Goal: Task Accomplishment & Management: Manage account settings

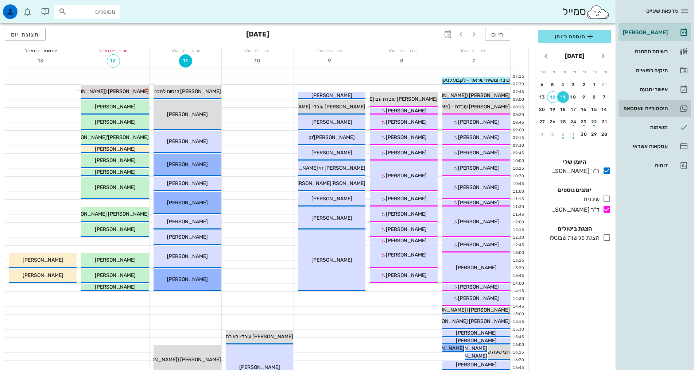
click at [655, 108] on div "היסטוריית וואטסאפ" at bounding box center [645, 108] width 46 height 6
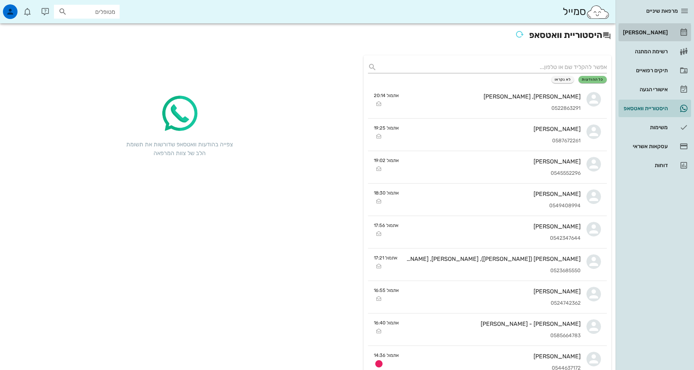
click at [663, 32] on div "[PERSON_NAME]" at bounding box center [645, 33] width 46 height 6
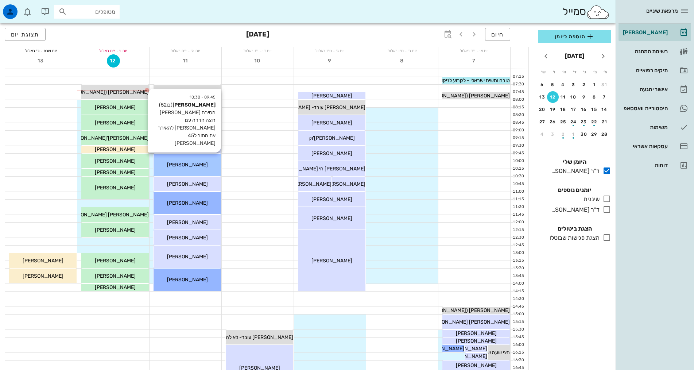
click at [211, 166] on div "[PERSON_NAME]" at bounding box center [187, 165] width 67 height 8
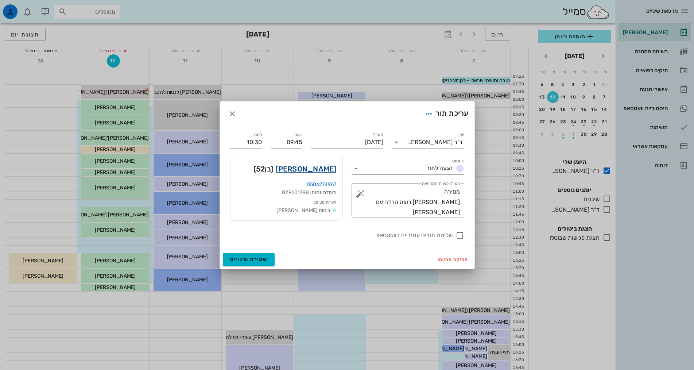
click at [317, 171] on link "אייל אטיה" at bounding box center [305, 169] width 61 height 12
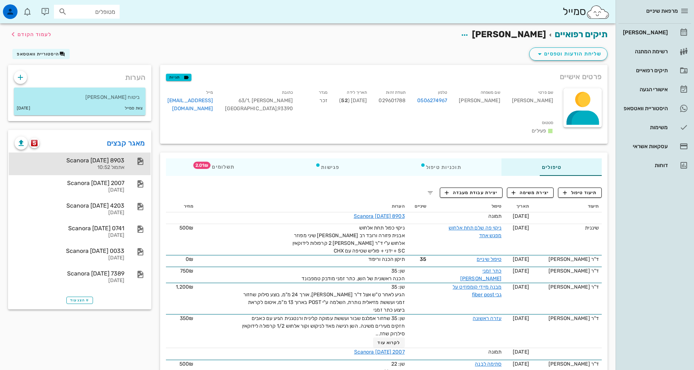
click at [57, 159] on div "Scanora 11-09-25 8903" at bounding box center [70, 160] width 110 height 7
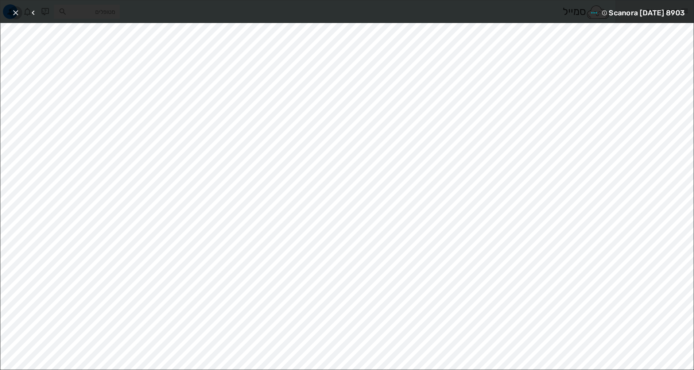
click at [16, 12] on icon "button" at bounding box center [15, 12] width 9 height 9
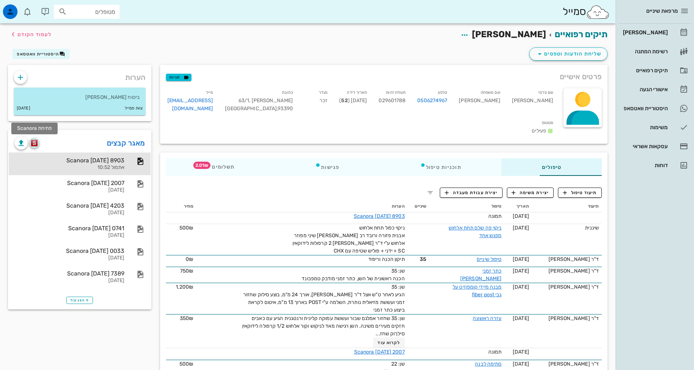
click at [35, 142] on img "button" at bounding box center [34, 143] width 7 height 7
click at [655, 31] on div "[PERSON_NAME]" at bounding box center [645, 33] width 46 height 6
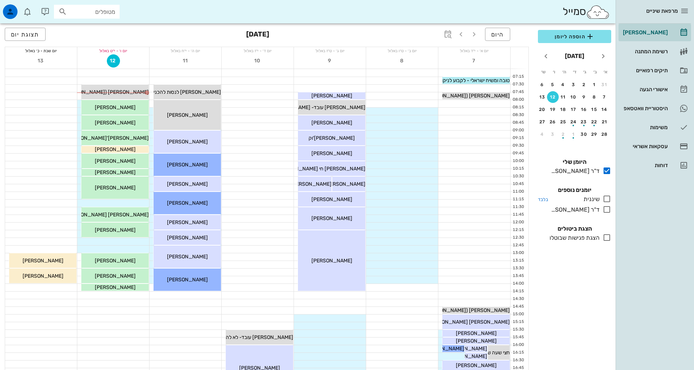
click at [608, 198] on icon at bounding box center [607, 198] width 9 height 9
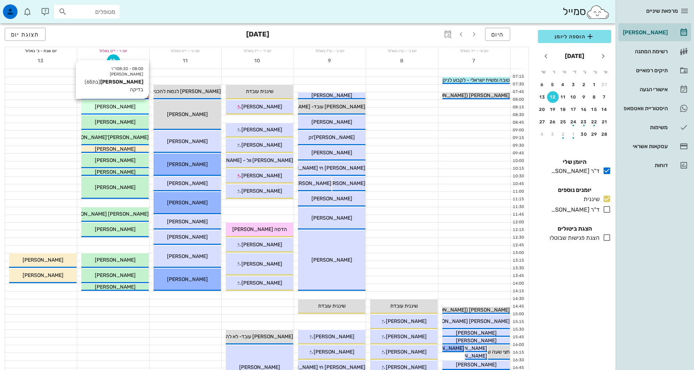
click at [142, 105] on div "[PERSON_NAME]" at bounding box center [114, 107] width 67 height 8
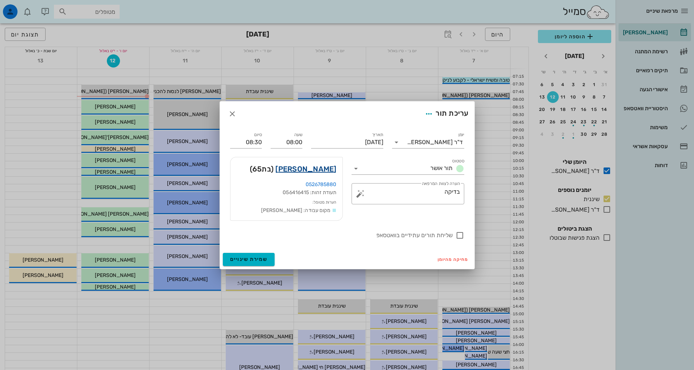
click at [333, 170] on link "אירית בכר" at bounding box center [305, 169] width 61 height 12
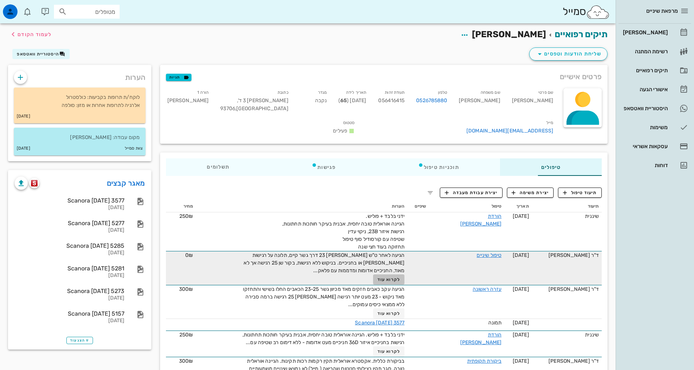
click at [389, 277] on span "לקרוא עוד" at bounding box center [389, 279] width 23 height 5
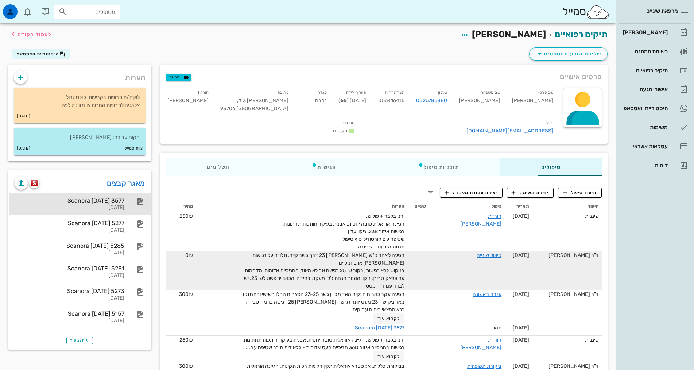
click at [58, 204] on div "Scanora 30-03-25 3577" at bounding box center [70, 200] width 110 height 7
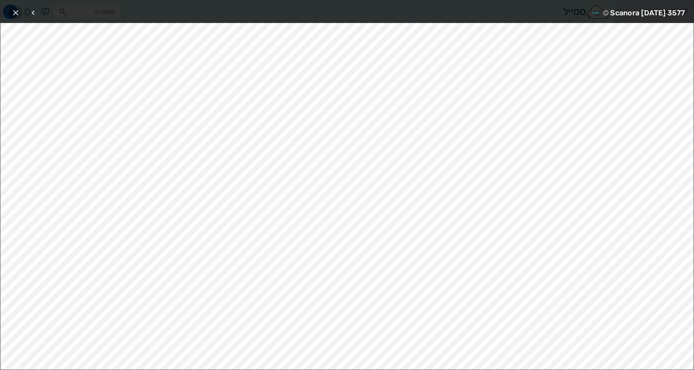
click at [15, 15] on icon "button" at bounding box center [15, 12] width 9 height 9
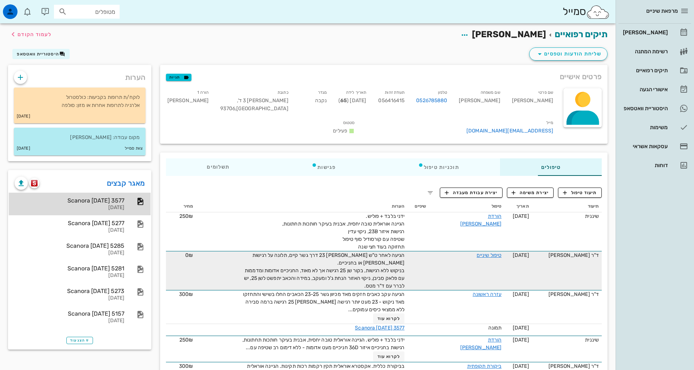
click at [48, 204] on div "Scanora 30-03-25 3577" at bounding box center [70, 200] width 110 height 7
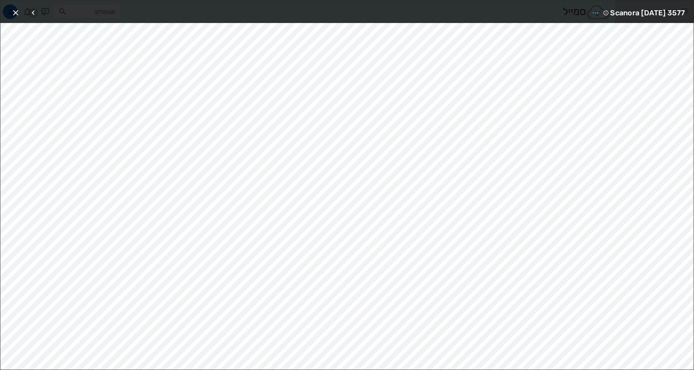
click at [35, 11] on icon "button" at bounding box center [33, 12] width 9 height 9
click at [37, 10] on icon "button" at bounding box center [33, 12] width 9 height 9
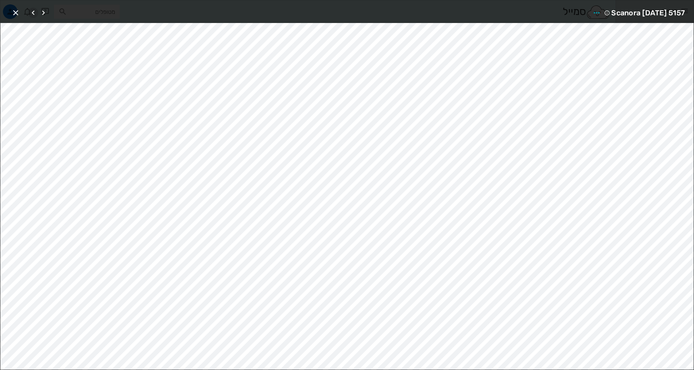
click at [37, 10] on icon "button" at bounding box center [33, 12] width 9 height 9
click at [34, 12] on icon "button" at bounding box center [33, 12] width 9 height 9
click at [15, 12] on icon "button" at bounding box center [15, 12] width 9 height 9
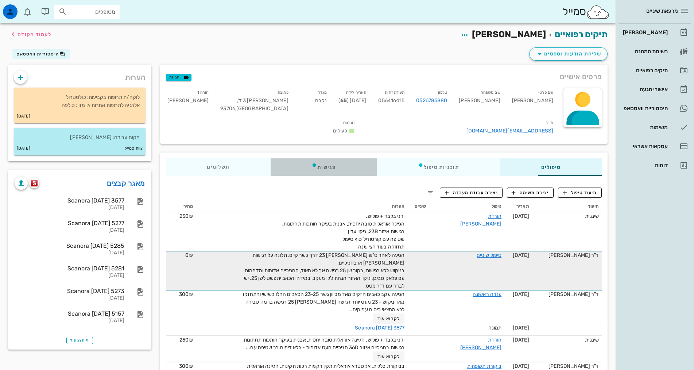
click at [295, 158] on div "פגישות" at bounding box center [324, 167] width 106 height 18
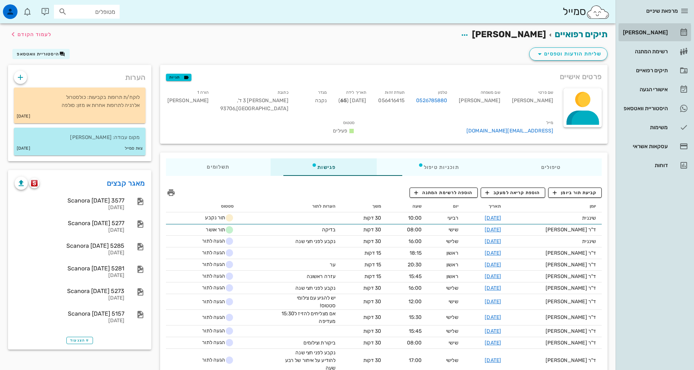
click at [656, 33] on div "[PERSON_NAME]" at bounding box center [645, 33] width 46 height 6
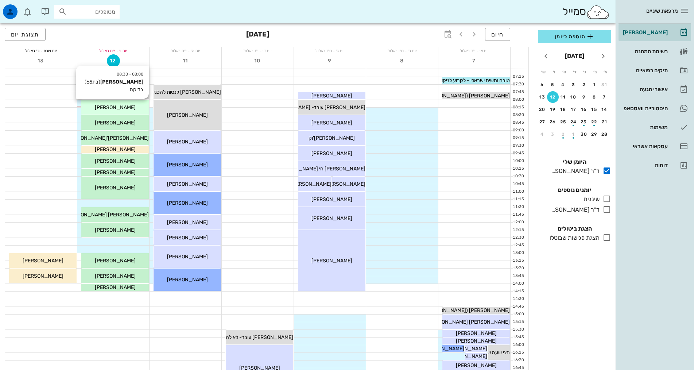
click at [123, 109] on span "[PERSON_NAME]" at bounding box center [115, 107] width 41 height 6
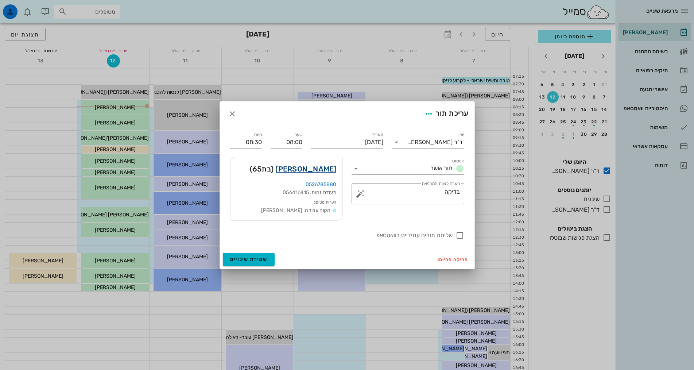
click at [334, 170] on link "אירית בכר" at bounding box center [305, 169] width 61 height 12
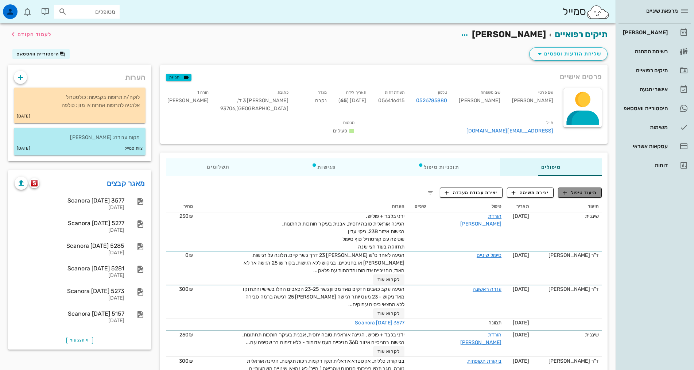
click at [577, 189] on span "תיעוד טיפול" at bounding box center [580, 192] width 34 height 7
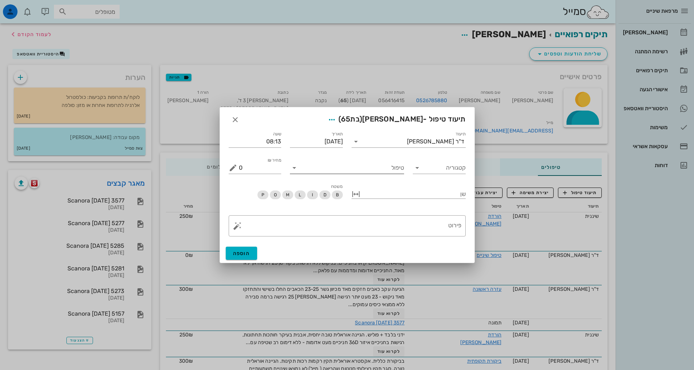
click at [362, 171] on input "טיפול" at bounding box center [352, 168] width 104 height 12
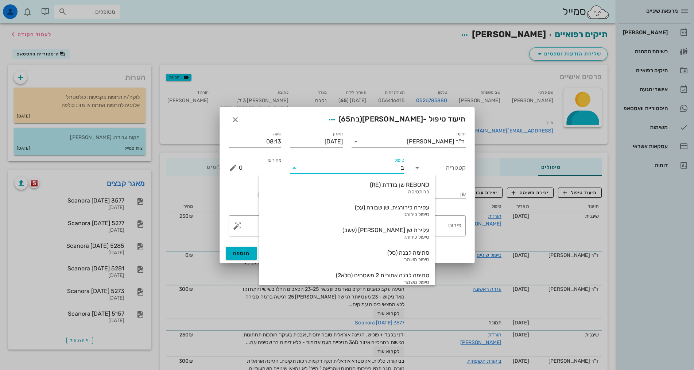
type input "בת"
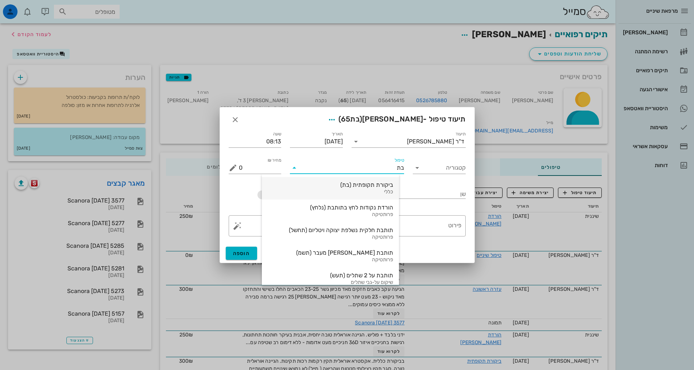
click at [376, 185] on div "ביקורת תקופתית (בת)" at bounding box center [330, 184] width 125 height 7
type input "350"
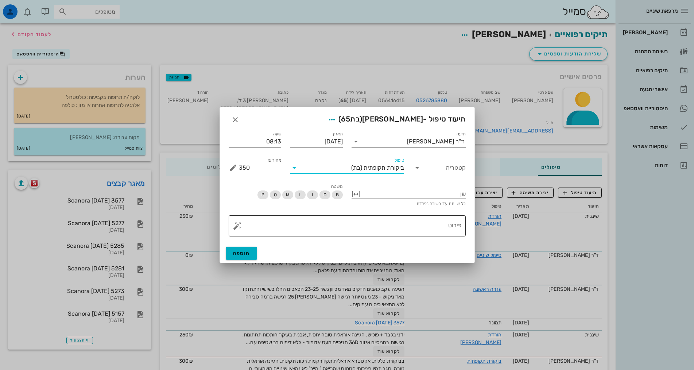
click at [454, 224] on textarea "פירוט" at bounding box center [350, 228] width 223 height 18
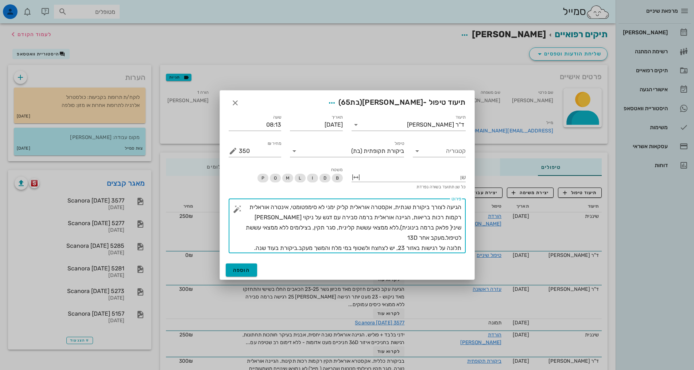
type textarea "הגיעה לצורך ביקורת שנתית, אקסטרה אוראלית קליק ימני לא סימפטומטי, אינטרה אוראלית…"
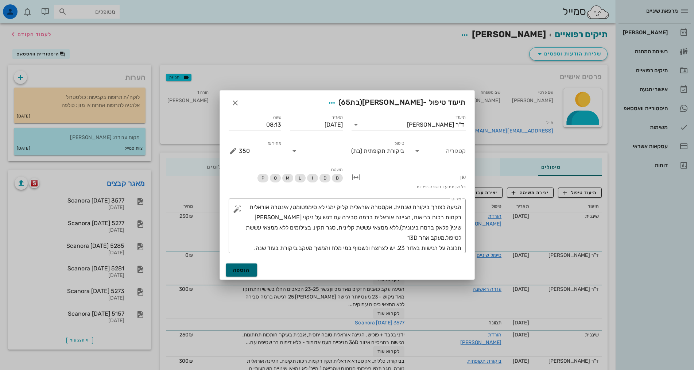
click at [250, 265] on button "הוספה" at bounding box center [242, 269] width 32 height 13
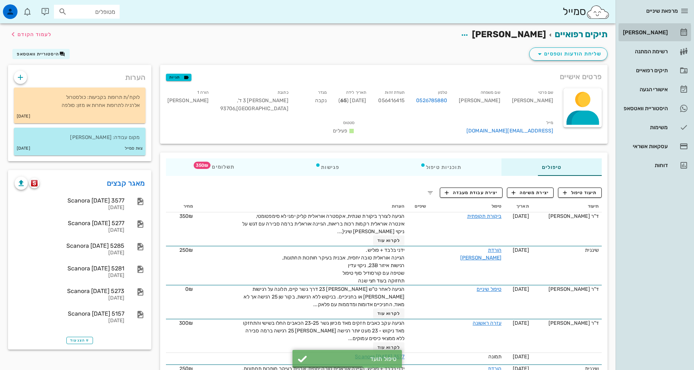
click at [651, 32] on div "[PERSON_NAME]" at bounding box center [645, 33] width 46 height 6
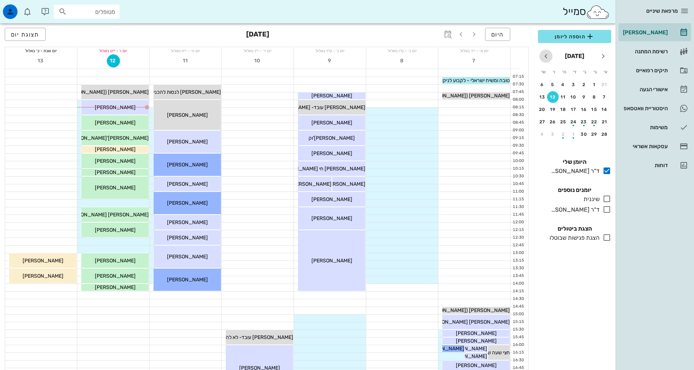
click at [546, 56] on icon "חודש הבא" at bounding box center [546, 56] width 9 height 9
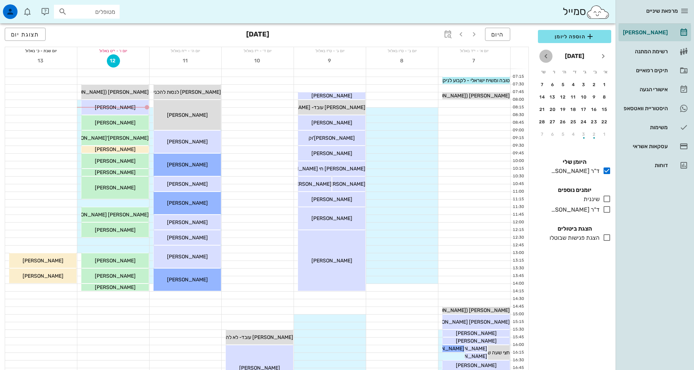
click at [546, 56] on icon "חודש הבא" at bounding box center [546, 56] width 9 height 9
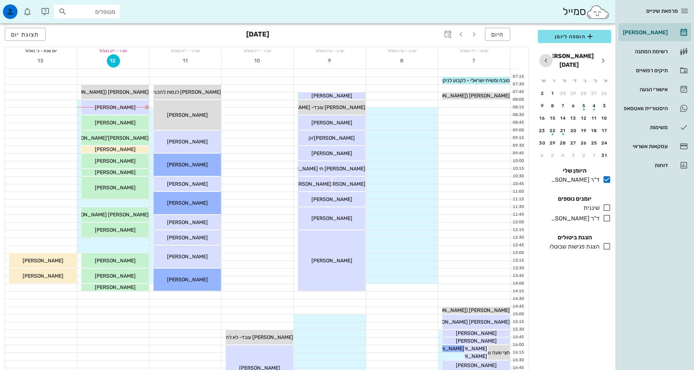
click at [546, 56] on icon "חודש הבא" at bounding box center [546, 60] width 9 height 9
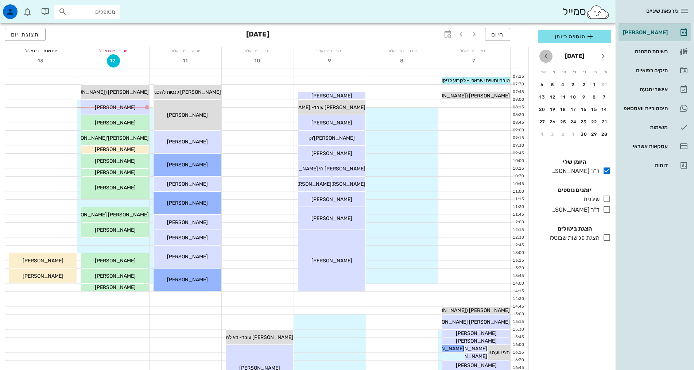
click at [546, 56] on icon "חודש הבא" at bounding box center [546, 56] width 9 height 9
click at [580, 97] on div "8" at bounding box center [584, 96] width 12 height 5
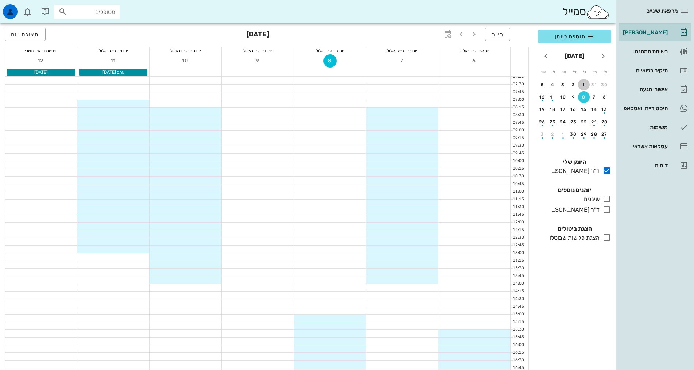
click at [585, 85] on div "1" at bounding box center [584, 84] width 12 height 5
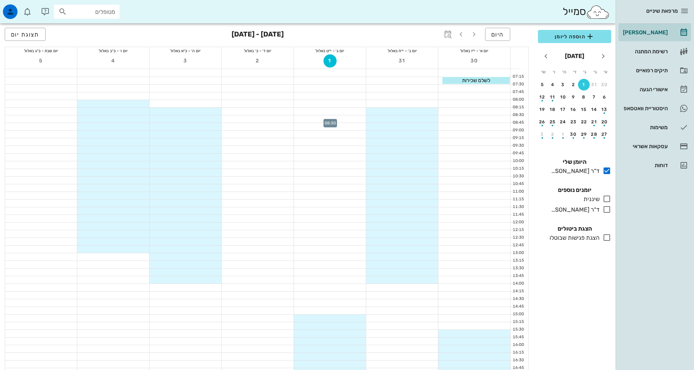
click at [342, 116] on div at bounding box center [330, 118] width 72 height 7
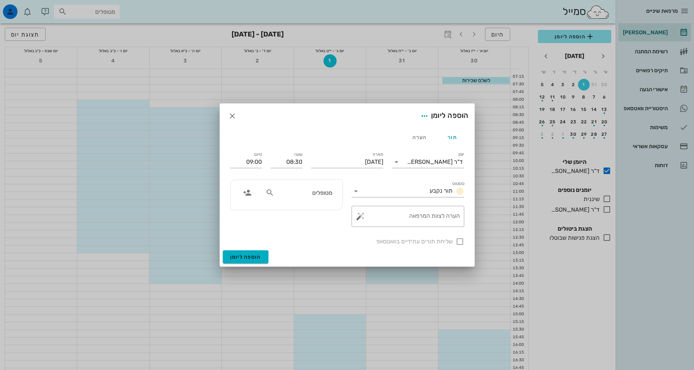
click at [317, 193] on input "מטופלים" at bounding box center [304, 192] width 56 height 9
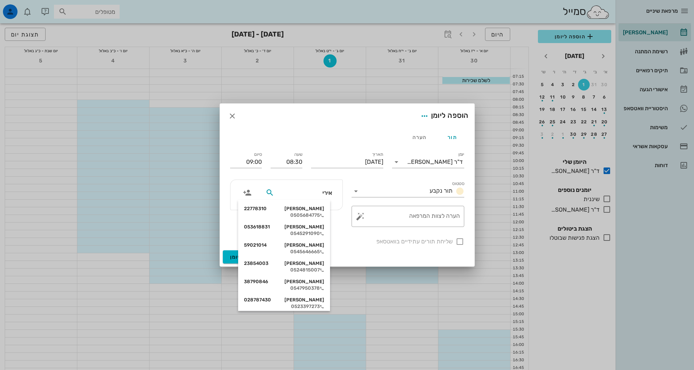
type input "אירית"
click at [312, 299] on div "אירית בכר 056416415" at bounding box center [284, 300] width 80 height 6
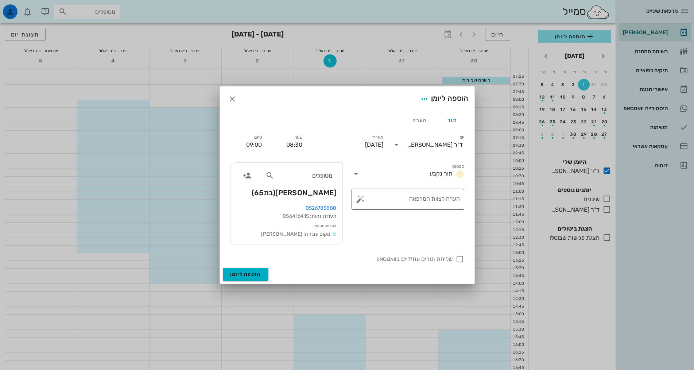
click at [459, 200] on textarea "הערה לצוות המרפאה" at bounding box center [411, 201] width 98 height 18
type textarea "ביקורת שנתית"
click at [254, 273] on span "הוספה ליומן" at bounding box center [245, 274] width 31 height 6
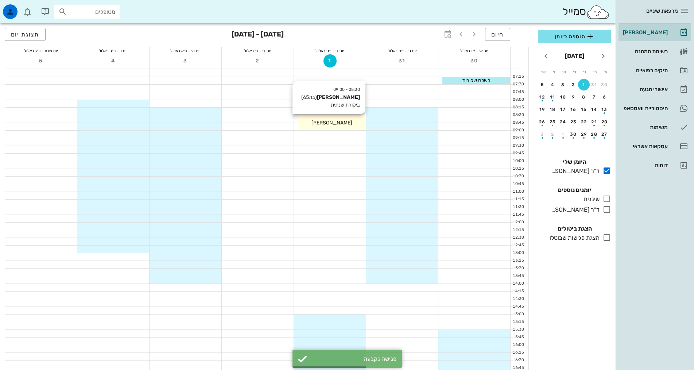
click at [358, 121] on div "[PERSON_NAME]" at bounding box center [331, 123] width 67 height 8
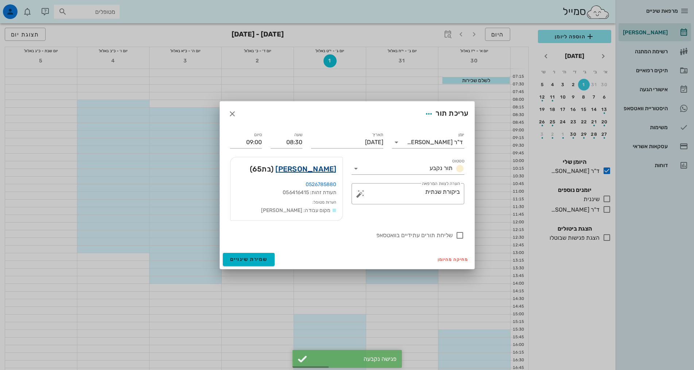
click at [327, 170] on link "אירית בכר" at bounding box center [305, 169] width 61 height 12
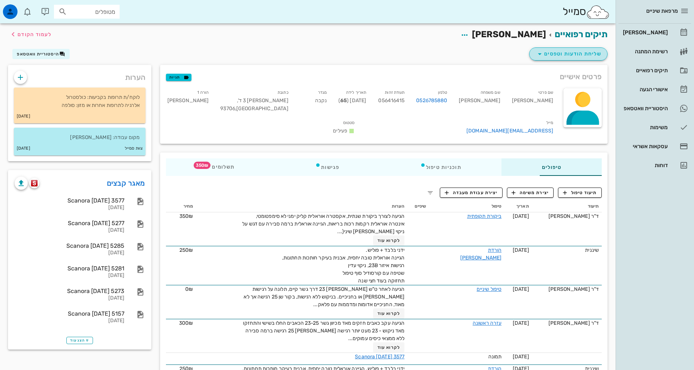
click at [575, 53] on span "שליחת הודעות וטפסים" at bounding box center [569, 54] width 66 height 9
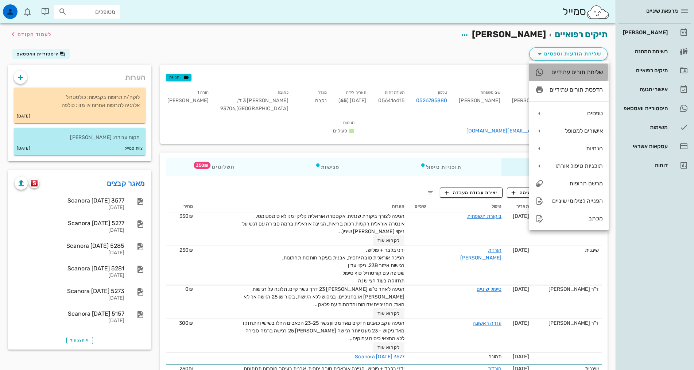
click at [568, 72] on div "שליחת תורים עתידיים" at bounding box center [576, 72] width 53 height 7
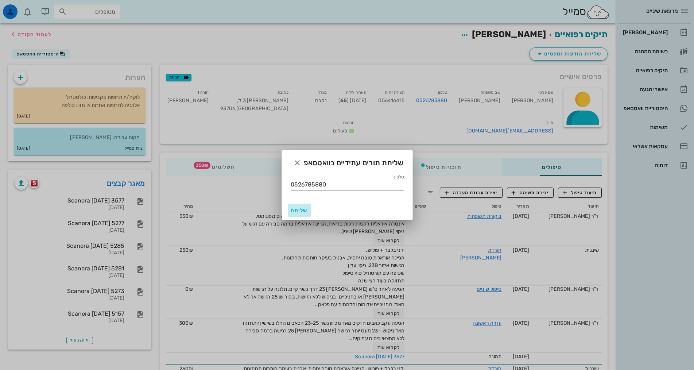
click at [299, 212] on span "שליחה" at bounding box center [300, 210] width 18 height 6
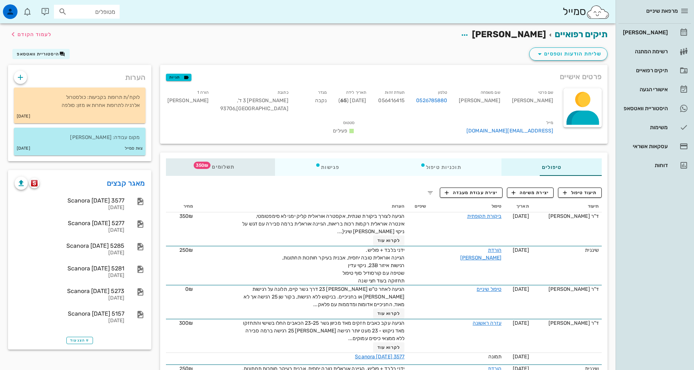
click at [194, 162] on span "350₪" at bounding box center [202, 165] width 17 height 7
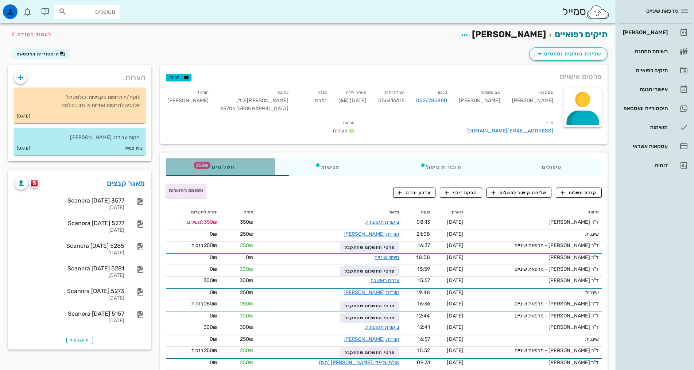
click at [175, 158] on div "תשלומים 350₪" at bounding box center [220, 167] width 109 height 18
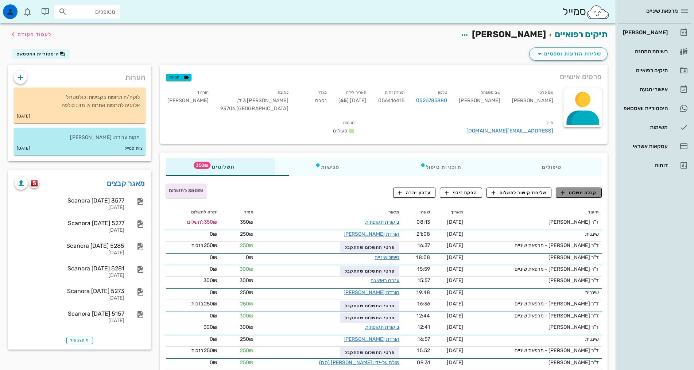
click at [571, 189] on span "קבלת תשלום" at bounding box center [579, 192] width 36 height 7
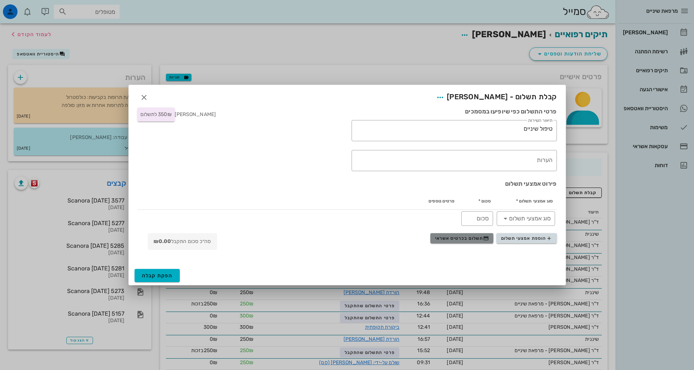
click at [463, 240] on span "תשלום בכרטיס אשראי" at bounding box center [462, 238] width 54 height 6
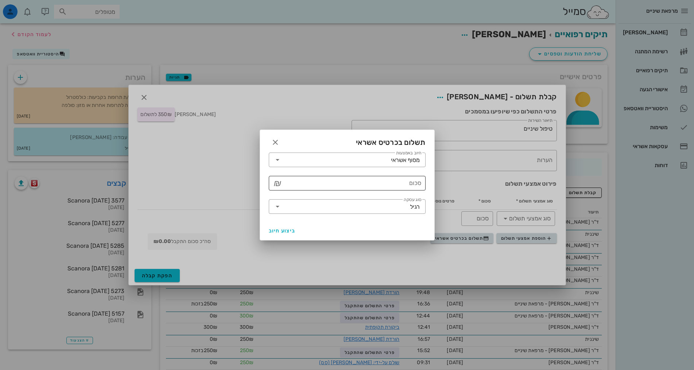
click at [391, 185] on input "סכום" at bounding box center [352, 183] width 138 height 12
type input "350"
click at [286, 231] on span "ביצוע חיוב" at bounding box center [282, 231] width 27 height 6
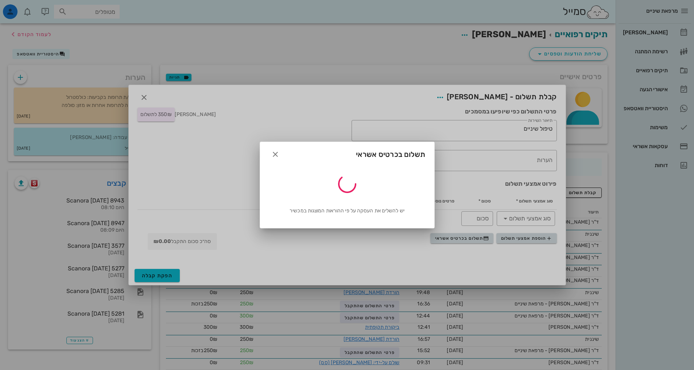
type input "350"
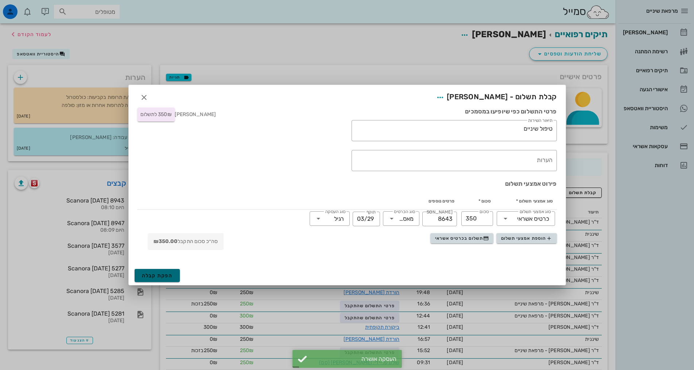
click at [172, 274] on span "הפקת קבלה" at bounding box center [157, 276] width 31 height 6
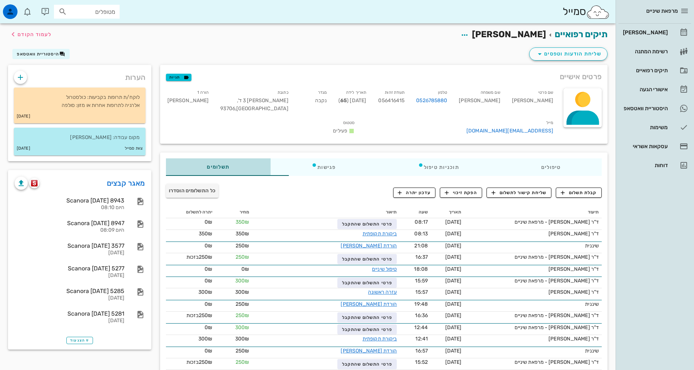
click at [191, 158] on div "תשלומים 0₪" at bounding box center [218, 167] width 105 height 18
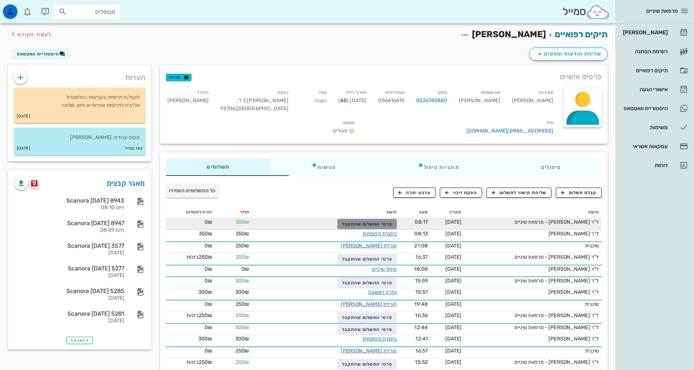
click at [357, 221] on span "פרטי התשלום שהתקבל" at bounding box center [367, 223] width 50 height 5
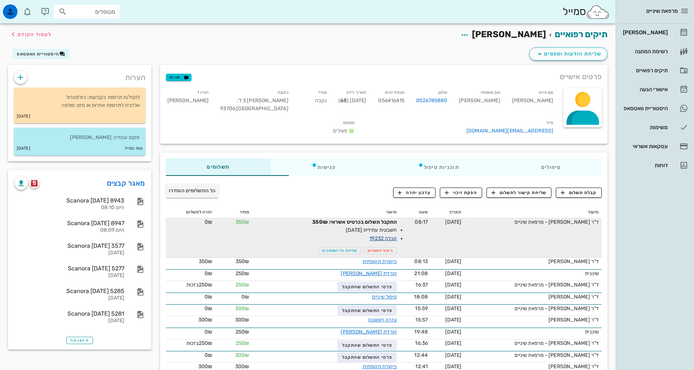
click at [370, 235] on link "קבלה 19232" at bounding box center [383, 238] width 27 height 6
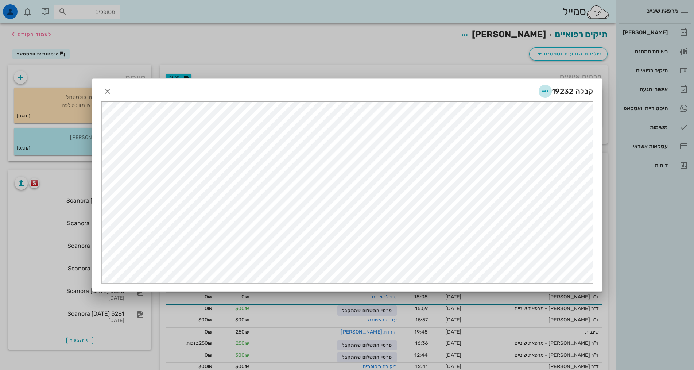
click at [543, 91] on icon "button" at bounding box center [545, 91] width 9 height 9
click at [109, 91] on icon "button" at bounding box center [107, 91] width 9 height 9
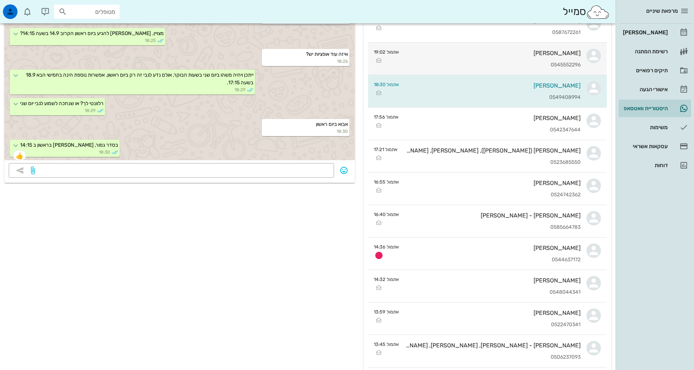
scroll to position [109, 0]
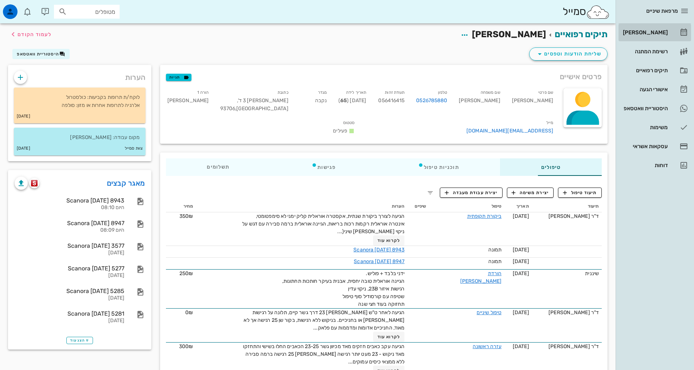
click at [660, 38] on link "[PERSON_NAME]" at bounding box center [655, 33] width 73 height 18
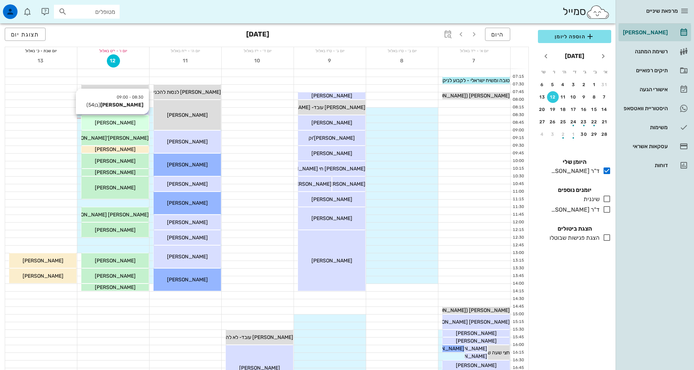
click at [129, 119] on div "[PERSON_NAME]" at bounding box center [114, 123] width 67 height 8
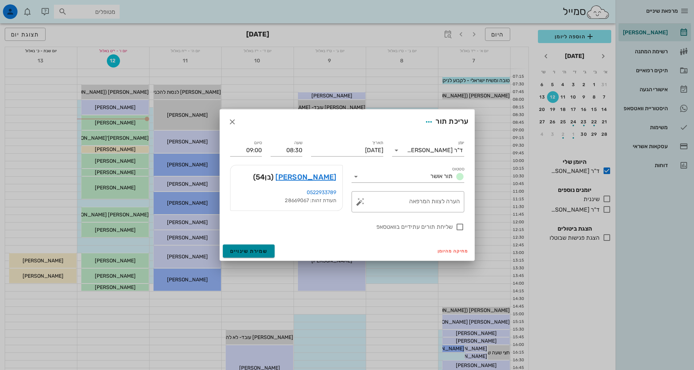
click at [251, 250] on span "שמירת שינויים" at bounding box center [249, 251] width 38 height 6
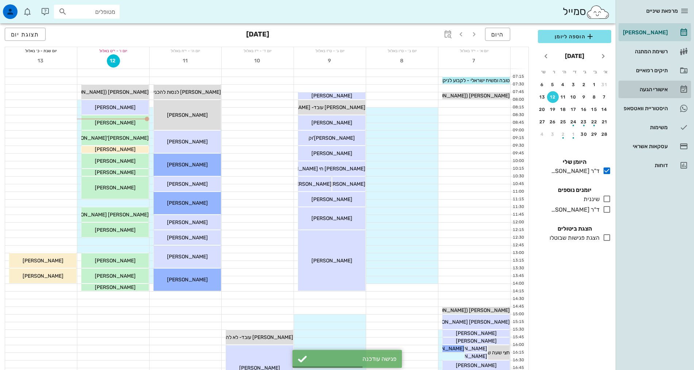
click at [653, 89] on div "אישורי הגעה" at bounding box center [645, 89] width 46 height 6
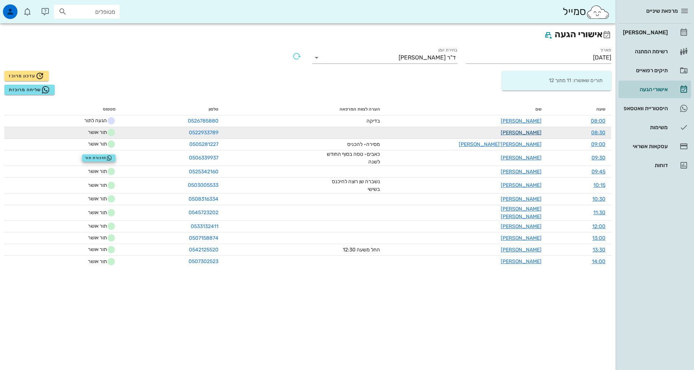
click at [526, 134] on link "[PERSON_NAME]" at bounding box center [521, 133] width 41 height 6
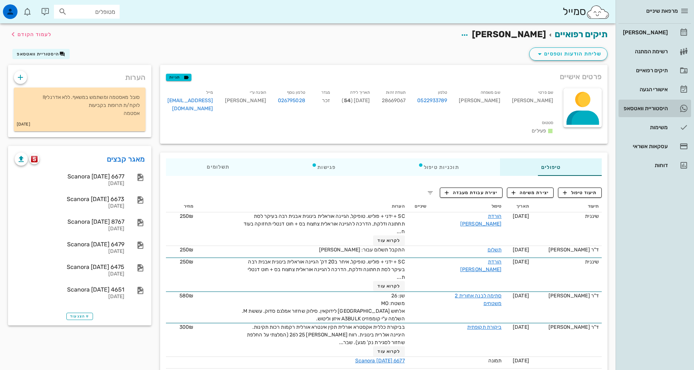
click at [652, 107] on div "היסטוריית וואטסאפ" at bounding box center [645, 108] width 46 height 6
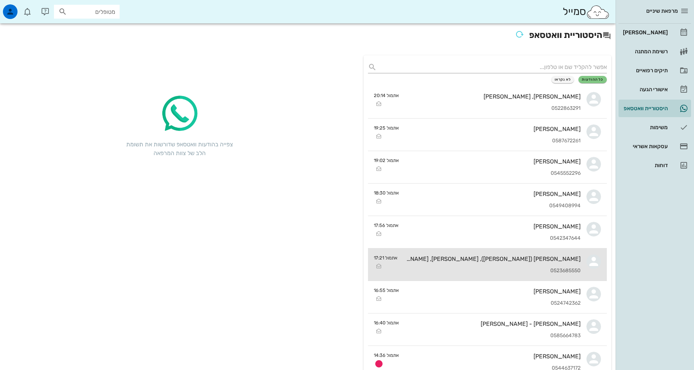
click at [509, 270] on div "0523685550" at bounding box center [491, 271] width 177 height 6
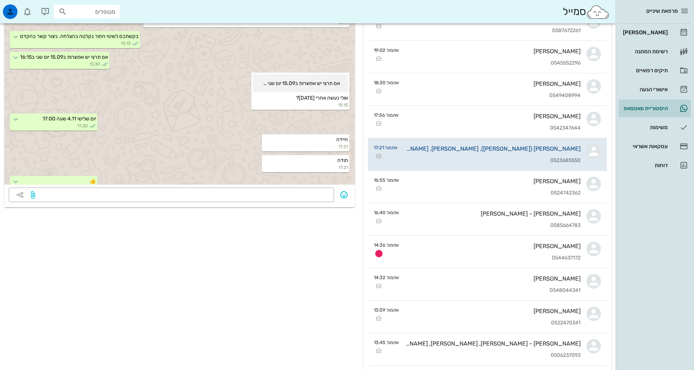
scroll to position [109, 0]
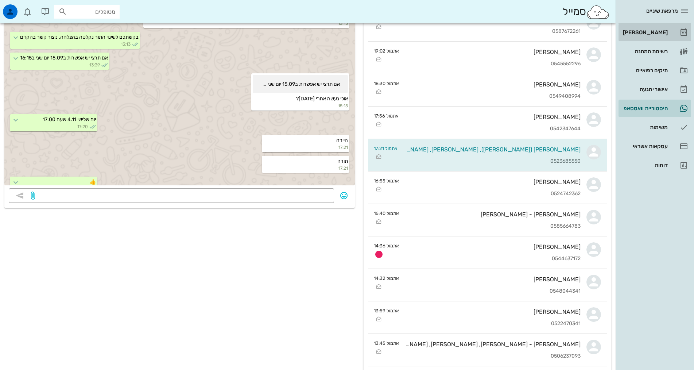
click at [655, 28] on div "[PERSON_NAME]" at bounding box center [645, 33] width 46 height 12
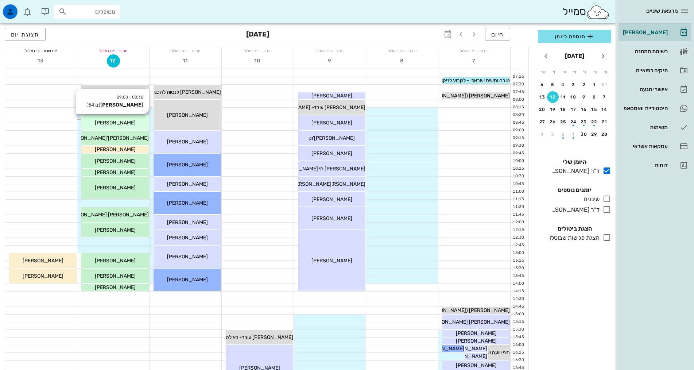
click at [132, 123] on div "[PERSON_NAME]" at bounding box center [114, 123] width 67 height 8
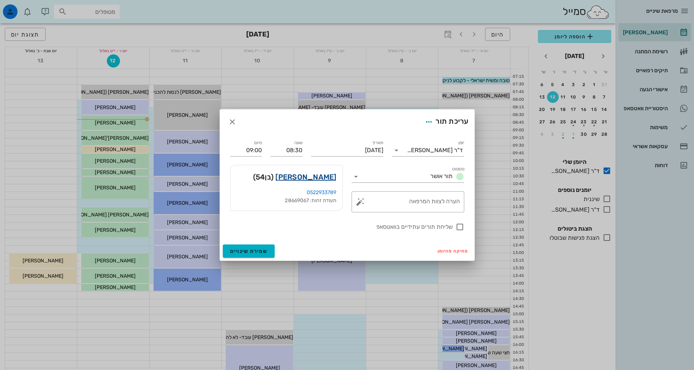
click at [320, 179] on link "עמית טרייסטר" at bounding box center [305, 177] width 61 height 12
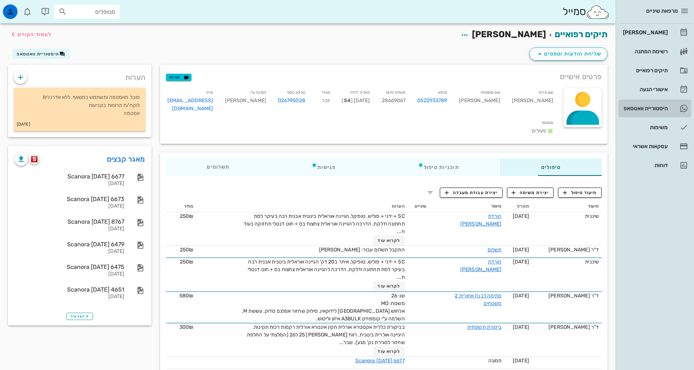
click at [658, 106] on div "היסטוריית וואטסאפ" at bounding box center [645, 108] width 46 height 6
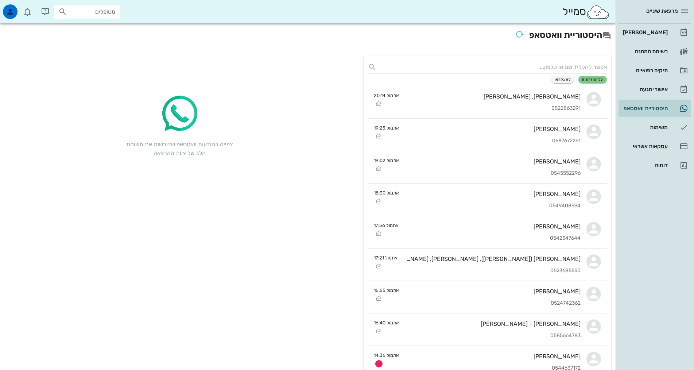
click at [584, 68] on input "text" at bounding box center [493, 67] width 227 height 12
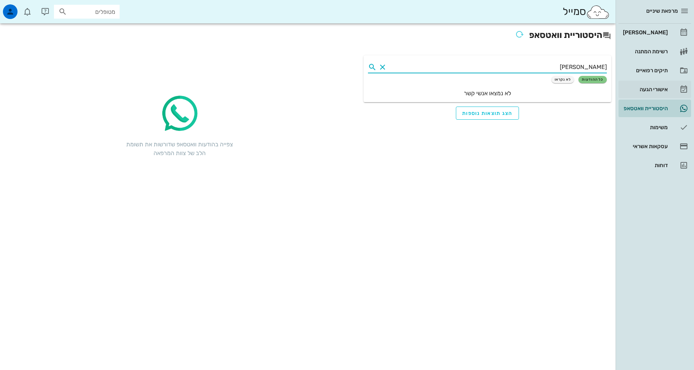
type input "עמי"
click at [651, 88] on div "אישורי הגעה" at bounding box center [645, 89] width 46 height 6
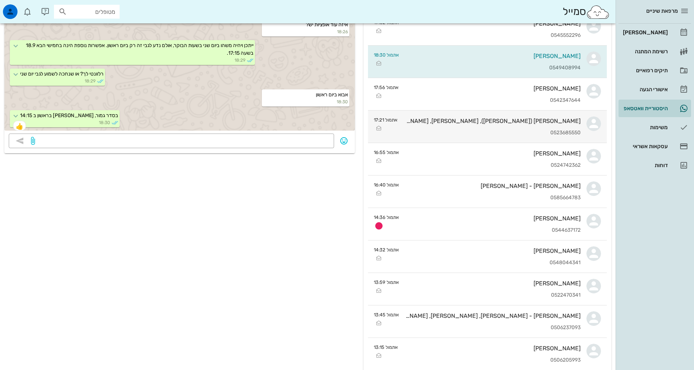
scroll to position [146, 0]
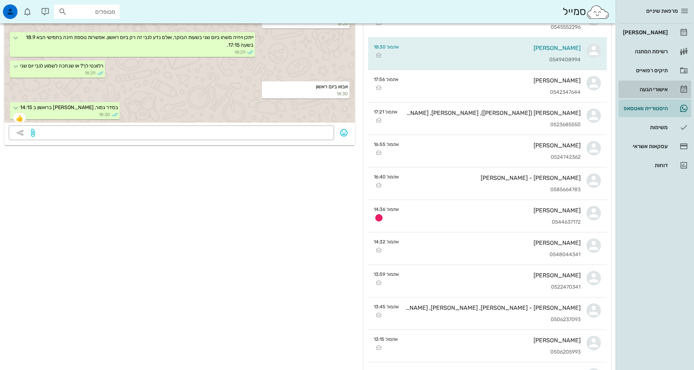
click at [650, 90] on div "אישורי הגעה" at bounding box center [645, 89] width 46 height 6
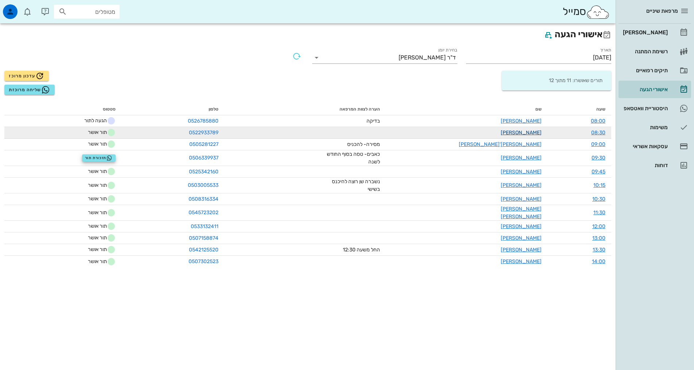
click at [528, 132] on link "[PERSON_NAME]" at bounding box center [521, 133] width 41 height 6
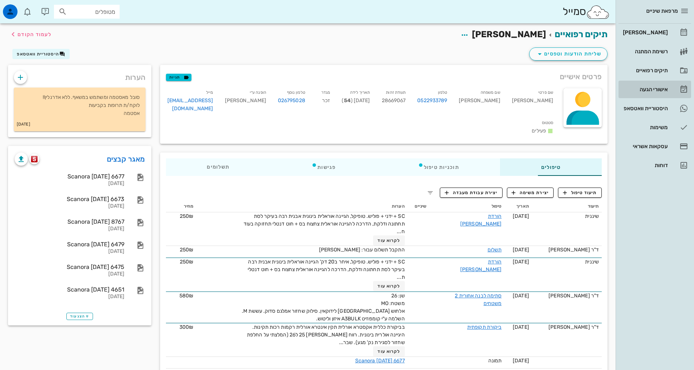
click at [651, 87] on div "אישורי הגעה" at bounding box center [645, 89] width 46 height 6
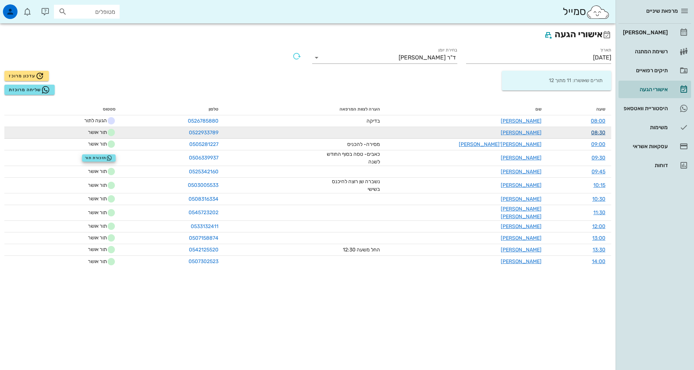
click at [599, 133] on link "08:30" at bounding box center [598, 133] width 14 height 6
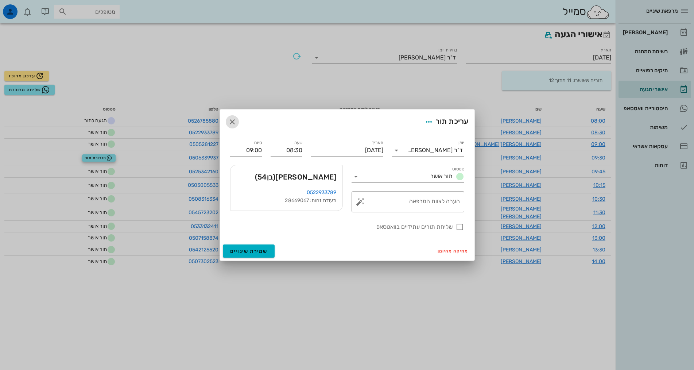
click at [233, 122] on icon "button" at bounding box center [232, 121] width 9 height 9
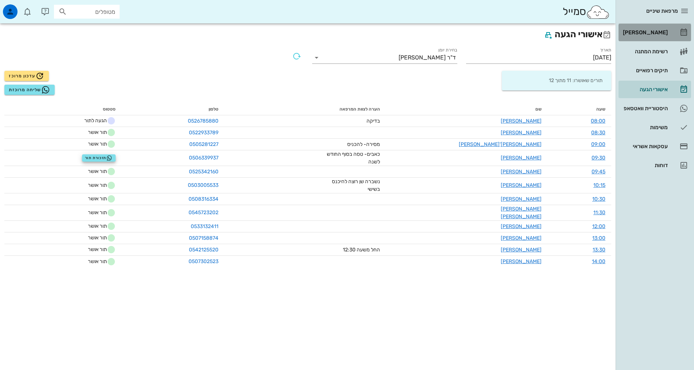
click at [663, 37] on div "[PERSON_NAME]" at bounding box center [645, 33] width 46 height 12
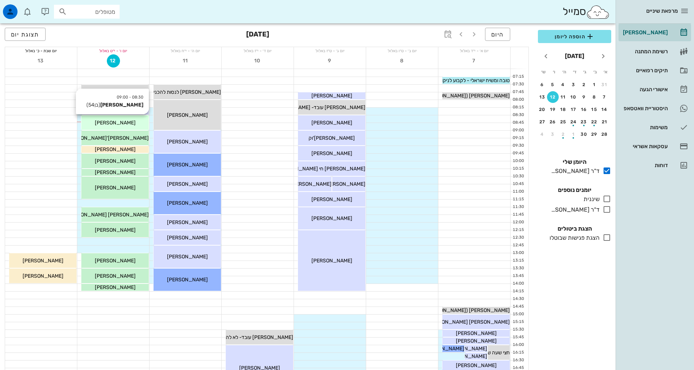
click at [116, 125] on span "[PERSON_NAME]" at bounding box center [115, 123] width 41 height 6
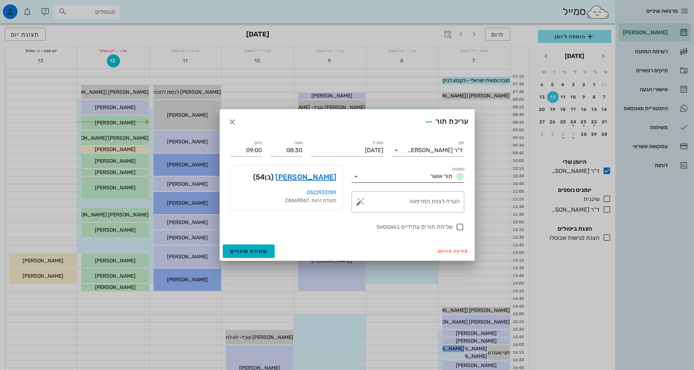
click at [357, 178] on icon at bounding box center [356, 176] width 9 height 9
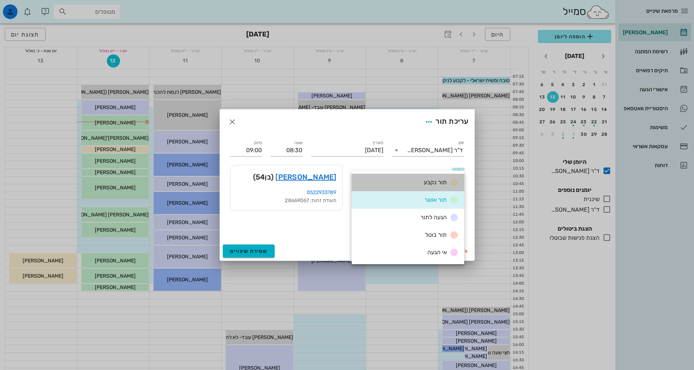
click at [357, 178] on div "תור נקבע" at bounding box center [408, 183] width 113 height 18
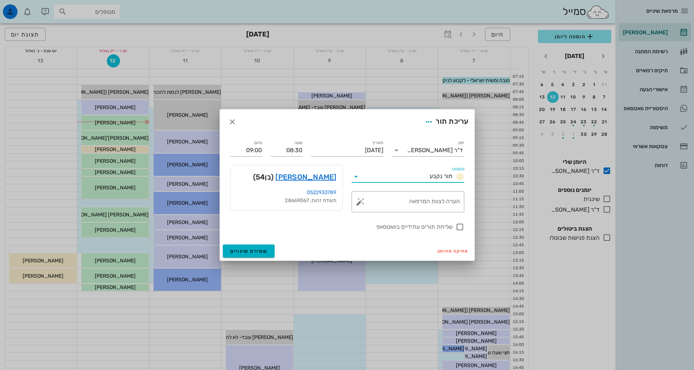
click at [357, 179] on icon at bounding box center [356, 176] width 9 height 9
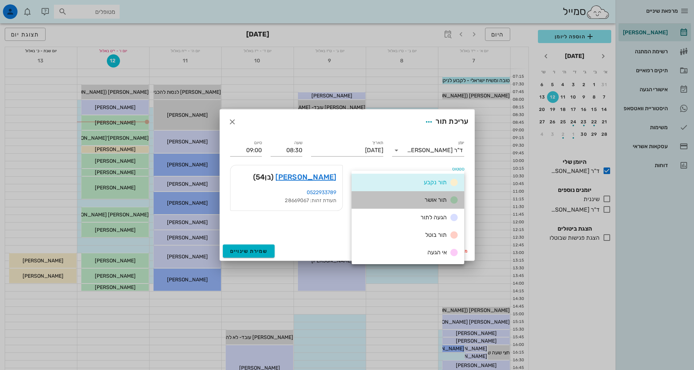
click at [404, 202] on div "תור אושר" at bounding box center [408, 200] width 113 height 18
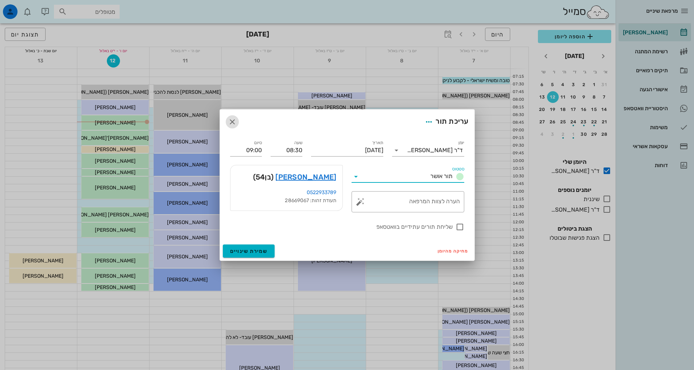
click at [229, 122] on icon "button" at bounding box center [232, 121] width 9 height 9
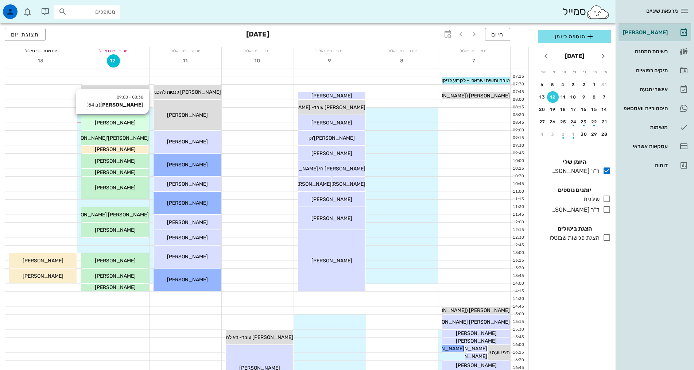
click at [123, 122] on span "[PERSON_NAME]" at bounding box center [115, 123] width 41 height 6
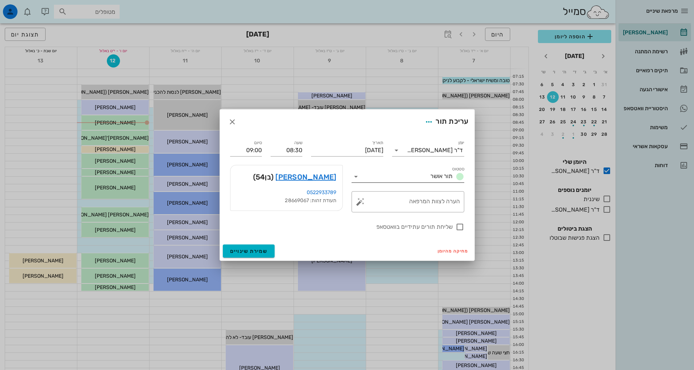
click at [358, 176] on icon at bounding box center [356, 176] width 9 height 9
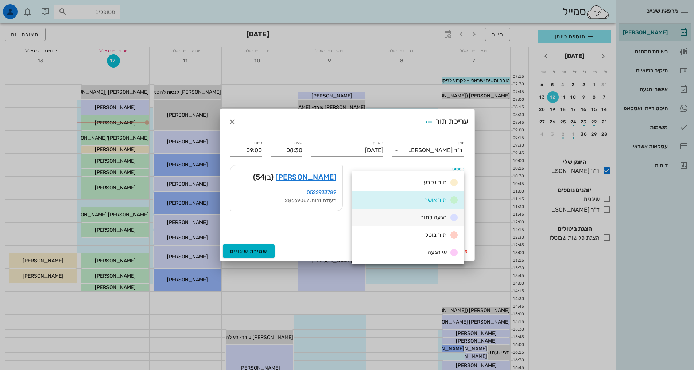
click at [413, 222] on div "הגעה לתור" at bounding box center [408, 218] width 113 height 18
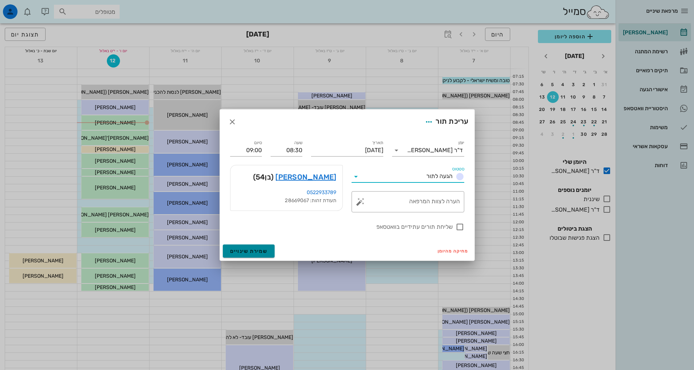
click at [242, 249] on span "שמירת שינויים" at bounding box center [249, 251] width 38 height 6
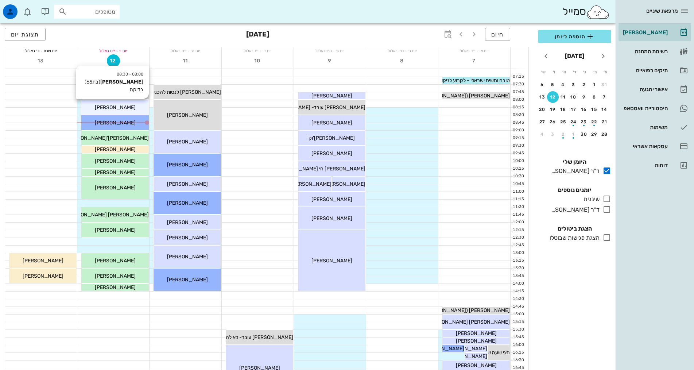
click at [93, 108] on div "[PERSON_NAME]" at bounding box center [114, 108] width 67 height 8
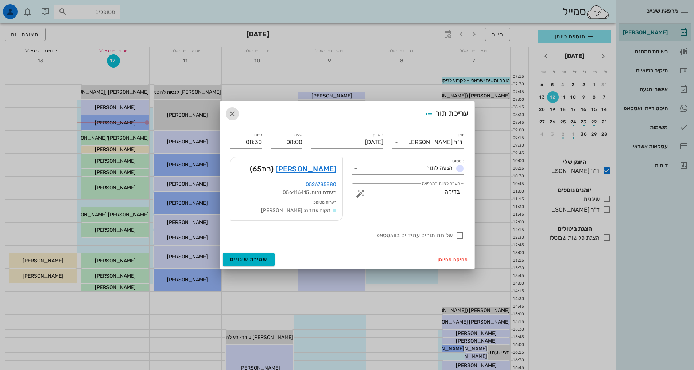
click at [229, 117] on icon "button" at bounding box center [232, 113] width 9 height 9
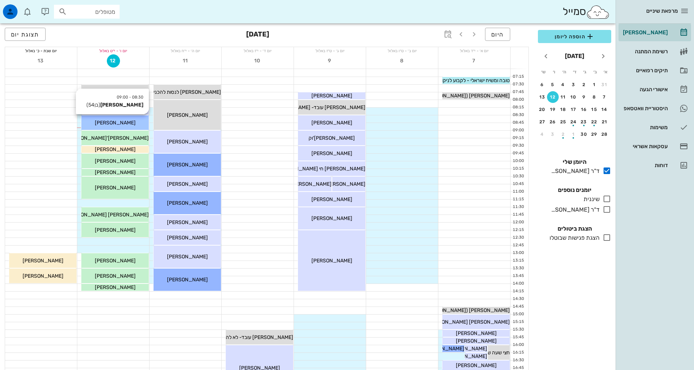
click at [127, 124] on span "[PERSON_NAME]" at bounding box center [115, 123] width 41 height 6
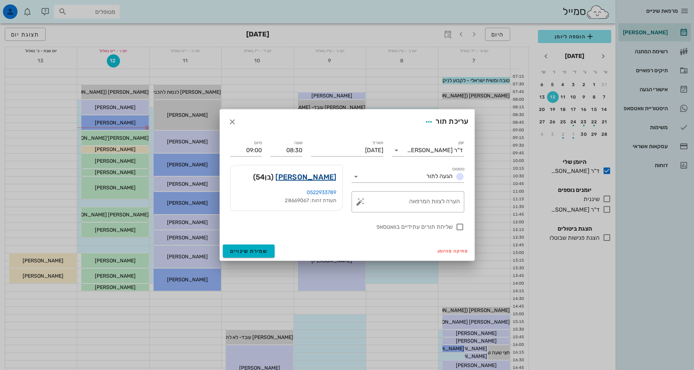
click at [316, 178] on link "עמית טרייסטר" at bounding box center [305, 177] width 61 height 12
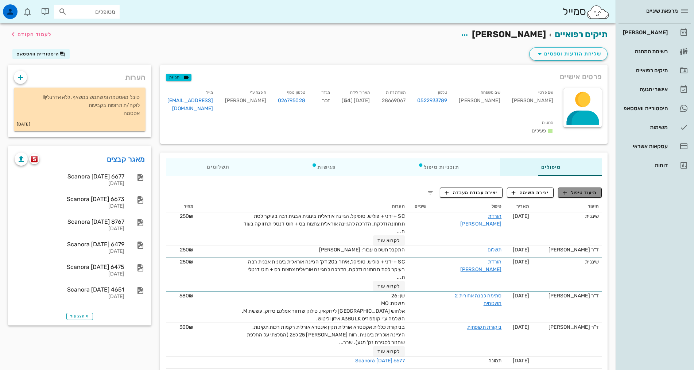
click at [573, 189] on span "תיעוד טיפול" at bounding box center [580, 192] width 34 height 7
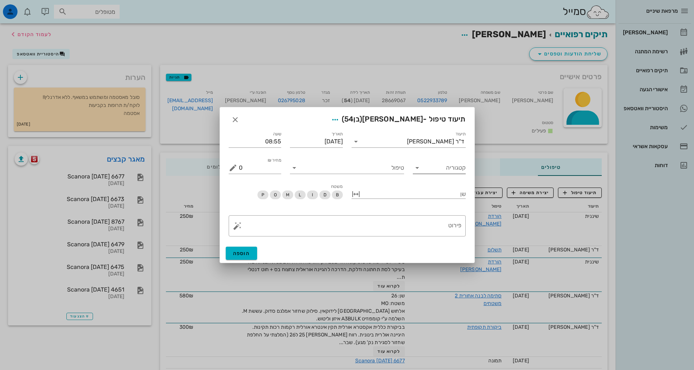
click at [430, 170] on input "קטגוריה" at bounding box center [445, 168] width 41 height 12
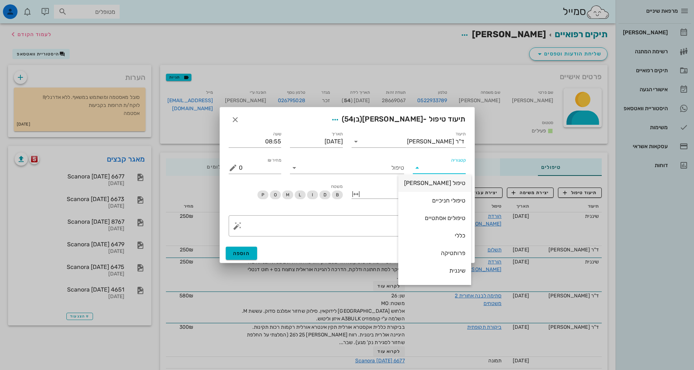
scroll to position [70, 0]
click at [452, 205] on div "כללי" at bounding box center [434, 203] width 61 height 7
type input "כללי"
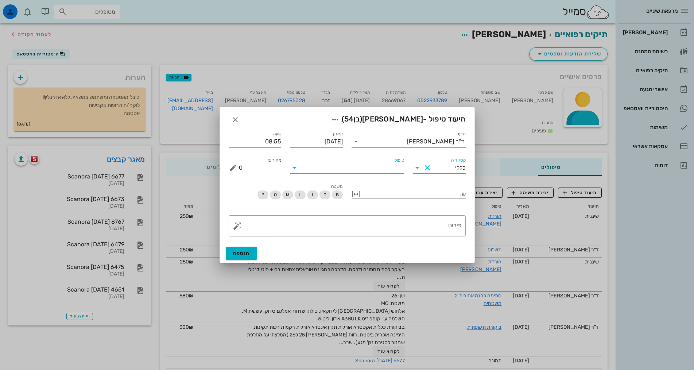
click at [394, 162] on input "טיפול" at bounding box center [352, 168] width 104 height 12
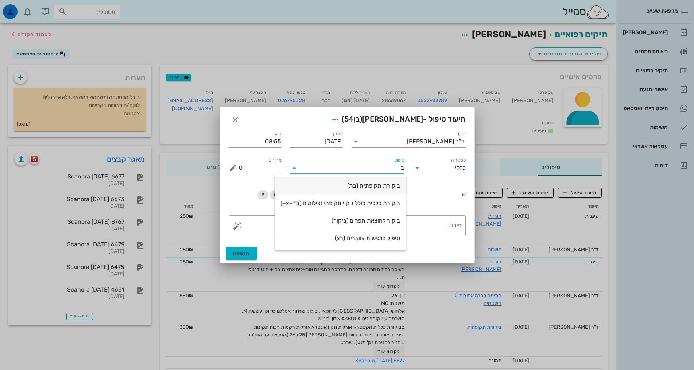
type input "בת"
click at [389, 188] on div "ביקורת תקופתית (בת)" at bounding box center [347, 185] width 103 height 7
type input "350"
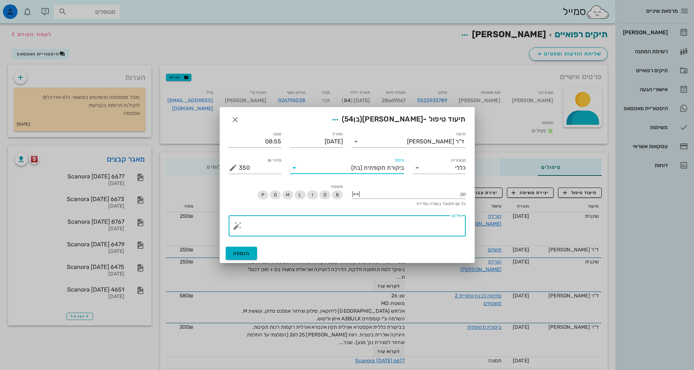
click at [444, 222] on textarea "פירוט" at bounding box center [350, 228] width 223 height 18
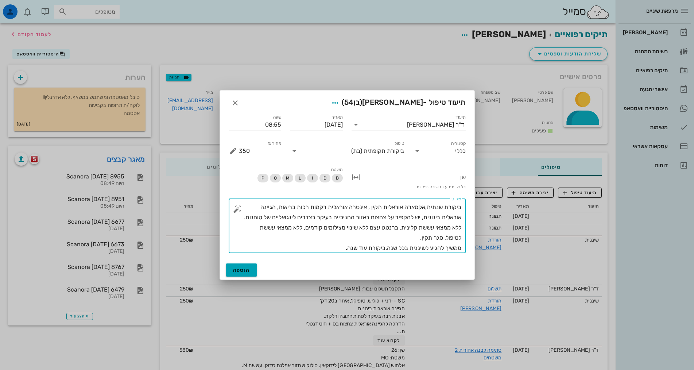
type textarea "ביקורת שנתית,אקסארה אוראלית תקין , אינטרה אוראלית רקמות רכות בריאות, הגיינה אור…"
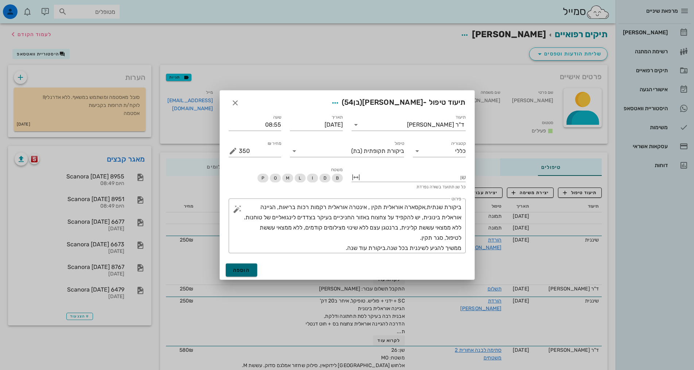
click at [233, 269] on span "הוספה" at bounding box center [241, 270] width 17 height 6
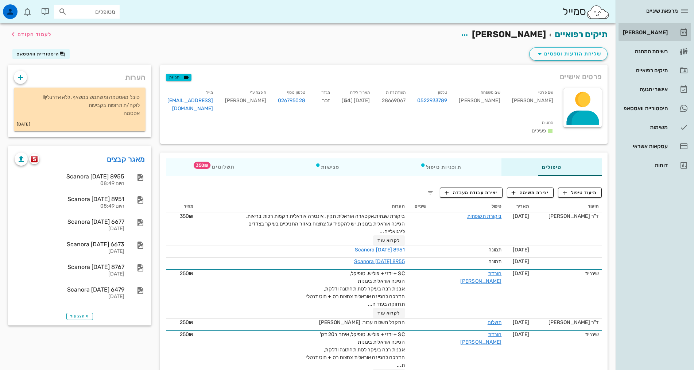
click at [657, 28] on div "[PERSON_NAME]" at bounding box center [645, 33] width 46 height 12
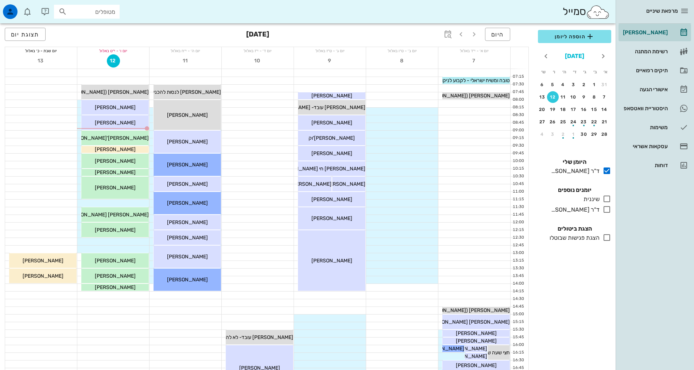
click at [562, 54] on button "[DATE]" at bounding box center [574, 56] width 25 height 15
click at [545, 57] on icon "שנה הבאה" at bounding box center [546, 56] width 9 height 9
click at [552, 118] on div "ספט׳" at bounding box center [551, 118] width 12 height 5
click at [602, 54] on icon "חודש שעבר" at bounding box center [603, 56] width 9 height 9
click at [595, 136] on div "24" at bounding box center [595, 134] width 12 height 5
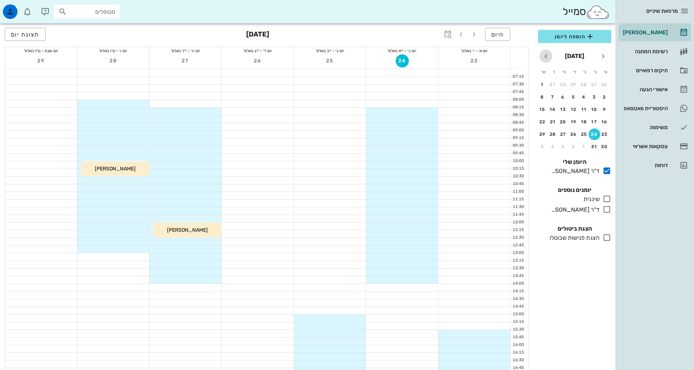
click at [547, 54] on icon "חודש הבא" at bounding box center [546, 56] width 9 height 9
click at [551, 84] on div "4" at bounding box center [553, 84] width 12 height 5
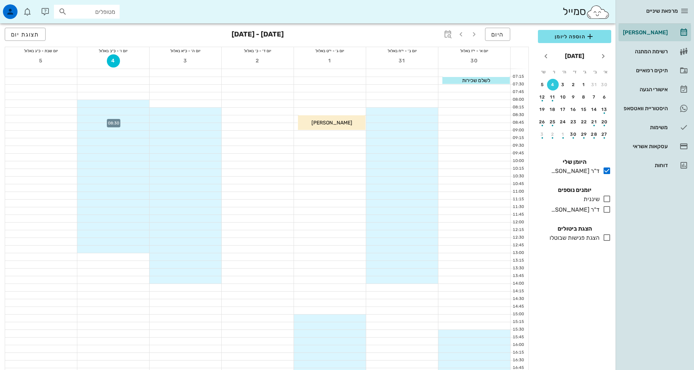
click at [131, 118] on div at bounding box center [113, 118] width 72 height 7
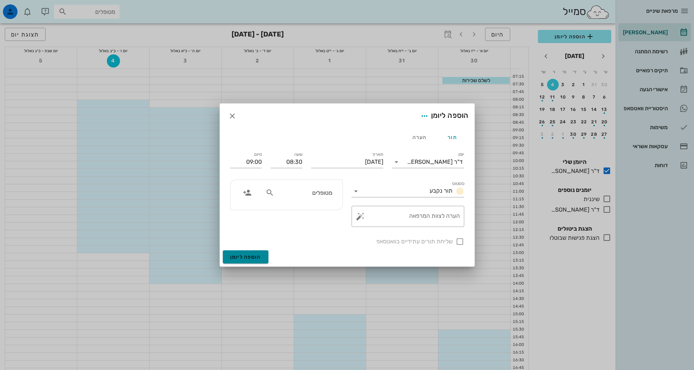
click at [253, 255] on span "הוספה ליומן" at bounding box center [245, 257] width 31 height 6
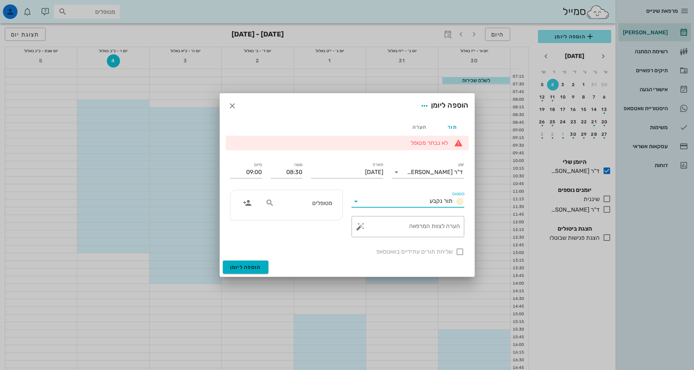
click at [381, 199] on input "סטטוס" at bounding box center [394, 202] width 65 height 12
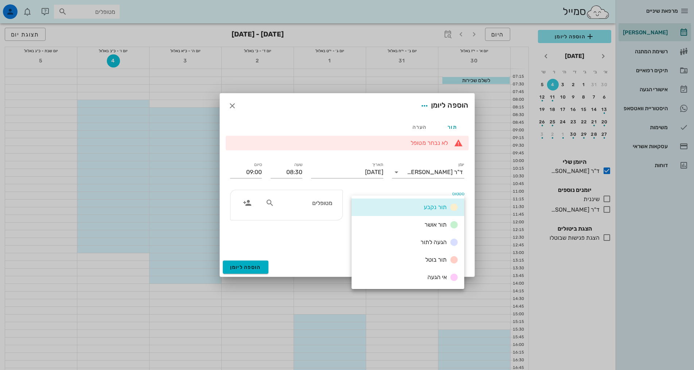
click at [374, 185] on div "תאריך יום שישי, 4 בספטמבר 2026" at bounding box center [347, 170] width 81 height 29
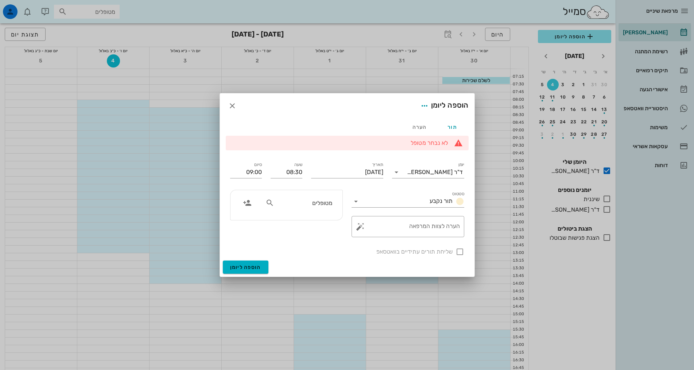
click at [428, 143] on li "לא נבחר מטופל" at bounding box center [344, 143] width 208 height 8
click at [231, 101] on icon "button" at bounding box center [232, 105] width 9 height 9
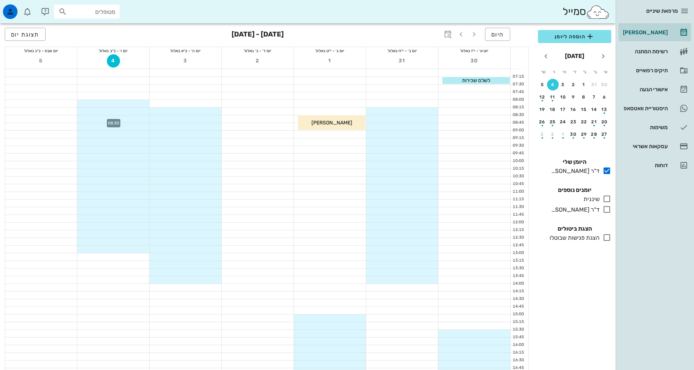
click at [125, 119] on div at bounding box center [113, 118] width 72 height 7
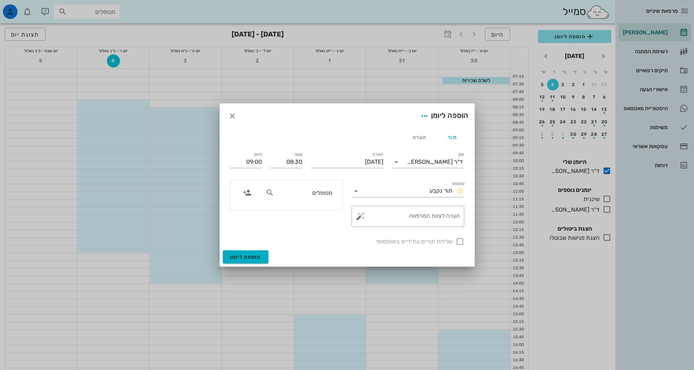
click at [309, 195] on input "מטופלים" at bounding box center [304, 192] width 56 height 9
type input "עמית טרי"
click at [313, 209] on div "עמית טרייסטר 28669067" at bounding box center [290, 209] width 80 height 6
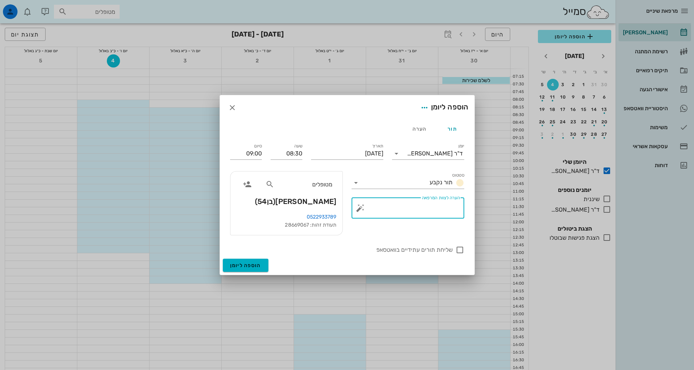
click at [449, 209] on textarea "הערה לצוות המרפאה" at bounding box center [411, 210] width 98 height 18
type textarea "ביקורת תקופתית"
click at [258, 266] on span "הוספה ליומן" at bounding box center [245, 265] width 31 height 6
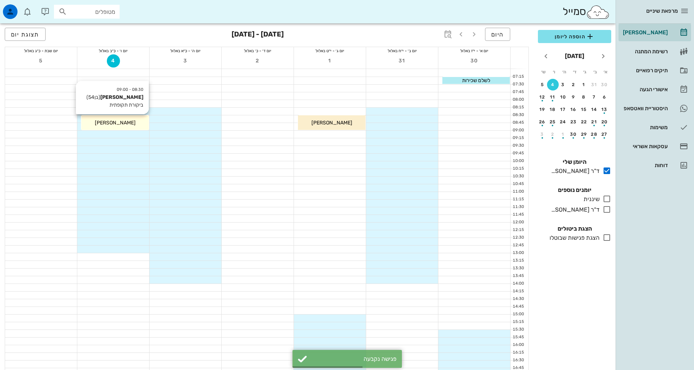
click at [115, 123] on span "[PERSON_NAME]" at bounding box center [115, 123] width 41 height 6
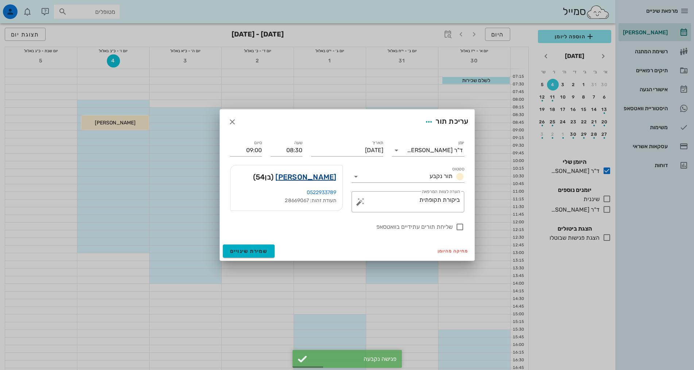
click at [313, 175] on link "עמית טרייסטר" at bounding box center [305, 177] width 61 height 12
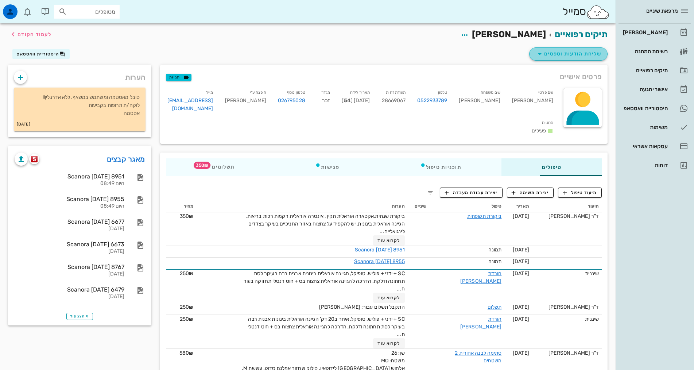
click at [570, 55] on span "שליחת הודעות וטפסים" at bounding box center [569, 54] width 66 height 9
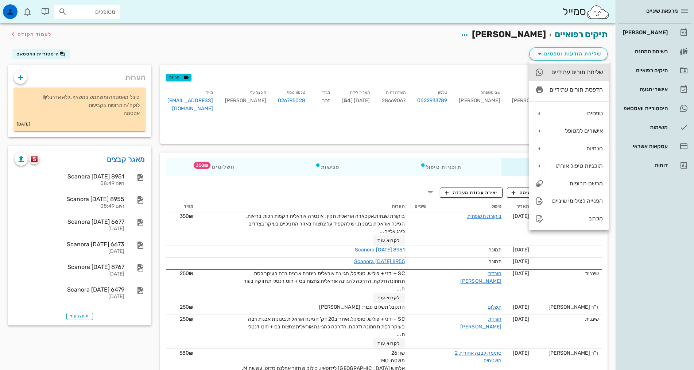
click at [574, 69] on div "שליחת תורים עתידיים" at bounding box center [576, 72] width 53 height 7
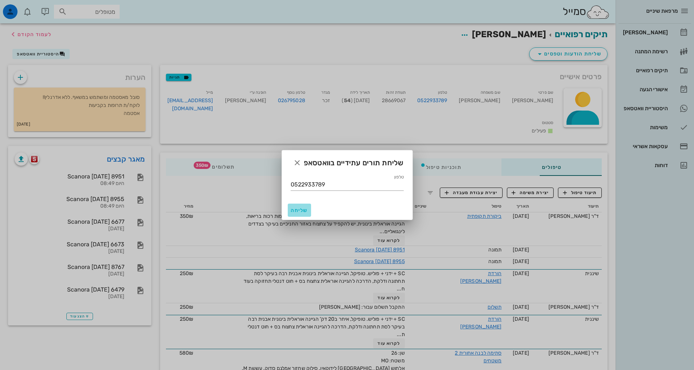
click at [303, 210] on span "שליחה" at bounding box center [300, 210] width 18 height 6
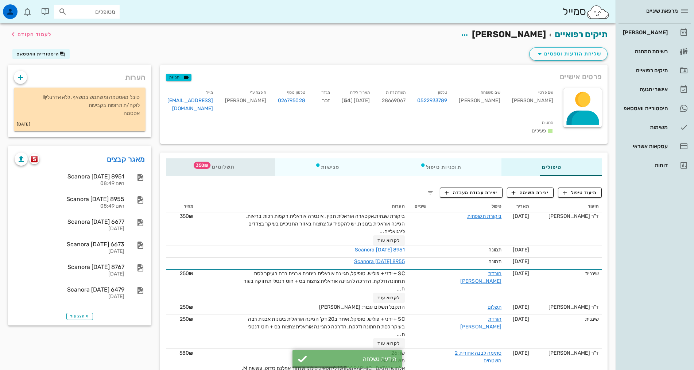
click at [194, 162] on span "350₪" at bounding box center [202, 165] width 17 height 7
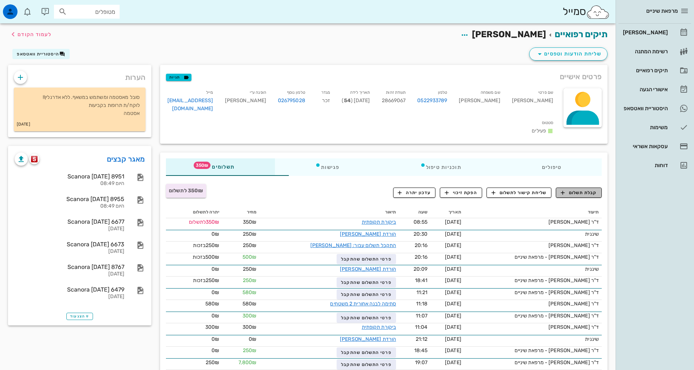
click at [574, 189] on span "קבלת תשלום" at bounding box center [579, 192] width 36 height 7
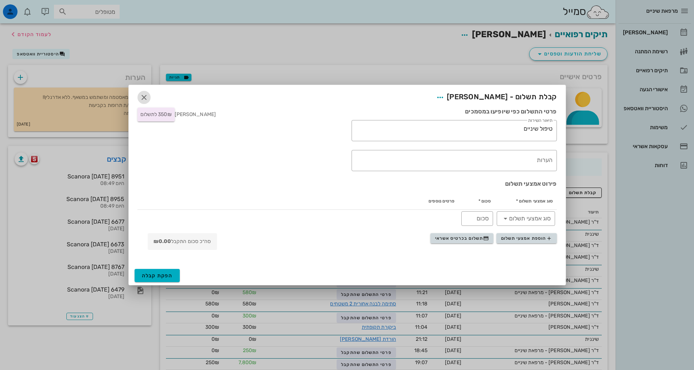
click at [138, 95] on span "button" at bounding box center [144, 97] width 13 height 9
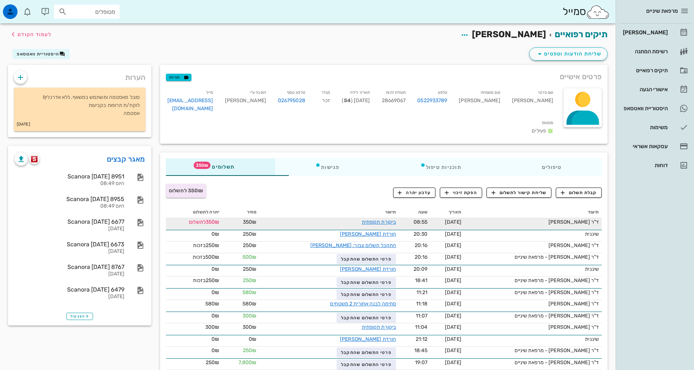
click at [581, 218] on td "ד"ר [PERSON_NAME]" at bounding box center [533, 224] width 138 height 12
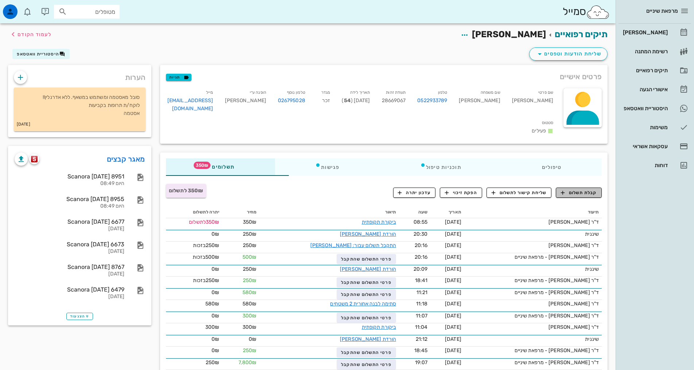
click at [581, 189] on span "קבלת תשלום" at bounding box center [579, 192] width 36 height 7
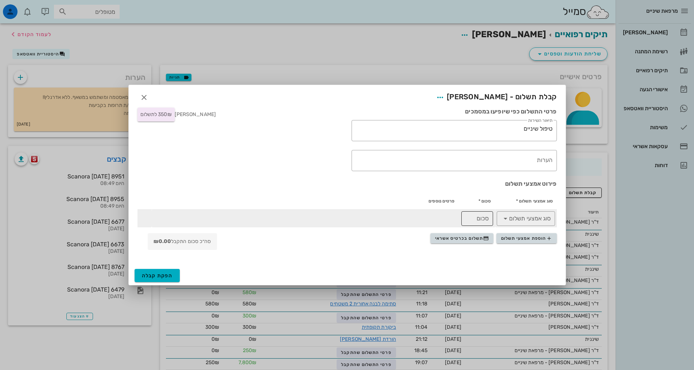
click at [479, 221] on input "סכום" at bounding box center [477, 219] width 23 height 12
click at [509, 219] on icon at bounding box center [505, 218] width 9 height 9
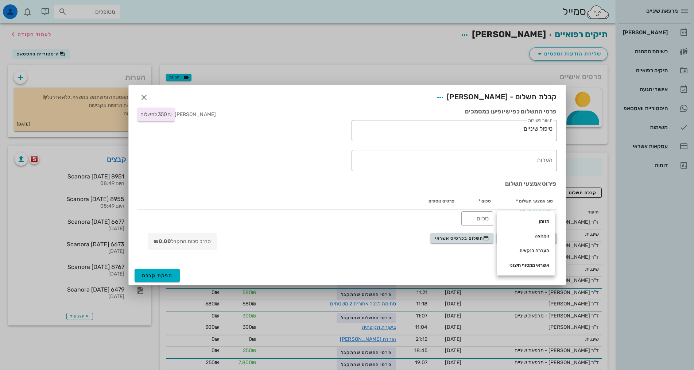
click at [359, 201] on th "פרטים נוספים" at bounding box center [305, 201] width 306 height 18
click at [482, 239] on span "תשלום בכרטיס אשראי" at bounding box center [462, 238] width 54 height 6
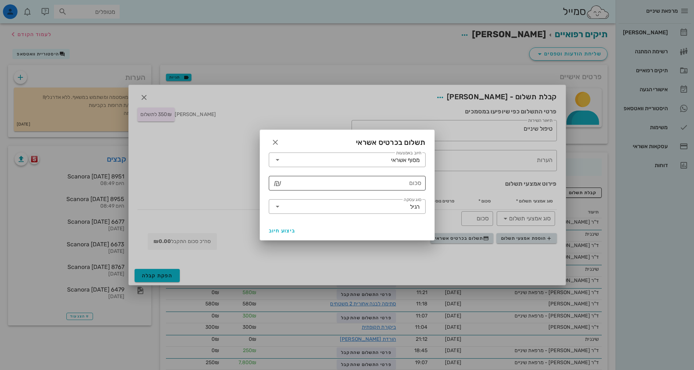
click at [387, 183] on input "סכום" at bounding box center [352, 183] width 138 height 12
type input "350"
click at [285, 233] on span "ביצוע חיוב" at bounding box center [282, 231] width 27 height 6
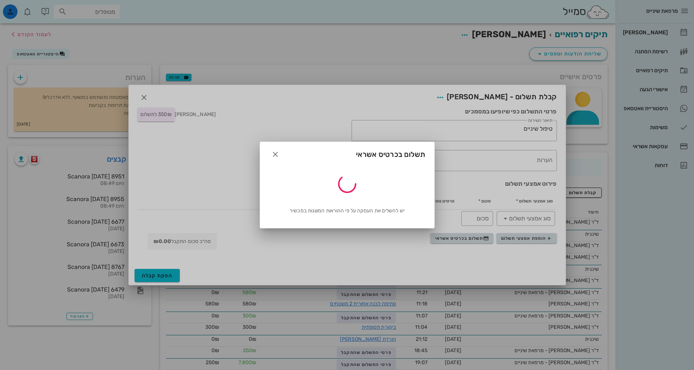
type input "350"
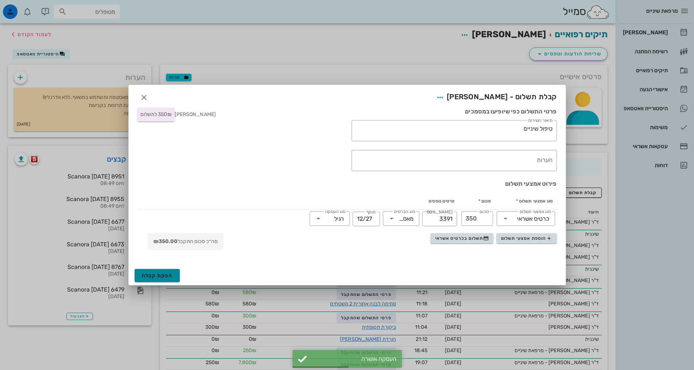
click at [167, 273] on span "הפקת קבלה" at bounding box center [157, 276] width 31 height 6
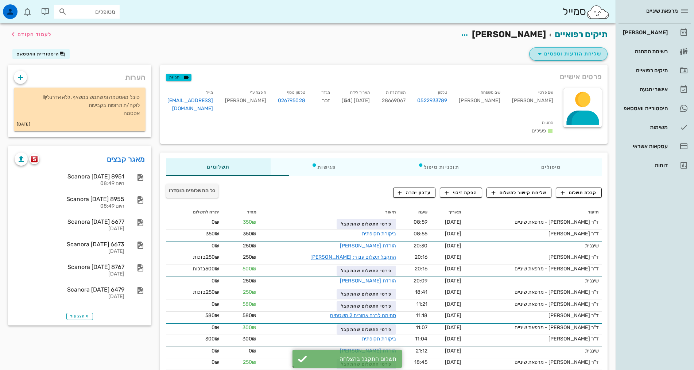
click at [580, 55] on span "שליחת הודעות וטפסים" at bounding box center [569, 54] width 66 height 9
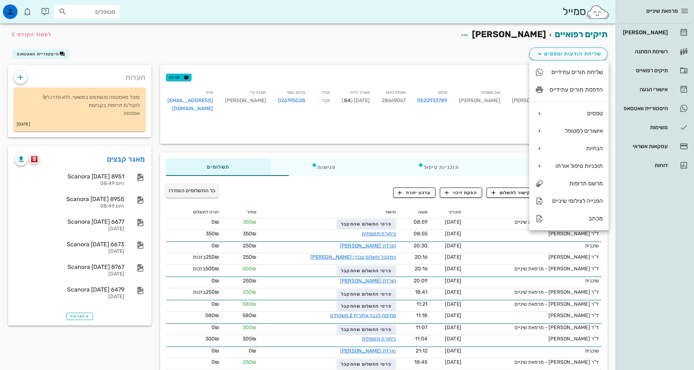
click at [464, 57] on div "שליחת הודעות וטפסים היסטוריית וואטסאפ" at bounding box center [308, 55] width 608 height 19
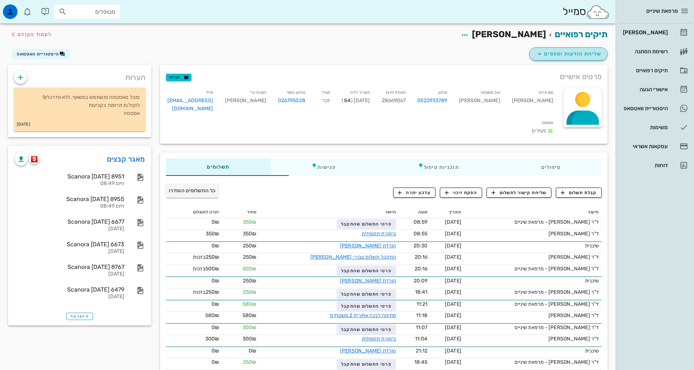
click at [542, 51] on icon "button" at bounding box center [540, 54] width 9 height 9
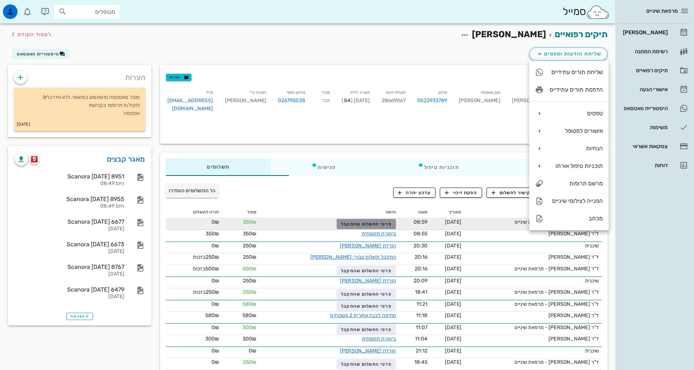
click at [355, 221] on span "פרטי התשלום שהתקבל" at bounding box center [366, 223] width 50 height 5
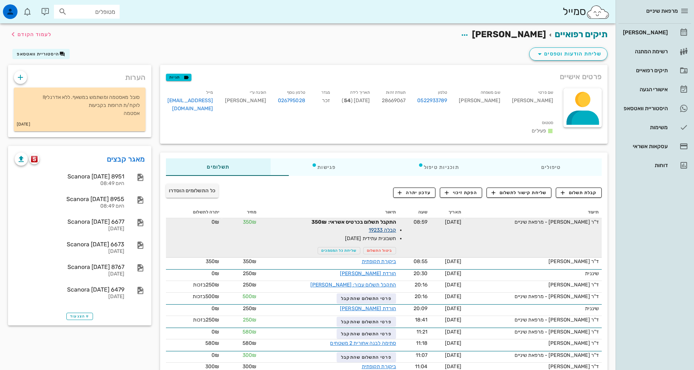
click at [369, 227] on link "קבלה 19233" at bounding box center [382, 230] width 27 height 6
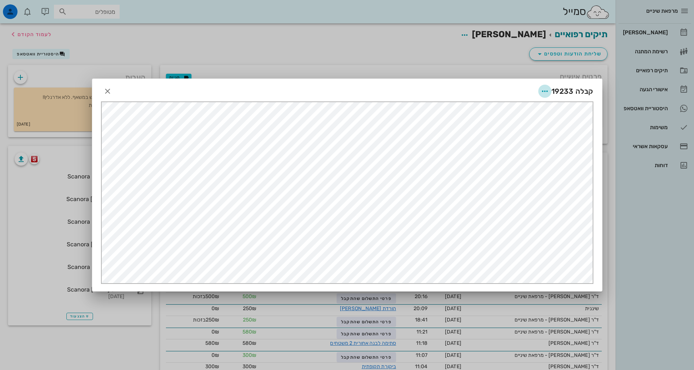
click at [547, 90] on icon "button" at bounding box center [545, 91] width 9 height 9
click at [520, 146] on div "שליחה בוואטסאפ" at bounding box center [525, 144] width 40 height 7
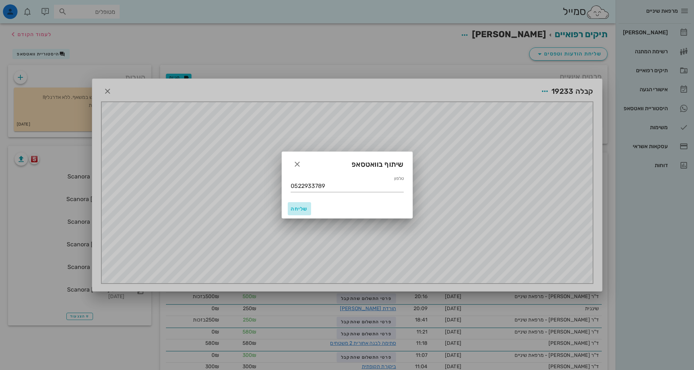
click at [295, 209] on span "שליחה" at bounding box center [300, 209] width 18 height 6
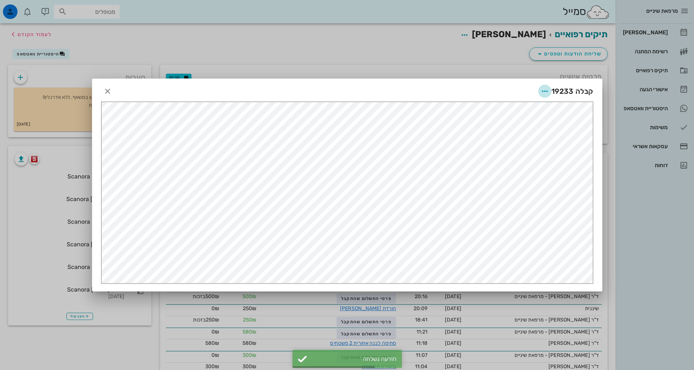
click at [543, 92] on icon "button" at bounding box center [545, 91] width 9 height 9
click at [532, 160] on div "שליחה במייל" at bounding box center [525, 161] width 40 height 7
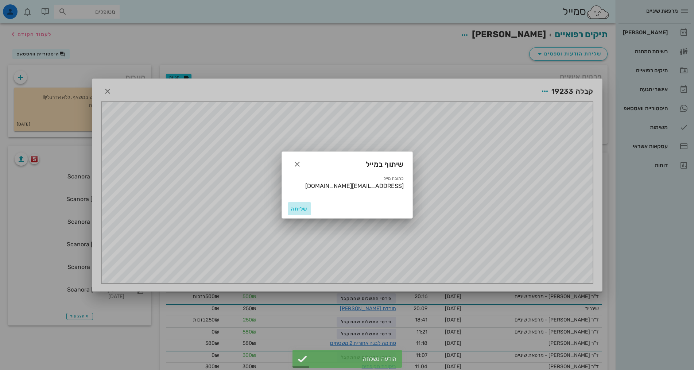
click at [304, 208] on span "שליחה" at bounding box center [300, 209] width 18 height 6
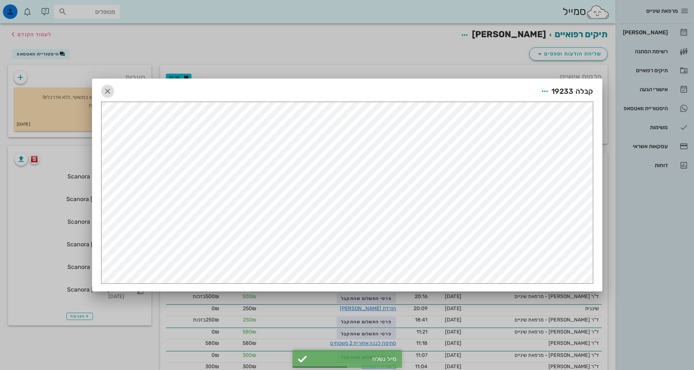
click at [104, 90] on icon "button" at bounding box center [107, 91] width 9 height 9
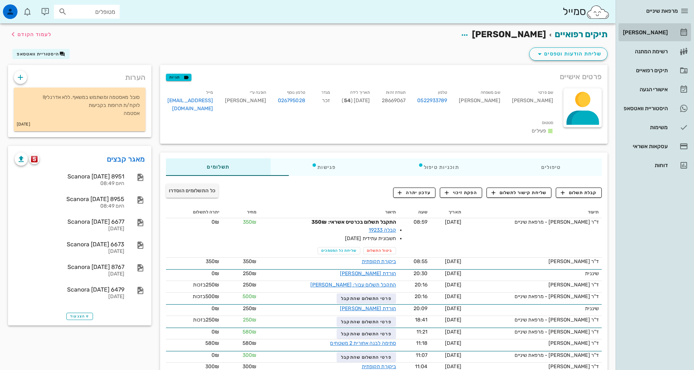
click at [656, 35] on div "[PERSON_NAME]" at bounding box center [645, 33] width 46 height 12
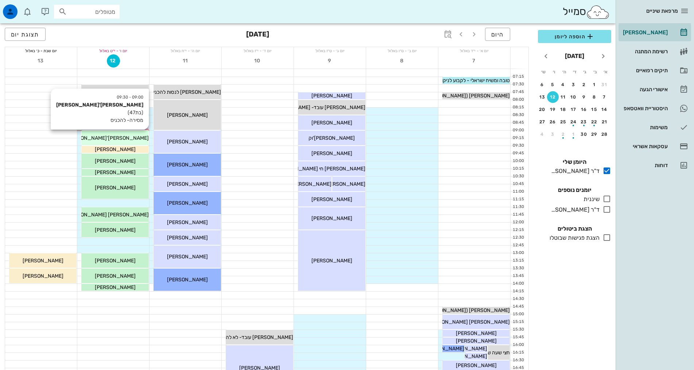
click at [105, 135] on div "[PERSON_NAME]'[PERSON_NAME]" at bounding box center [114, 138] width 67 height 8
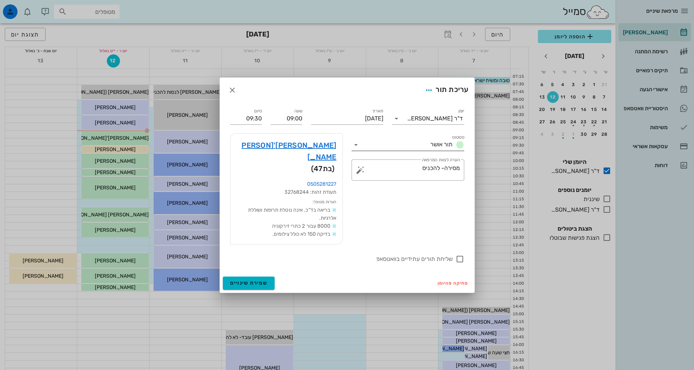
click at [355, 149] on icon at bounding box center [356, 144] width 9 height 9
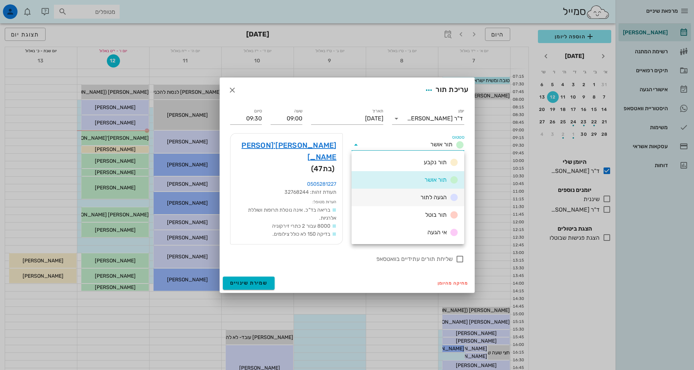
click at [403, 196] on div "הגעה לתור" at bounding box center [408, 198] width 113 height 18
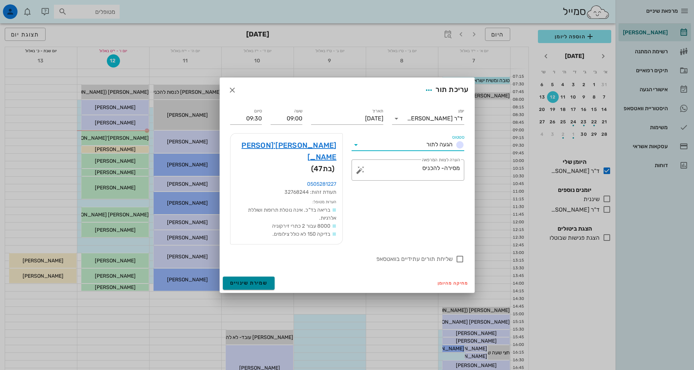
click at [249, 280] on span "שמירת שינויים" at bounding box center [249, 283] width 38 height 6
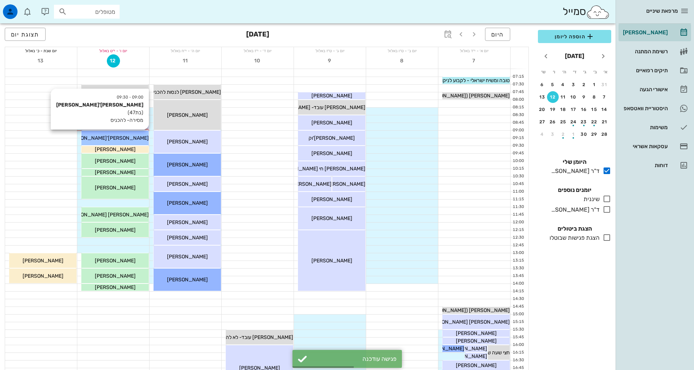
click at [111, 139] on span "[PERSON_NAME]'[PERSON_NAME]" at bounding box center [107, 138] width 83 height 6
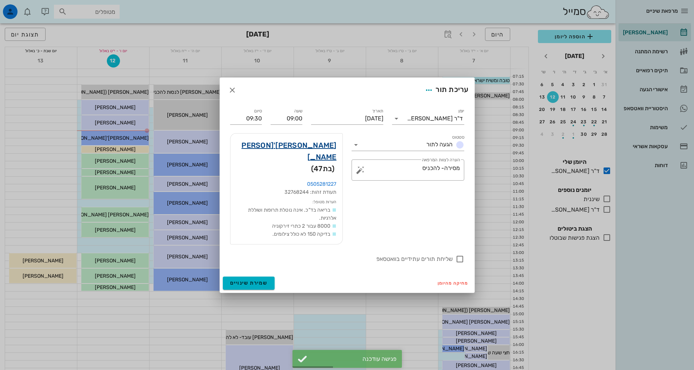
click at [306, 157] on link "מעיין תורג'מן" at bounding box center [286, 150] width 100 height 23
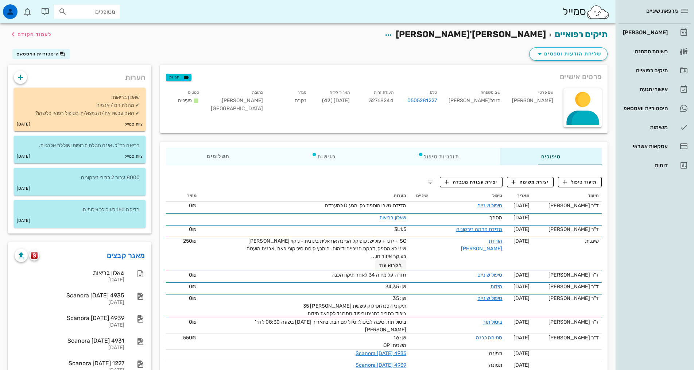
click at [355, 50] on div "שליחת הודעות וטפסים היסטוריית וואטסאפ" at bounding box center [308, 55] width 608 height 19
click at [649, 29] on div "[PERSON_NAME]" at bounding box center [645, 33] width 46 height 12
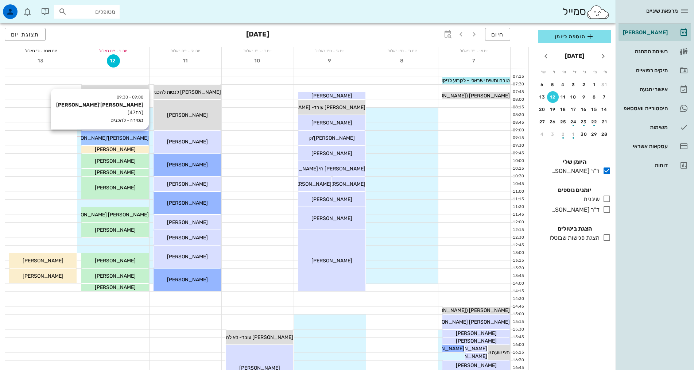
click at [99, 139] on div "[PERSON_NAME]'[PERSON_NAME]" at bounding box center [114, 138] width 67 height 8
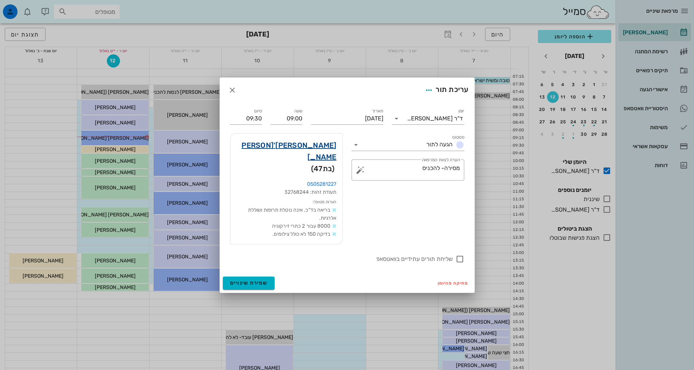
click at [332, 156] on link "מעיין תורג'מן" at bounding box center [286, 150] width 100 height 23
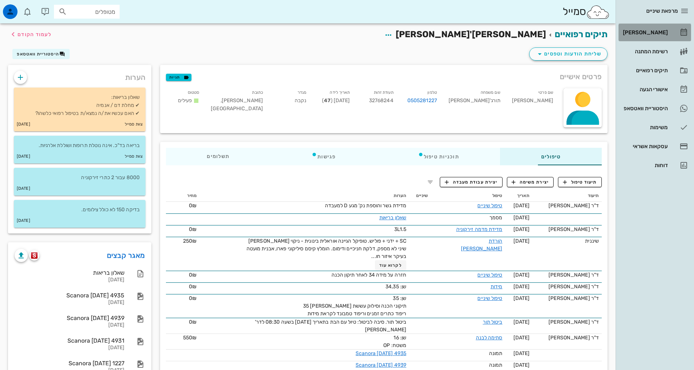
click at [645, 34] on div "[PERSON_NAME]" at bounding box center [645, 33] width 46 height 6
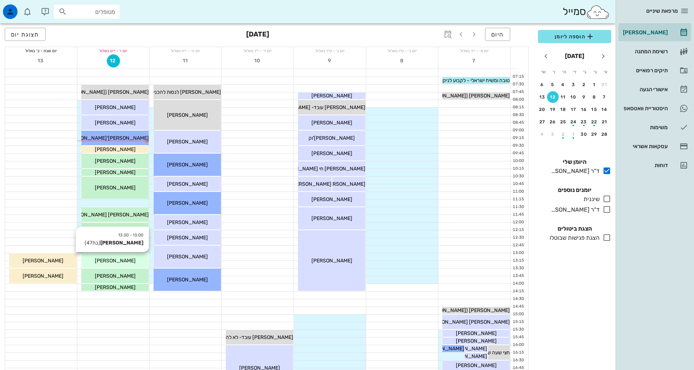
click at [133, 257] on div "[PERSON_NAME]" at bounding box center [114, 261] width 67 height 8
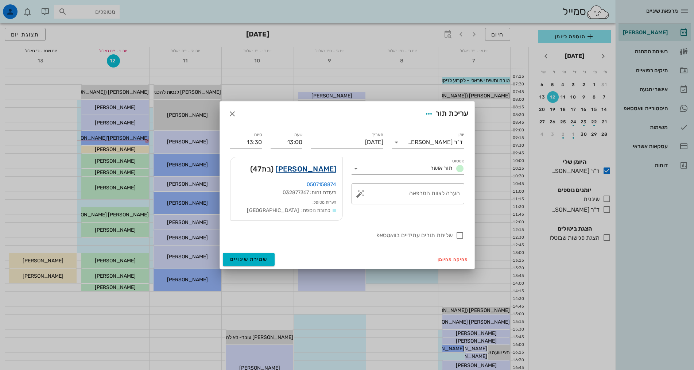
click at [305, 169] on link "[PERSON_NAME]" at bounding box center [305, 169] width 61 height 12
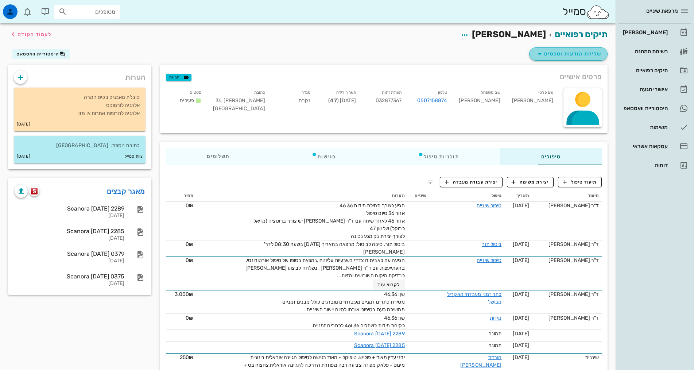
click at [553, 56] on span "שליחת הודעות וטפסים" at bounding box center [569, 54] width 66 height 9
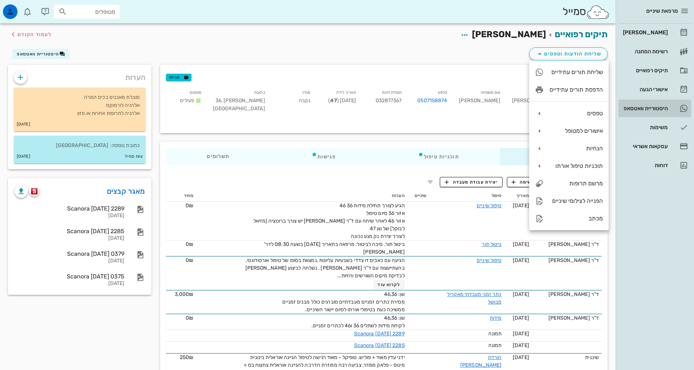
click at [651, 111] on div "היסטוריית וואטסאפ" at bounding box center [645, 109] width 46 height 12
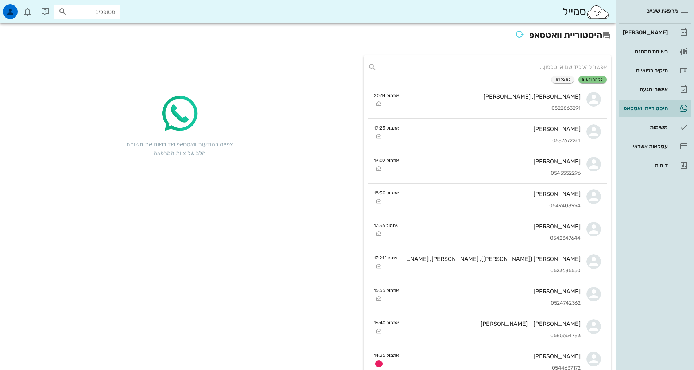
click at [576, 70] on input "text" at bounding box center [493, 67] width 227 height 12
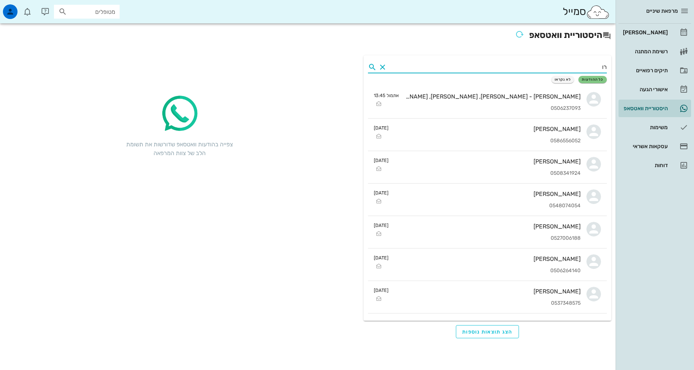
type input "ר"
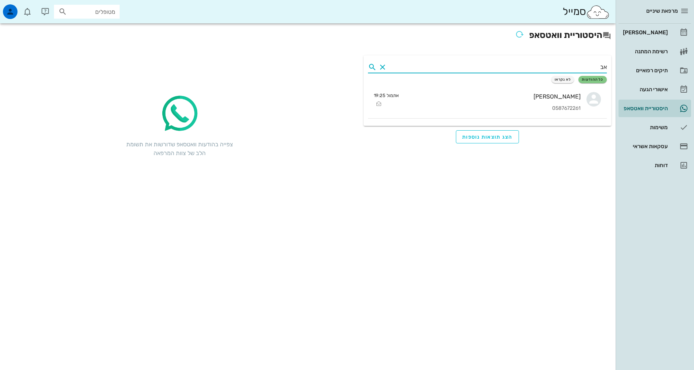
type input "א"
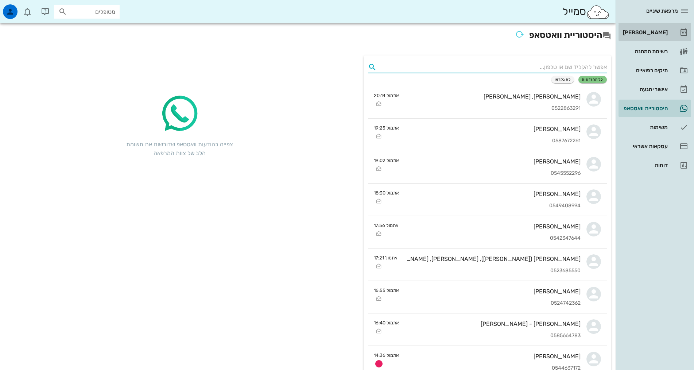
click at [650, 30] on div "[PERSON_NAME]" at bounding box center [645, 33] width 46 height 6
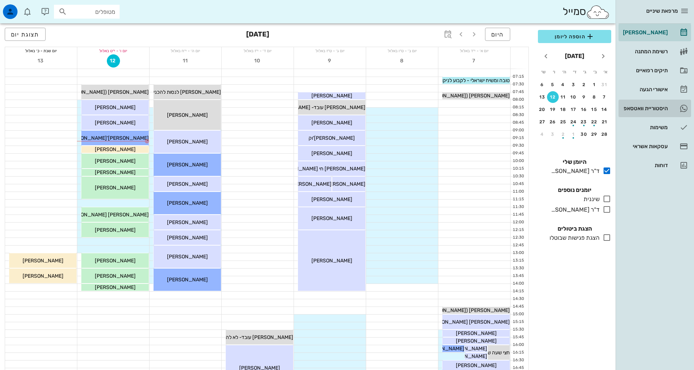
click at [663, 113] on div "היסטוריית וואטסאפ" at bounding box center [645, 109] width 46 height 12
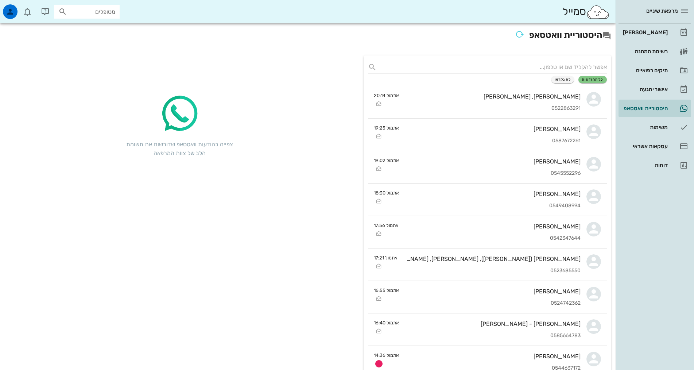
click at [552, 69] on input "text" at bounding box center [493, 67] width 227 height 12
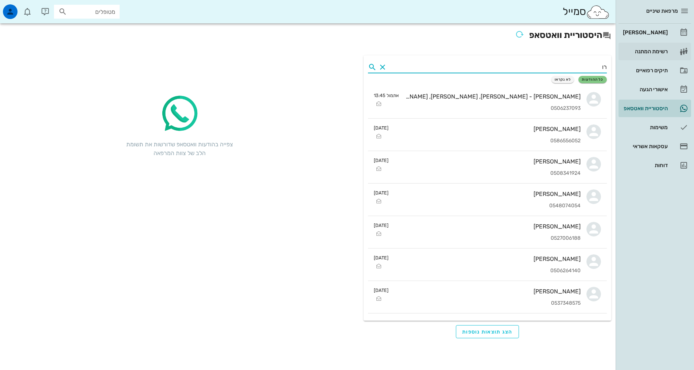
type input "ר"
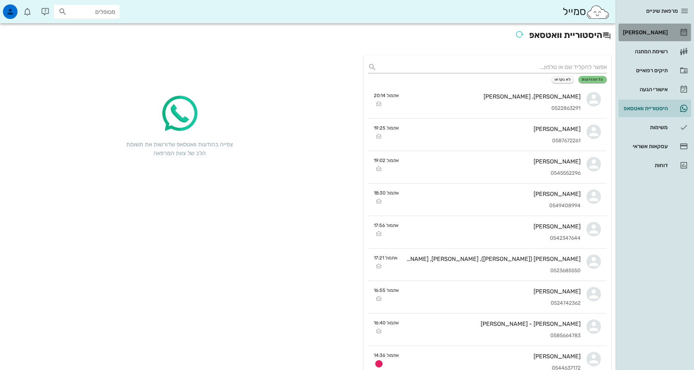
click at [653, 30] on div "[PERSON_NAME]" at bounding box center [645, 33] width 46 height 6
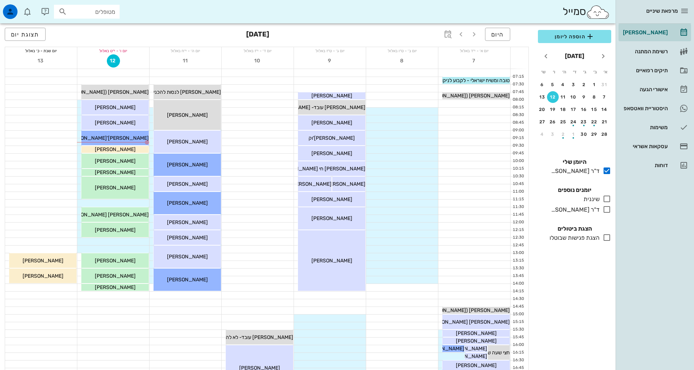
click at [119, 38] on div "היום ספטמבר 2025 תצוגת יום" at bounding box center [267, 34] width 524 height 23
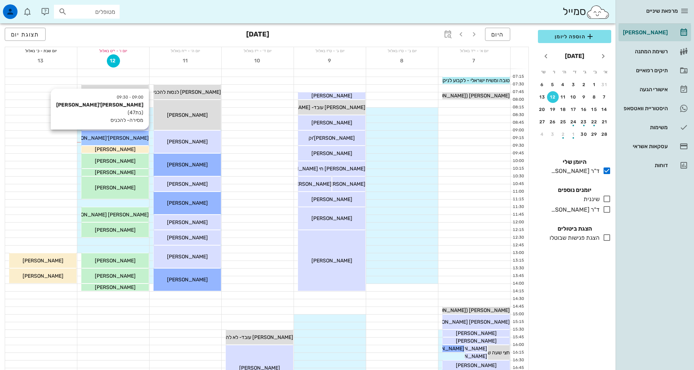
click at [128, 138] on div "[PERSON_NAME]'[PERSON_NAME]" at bounding box center [114, 138] width 67 height 8
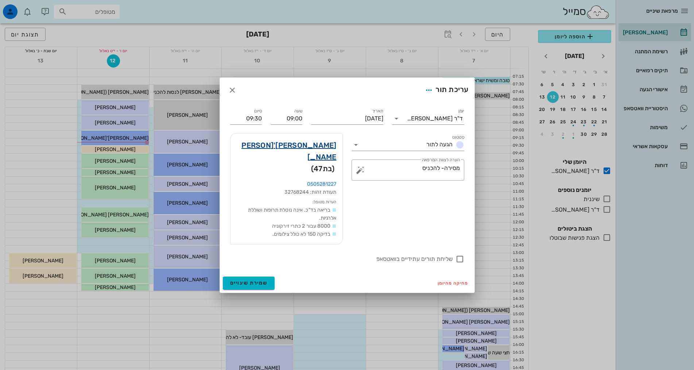
click at [330, 161] on link "מעיין תורג'מן" at bounding box center [286, 150] width 100 height 23
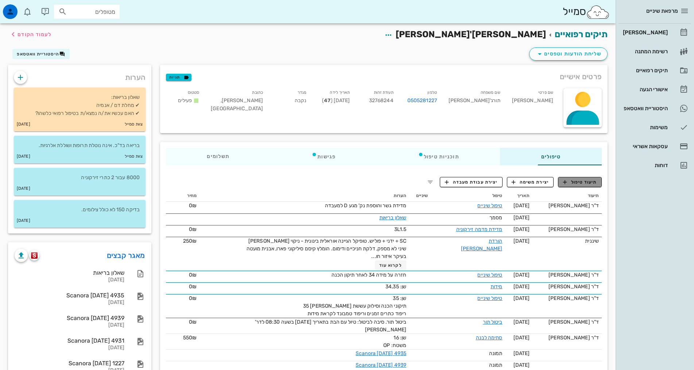
click at [577, 183] on span "תיעוד טיפול" at bounding box center [580, 182] width 34 height 7
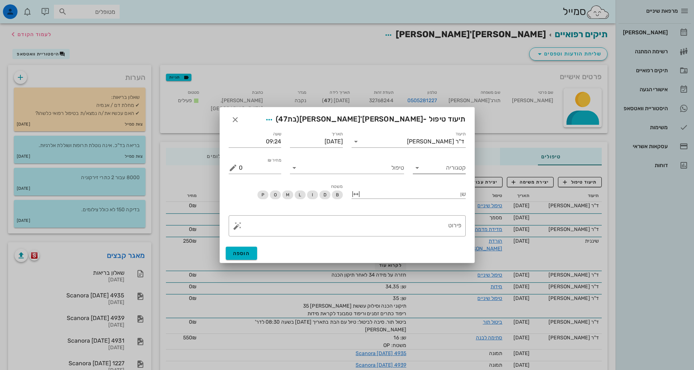
click at [427, 168] on input "קטגוריה" at bounding box center [445, 168] width 41 height 12
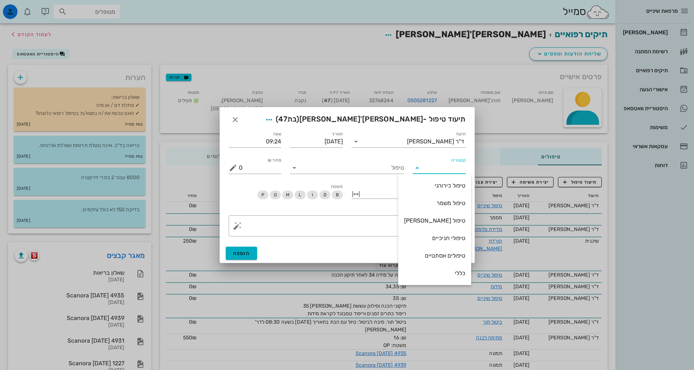
click at [443, 275] on div "כללי" at bounding box center [434, 273] width 61 height 7
type input "כללי"
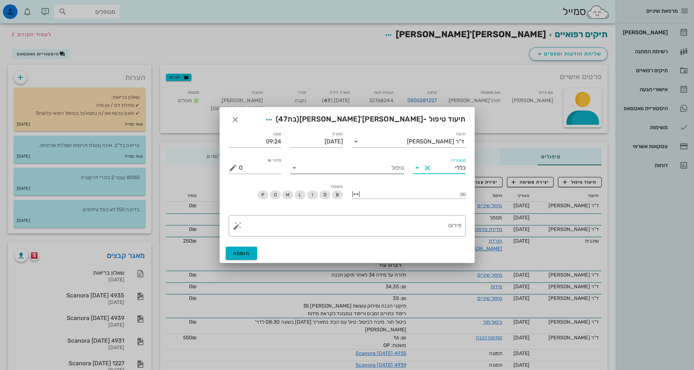
click at [341, 171] on input "טיפול" at bounding box center [352, 168] width 104 height 12
type input "מ"
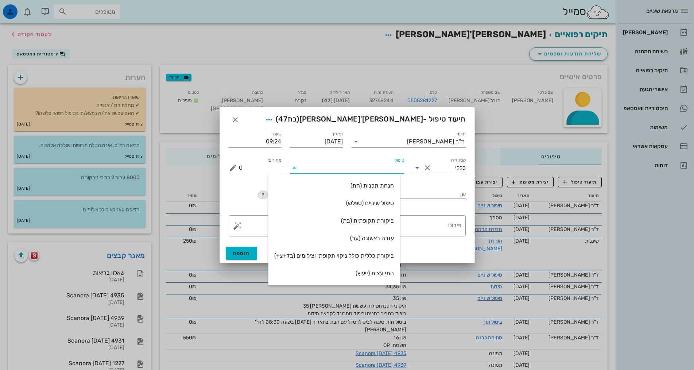
click at [419, 170] on icon at bounding box center [417, 167] width 9 height 9
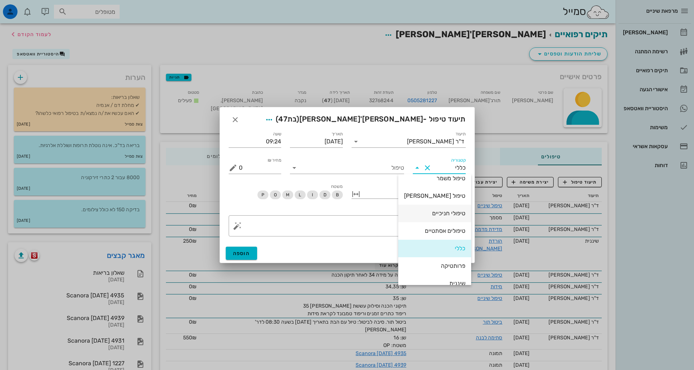
scroll to position [36, 0]
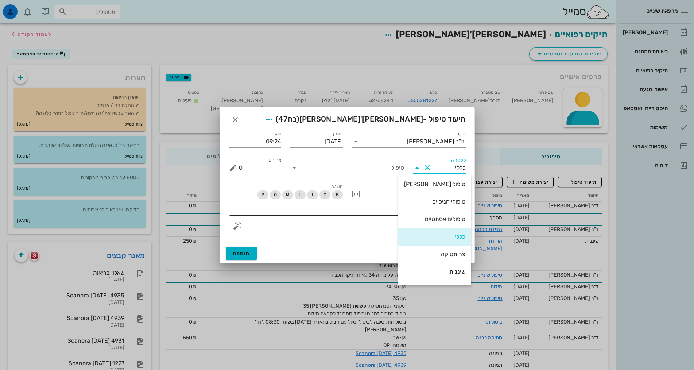
click at [448, 219] on div "טיפולים אסתטיים" at bounding box center [434, 219] width 61 height 7
type input "טיפולים אסתטיים"
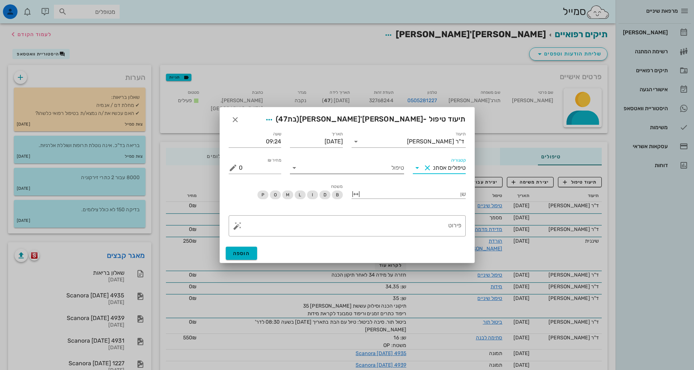
click at [296, 169] on icon at bounding box center [294, 167] width 9 height 9
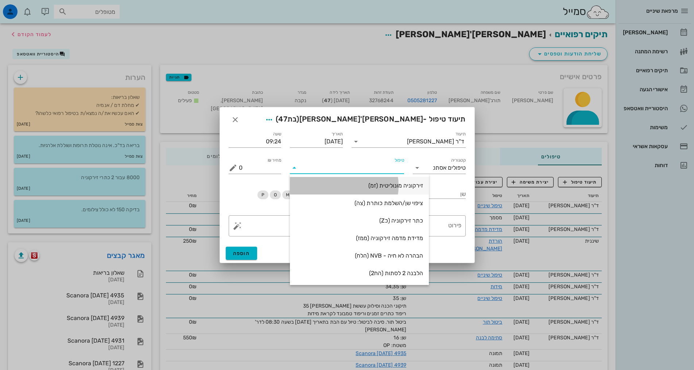
click at [387, 184] on div "זירקוניה מונוליטית (זמ)" at bounding box center [359, 185] width 127 height 7
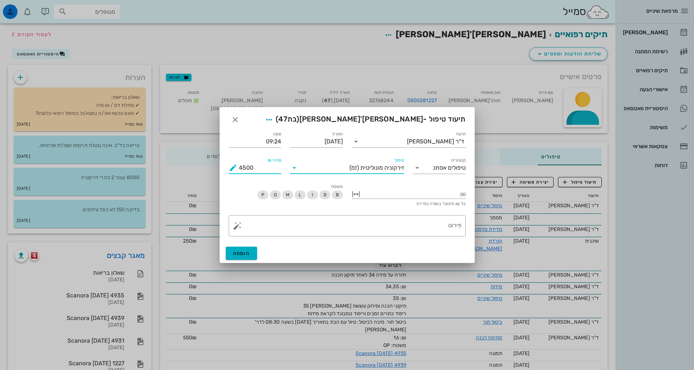
click at [243, 169] on input "4500" at bounding box center [260, 168] width 43 height 12
type input "4000"
click at [461, 194] on div at bounding box center [414, 193] width 104 height 9
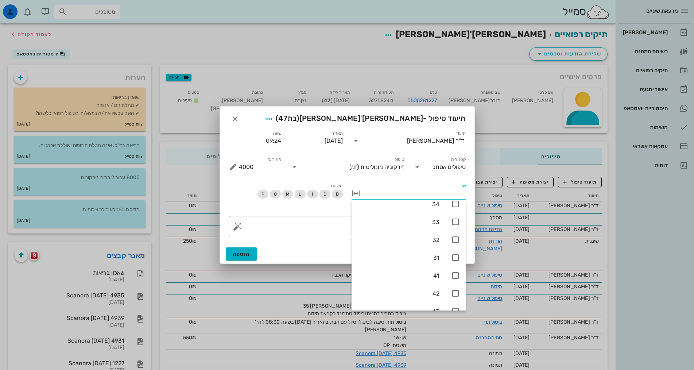
scroll to position [328, 0]
click at [456, 242] on icon at bounding box center [455, 240] width 9 height 9
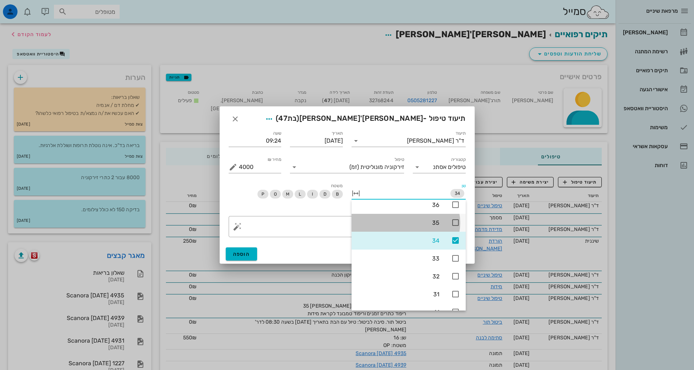
click at [457, 223] on icon at bounding box center [455, 222] width 9 height 9
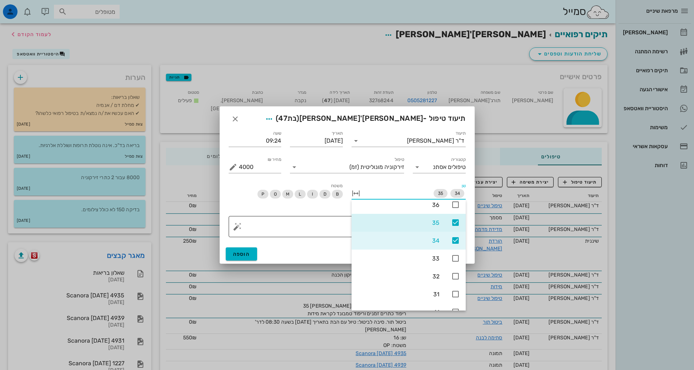
click at [322, 225] on textarea "פירוט" at bounding box center [350, 229] width 223 height 18
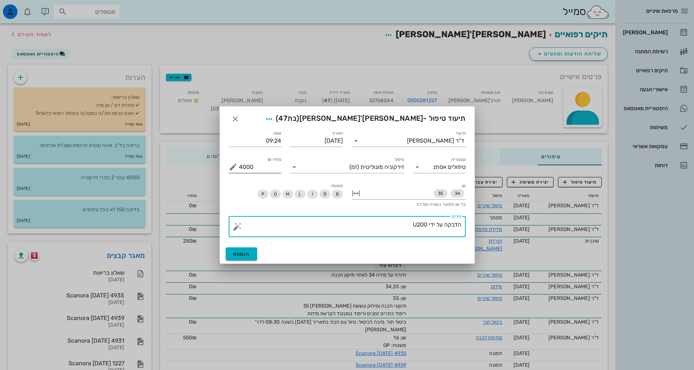
type textarea "הדבקה על ידי U200"
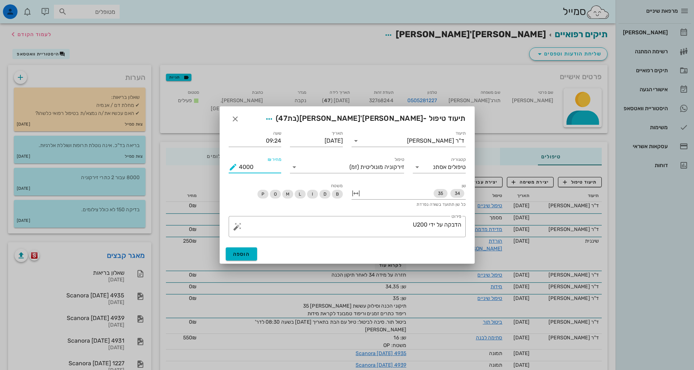
drag, startPoint x: 254, startPoint y: 167, endPoint x: 235, endPoint y: 166, distance: 18.6
click at [235, 166] on div "מחיר ₪ 4000" at bounding box center [255, 167] width 53 height 12
type input "3800"
click at [240, 253] on span "הוספה" at bounding box center [241, 254] width 17 height 6
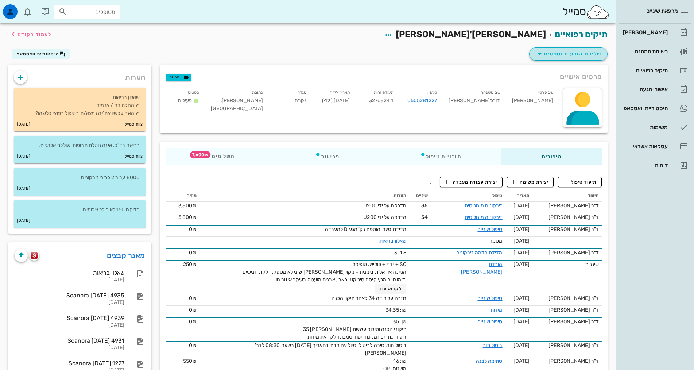
click at [559, 53] on span "שליחת הודעות וטפסים" at bounding box center [569, 54] width 66 height 9
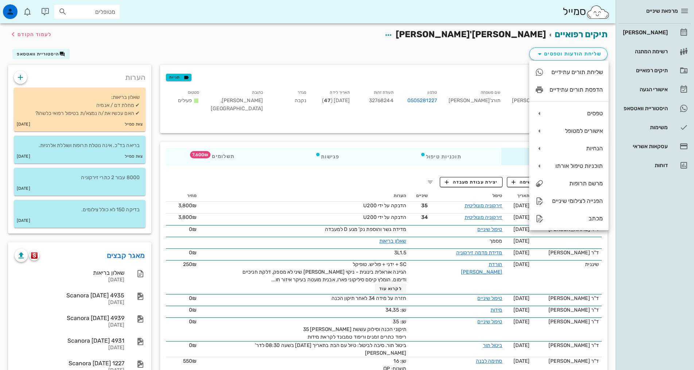
click at [505, 58] on div "שליחת הודעות וטפסים היסטוריית וואטסאפ" at bounding box center [308, 55] width 608 height 19
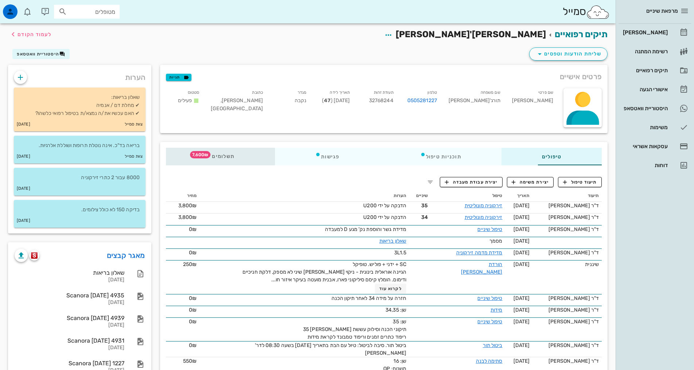
click at [166, 151] on div "תשלומים 7,600₪" at bounding box center [220, 157] width 109 height 18
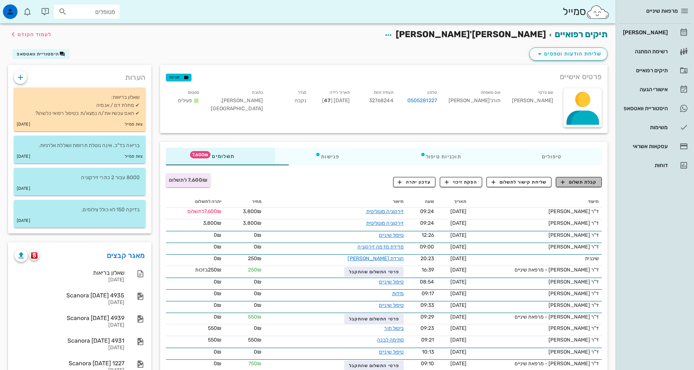
click at [577, 185] on span "קבלת תשלום" at bounding box center [579, 182] width 36 height 7
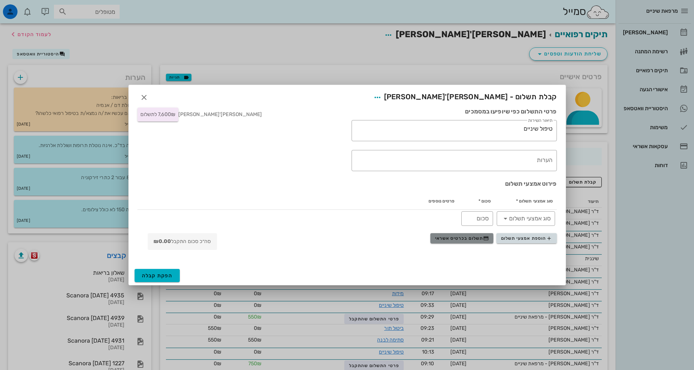
click at [472, 242] on button "תשלום בכרטיס אשראי" at bounding box center [461, 238] width 63 height 10
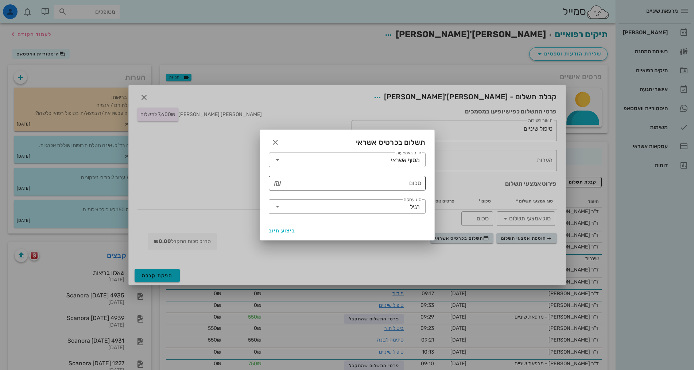
click at [382, 184] on input "סכום" at bounding box center [352, 183] width 138 height 12
type input "7600"
click at [276, 205] on icon at bounding box center [277, 206] width 9 height 9
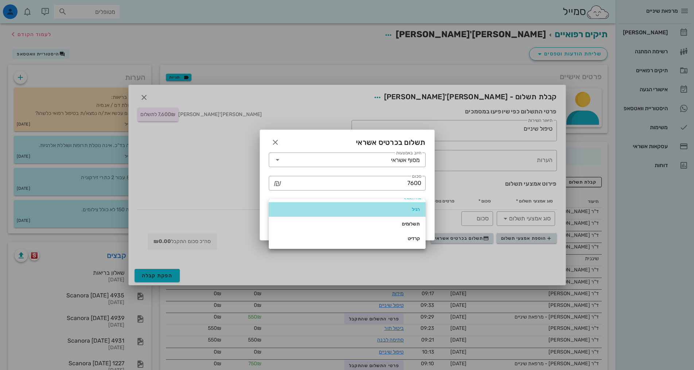
click at [276, 205] on div "רגיל" at bounding box center [347, 210] width 145 height 12
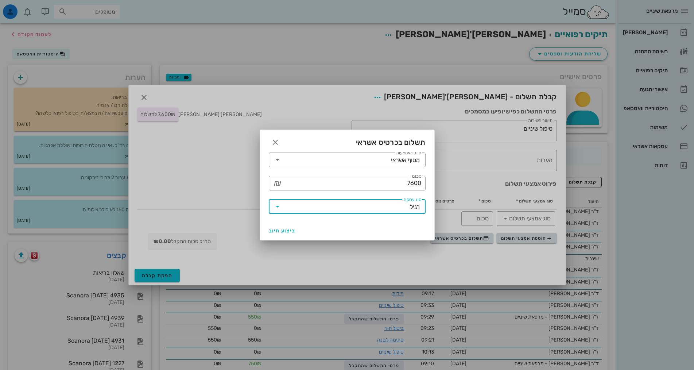
click at [263, 196] on div "​ חיוב באמצעות מסוף אשראי ​ סכום 7600 ₪ ​ סוג עסקה רגיל" at bounding box center [347, 184] width 174 height 73
click at [279, 208] on icon at bounding box center [277, 206] width 9 height 9
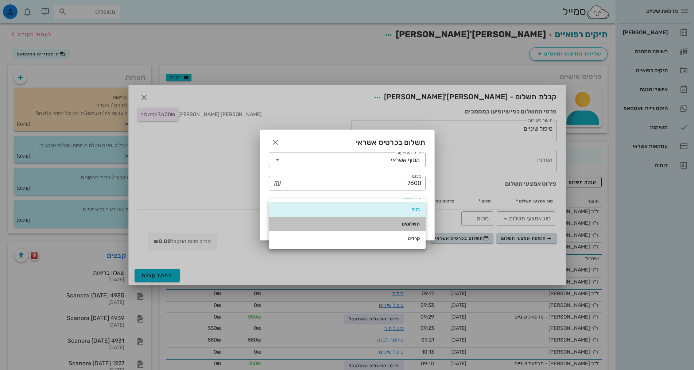
click at [303, 227] on div "תשלומים" at bounding box center [347, 224] width 145 height 12
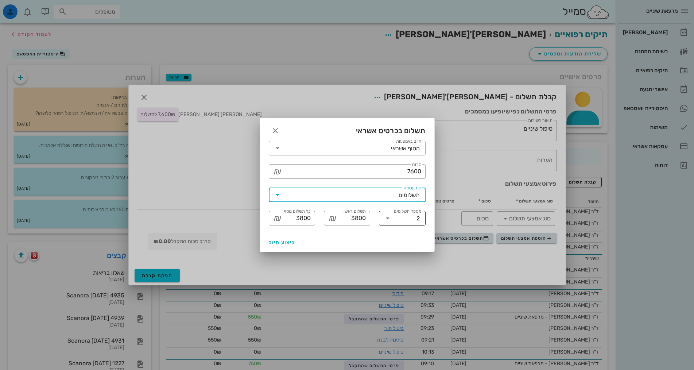
click at [390, 222] on icon at bounding box center [387, 218] width 9 height 9
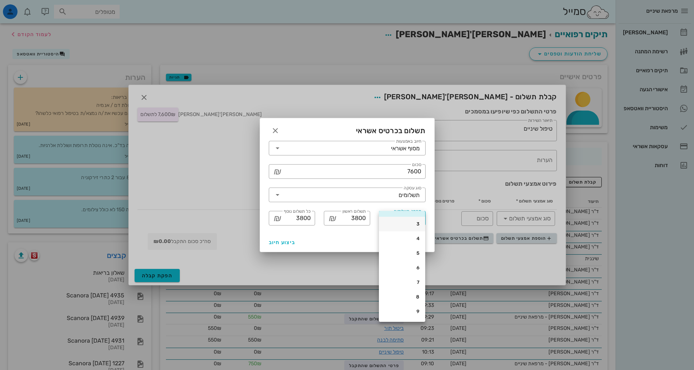
scroll to position [0, 0]
click at [420, 238] on div "3" at bounding box center [402, 235] width 46 height 15
type input "2534"
type input "2533"
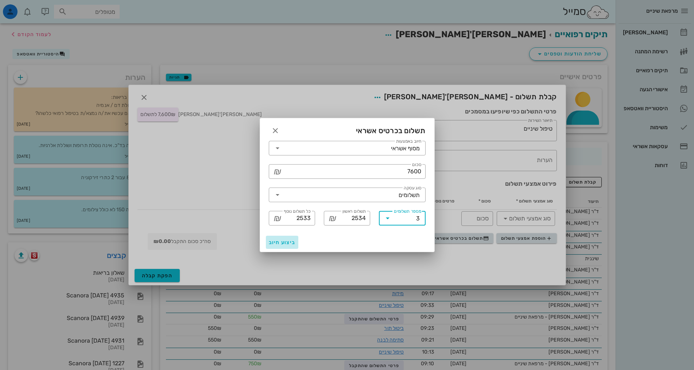
click at [287, 242] on span "ביצוע חיוב" at bounding box center [282, 242] width 27 height 6
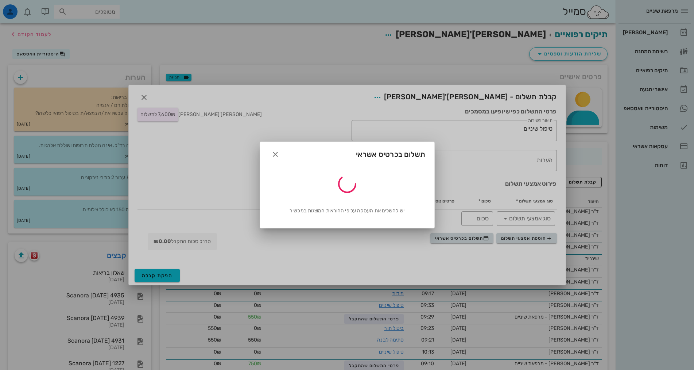
type input "7600"
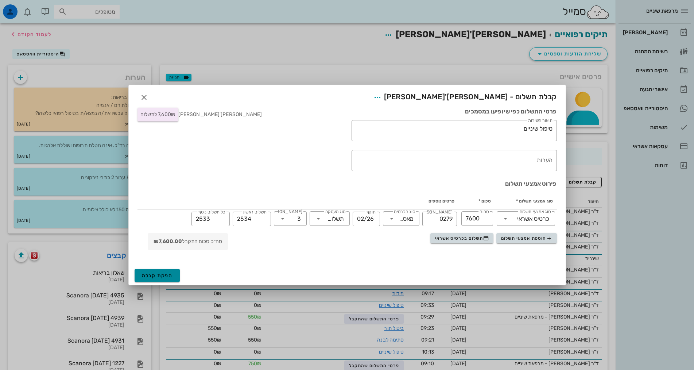
click at [164, 277] on span "הפקת קבלה" at bounding box center [157, 276] width 31 height 6
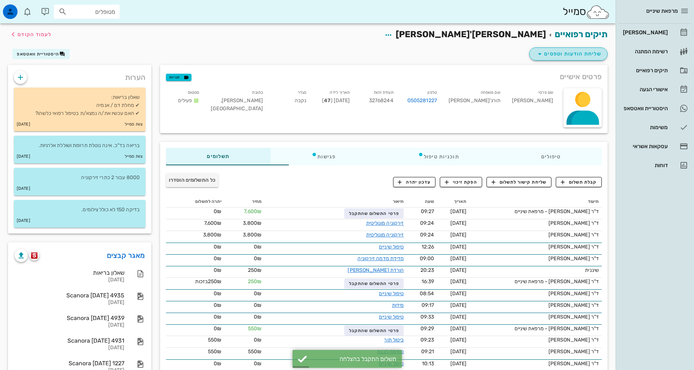
click at [546, 54] on span "שליחת הודעות וטפסים" at bounding box center [569, 54] width 66 height 9
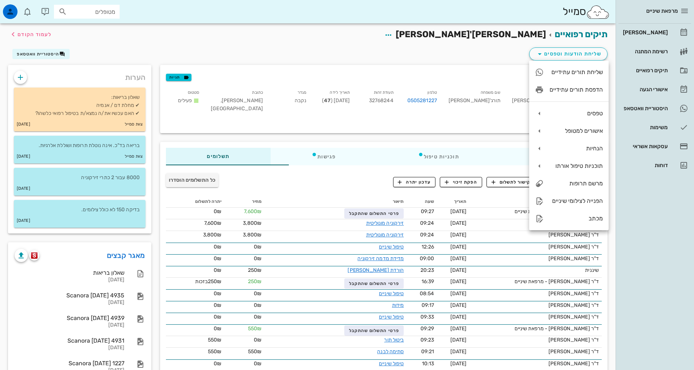
click at [486, 49] on div "שליחת הודעות וטפסים היסטוריית וואטסאפ" at bounding box center [308, 55] width 608 height 19
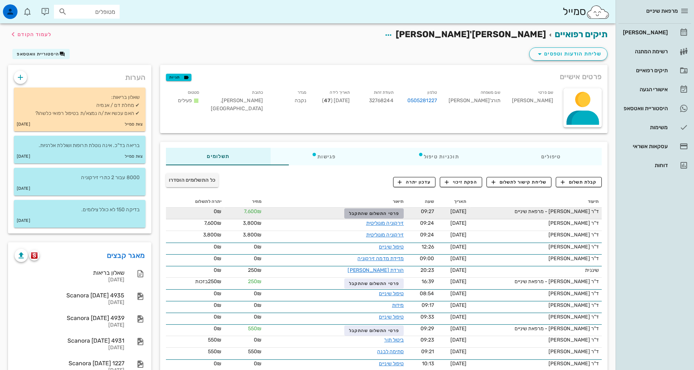
click at [360, 213] on span "פרטי התשלום שהתקבל" at bounding box center [374, 213] width 50 height 5
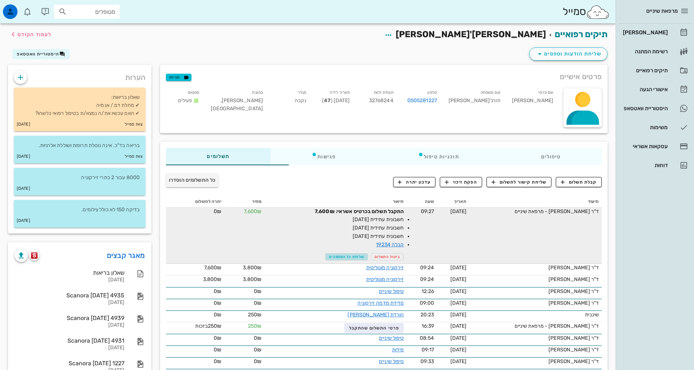
click at [331, 256] on span "שליחת כל המסמכים" at bounding box center [346, 257] width 35 height 4
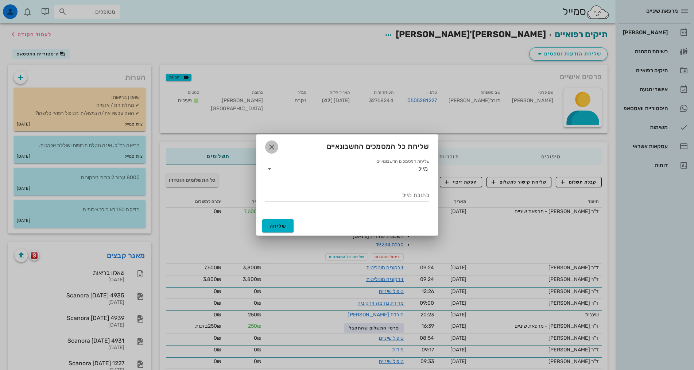
click at [272, 148] on icon "button" at bounding box center [271, 147] width 9 height 9
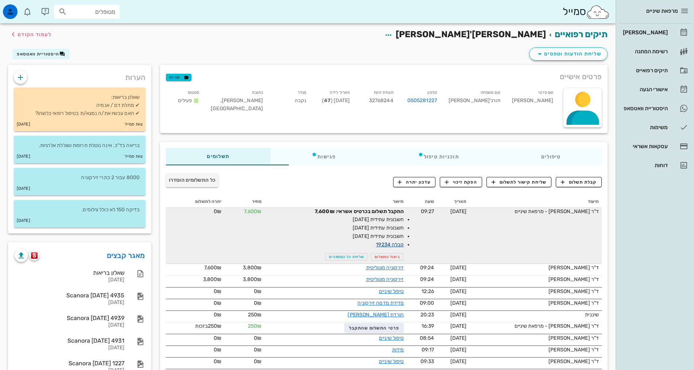
click at [376, 244] on link "קבלה 19234" at bounding box center [390, 244] width 28 height 6
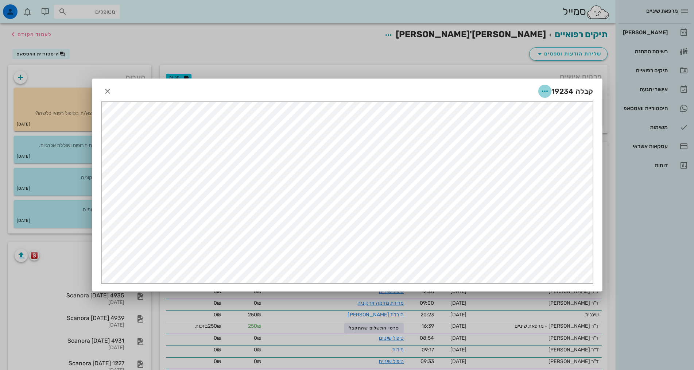
click at [543, 92] on icon "button" at bounding box center [545, 91] width 9 height 9
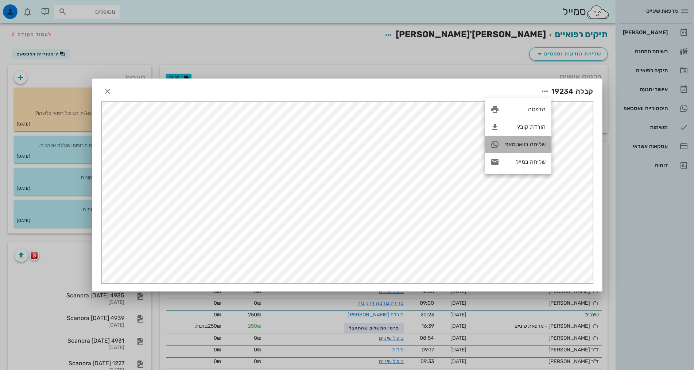
click at [517, 144] on div "שליחה בוואטסאפ" at bounding box center [525, 144] width 40 height 7
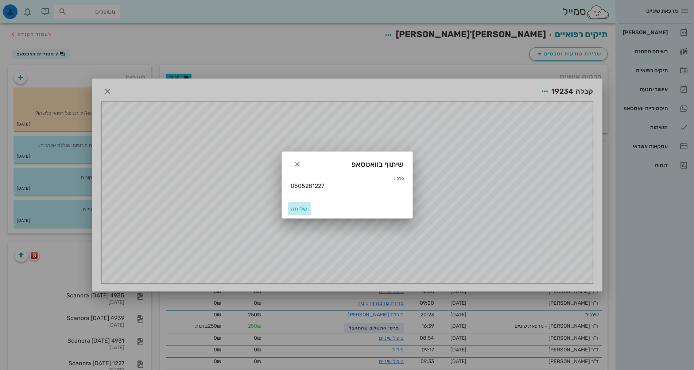
click at [301, 211] on span "שליחה" at bounding box center [300, 209] width 18 height 6
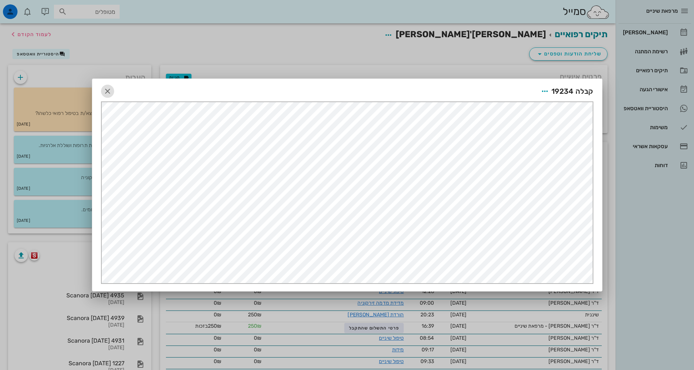
click at [107, 91] on icon "button" at bounding box center [107, 91] width 9 height 9
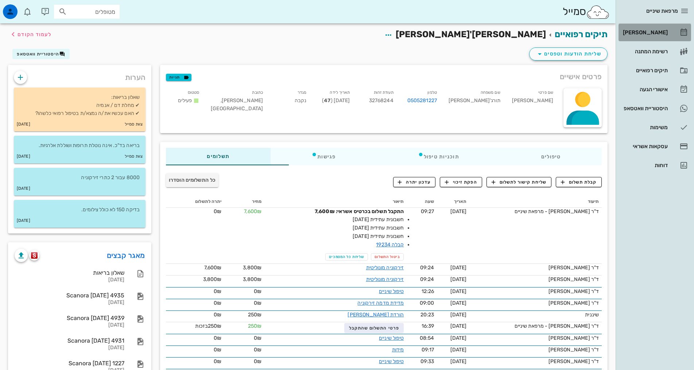
click at [653, 36] on div "[PERSON_NAME]" at bounding box center [645, 33] width 46 height 12
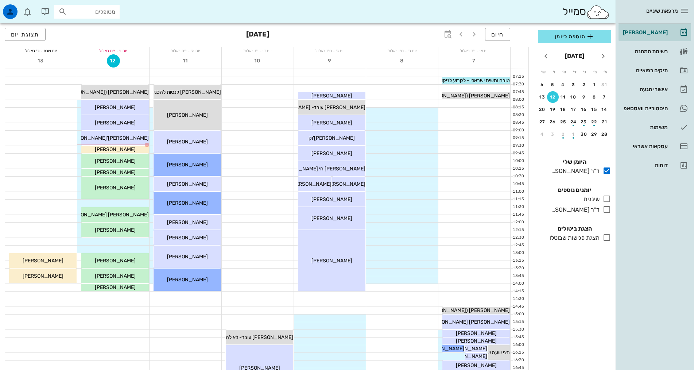
click at [219, 32] on div "היום ספטמבר 2025 תצוגת יום" at bounding box center [267, 34] width 524 height 23
click at [218, 40] on div "היום ספטמבר 2025 תצוגת יום" at bounding box center [267, 34] width 524 height 23
click at [98, 8] on input "מטופלים" at bounding box center [92, 11] width 47 height 9
type input "עמית"
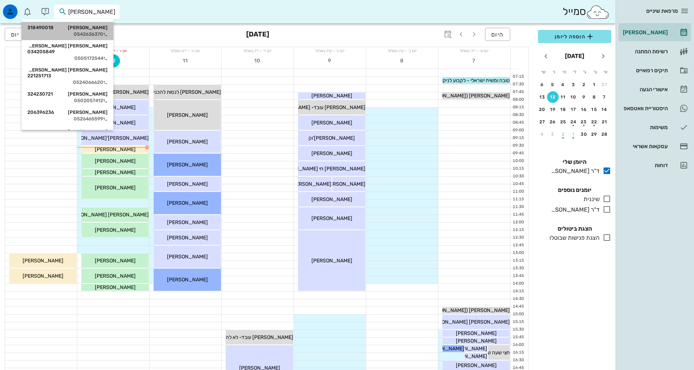
click at [104, 30] on div "עמית בריימוק 318490018" at bounding box center [67, 28] width 80 height 6
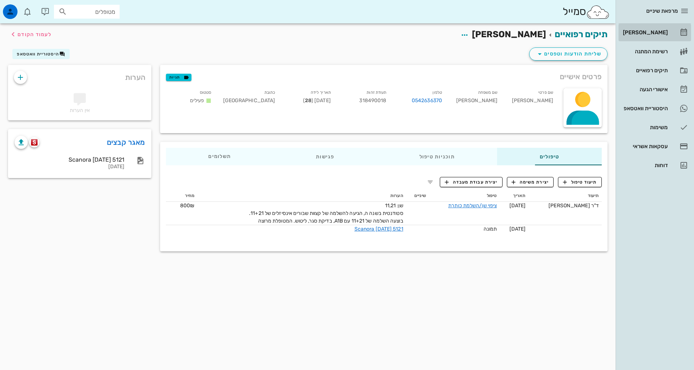
click at [665, 30] on div "[PERSON_NAME]" at bounding box center [645, 33] width 46 height 6
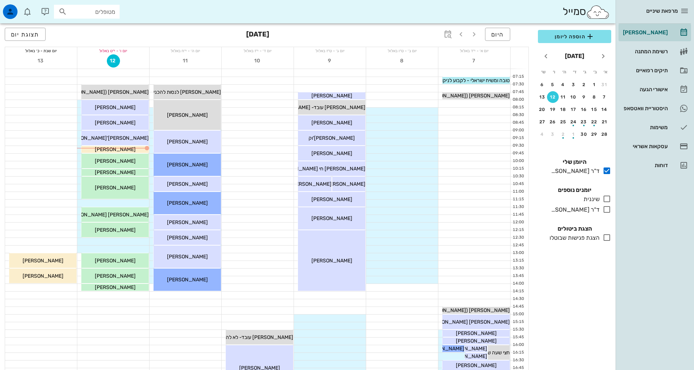
click at [105, 9] on input "מטופלים" at bounding box center [92, 11] width 47 height 9
type input "עדי"
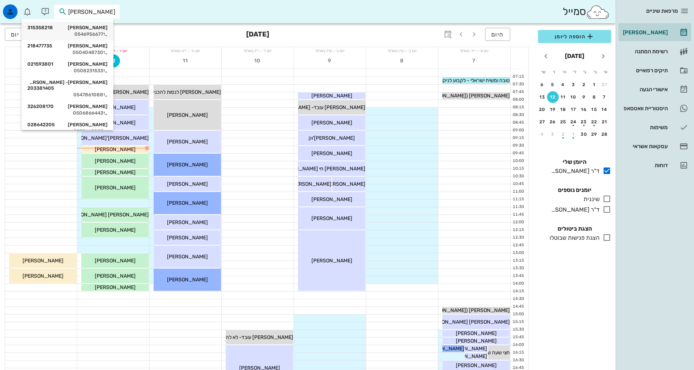
click at [92, 27] on div "עדי מזרחי 315358218" at bounding box center [67, 28] width 80 height 6
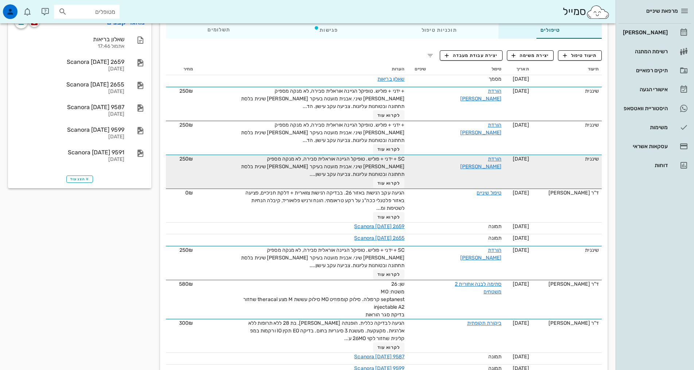
scroll to position [174, 0]
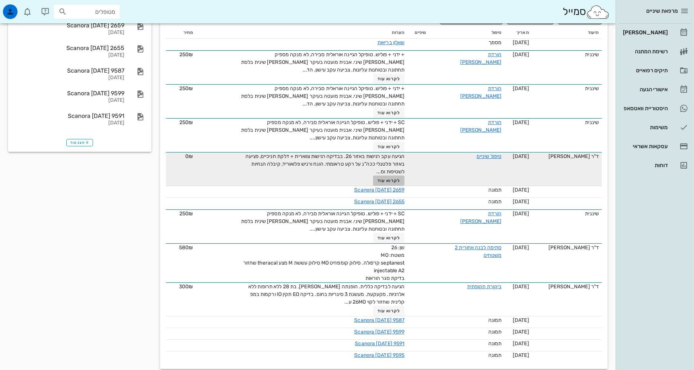
click at [378, 178] on span "לקרוא עוד" at bounding box center [389, 180] width 23 height 5
click at [371, 171] on span "הגיעה עקב רגישות באזור 26. בבדיקה רגישות צווארית + דלקת חניכיים, פציעה באזור פל…" at bounding box center [325, 164] width 159 height 22
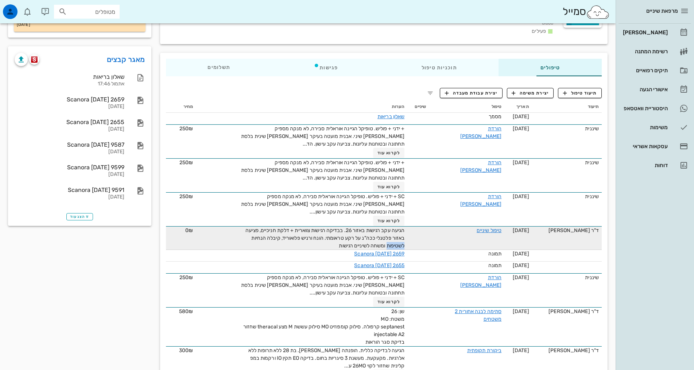
scroll to position [90, 0]
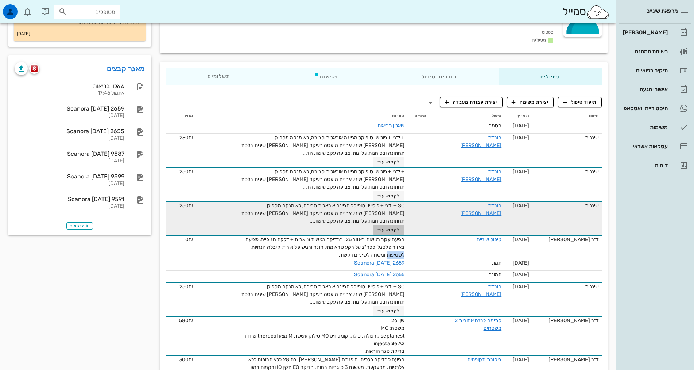
click at [378, 227] on span "לקרוא עוד" at bounding box center [389, 229] width 23 height 5
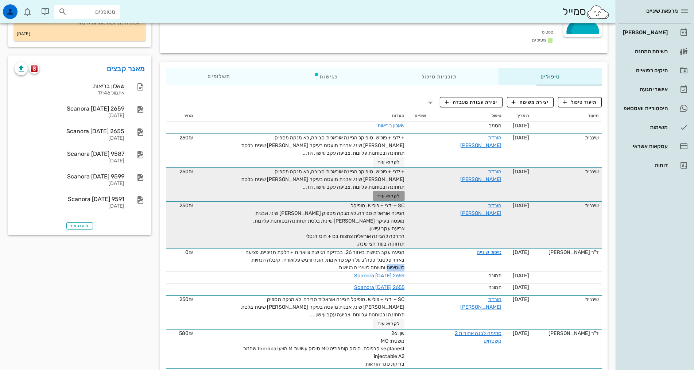
click at [378, 193] on span "לקרוא עוד" at bounding box center [389, 195] width 23 height 5
click at [371, 187] on span "+ ידני + פוליש. טופיקל הגיינה אוראלית סבירה, לא מנקה מספיק בין שיני. אבנית מועט…" at bounding box center [322, 180] width 163 height 22
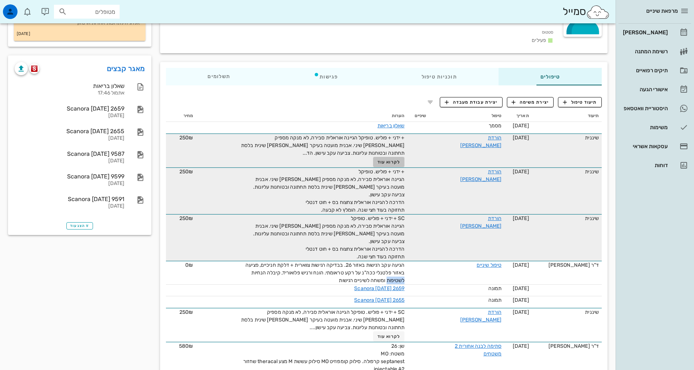
click at [378, 159] on span "לקרוא עוד" at bounding box center [389, 161] width 23 height 5
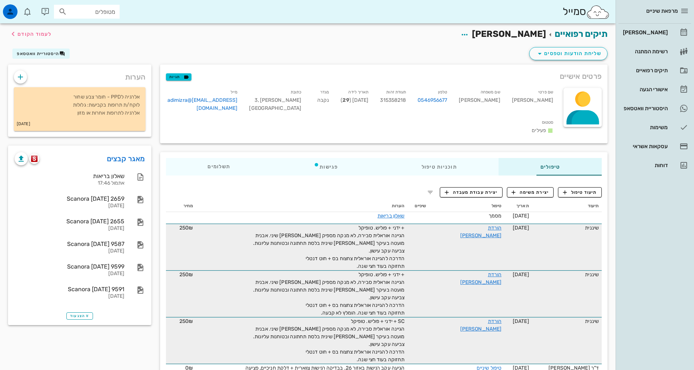
scroll to position [0, 0]
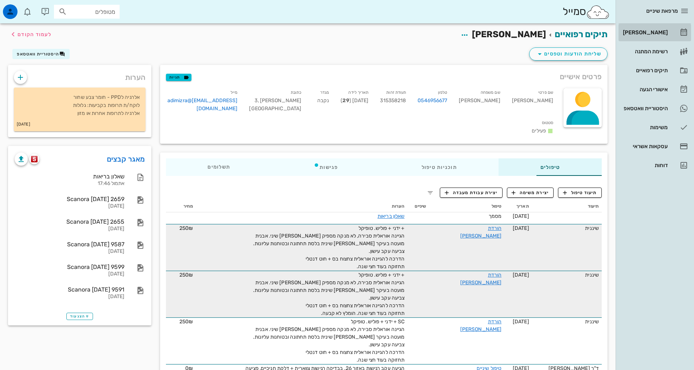
click at [657, 35] on div "[PERSON_NAME]" at bounding box center [645, 33] width 46 height 6
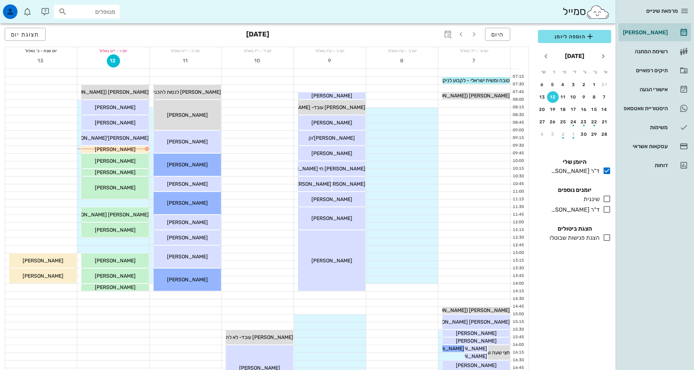
click at [107, 32] on div "היום ספטמבר 2025 תצוגת יום" at bounding box center [267, 34] width 524 height 23
click at [121, 5] on div "סמייל מטופלים" at bounding box center [308, 11] width 616 height 23
click at [105, 154] on div "09:45 - 10:15 פנינה שמחון (בת 63 ) פנינה שמחון" at bounding box center [114, 161] width 67 height 15
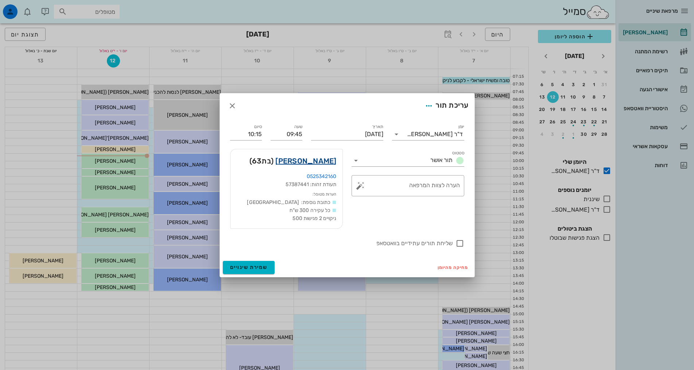
click at [326, 163] on link "פנינה שמחון" at bounding box center [305, 161] width 61 height 12
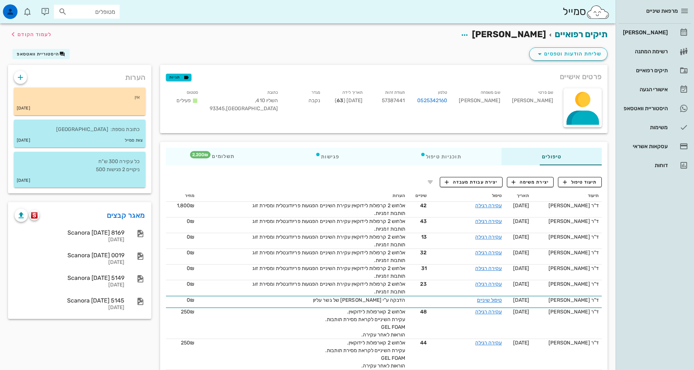
click at [655, 32] on div "[PERSON_NAME]" at bounding box center [645, 33] width 46 height 6
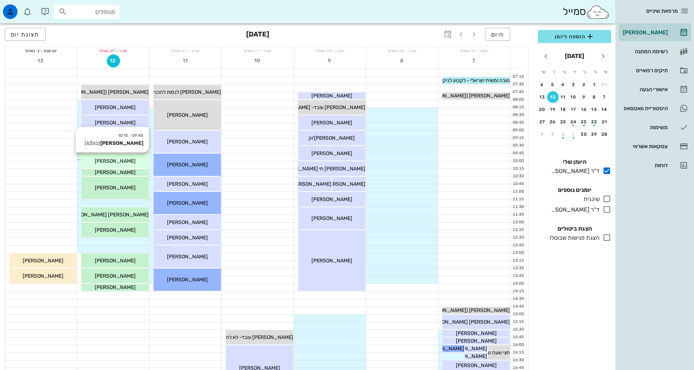
click at [126, 161] on span "[PERSON_NAME]" at bounding box center [115, 161] width 41 height 6
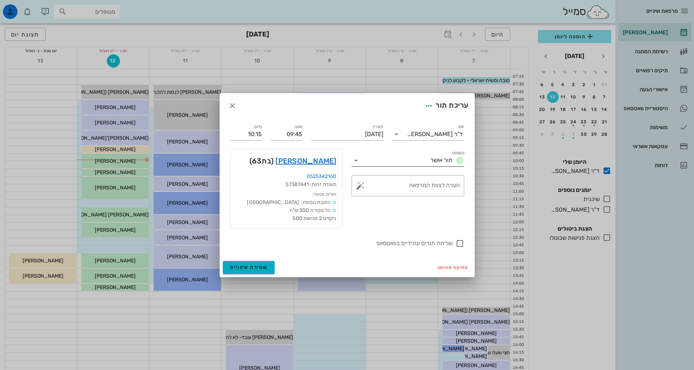
click at [359, 162] on icon at bounding box center [356, 160] width 9 height 9
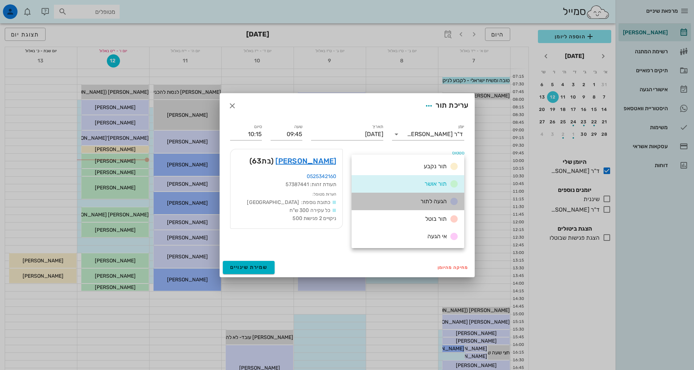
click at [411, 198] on div "הגעה לתור" at bounding box center [408, 202] width 113 height 18
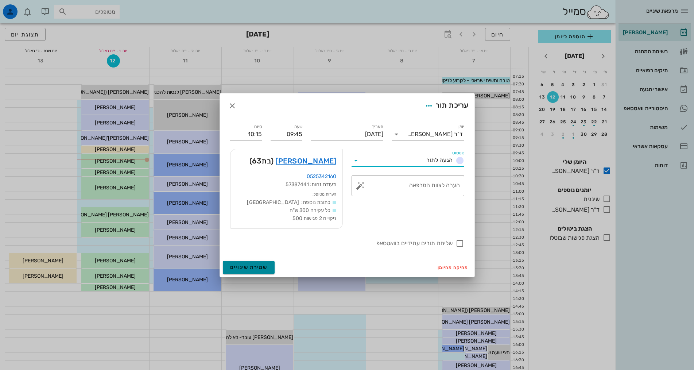
click at [250, 265] on span "שמירת שינויים" at bounding box center [249, 267] width 38 height 6
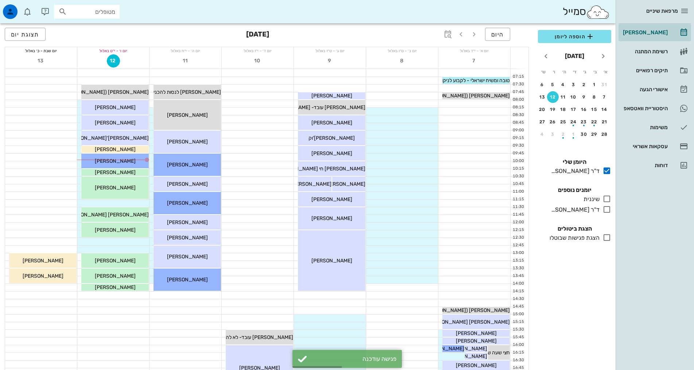
click at [78, 31] on div "היום ספטמבר 2025 תצוגת יום" at bounding box center [267, 34] width 524 height 23
drag, startPoint x: 132, startPoint y: 291, endPoint x: 135, endPoint y: 202, distance: 89.0
click at [135, 202] on div "07:30 - 08:00 אלדד עובד (רועי ליאב) אלדד עובד (רועי ליאב) 08:00 - 08:30 אירית ב…" at bounding box center [113, 329] width 72 height 521
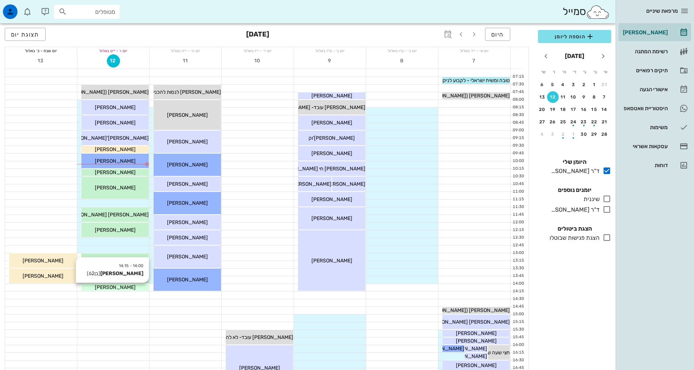
click at [121, 285] on span "[PERSON_NAME]" at bounding box center [115, 287] width 41 height 6
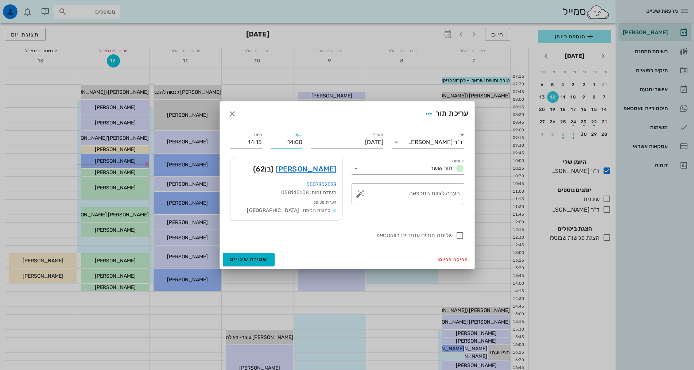
click at [292, 140] on input "14:00" at bounding box center [287, 142] width 32 height 12
click at [295, 142] on input "11:00" at bounding box center [287, 142] width 32 height 12
type input "11:00"
type input "11:15"
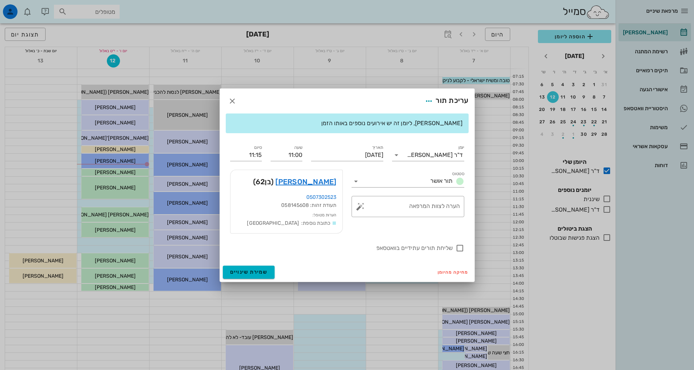
click at [300, 142] on div "שעה 11:00" at bounding box center [286, 152] width 40 height 26
click at [298, 156] on input "11:00" at bounding box center [287, 155] width 32 height 12
click at [287, 213] on div "11:15" at bounding box center [287, 215] width 20 height 6
type input "11:15"
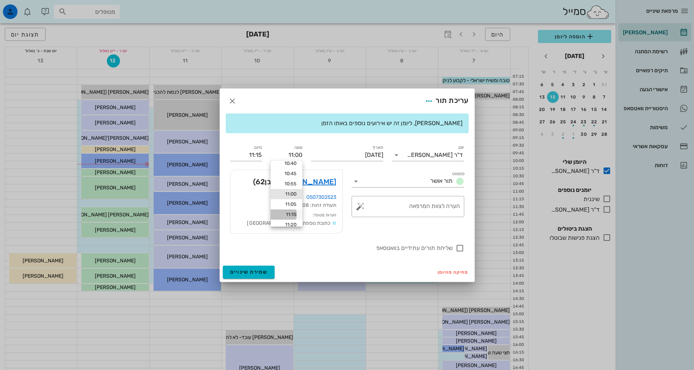
type input "11:30"
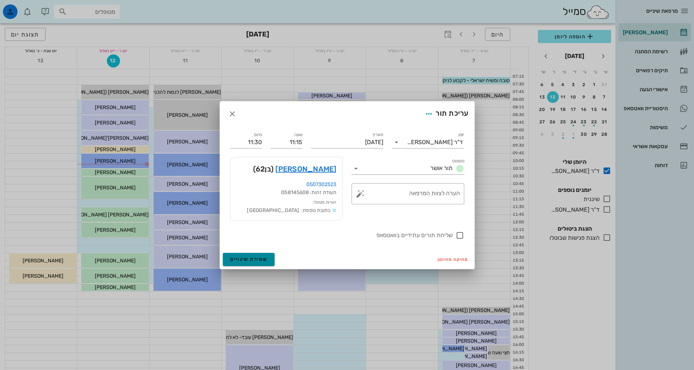
click at [256, 260] on span "שמירת שינויים" at bounding box center [249, 259] width 38 height 6
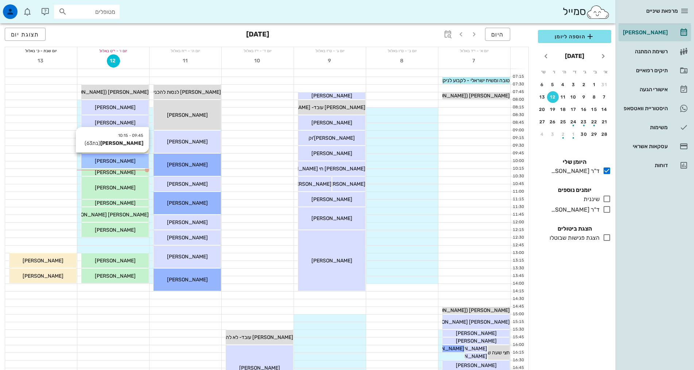
click at [93, 163] on div "[PERSON_NAME]" at bounding box center [114, 161] width 67 height 8
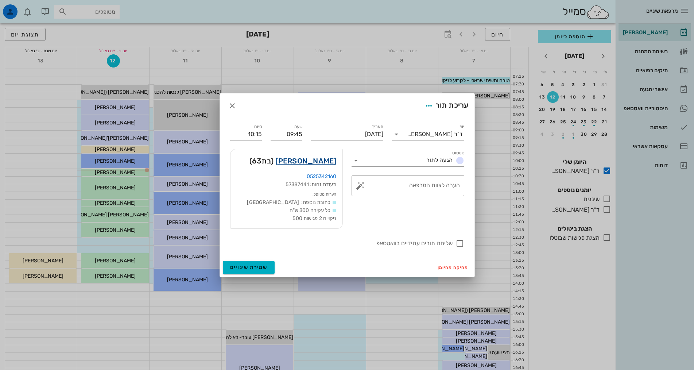
click at [319, 160] on link "פנינה שמחון" at bounding box center [305, 161] width 61 height 12
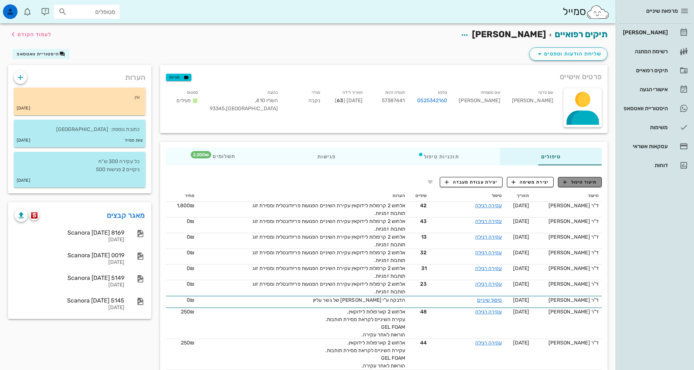
click at [578, 187] on button "תיעוד טיפול" at bounding box center [580, 182] width 44 height 10
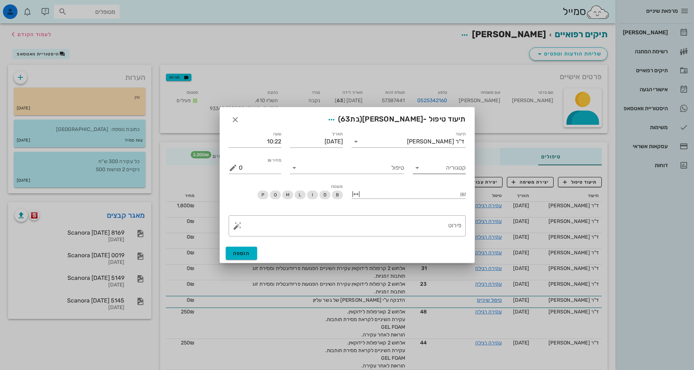
click at [423, 167] on div "קטגוריה" at bounding box center [439, 168] width 53 height 12
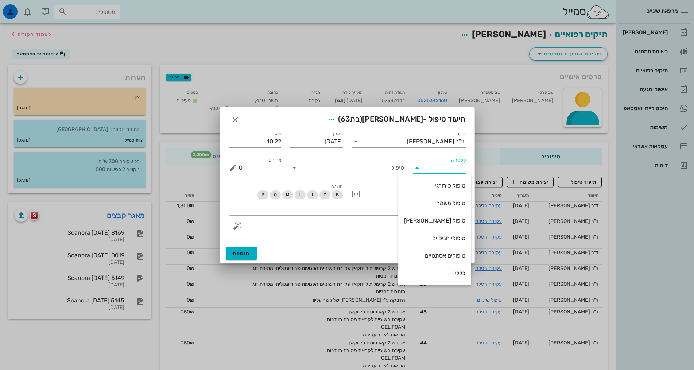
click at [391, 167] on input "טיפול" at bounding box center [352, 168] width 104 height 12
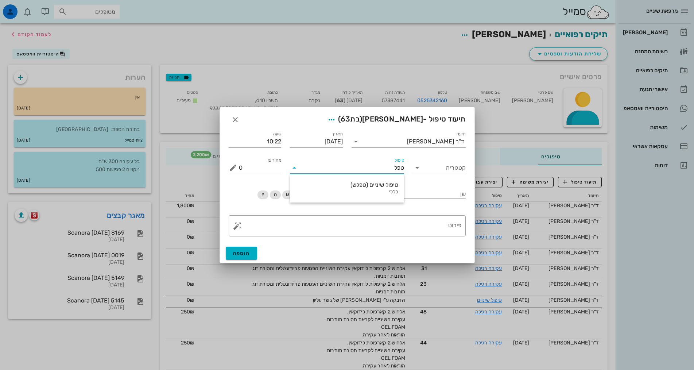
type input "טפלש"
click at [367, 191] on div "כללי" at bounding box center [347, 192] width 103 height 6
click at [437, 228] on textarea "פירוט" at bounding box center [350, 228] width 223 height 18
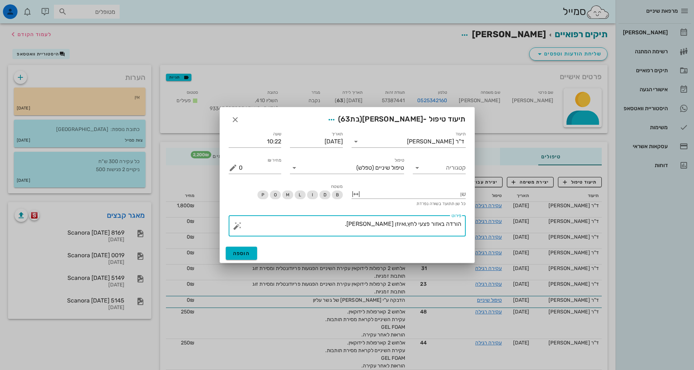
click at [401, 225] on textarea "הורדה באזור פצעי לחץ,ואיוזן סגר." at bounding box center [350, 228] width 223 height 18
type textarea "הורדה באזור פצעי לחץ,ואיזון סגר."
click at [250, 254] on button "הוספה" at bounding box center [242, 253] width 32 height 13
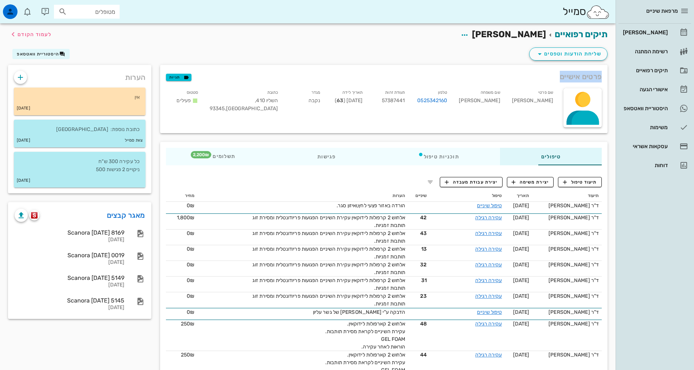
click at [437, 61] on div "פרטים אישיים תגיות שם פרטי פנינה שם משפחה שמחון טלפון 0525342160 תעודת זהות 573…" at bounding box center [384, 99] width 456 height 77
click at [670, 35] on link "[PERSON_NAME]" at bounding box center [655, 33] width 73 height 18
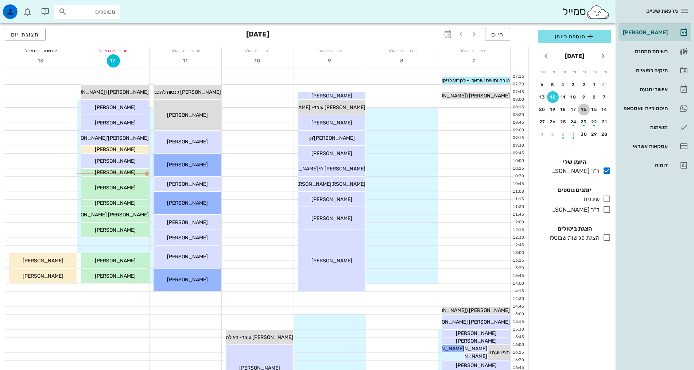
click at [583, 107] on div "16" at bounding box center [584, 109] width 12 height 5
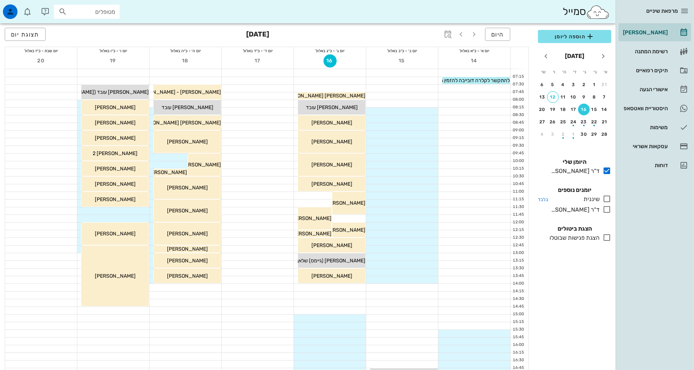
click at [607, 198] on icon at bounding box center [607, 198] width 9 height 9
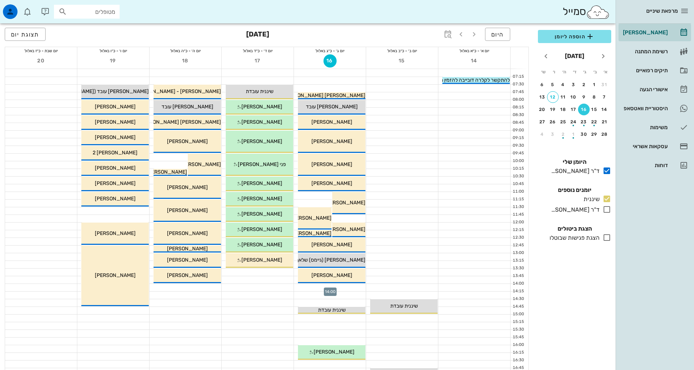
click at [357, 289] on div at bounding box center [330, 287] width 72 height 7
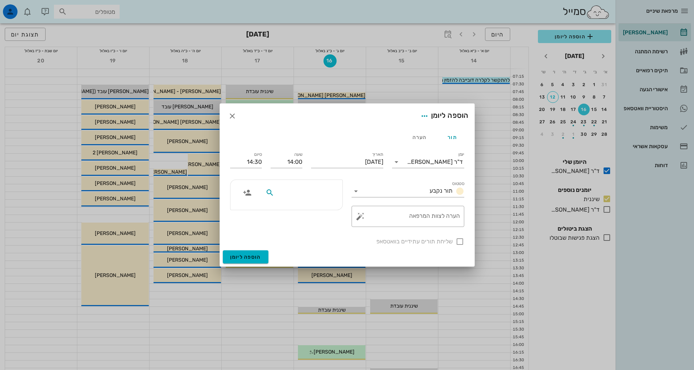
click at [312, 195] on input "text" at bounding box center [304, 192] width 56 height 9
type input "פנינה שמחו"
click at [316, 210] on div "פנינה שמחון 57387441" at bounding box center [290, 209] width 80 height 6
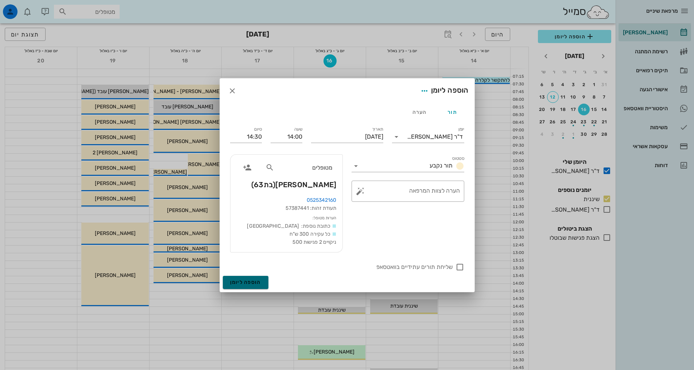
click at [258, 281] on span "הוספה ליומן" at bounding box center [245, 282] width 31 height 6
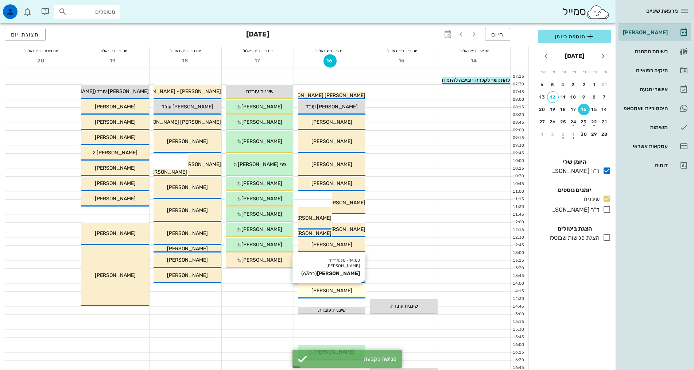
click at [335, 293] on span "[PERSON_NAME]" at bounding box center [332, 290] width 41 height 6
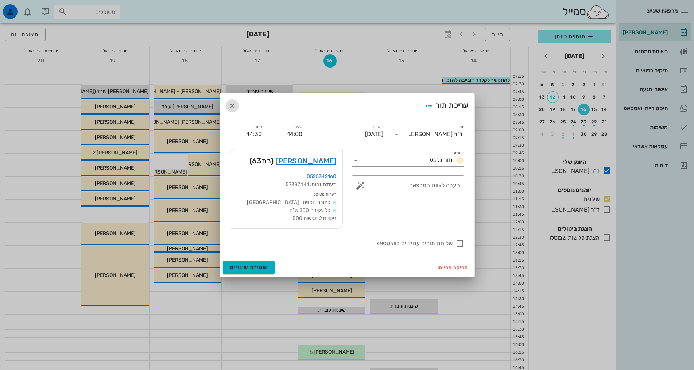
click at [230, 108] on icon "button" at bounding box center [232, 105] width 9 height 9
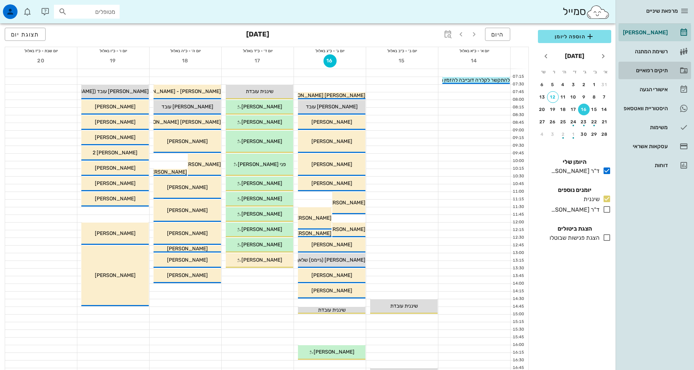
click at [648, 72] on div "תיקים רפואיים" at bounding box center [645, 70] width 46 height 6
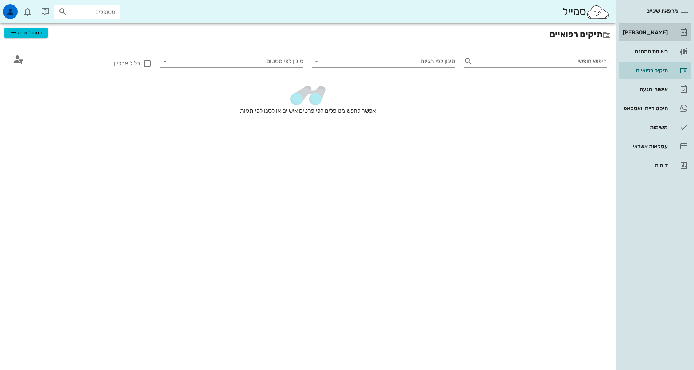
click at [662, 34] on div "[PERSON_NAME]" at bounding box center [645, 33] width 46 height 6
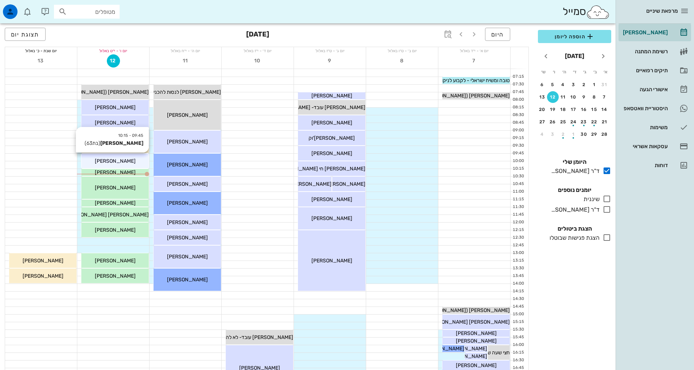
click at [121, 162] on span "[PERSON_NAME]" at bounding box center [115, 161] width 41 height 6
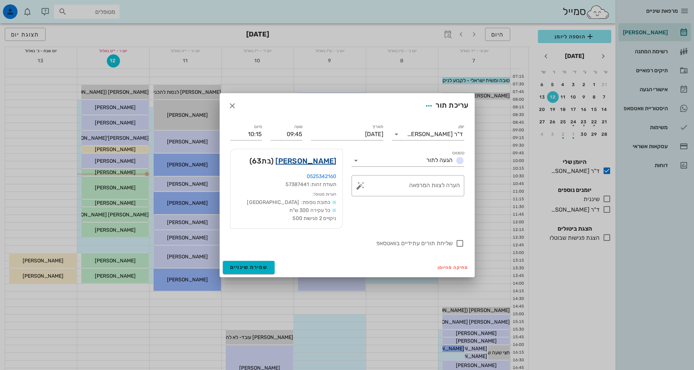
click at [320, 159] on link "פנינה שמחון" at bounding box center [305, 161] width 61 height 12
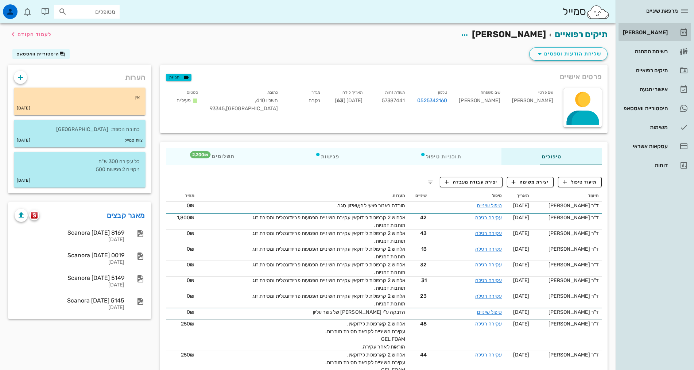
click at [652, 31] on div "[PERSON_NAME]" at bounding box center [645, 33] width 46 height 6
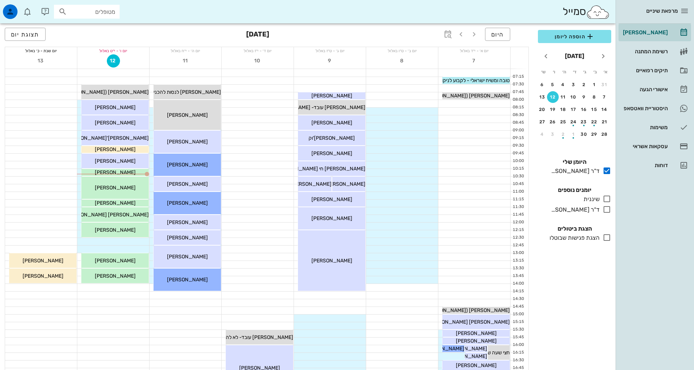
click at [155, 32] on div "היום ספטמבר 2025 תצוגת יום" at bounding box center [267, 34] width 524 height 23
click at [132, 161] on div "[PERSON_NAME]" at bounding box center [114, 161] width 67 height 8
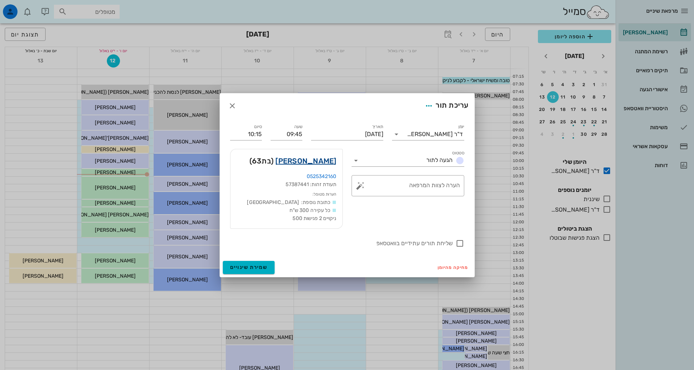
click at [318, 163] on link "פנינה שמחון" at bounding box center [305, 161] width 61 height 12
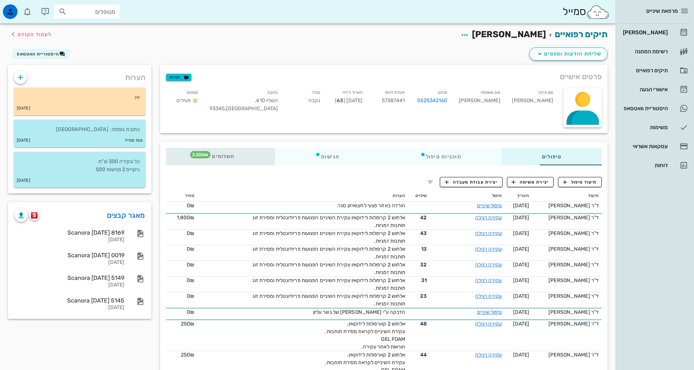
click at [206, 155] on span "תשלומים 2,200₪" at bounding box center [220, 156] width 28 height 5
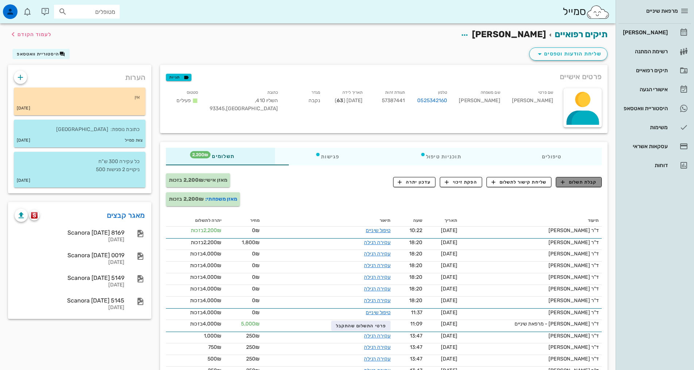
click at [569, 184] on span "קבלת תשלום" at bounding box center [579, 182] width 36 height 7
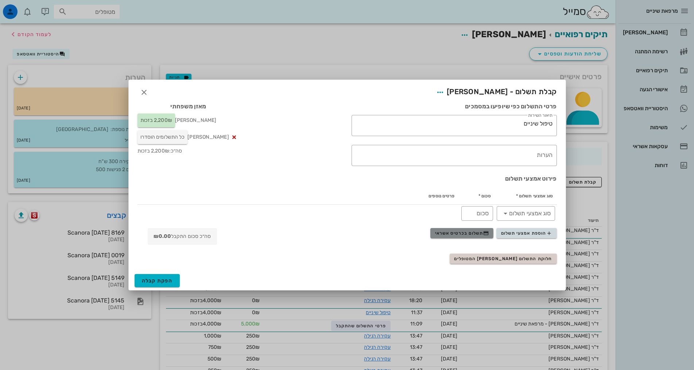
click at [475, 234] on span "תשלום בכרטיס אשראי" at bounding box center [462, 233] width 54 height 6
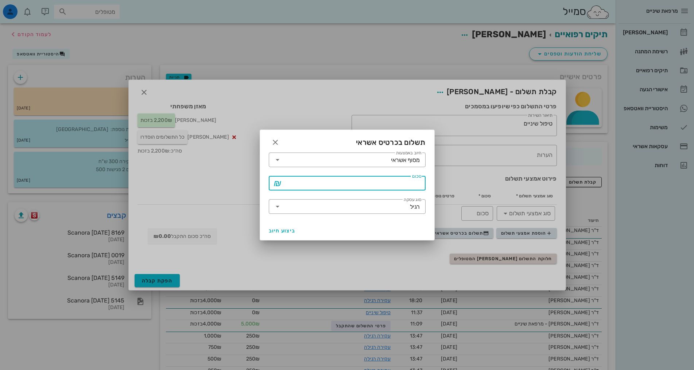
click at [375, 183] on input "סכום" at bounding box center [352, 183] width 138 height 12
type input "5000"
click at [297, 202] on input "סוג עסקה" at bounding box center [346, 207] width 127 height 12
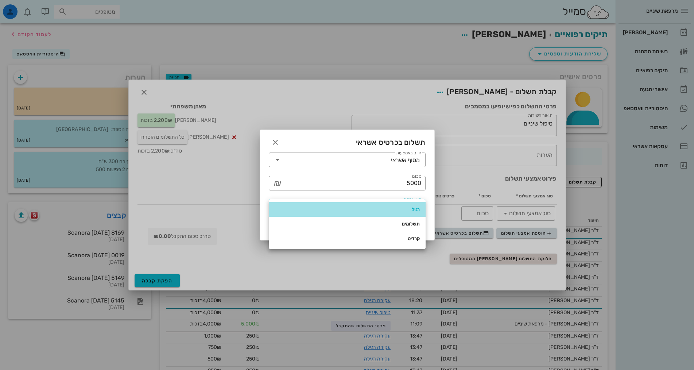
click at [337, 205] on div "רגיל" at bounding box center [347, 210] width 145 height 12
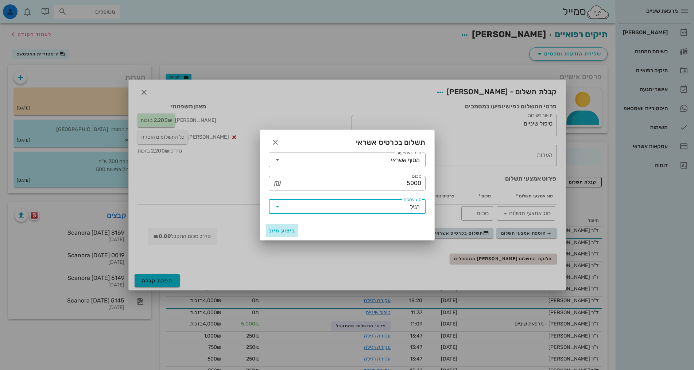
click at [281, 233] on span "ביצוע חיוב" at bounding box center [282, 231] width 27 height 6
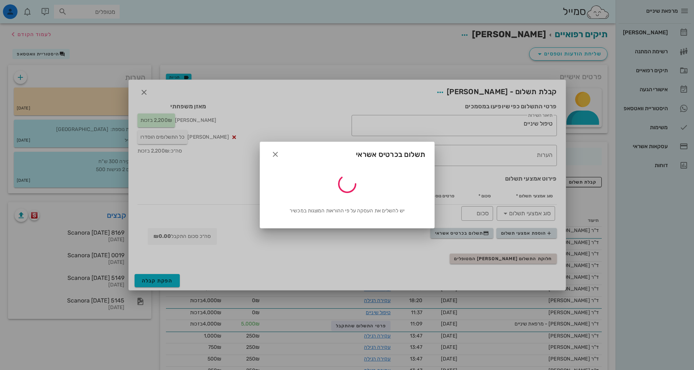
type input "5000"
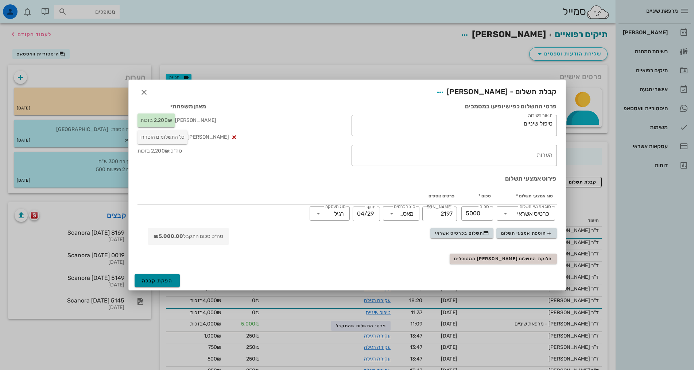
click at [170, 282] on span "הפקת קבלה" at bounding box center [157, 281] width 31 height 6
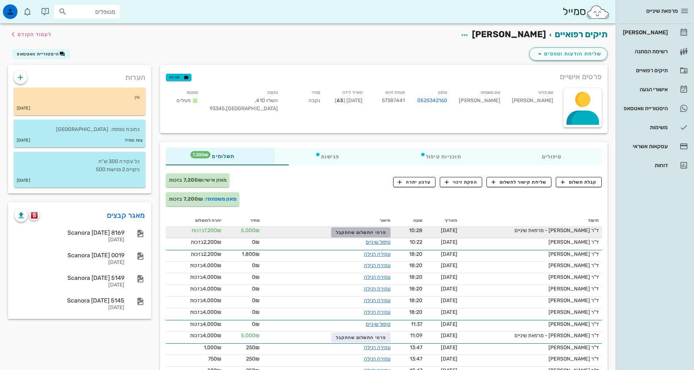
click at [345, 230] on span "פרטי התשלום שהתקבל" at bounding box center [361, 232] width 50 height 5
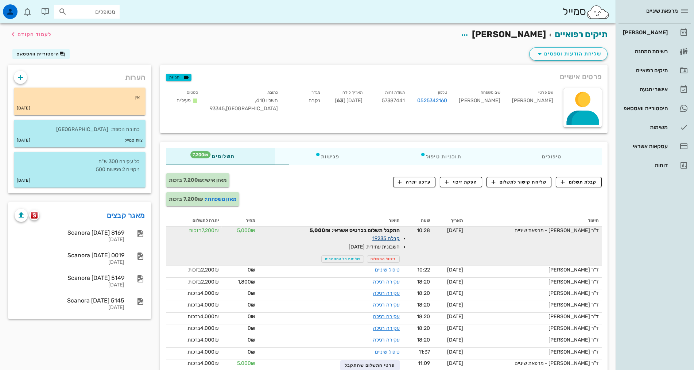
click at [372, 238] on link "קבלה 19235" at bounding box center [385, 238] width 27 height 6
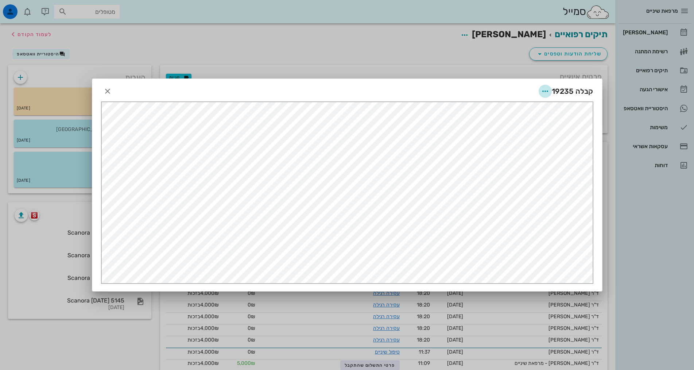
click at [545, 94] on icon "button" at bounding box center [545, 91] width 9 height 9
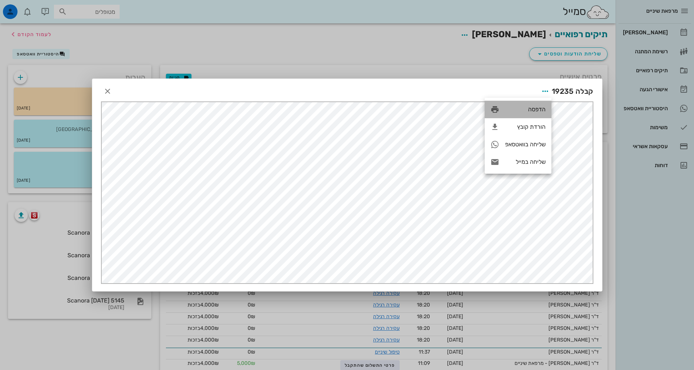
click at [528, 110] on div "הדפסה" at bounding box center [525, 109] width 40 height 7
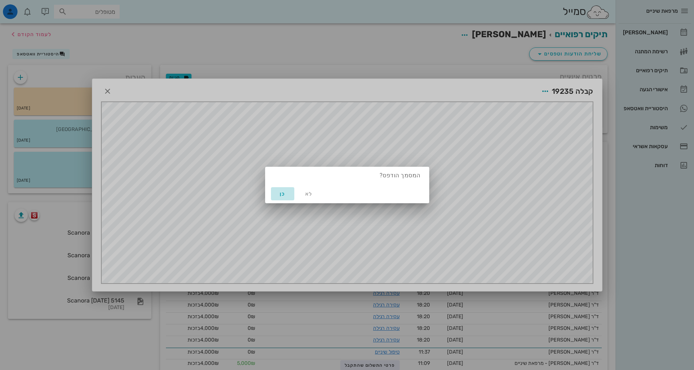
click at [277, 195] on span "כן" at bounding box center [283, 194] width 18 height 6
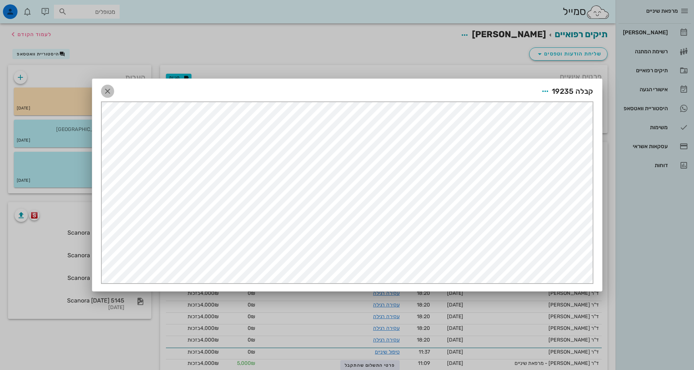
click at [109, 90] on icon "button" at bounding box center [107, 91] width 9 height 9
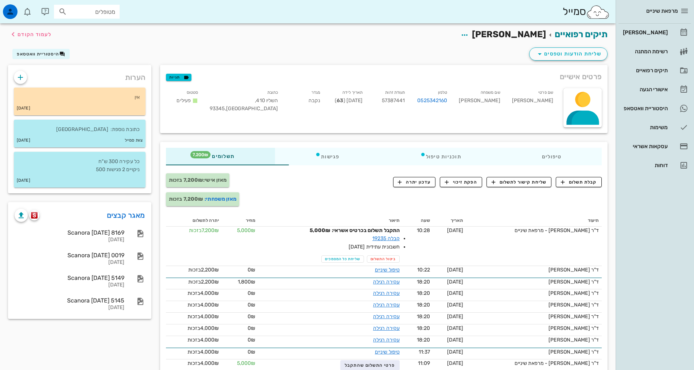
click at [344, 196] on div "קבלת תשלום שליחת קישור לתשלום הפקת זיכוי עדכון יתרה" at bounding box center [458, 192] width 297 height 38
click at [224, 52] on div "שליחת הודעות וטפסים היסטוריית וואטסאפ" at bounding box center [308, 55] width 608 height 19
click at [658, 30] on div "[PERSON_NAME]" at bounding box center [645, 33] width 46 height 6
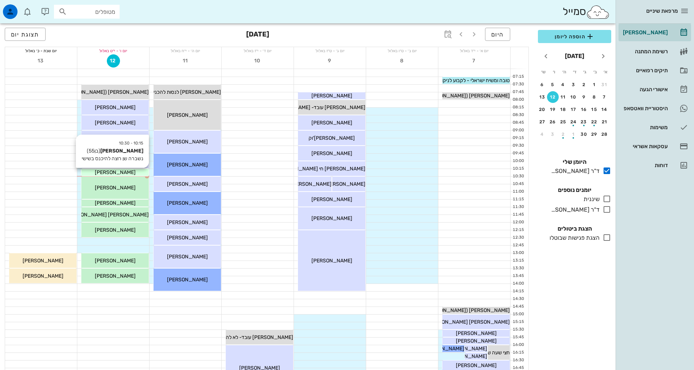
click at [104, 170] on span "[PERSON_NAME]" at bounding box center [115, 172] width 41 height 6
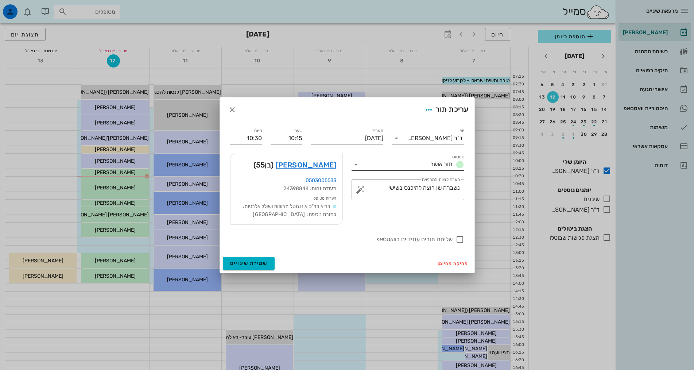
click at [366, 165] on input "סטטוס" at bounding box center [395, 165] width 66 height 12
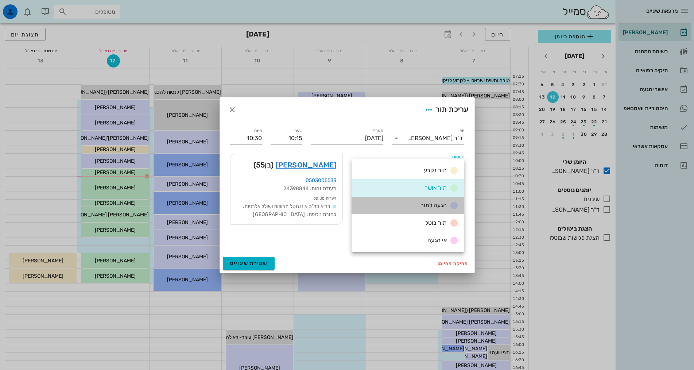
click at [422, 211] on div "הגעה לתור" at bounding box center [408, 206] width 113 height 18
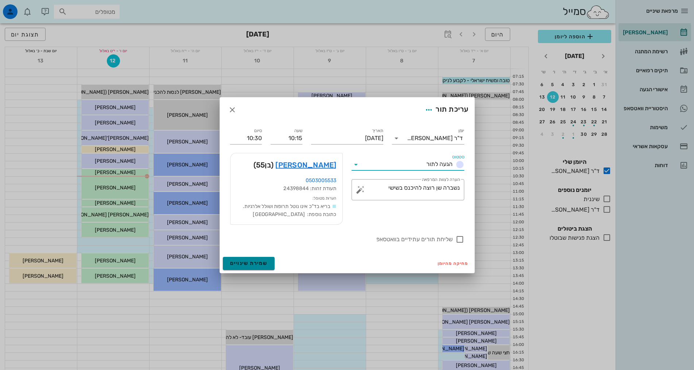
click at [265, 263] on span "שמירת שינויים" at bounding box center [249, 263] width 38 height 6
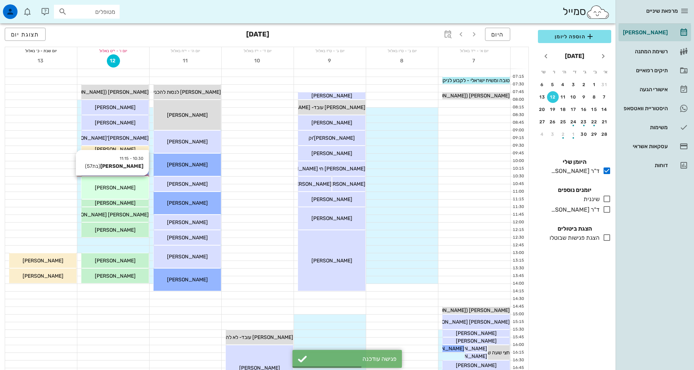
click at [89, 193] on div "10:30 - 11:15 מיכל אירני - עזר (בת 57 ) מיכל אירני - עזר" at bounding box center [114, 188] width 67 height 22
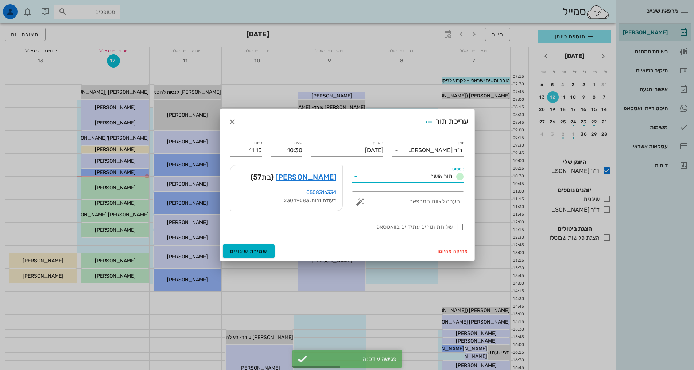
click at [389, 177] on input "סטטוס" at bounding box center [395, 177] width 66 height 12
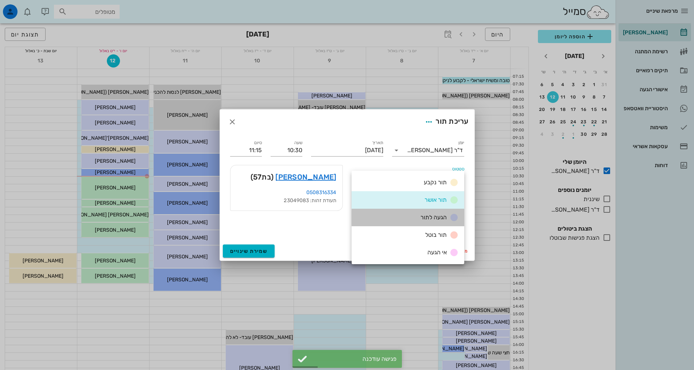
click at [442, 221] on div "הגעה לתור" at bounding box center [438, 217] width 41 height 9
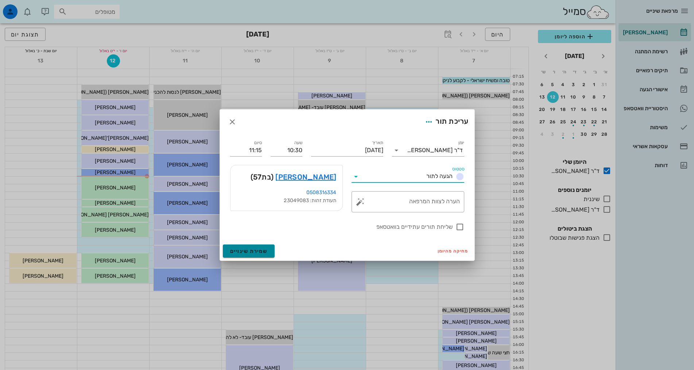
click at [246, 250] on span "שמירת שינויים" at bounding box center [249, 251] width 38 height 6
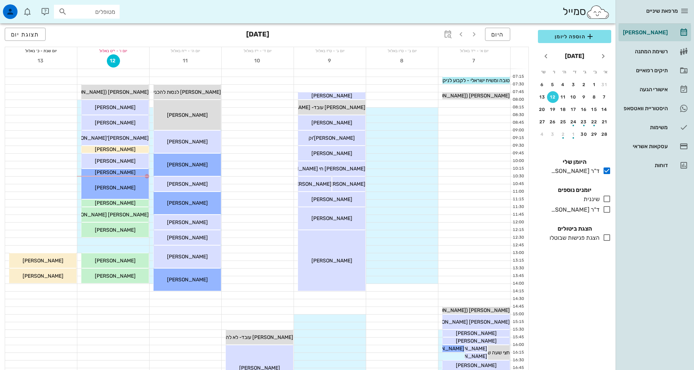
click at [69, 32] on div "תצוגת יום" at bounding box center [40, 34] width 70 height 13
click at [124, 162] on span "[PERSON_NAME]" at bounding box center [115, 161] width 41 height 6
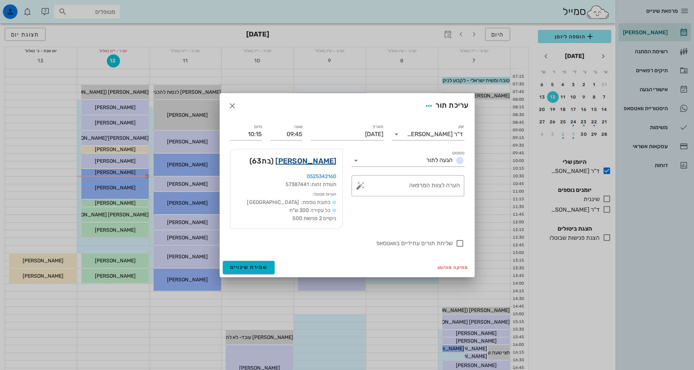
click at [320, 160] on link "פנינה שמחון" at bounding box center [305, 161] width 61 height 12
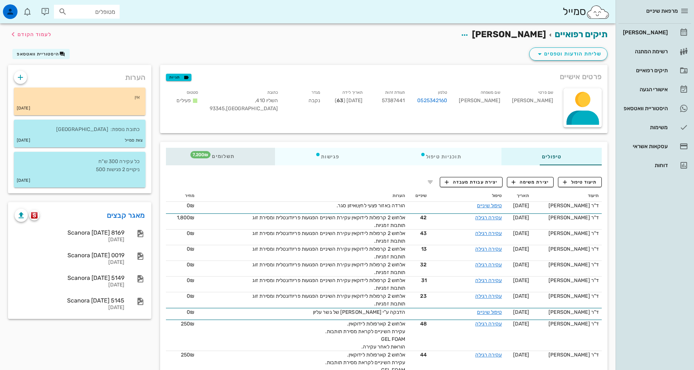
click at [206, 158] on span "תשלומים 7,200₪" at bounding box center [220, 156] width 28 height 5
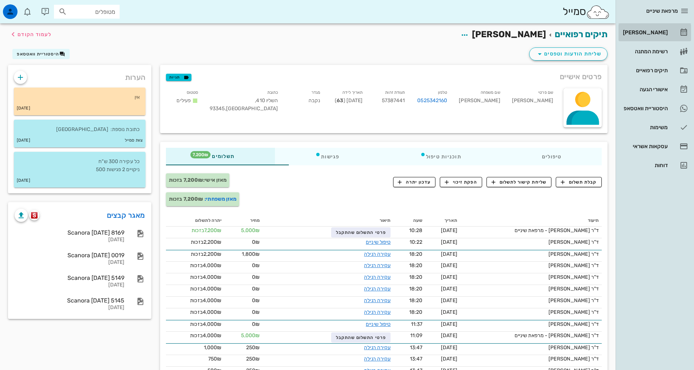
click at [633, 38] on div "[PERSON_NAME]" at bounding box center [645, 33] width 46 height 12
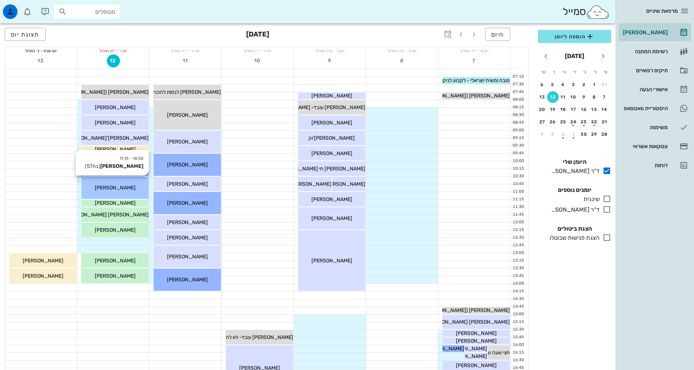
click at [109, 185] on span "[PERSON_NAME]" at bounding box center [115, 188] width 41 height 6
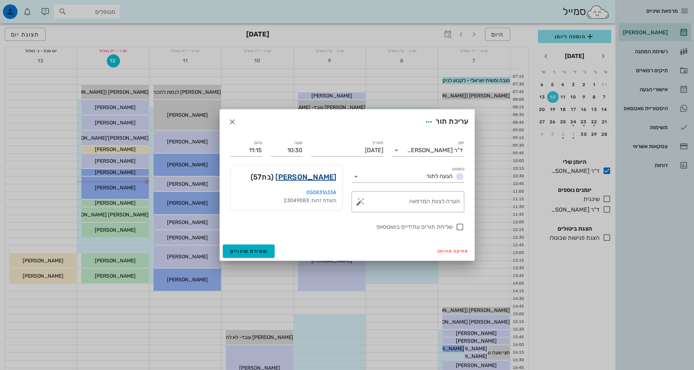
click at [320, 177] on link "מיכל אירני - עזר" at bounding box center [305, 177] width 61 height 12
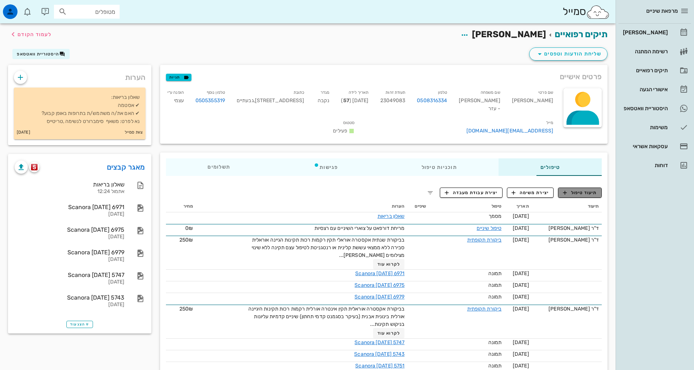
click at [579, 189] on span "תיעוד טיפול" at bounding box center [580, 192] width 34 height 7
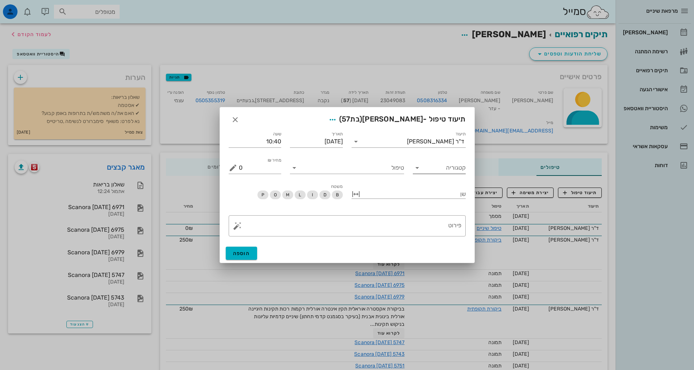
click at [414, 169] on icon at bounding box center [417, 167] width 9 height 9
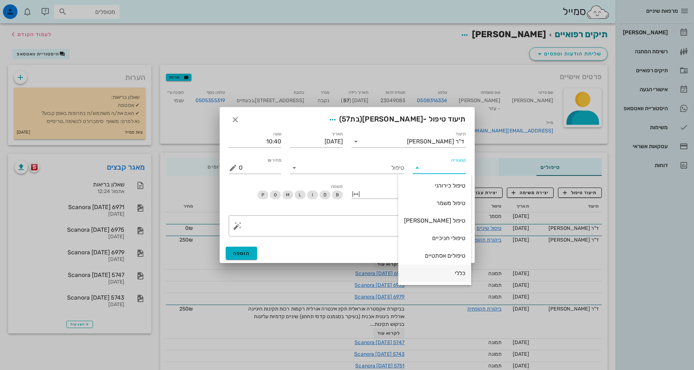
click at [446, 275] on div "כללי" at bounding box center [434, 273] width 61 height 7
type input "כללי"
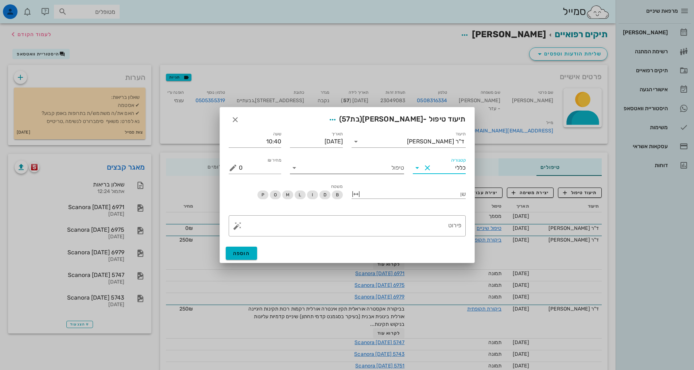
click at [370, 166] on input "טיפול" at bounding box center [352, 168] width 104 height 12
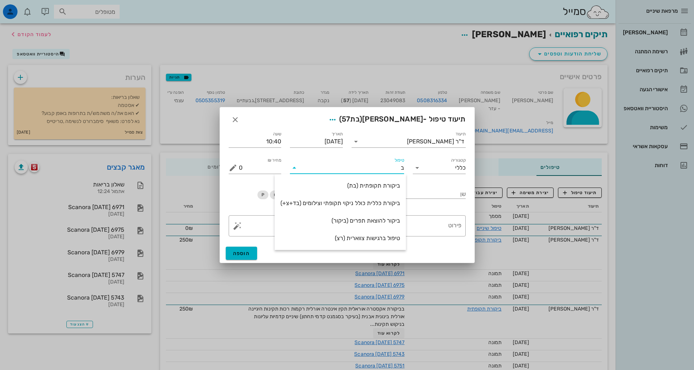
type input "בת"
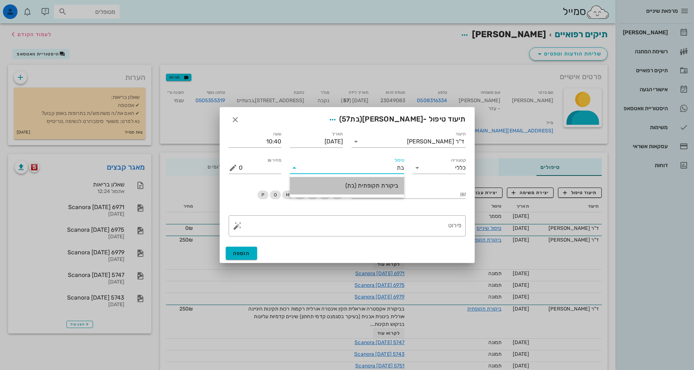
click at [380, 181] on div "ביקורת תקופתית (בת)" at bounding box center [347, 186] width 103 height 16
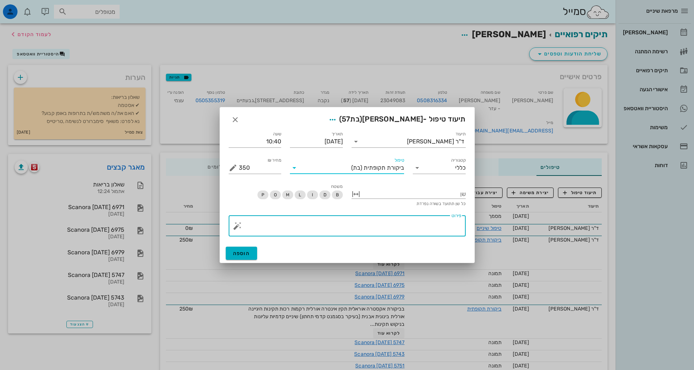
click at [409, 224] on textarea "פירוט" at bounding box center [350, 228] width 223 height 18
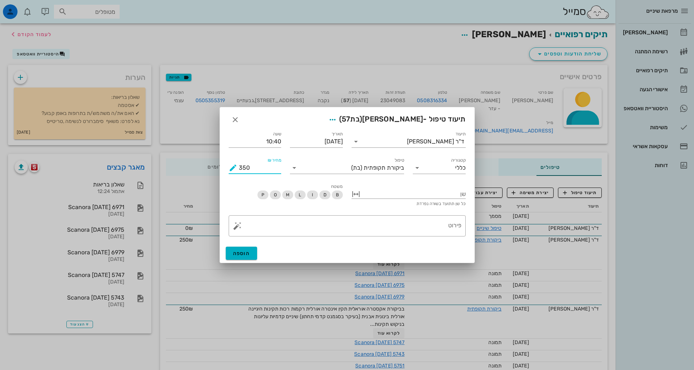
drag, startPoint x: 250, startPoint y: 167, endPoint x: 233, endPoint y: 169, distance: 17.2
click at [233, 169] on div "מחיר ₪ 350" at bounding box center [255, 168] width 53 height 12
type input "300"
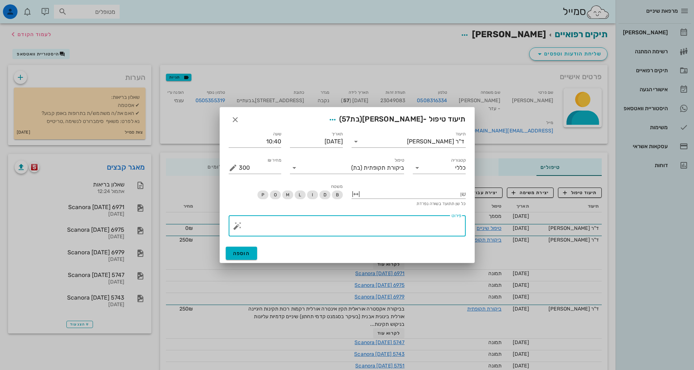
click at [433, 226] on textarea "פירוט" at bounding box center [350, 228] width 223 height 18
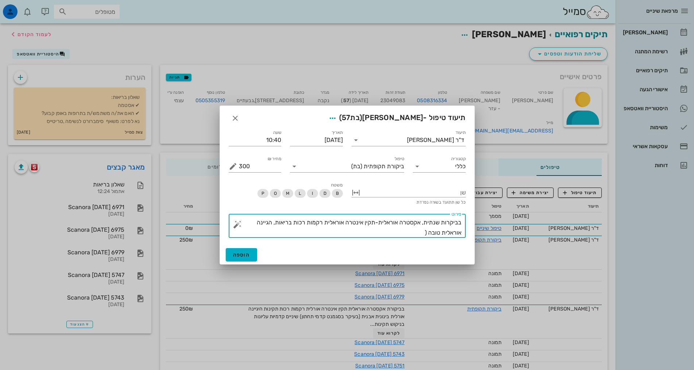
click at [365, 223] on textarea "בביקרות שנתית, אקסטרה אוראלית-תקין אינטרה אוראלית רקמות רכות בריאות, הגיינה אור…" at bounding box center [350, 227] width 223 height 20
click at [390, 231] on textarea "בביקרות שנתית, אקסטרה אוראלית-תקין ,אינטרה אוראלית רקמות רכות בריאות, הגיינה או…" at bounding box center [350, 227] width 223 height 20
click at [325, 222] on textarea "בביקרות שנתית, אקסטרה אוראלית-תקין ,אינטרה אוראלית רקמות רכות בריאות, הגיינה או…" at bounding box center [350, 227] width 223 height 20
click at [272, 233] on textarea "בביקרות שנתית, אקסטרה אוראלית-תקין ,אינטרה אוראלית- רקמות רכות בריאות, הגיינה א…" at bounding box center [350, 227] width 223 height 20
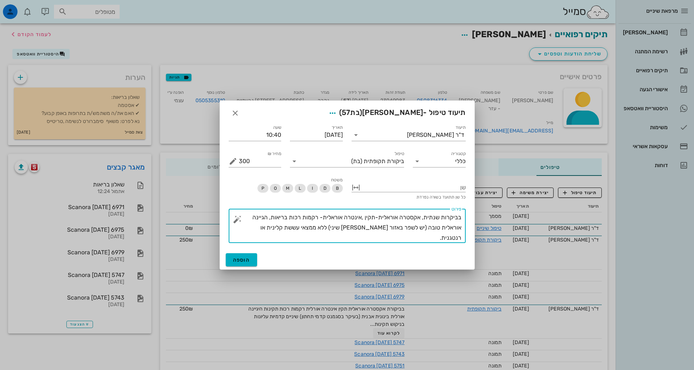
drag, startPoint x: 444, startPoint y: 216, endPoint x: 449, endPoint y: 216, distance: 5.5
click at [449, 216] on textarea "בביקרות שנתית, אקסטרה אוראלית-תקין ,אינטרה אוראלית- רקמות רכות בריאות, הגיינה א…" at bounding box center [350, 227] width 223 height 31
click at [265, 231] on textarea "בביקורת שנתית, אקסטרה אוראלית-תקין ,אינטרה אוראלית- רקמות רכות בריאות, הגיינה א…" at bounding box center [350, 227] width 223 height 31
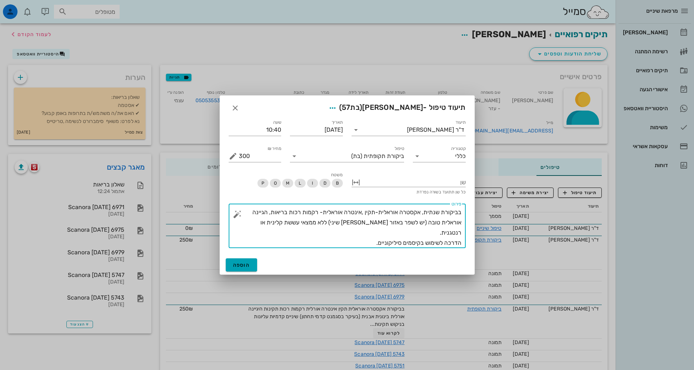
type textarea "בביקורת שנתית, אקסטרה אוראלית-תקין ,אינטרה אוראלית- רקמות רכות בריאות, הגיינה א…"
click at [247, 268] on button "הוספה" at bounding box center [242, 264] width 32 height 13
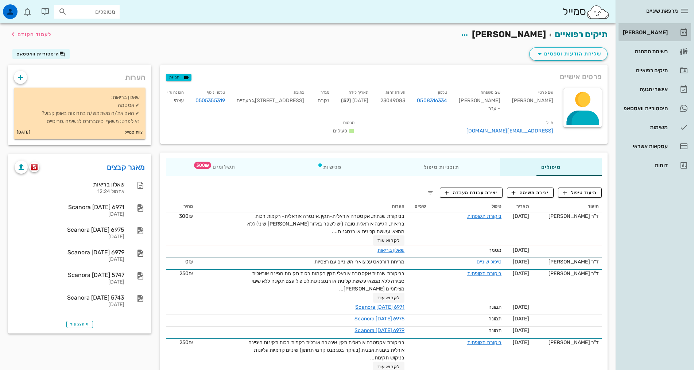
click at [668, 38] on link "[PERSON_NAME]" at bounding box center [655, 33] width 73 height 18
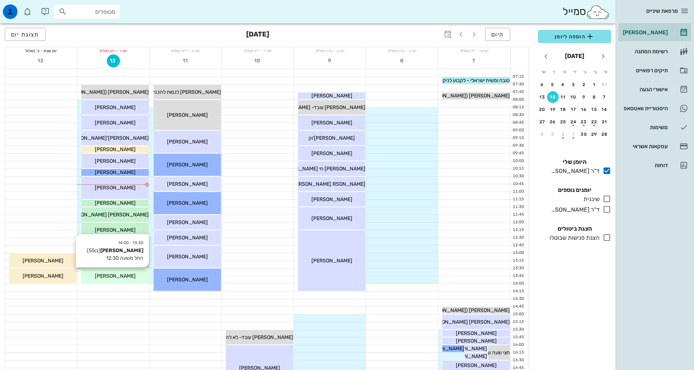
click at [109, 277] on span "[PERSON_NAME]" at bounding box center [115, 276] width 41 height 6
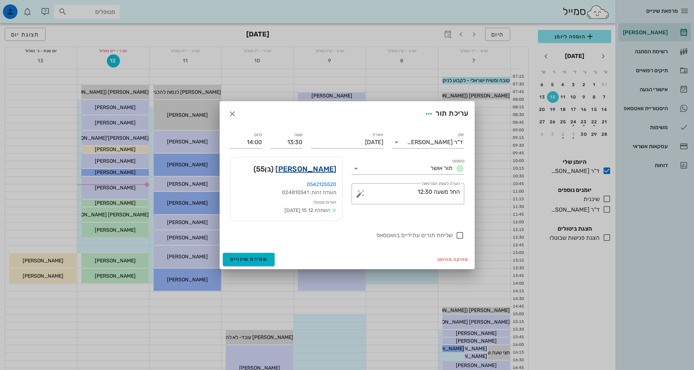
click at [328, 170] on link "רן בלאו" at bounding box center [305, 169] width 61 height 12
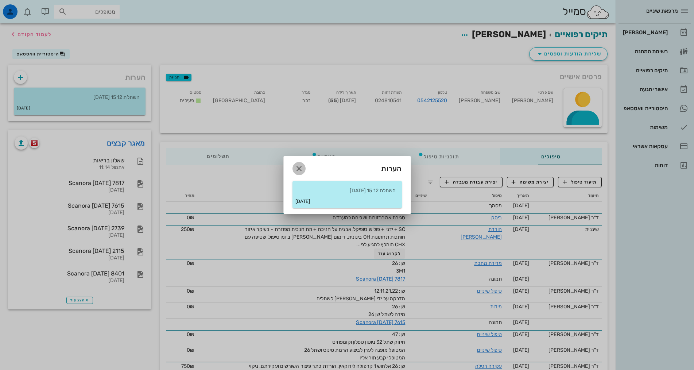
click at [301, 167] on icon "button" at bounding box center [299, 168] width 9 height 9
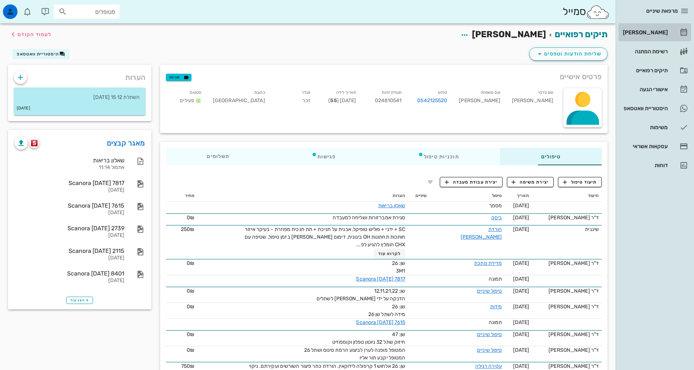
click at [671, 30] on link "[PERSON_NAME]" at bounding box center [655, 33] width 73 height 18
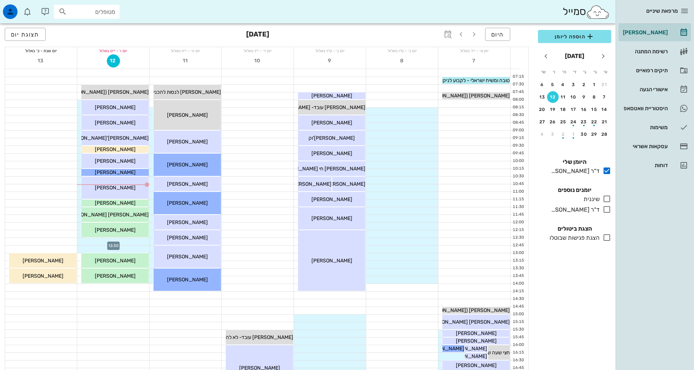
click at [129, 239] on div at bounding box center [113, 241] width 72 height 7
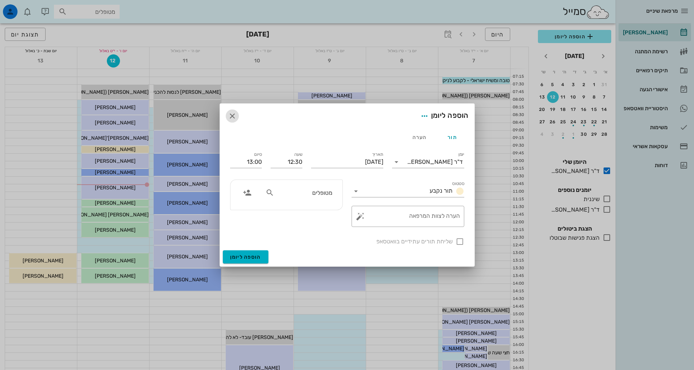
click at [233, 118] on icon "button" at bounding box center [232, 116] width 9 height 9
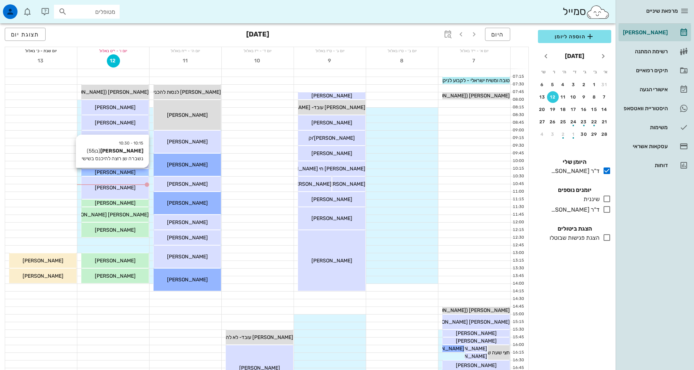
click at [118, 174] on span "[PERSON_NAME]" at bounding box center [115, 172] width 41 height 6
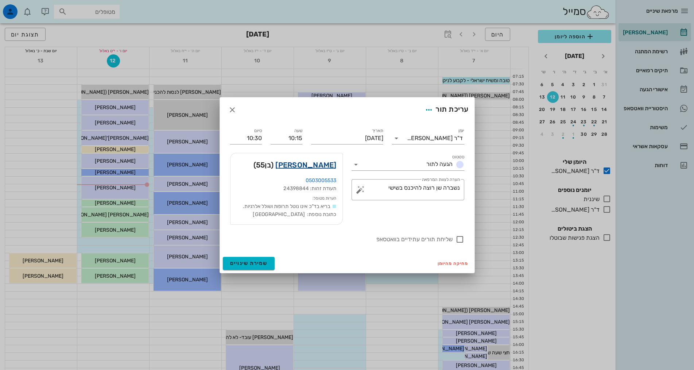
click at [312, 165] on link "אבי זילברברג" at bounding box center [305, 165] width 61 height 12
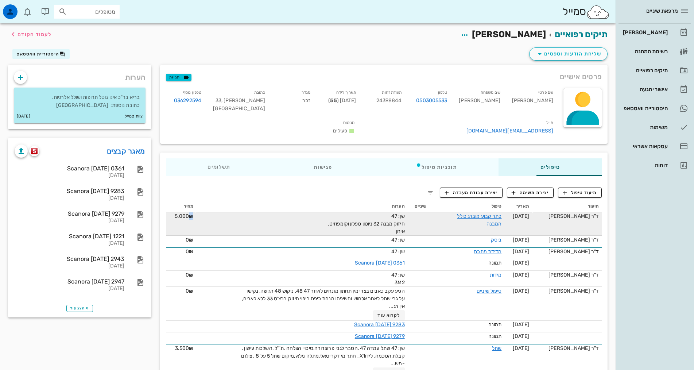
drag, startPoint x: 146, startPoint y: 206, endPoint x: 142, endPoint y: 206, distance: 4.4
click at [175, 213] on span "5,000₪" at bounding box center [184, 216] width 19 height 6
drag, startPoint x: 142, startPoint y: 207, endPoint x: 132, endPoint y: 209, distance: 10.4
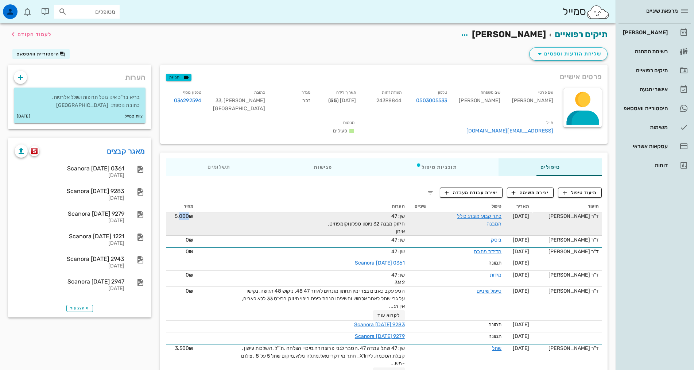
click at [169, 212] on div "5,000₪" at bounding box center [181, 216] width 24 height 8
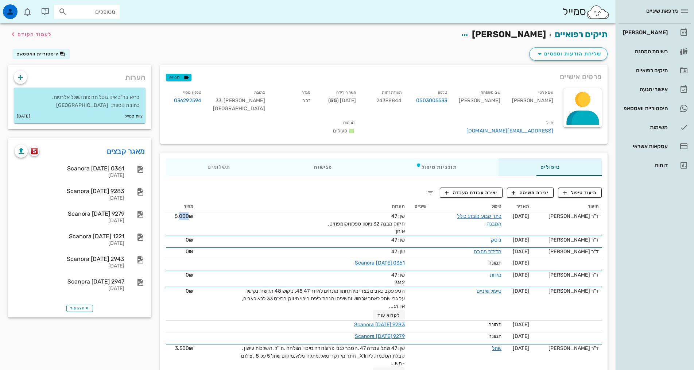
click at [166, 201] on th "מחיר" at bounding box center [181, 207] width 30 height 12
click at [429, 164] on div "תוכניות טיפול" at bounding box center [436, 167] width 125 height 18
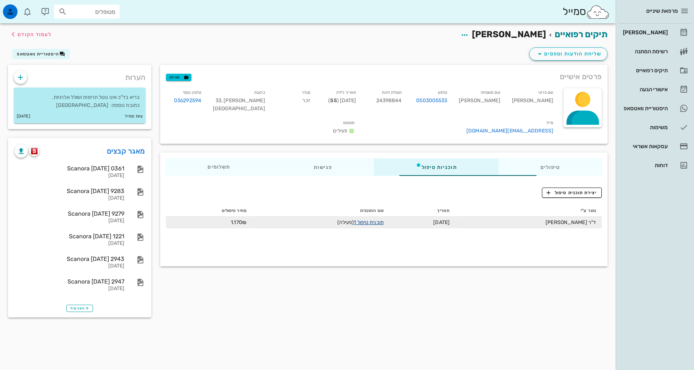
click at [363, 219] on link "תוכנית טיפול 1" at bounding box center [369, 222] width 30 height 6
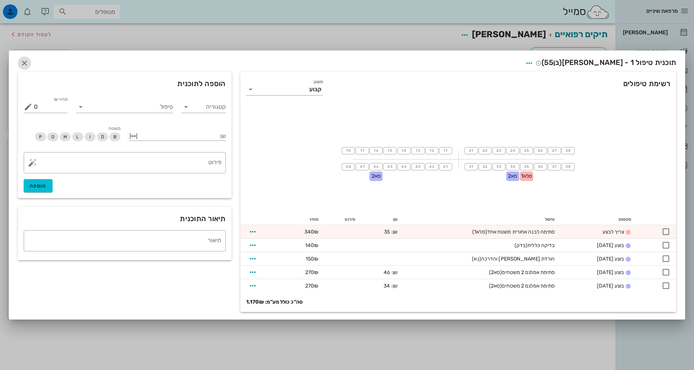
click at [26, 62] on icon "button" at bounding box center [24, 63] width 9 height 9
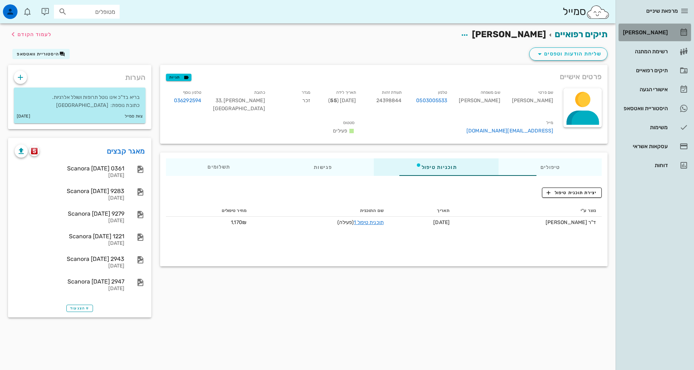
click at [653, 35] on div "[PERSON_NAME]" at bounding box center [645, 33] width 46 height 6
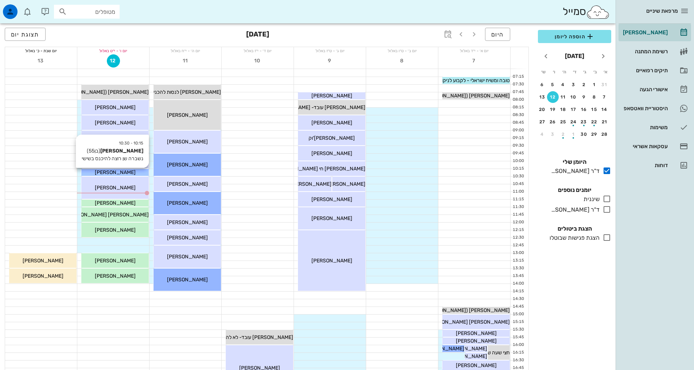
click at [131, 170] on div "[PERSON_NAME]" at bounding box center [114, 173] width 67 height 8
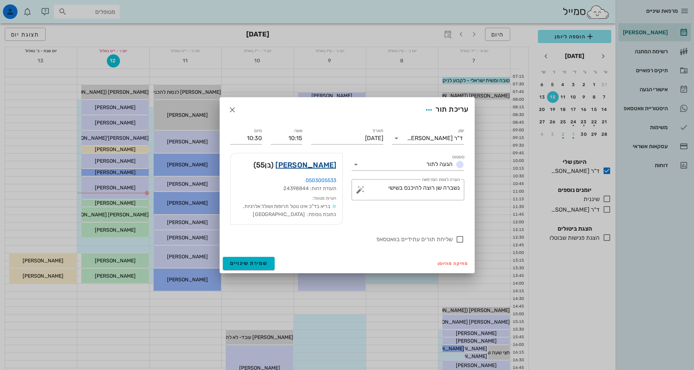
click at [315, 166] on link "אבי זילברברג" at bounding box center [305, 165] width 61 height 12
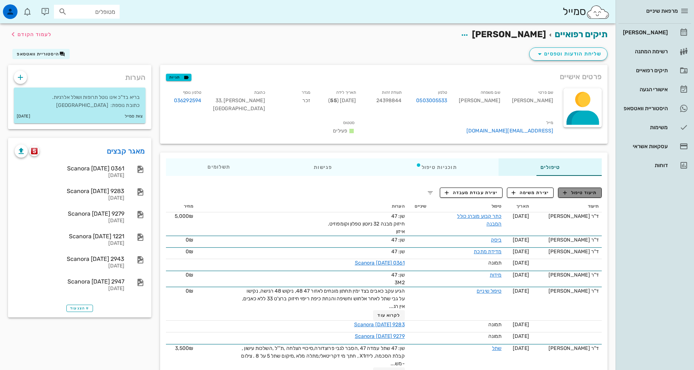
click at [584, 189] on span "תיעוד טיפול" at bounding box center [580, 192] width 34 height 7
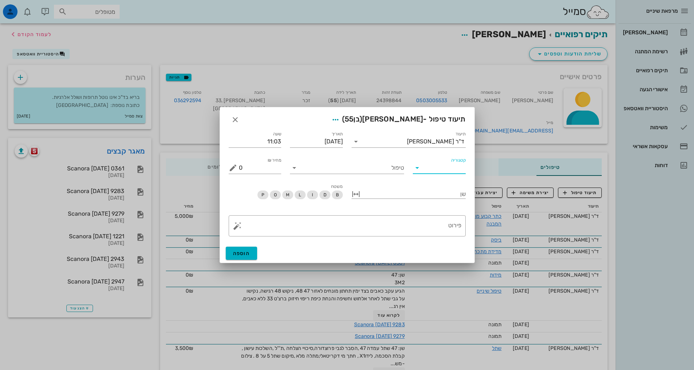
click at [441, 169] on input "קטגוריה" at bounding box center [445, 168] width 41 height 12
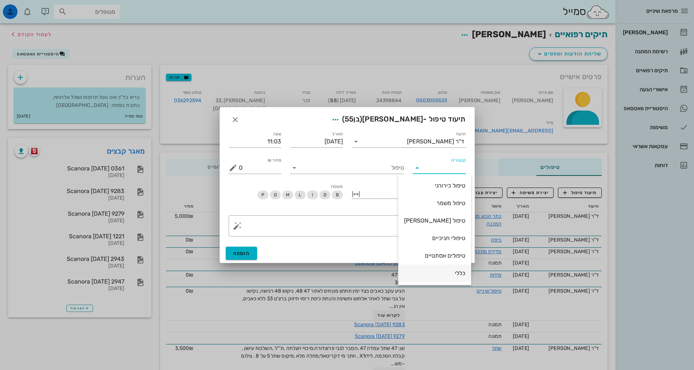
click at [452, 270] on div "כללי" at bounding box center [434, 273] width 61 height 7
type input "כללי"
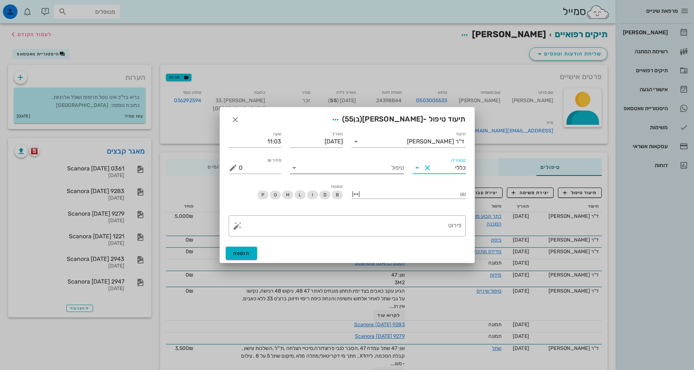
click at [375, 163] on input "טיפול" at bounding box center [352, 168] width 104 height 12
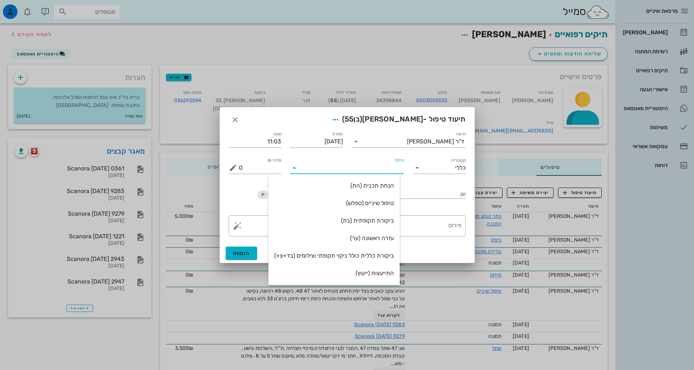
type input "ס"
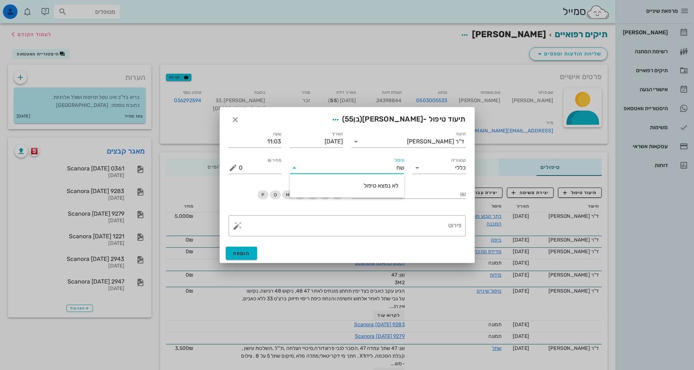
type input "ש"
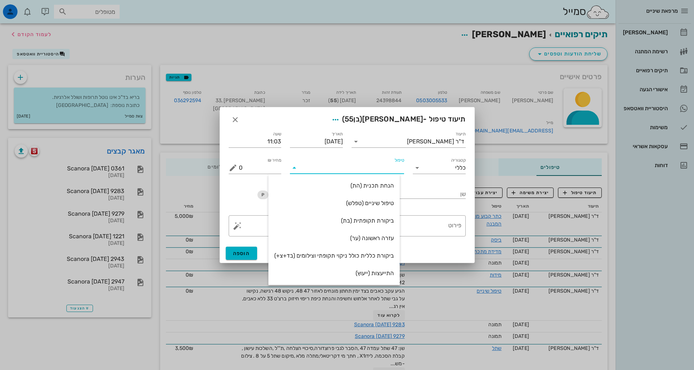
click at [398, 169] on input "טיפול" at bounding box center [352, 168] width 104 height 12
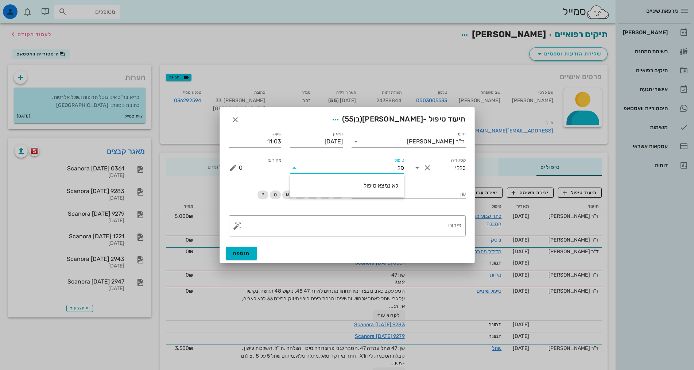
type input "ס"
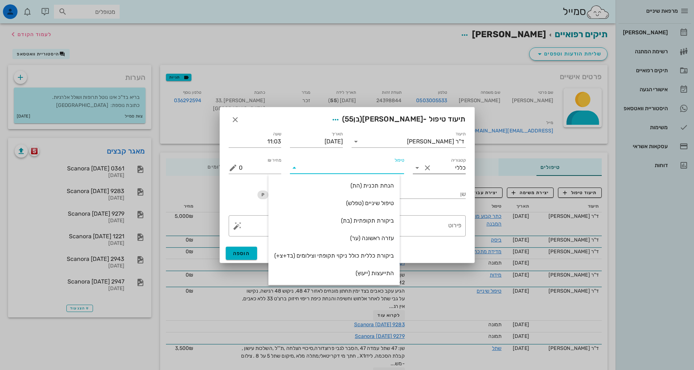
click at [425, 167] on button "Clear קטגוריה" at bounding box center [427, 167] width 9 height 9
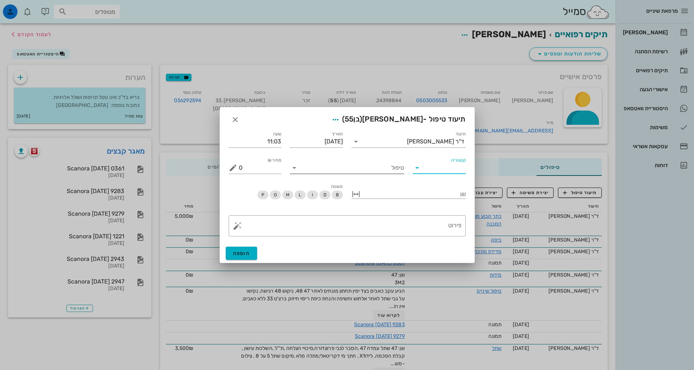
click at [386, 173] on input "טיפול" at bounding box center [352, 168] width 104 height 12
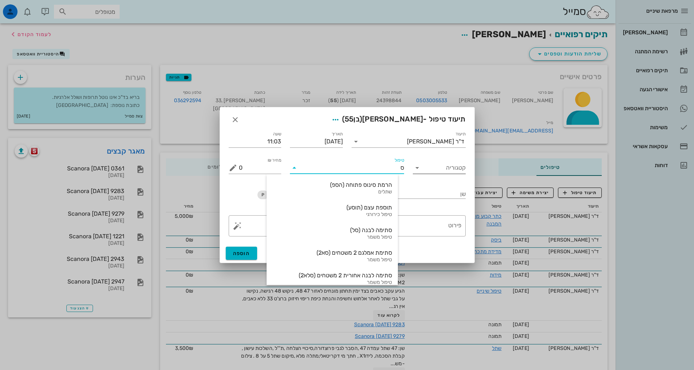
type input "סל"
click at [363, 217] on div "טיפול משמר" at bounding box center [333, 215] width 120 height 6
type input "630"
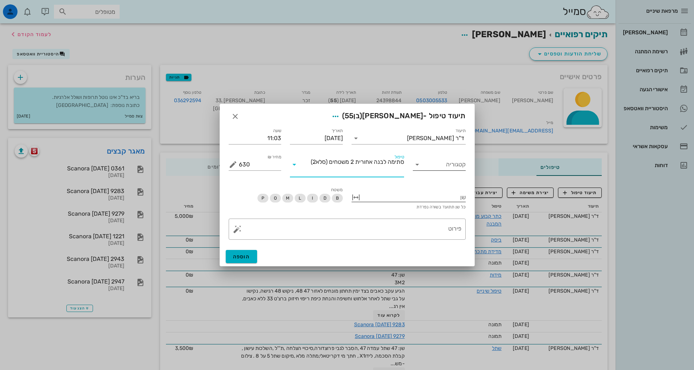
click at [386, 194] on div at bounding box center [414, 196] width 104 height 9
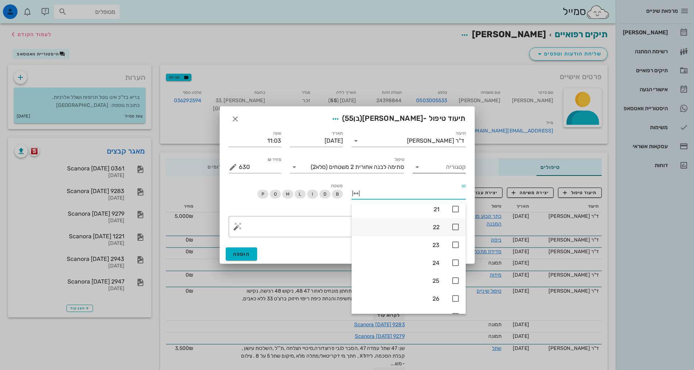
scroll to position [182, 0]
click at [454, 248] on icon at bounding box center [455, 246] width 9 height 9
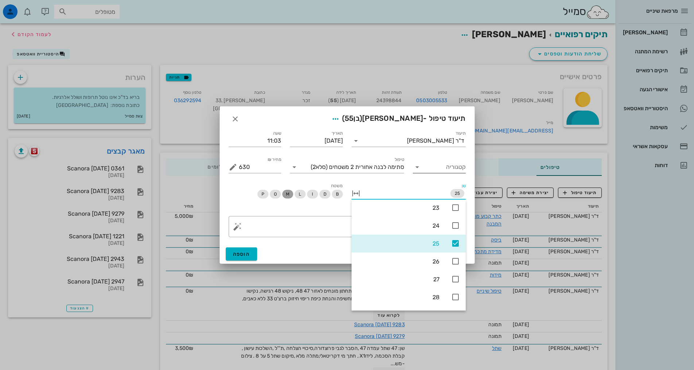
click at [287, 195] on span "M" at bounding box center [288, 194] width 4 height 9
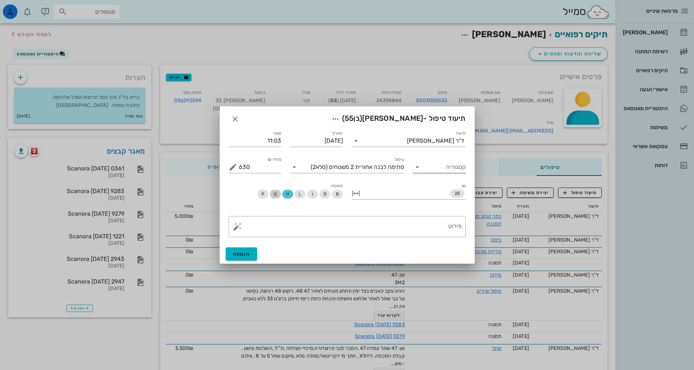
click at [276, 193] on span "O" at bounding box center [275, 194] width 3 height 9
click at [447, 215] on div "​ פירוט" at bounding box center [347, 227] width 246 height 30
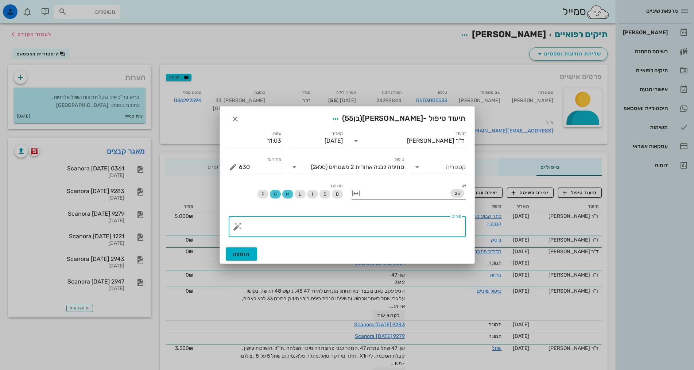
click at [451, 235] on textarea "פירוט" at bounding box center [350, 229] width 223 height 18
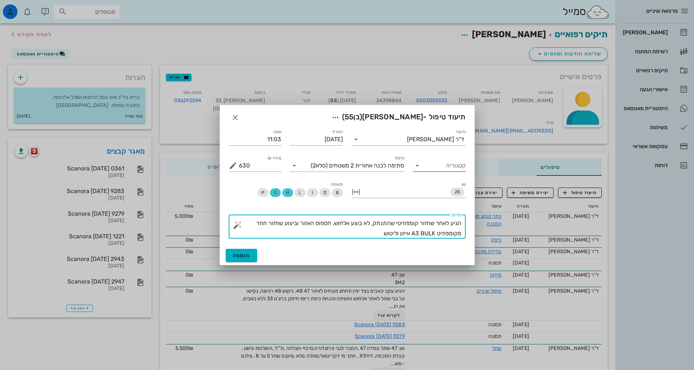
type textarea "הגיע לאחר שחזור קומפוזיטי שהתנתק, לא בוצע אלחוש, חספוס האזור וביצוע שחזור חוזר …"
click at [245, 252] on button "הוספה" at bounding box center [242, 255] width 32 height 13
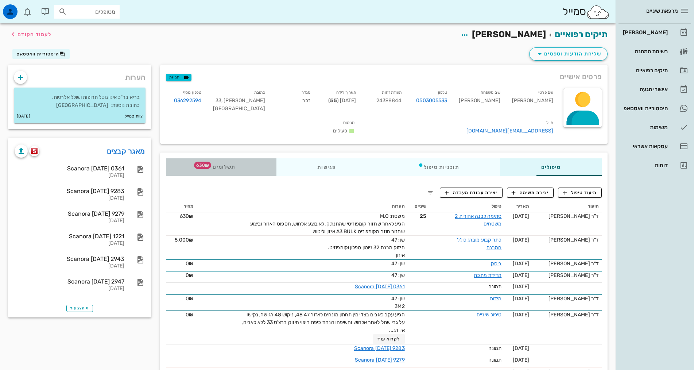
click at [194, 162] on span "630₪" at bounding box center [202, 165] width 17 height 7
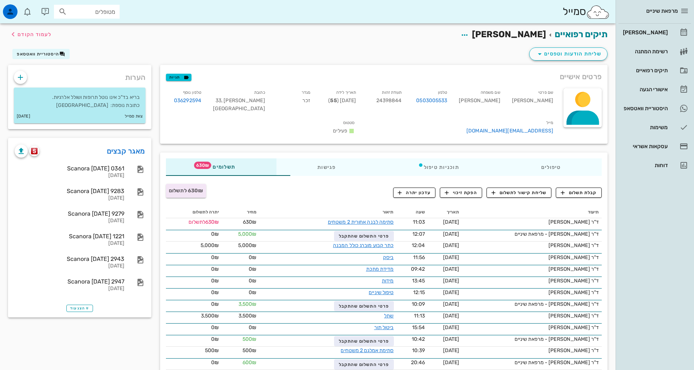
click at [365, 188] on div "קבלת תשלום שליחת קישור לתשלום הפקת זיכוי עדכון יתרה" at bounding box center [458, 192] width 297 height 19
click at [571, 188] on button "קבלת תשלום" at bounding box center [579, 193] width 46 height 10
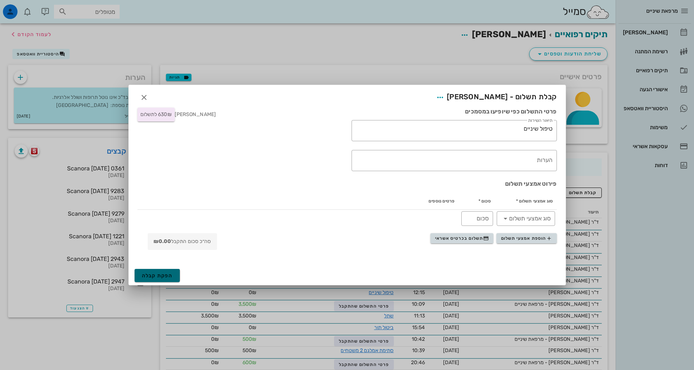
click at [169, 278] on span "הפקת קבלה" at bounding box center [157, 276] width 31 height 6
click at [465, 240] on span "תשלום בכרטיס אשראי" at bounding box center [462, 238] width 54 height 6
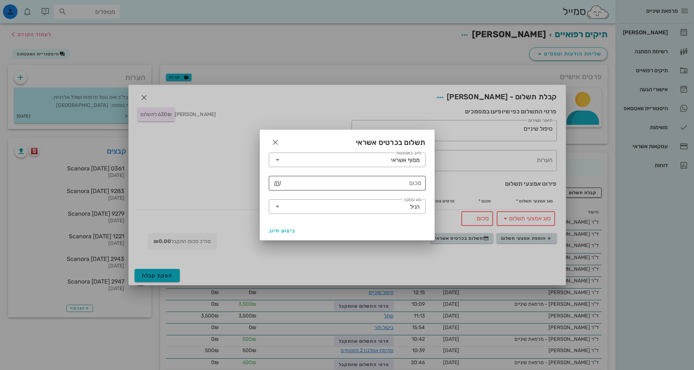
click at [383, 182] on input "סכום" at bounding box center [352, 183] width 138 height 12
type input "630"
click at [290, 229] on span "ביצוע חיוב" at bounding box center [282, 231] width 27 height 6
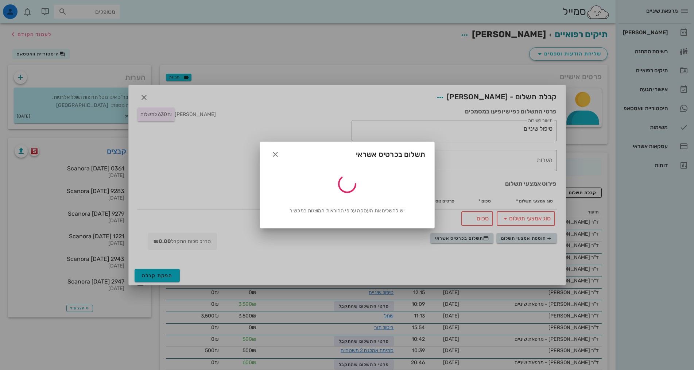
type input "630"
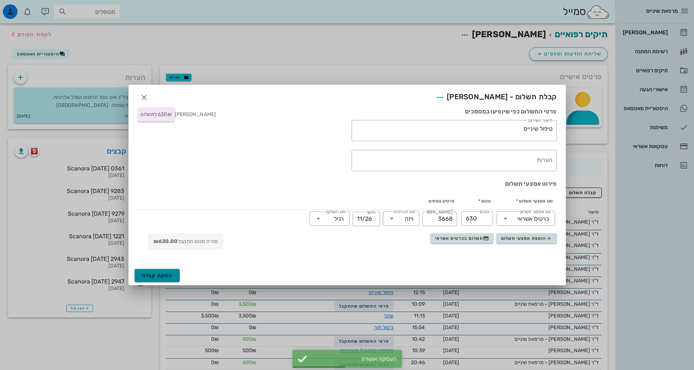
click at [162, 277] on span "הפקת קבלה" at bounding box center [157, 276] width 31 height 6
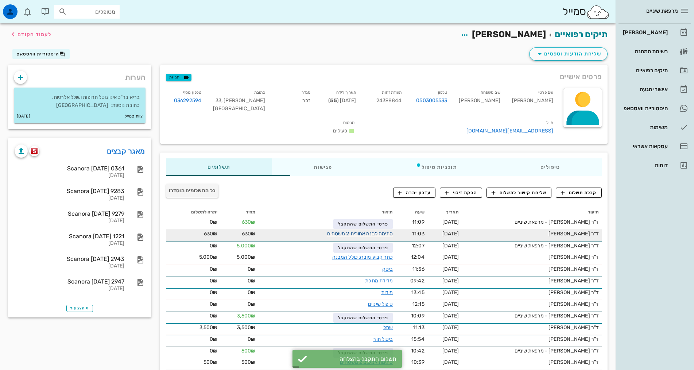
click at [369, 231] on link "סתימה לבנה אחורית 2 משטחים" at bounding box center [360, 234] width 66 height 6
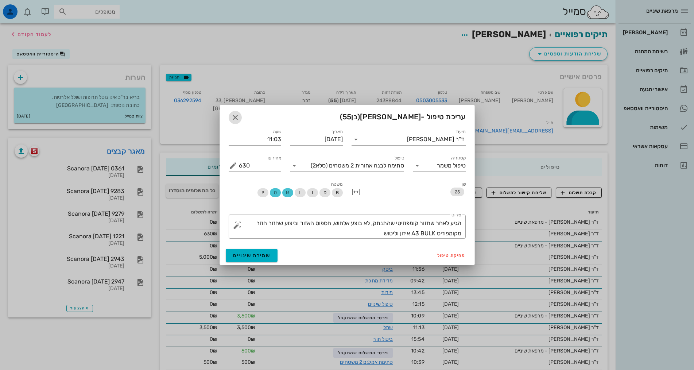
click at [233, 116] on icon "button" at bounding box center [235, 117] width 9 height 9
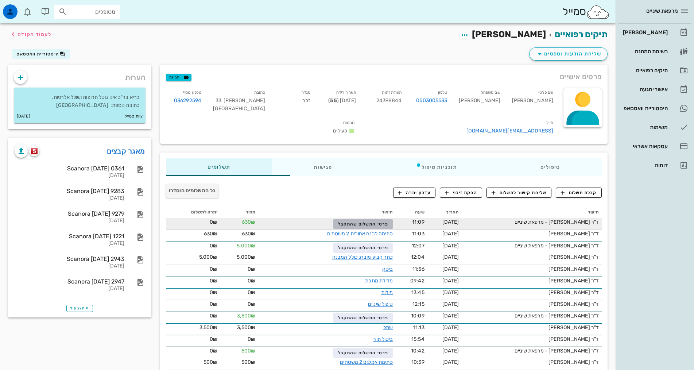
click at [353, 221] on span "פרטי התשלום שהתקבל" at bounding box center [363, 223] width 50 height 5
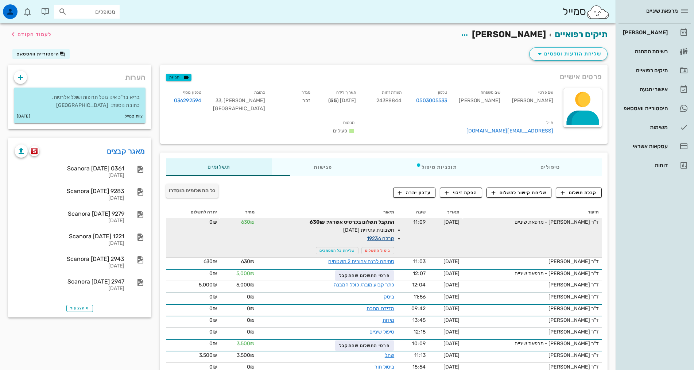
click at [367, 235] on link "קבלה 19236" at bounding box center [380, 238] width 27 height 6
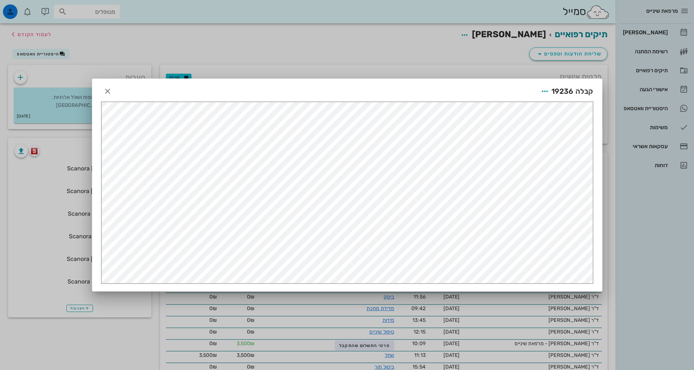
scroll to position [0, 0]
click at [542, 89] on icon "button" at bounding box center [545, 91] width 9 height 9
click at [528, 145] on div "שליחה בוואטסאפ" at bounding box center [525, 144] width 40 height 7
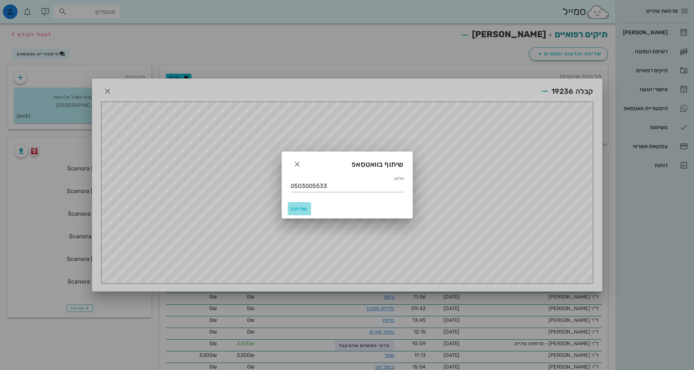
click at [297, 209] on span "שליחה" at bounding box center [300, 209] width 18 height 6
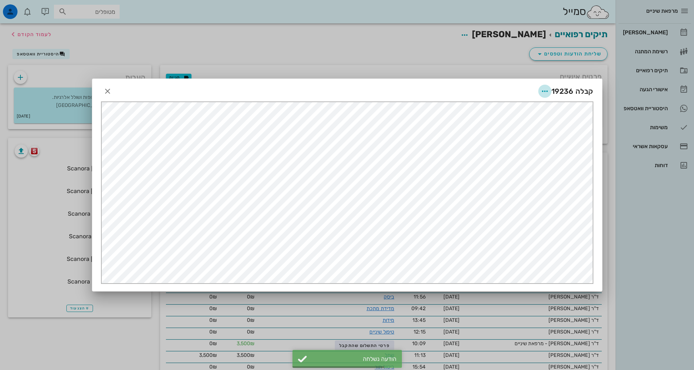
click at [540, 91] on span "button" at bounding box center [544, 91] width 13 height 9
click at [531, 165] on div "שליחה במייל" at bounding box center [525, 161] width 40 height 7
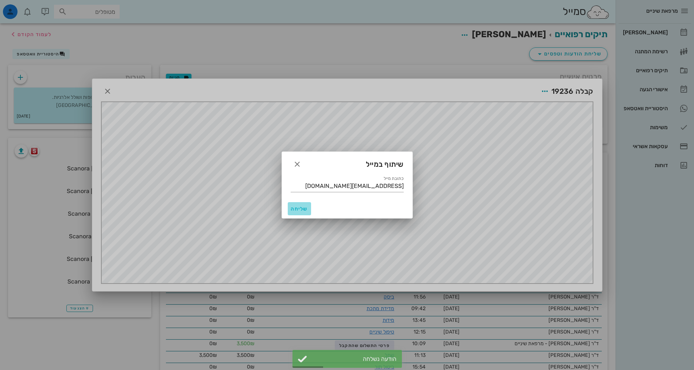
click at [297, 209] on span "שליחה" at bounding box center [300, 209] width 18 height 6
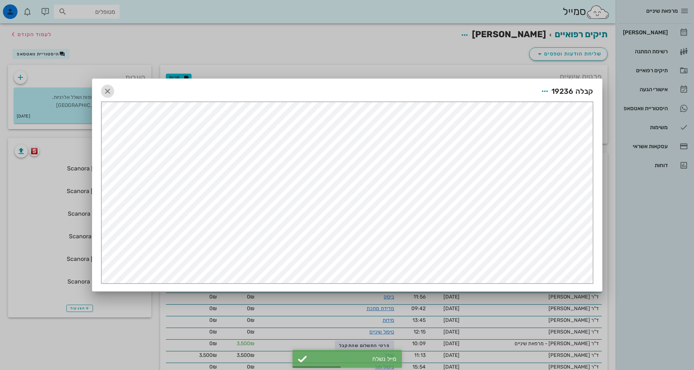
click at [107, 93] on icon "button" at bounding box center [107, 91] width 9 height 9
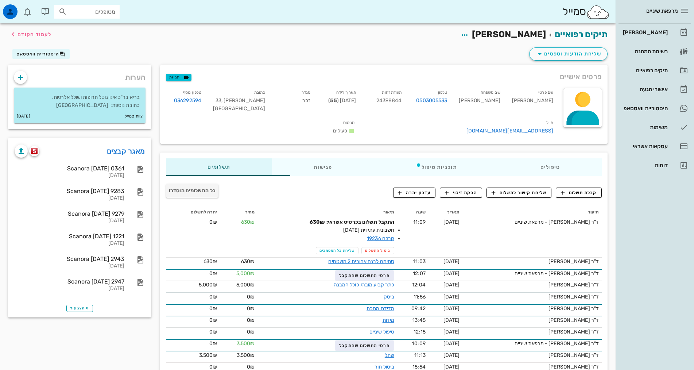
click at [341, 183] on div "קבלת תשלום שליחת קישור לתשלום הפקת זיכוי עדכון יתרה" at bounding box center [458, 192] width 297 height 19
click at [665, 32] on div "[PERSON_NAME]" at bounding box center [645, 33] width 46 height 6
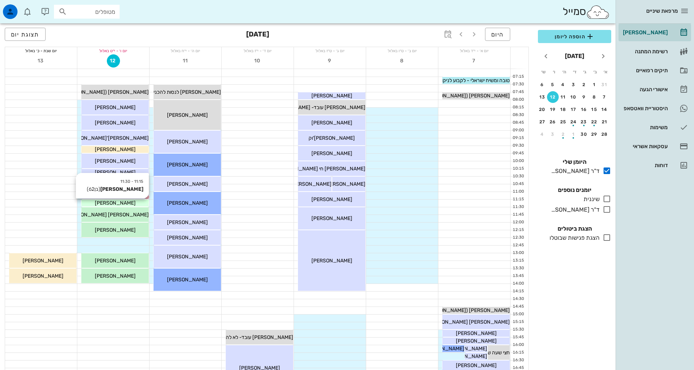
click at [101, 201] on div "[PERSON_NAME]" at bounding box center [114, 203] width 67 height 8
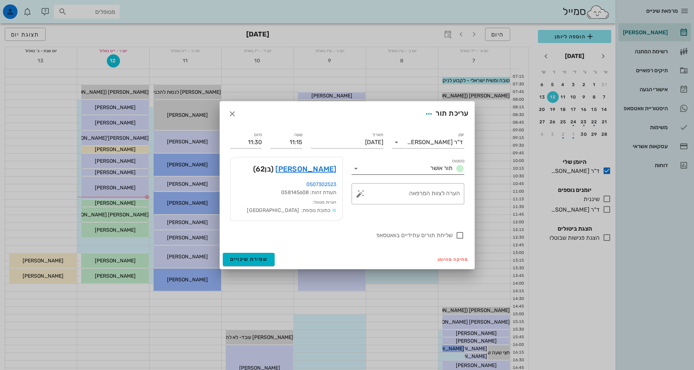
click at [417, 166] on input "סטטוס" at bounding box center [395, 169] width 66 height 12
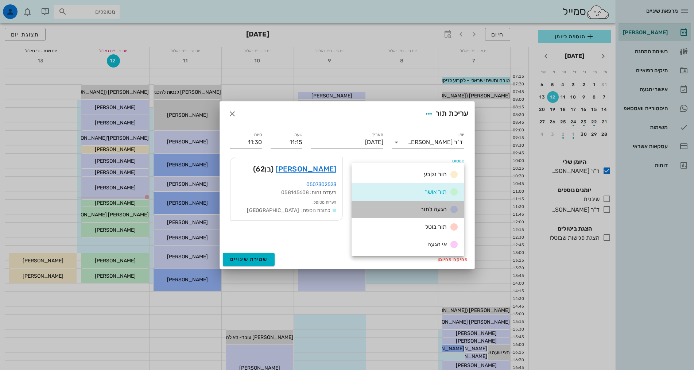
click at [438, 210] on span "הגעה לתור" at bounding box center [434, 209] width 26 height 7
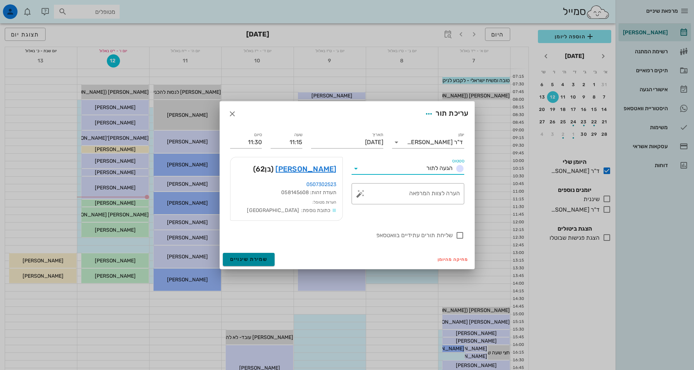
click at [240, 256] on span "שמירת שינויים" at bounding box center [249, 259] width 38 height 6
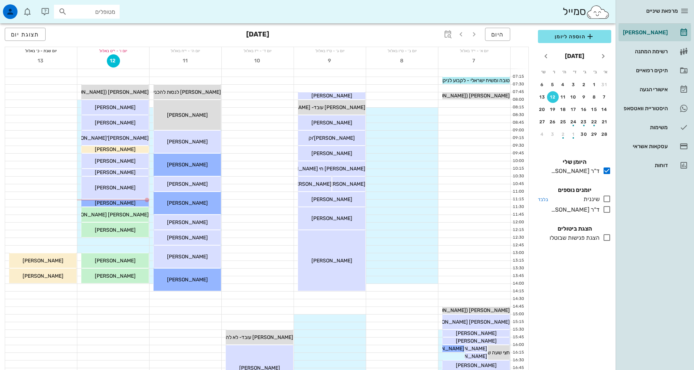
click at [606, 201] on icon at bounding box center [607, 198] width 9 height 9
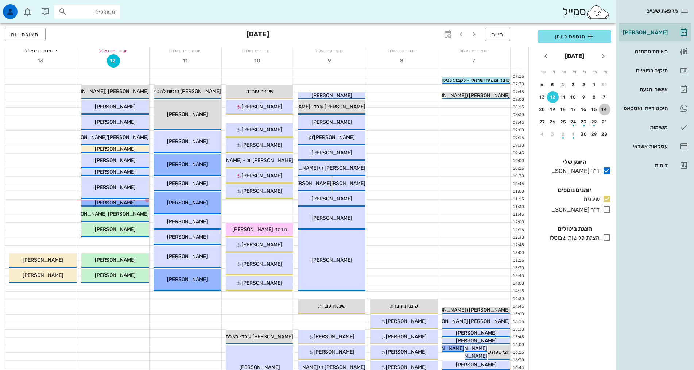
click at [604, 109] on div "14" at bounding box center [605, 109] width 12 height 5
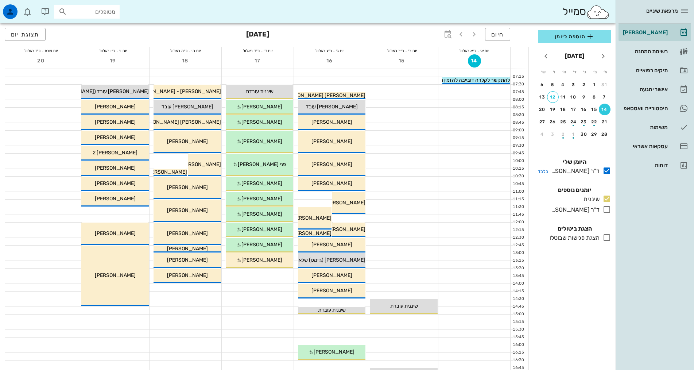
click at [607, 171] on icon at bounding box center [607, 170] width 9 height 9
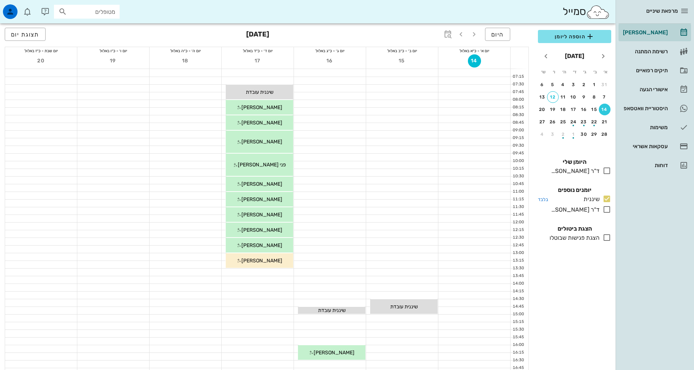
click at [606, 197] on icon at bounding box center [607, 198] width 9 height 9
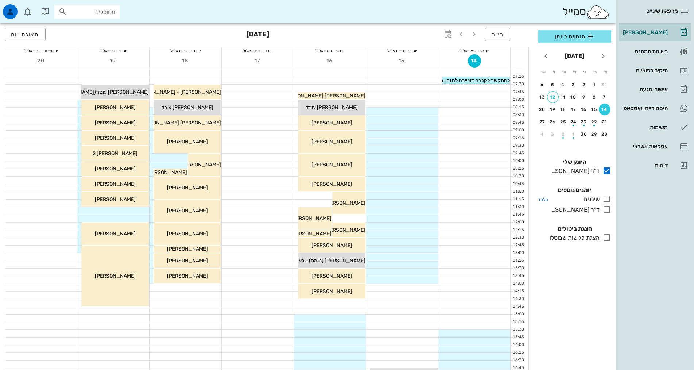
click at [607, 199] on icon at bounding box center [607, 198] width 9 height 9
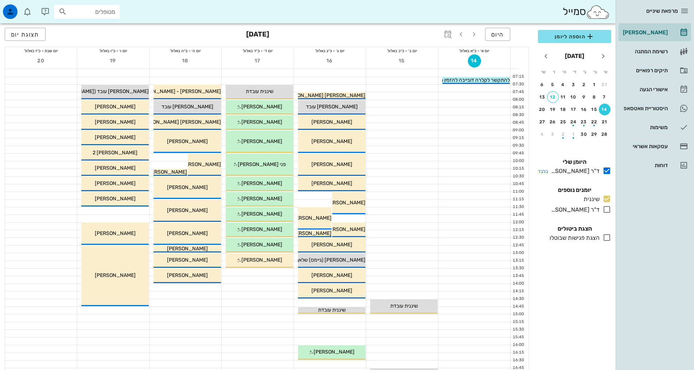
click at [608, 174] on icon at bounding box center [607, 170] width 9 height 9
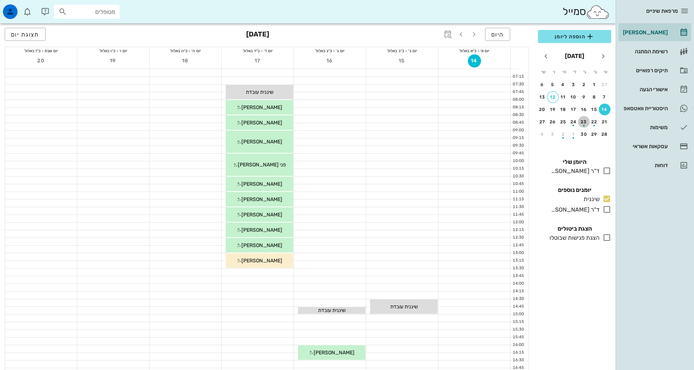
click at [584, 123] on div "button" at bounding box center [584, 123] width 12 height 4
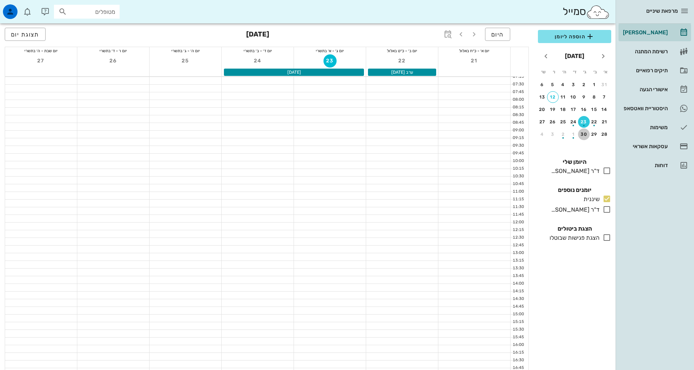
click at [585, 135] on div "30" at bounding box center [584, 134] width 12 height 5
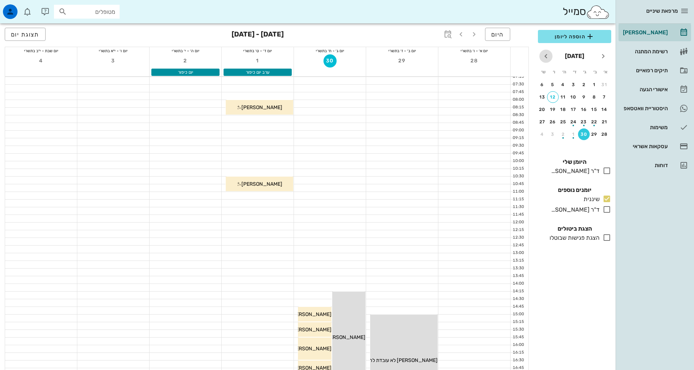
click at [544, 54] on icon "חודש הבא" at bounding box center [546, 56] width 9 height 9
click at [585, 97] on div "button" at bounding box center [584, 99] width 12 height 4
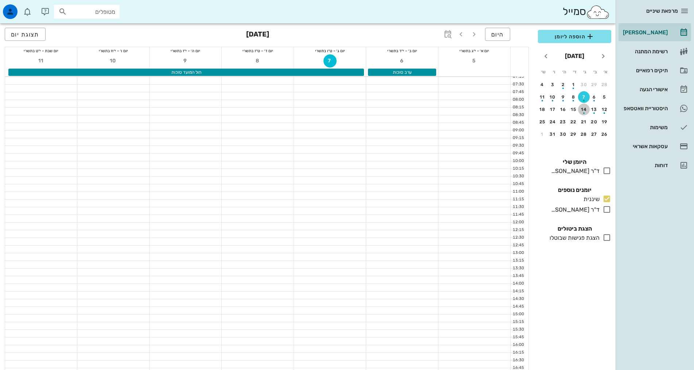
click at [582, 108] on div "14" at bounding box center [584, 109] width 12 height 5
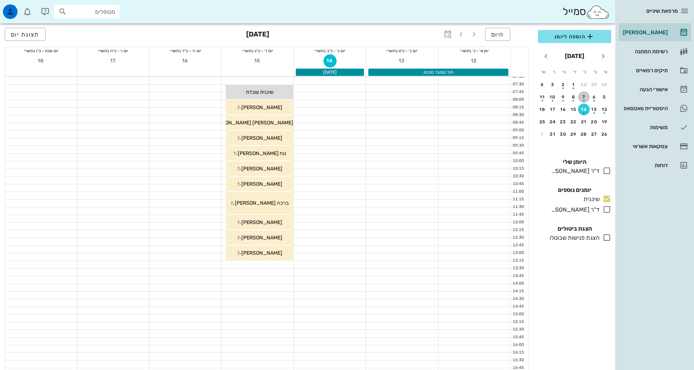
click at [583, 99] on div "button" at bounding box center [584, 99] width 12 height 4
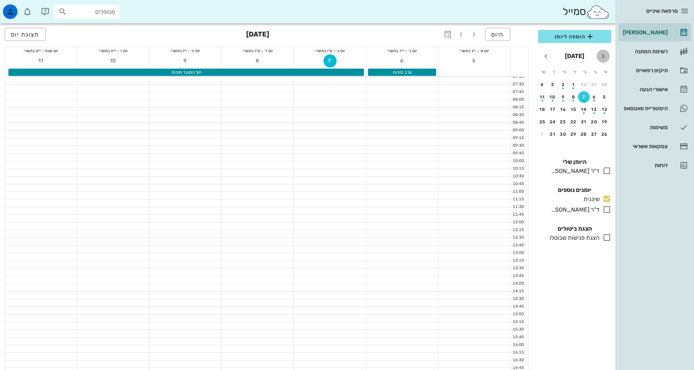
click at [605, 60] on icon "חודש שעבר" at bounding box center [603, 56] width 9 height 9
click at [584, 131] on button "30" at bounding box center [584, 134] width 12 height 12
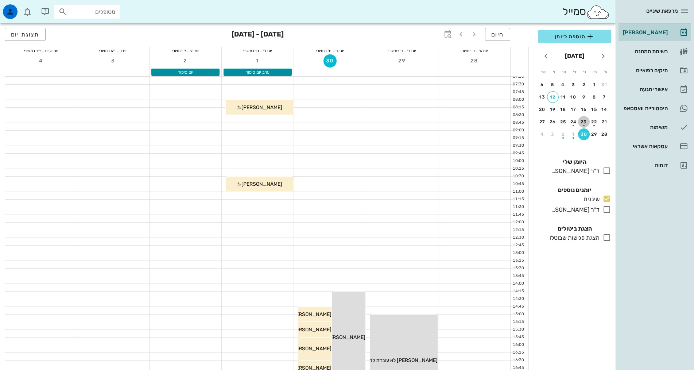
click at [583, 124] on div "button" at bounding box center [584, 123] width 12 height 4
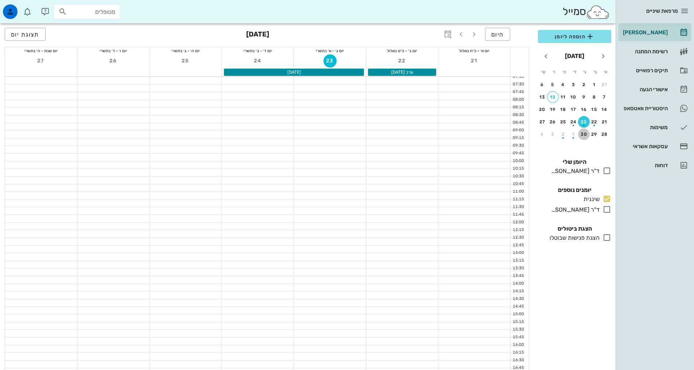
click at [583, 137] on button "30" at bounding box center [584, 134] width 12 height 12
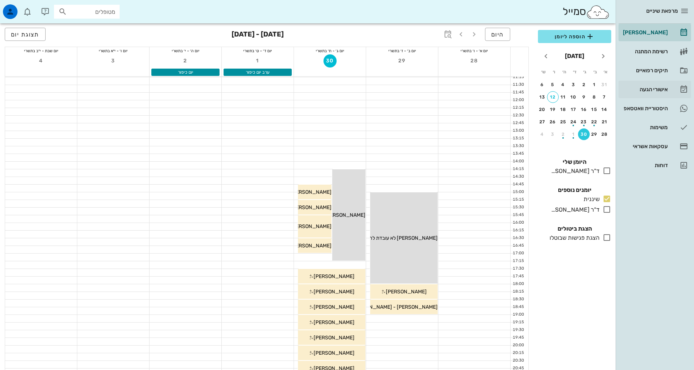
scroll to position [109, 0]
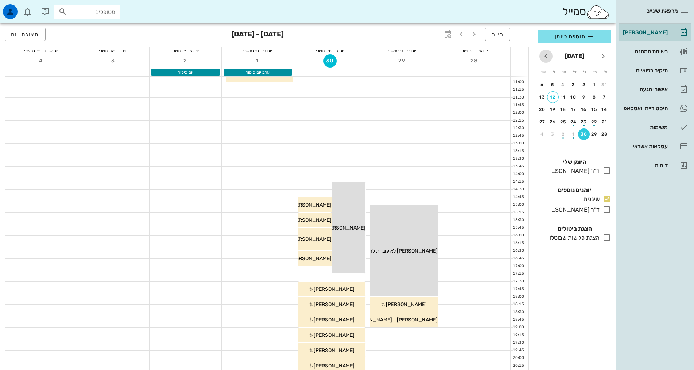
click at [545, 57] on icon "חודש הבא" at bounding box center [546, 56] width 9 height 9
click at [585, 99] on div "button" at bounding box center [584, 99] width 12 height 4
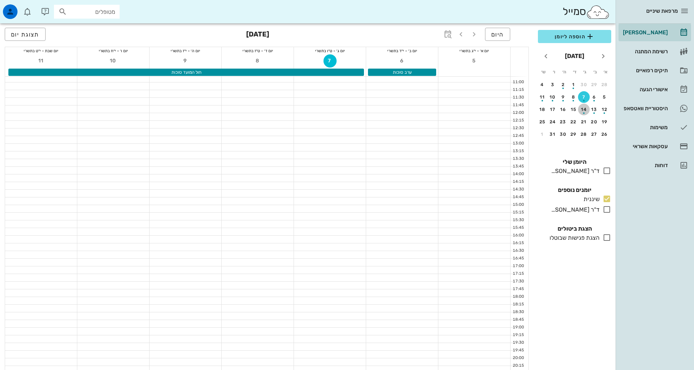
click at [584, 107] on button "14" at bounding box center [584, 110] width 12 height 12
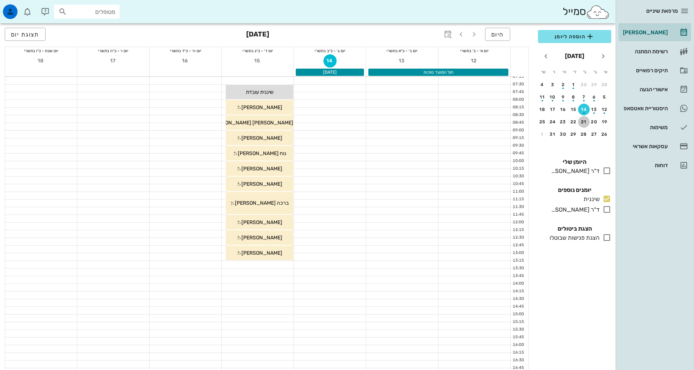
click at [583, 125] on button "21" at bounding box center [584, 122] width 12 height 12
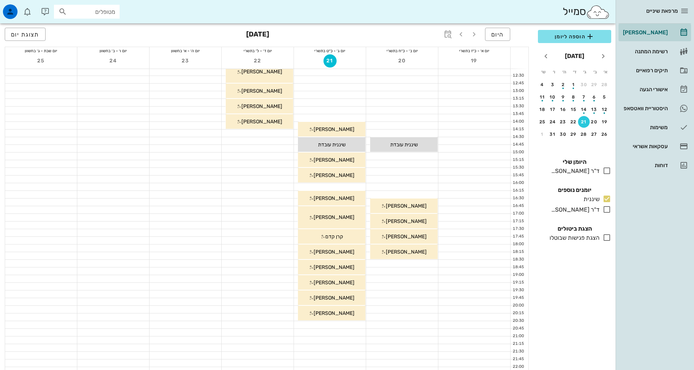
scroll to position [74, 0]
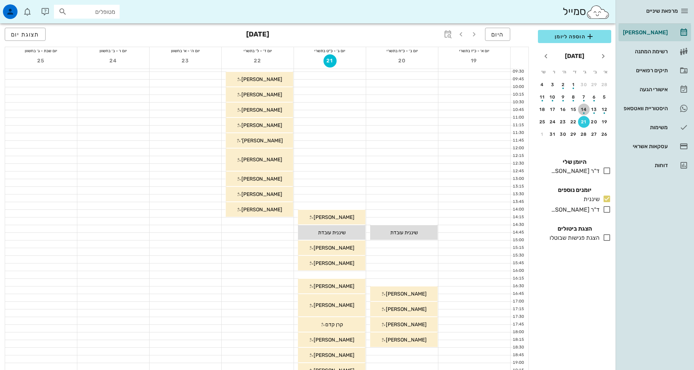
click at [587, 109] on div "button" at bounding box center [584, 111] width 12 height 4
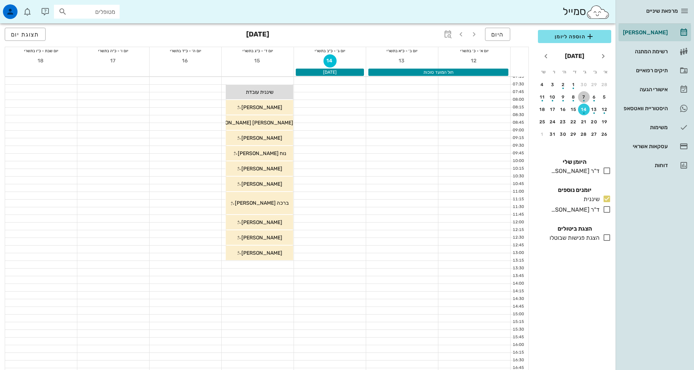
click at [584, 102] on button "7" at bounding box center [584, 97] width 12 height 12
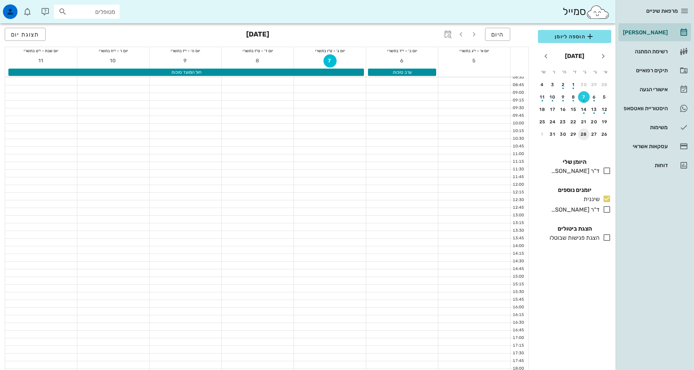
scroll to position [36, 0]
click at [583, 121] on div "21" at bounding box center [584, 121] width 12 height 5
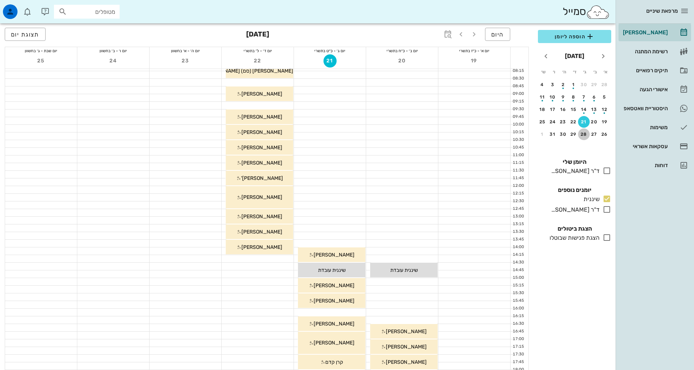
click at [586, 135] on div "28" at bounding box center [584, 134] width 12 height 5
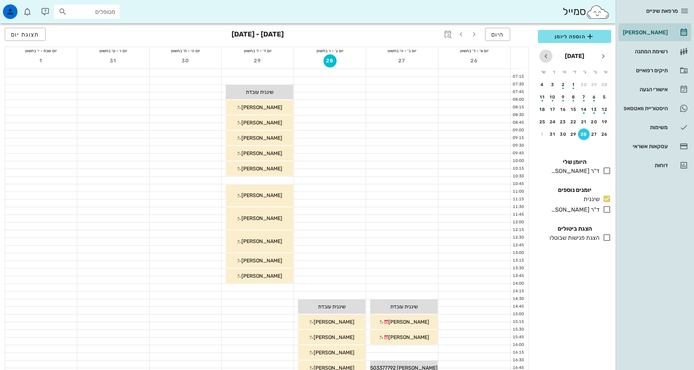
click at [546, 58] on icon "חודש הבא" at bounding box center [546, 56] width 9 height 9
click at [583, 93] on button "4" at bounding box center [584, 97] width 12 height 12
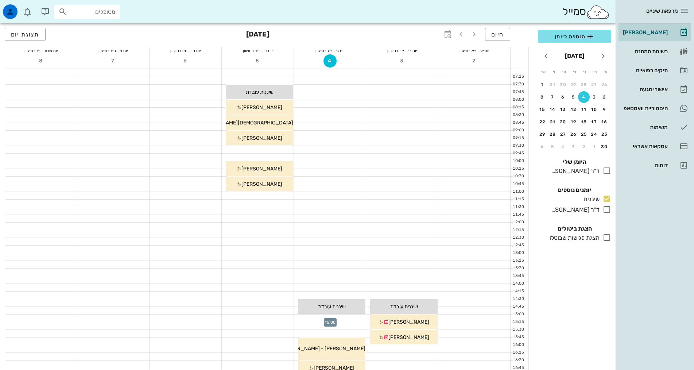
click at [352, 316] on div at bounding box center [330, 317] width 72 height 7
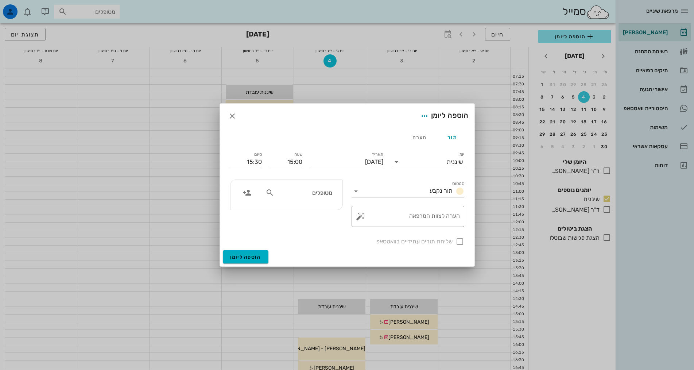
click at [299, 193] on input "מטופלים" at bounding box center [304, 192] width 56 height 9
type input "אפרת ג"
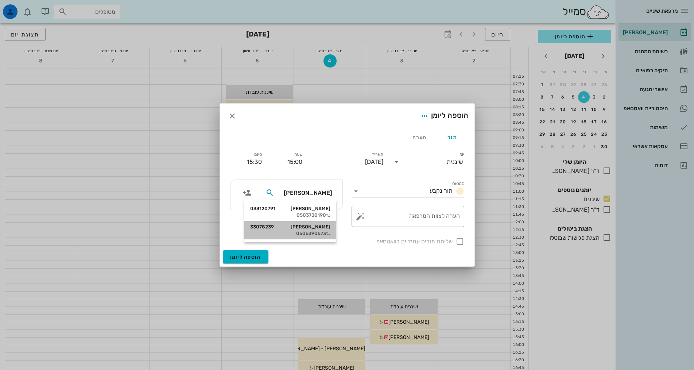
click at [311, 226] on div "אפרת גזית 33078239" at bounding box center [290, 227] width 80 height 6
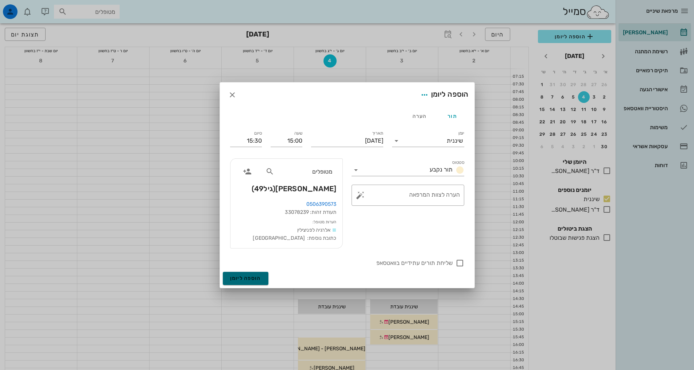
click at [259, 281] on span "הוספה ליומן" at bounding box center [245, 278] width 31 height 6
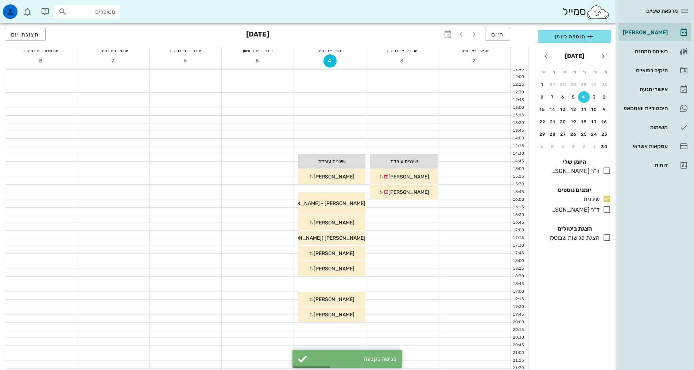
scroll to position [146, 0]
click at [602, 56] on icon "חודש שעבר" at bounding box center [603, 56] width 9 height 9
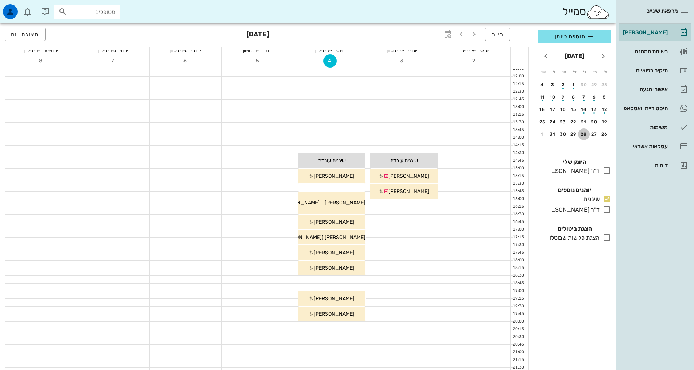
click at [582, 137] on button "28" at bounding box center [584, 134] width 12 height 12
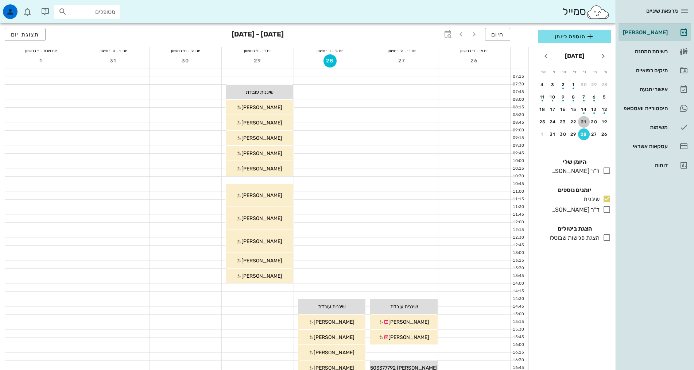
click at [584, 121] on div "21" at bounding box center [584, 121] width 12 height 5
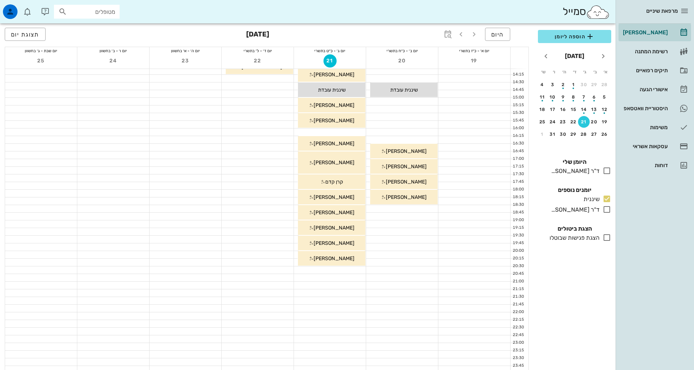
scroll to position [73, 0]
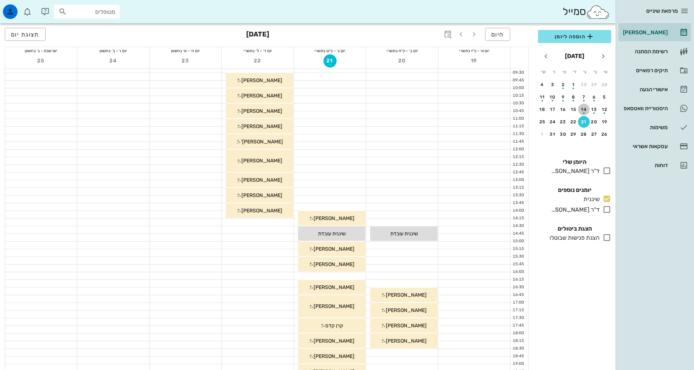
click at [584, 111] on div "button" at bounding box center [584, 111] width 12 height 4
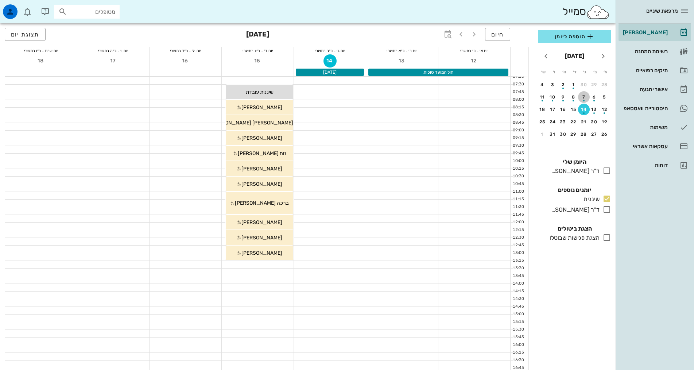
click at [581, 99] on div "button" at bounding box center [584, 99] width 12 height 4
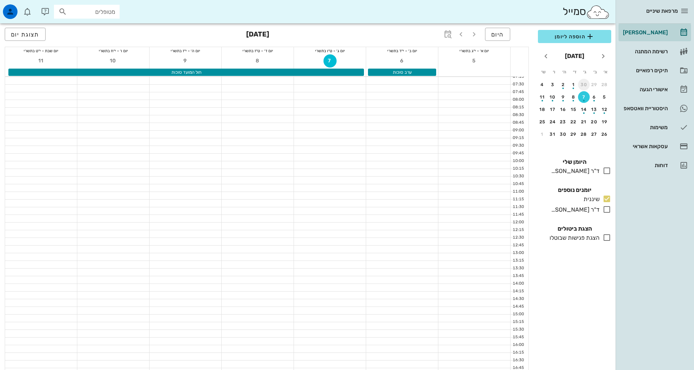
click at [587, 84] on div "30" at bounding box center [584, 84] width 12 height 5
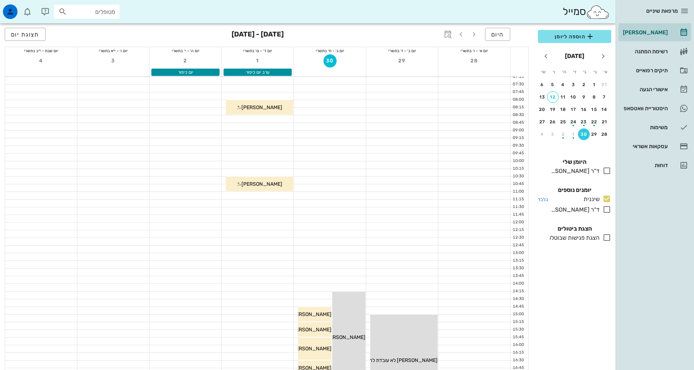
click at [607, 200] on icon at bounding box center [607, 198] width 9 height 9
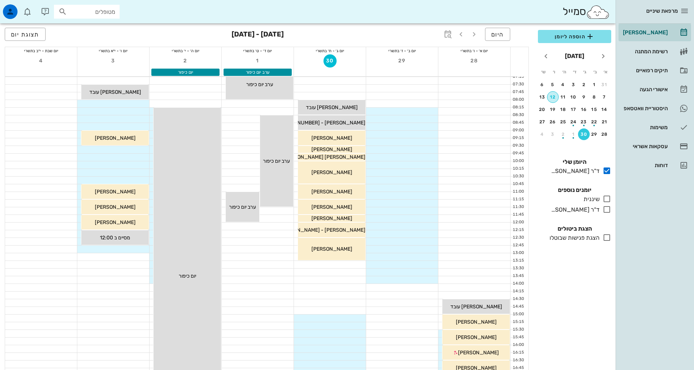
click at [552, 103] on button "12" at bounding box center [553, 97] width 12 height 12
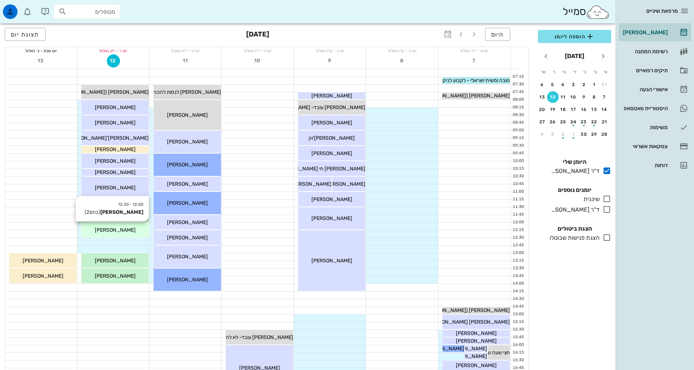
click at [116, 230] on span "[PERSON_NAME]" at bounding box center [115, 230] width 41 height 6
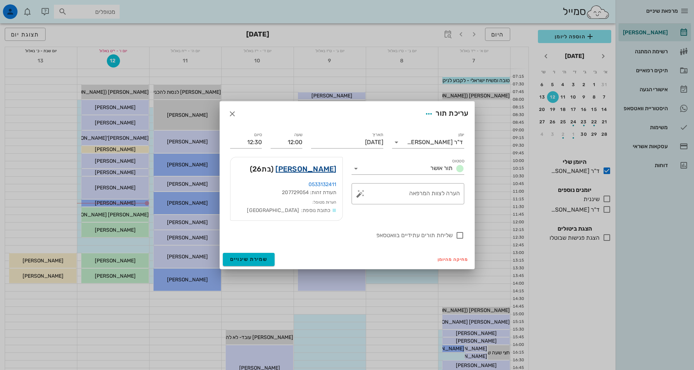
click at [331, 169] on link "חגית שרבני" at bounding box center [305, 169] width 61 height 12
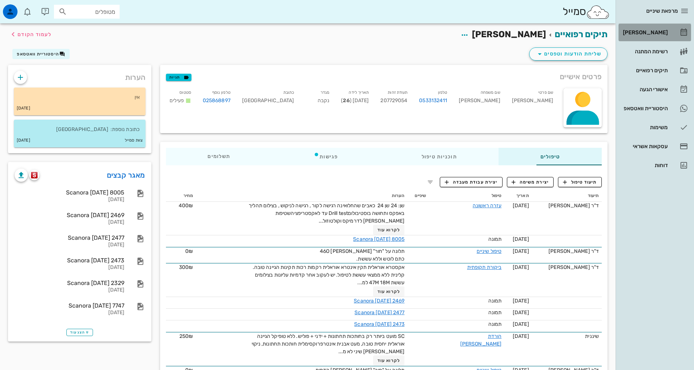
click at [646, 35] on div "[PERSON_NAME]" at bounding box center [645, 33] width 46 height 6
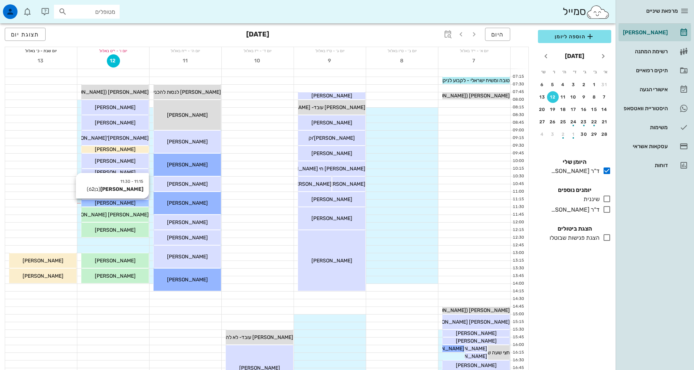
click at [89, 203] on div "[PERSON_NAME]" at bounding box center [114, 203] width 67 height 8
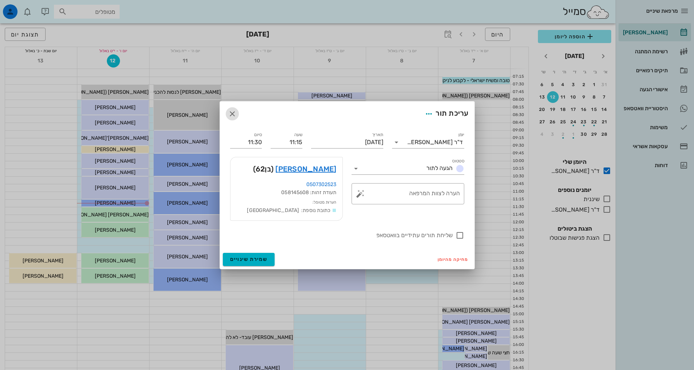
click at [236, 113] on icon "button" at bounding box center [232, 113] width 9 height 9
click at [236, 113] on div at bounding box center [258, 111] width 72 height 7
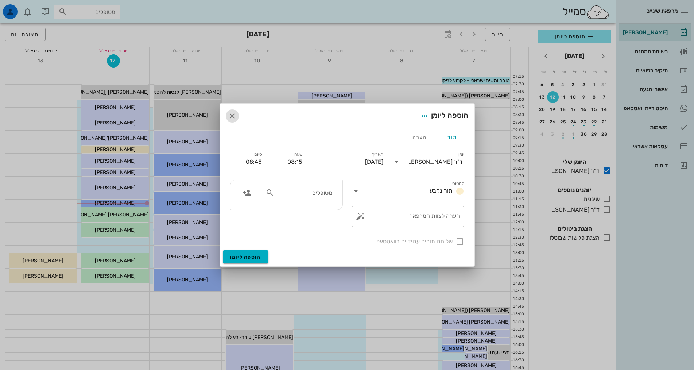
click at [231, 118] on icon "button" at bounding box center [232, 116] width 9 height 9
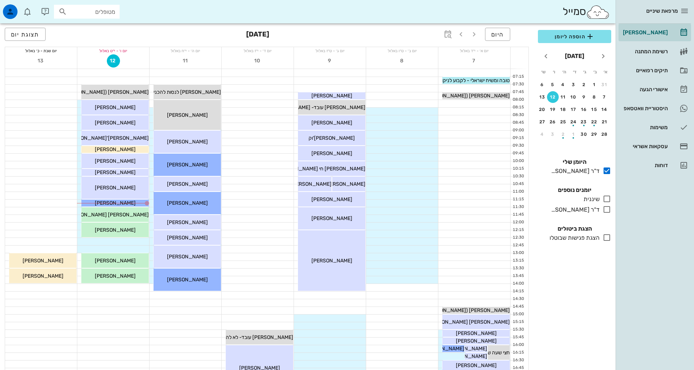
click at [192, 40] on div "היום ספטמבר 2025 תצוגת יום" at bounding box center [267, 34] width 524 height 23
click at [542, 53] on icon "חודש הבא" at bounding box center [546, 56] width 9 height 9
click at [550, 59] on icon "חודש הבא" at bounding box center [546, 56] width 9 height 9
click at [584, 100] on button "4" at bounding box center [584, 97] width 12 height 12
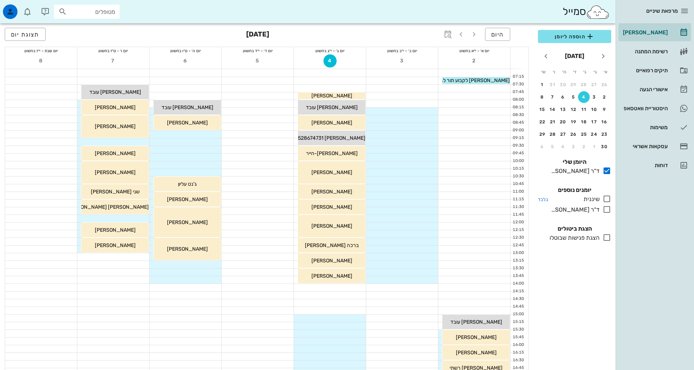
click at [608, 198] on icon at bounding box center [607, 198] width 9 height 9
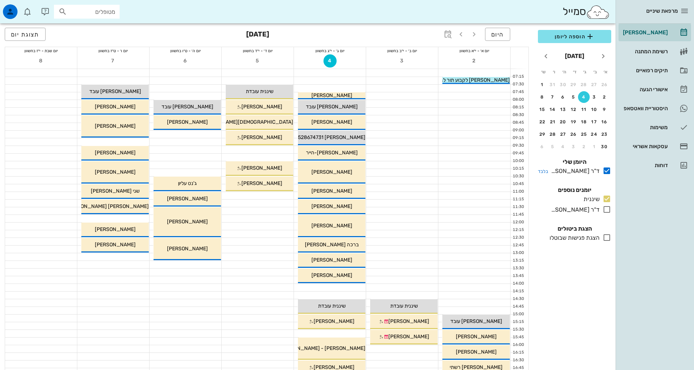
click at [605, 170] on icon at bounding box center [607, 170] width 9 height 9
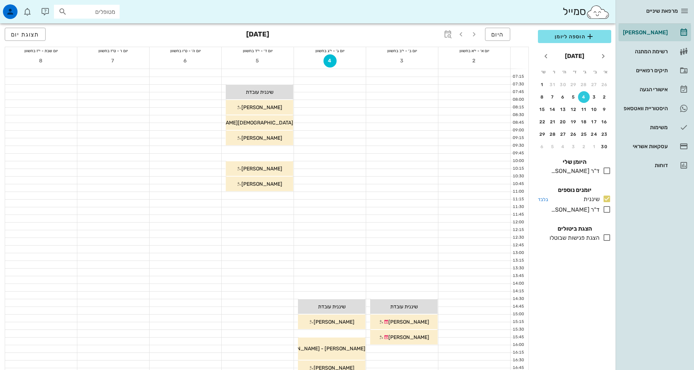
click at [607, 201] on icon at bounding box center [607, 198] width 9 height 9
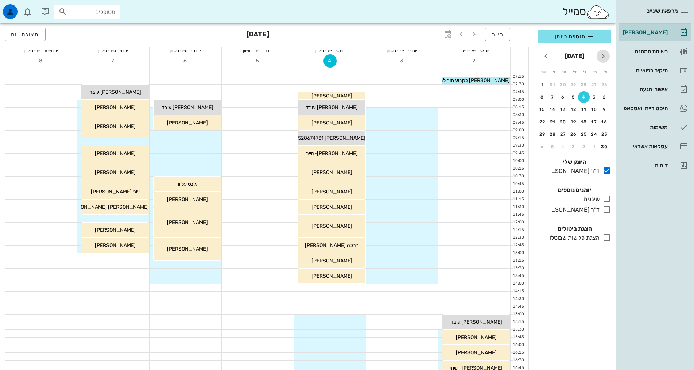
click at [603, 55] on icon "חודש שעבר" at bounding box center [603, 56] width 9 height 9
click at [553, 94] on div "12" at bounding box center [553, 96] width 11 height 5
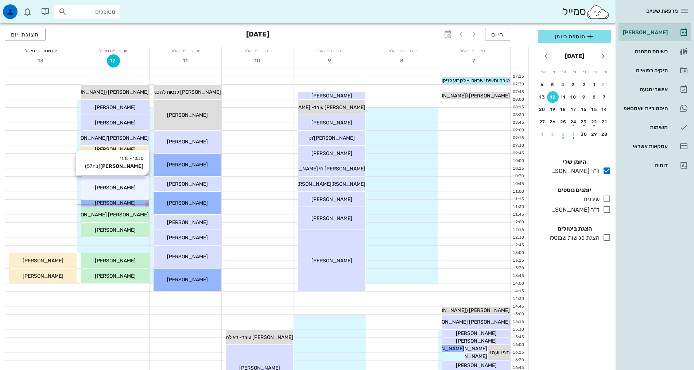
click at [105, 187] on span "[PERSON_NAME]" at bounding box center [115, 188] width 41 height 6
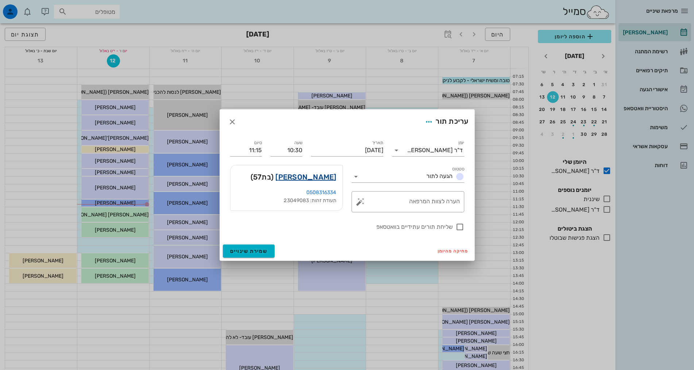
click at [321, 176] on link "מיכל אירני - עזר" at bounding box center [305, 177] width 61 height 12
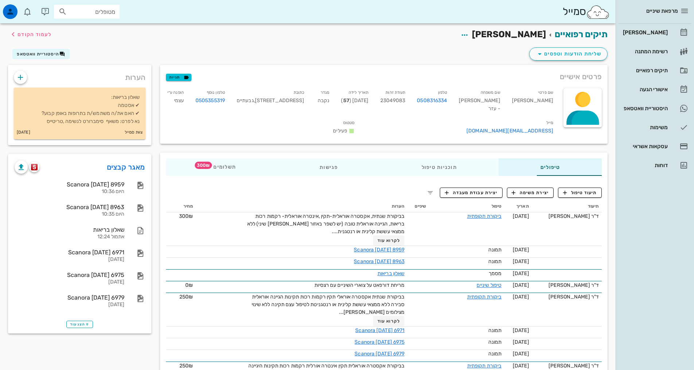
drag, startPoint x: 90, startPoint y: 17, endPoint x: 90, endPoint y: 12, distance: 5.1
click at [90, 16] on div "מטופלים" at bounding box center [87, 12] width 66 height 14
type input "עזר"
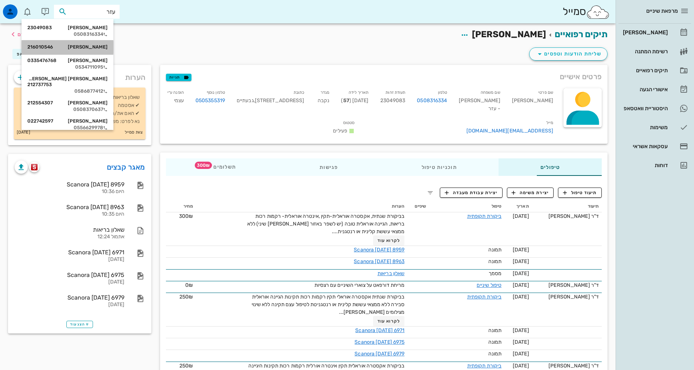
click at [108, 50] on div "יואב עזר 216010546" at bounding box center [67, 47] width 80 height 6
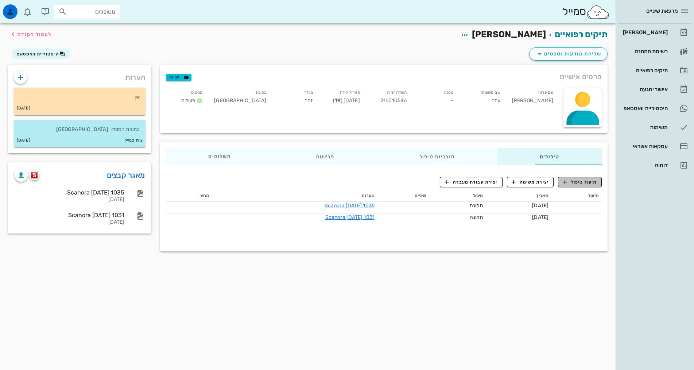
click at [595, 183] on span "תיעוד טיפול" at bounding box center [580, 182] width 34 height 7
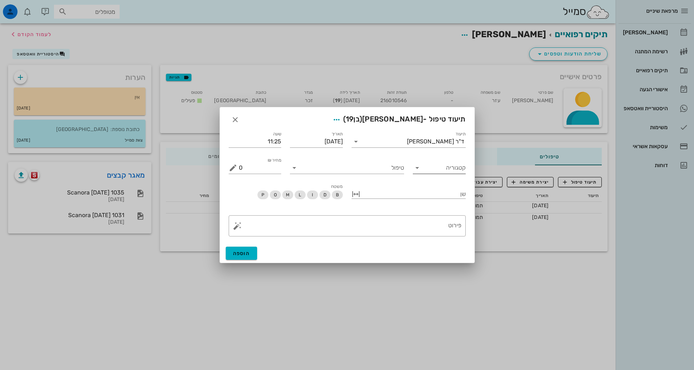
click at [449, 166] on input "קטגוריה" at bounding box center [445, 168] width 41 height 12
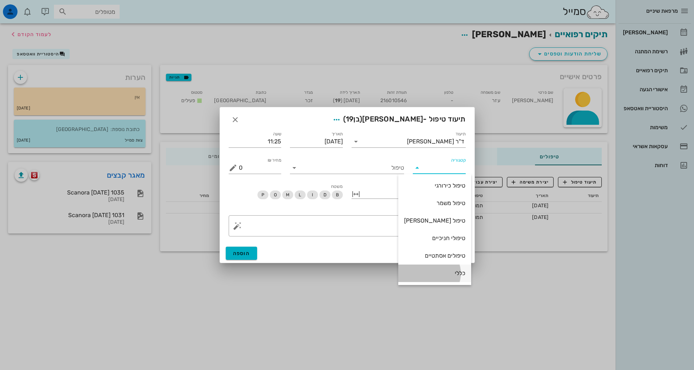
click at [451, 278] on div "כללי" at bounding box center [434, 273] width 61 height 16
type input "כללי"
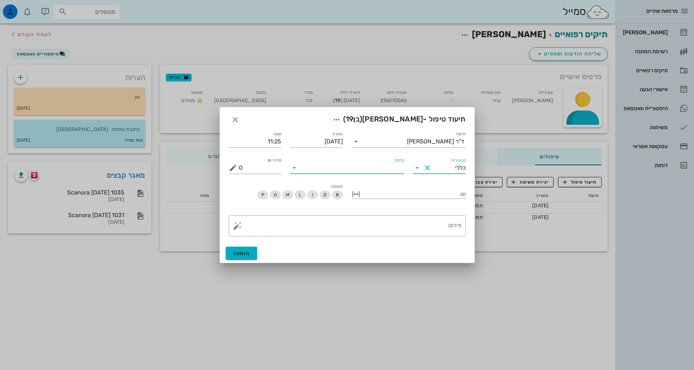
click at [386, 166] on input "טיפול" at bounding box center [352, 168] width 104 height 12
type input "טפל"
click at [384, 180] on div "טיפול שיניים (טפלש)" at bounding box center [347, 186] width 103 height 16
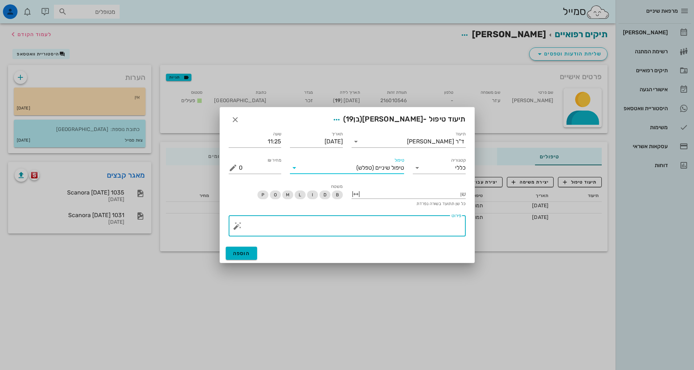
click at [408, 228] on textarea "פירוט" at bounding box center [350, 228] width 223 height 18
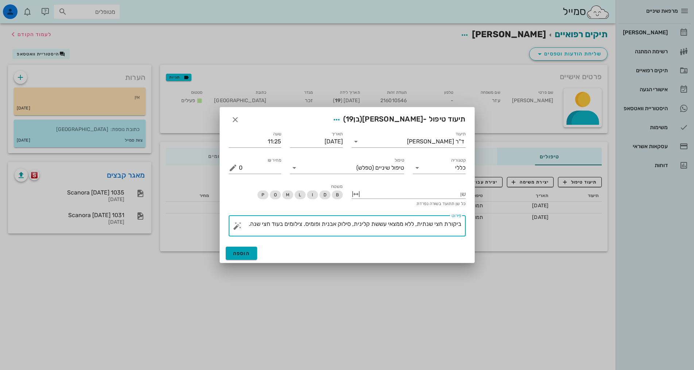
type textarea "ביקורת חצי שנתית, ללא ממצאי עששת קלינית, סילוק אבנית ופומיס. צילומים בעוד חצי ש…"
click at [245, 255] on span "הוספה" at bounding box center [241, 253] width 17 height 6
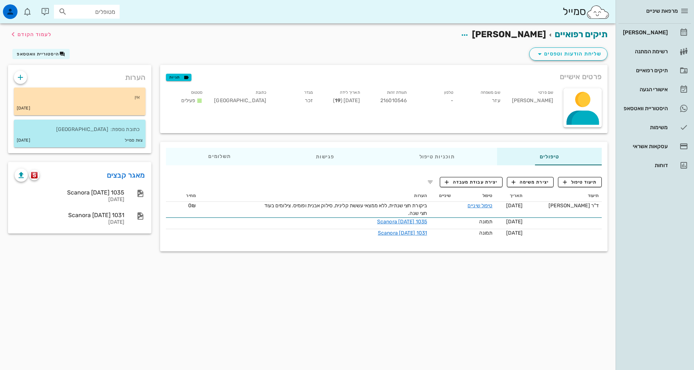
click at [86, 13] on input "מטופלים" at bounding box center [92, 11] width 47 height 9
type input "עזר עמי"
click at [100, 28] on div "עמיר עזר 57706699" at bounding box center [78, 28] width 80 height 6
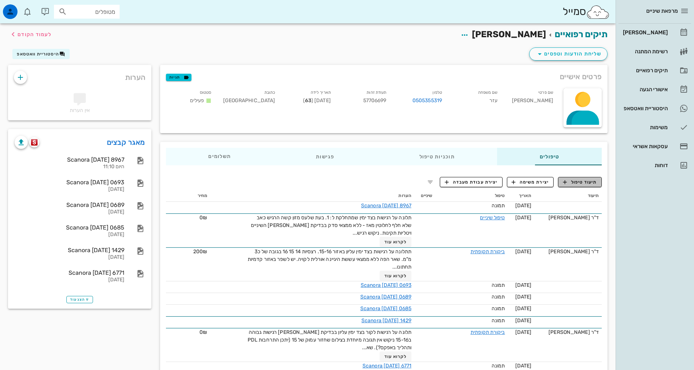
click at [587, 182] on span "תיעוד טיפול" at bounding box center [580, 182] width 34 height 7
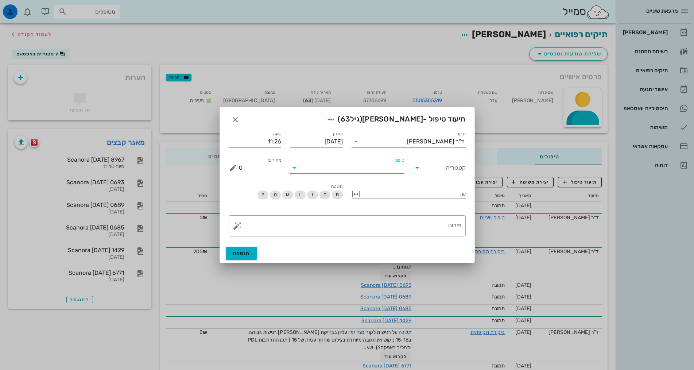
click at [375, 170] on input "טיפול" at bounding box center [352, 168] width 104 height 12
type input "טפלש"
click at [374, 188] on div "טיפול שיניים (טפלש)" at bounding box center [347, 184] width 103 height 7
click at [399, 218] on div "פירוט" at bounding box center [350, 225] width 223 height 21
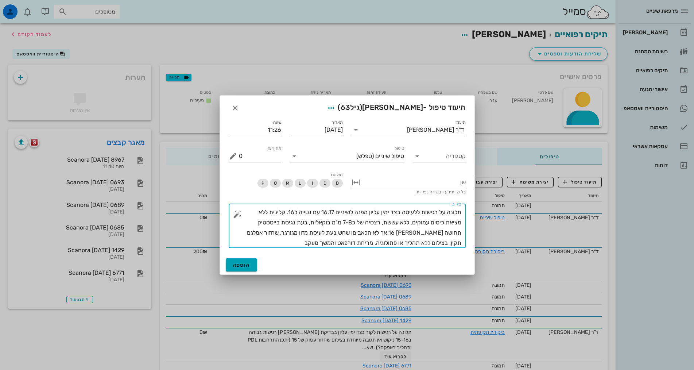
type textarea "תלונה על רגישות ללעיסה בצד ימין עליון מפנה לשיניים 16,17 עם נטייה ל16. קלינית ל…"
click at [240, 260] on button "הוספה" at bounding box center [242, 264] width 32 height 13
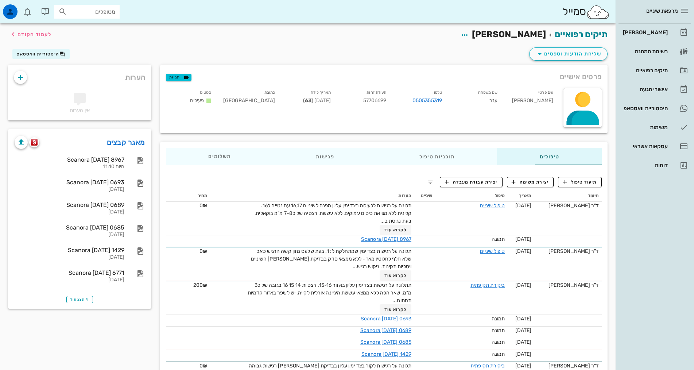
click at [86, 6] on div "מטופלים" at bounding box center [87, 12] width 66 height 14
type input "עזר"
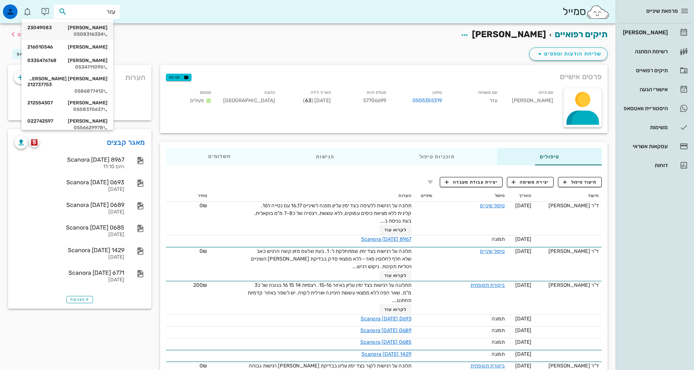
click at [92, 36] on div "0508316334" at bounding box center [67, 34] width 80 height 6
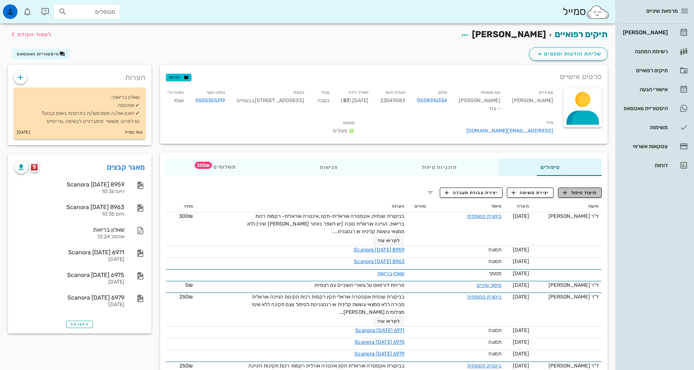
click at [578, 189] on span "תיעוד טיפול" at bounding box center [580, 192] width 34 height 7
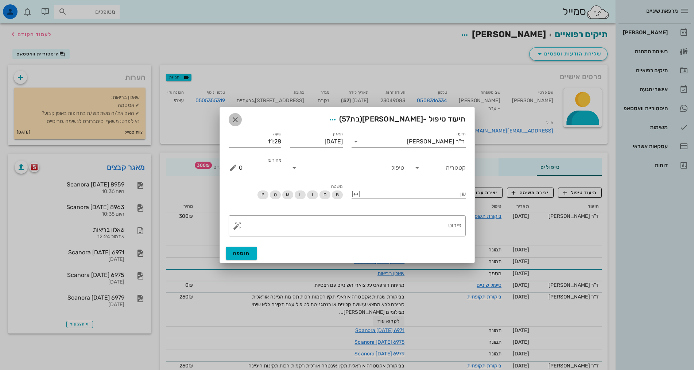
click at [232, 121] on icon "button" at bounding box center [235, 119] width 9 height 9
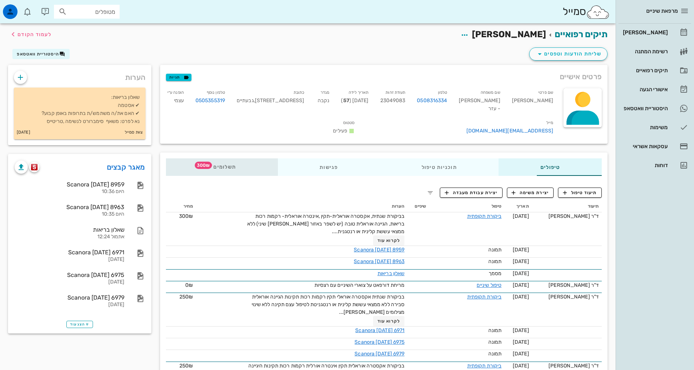
click at [195, 162] on span "300₪" at bounding box center [203, 165] width 17 height 7
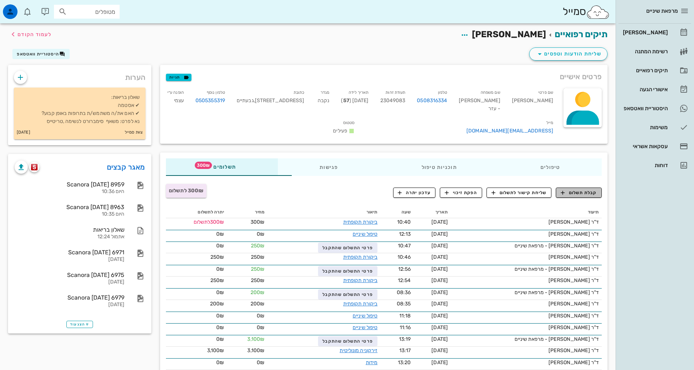
click at [571, 189] on span "קבלת תשלום" at bounding box center [579, 192] width 36 height 7
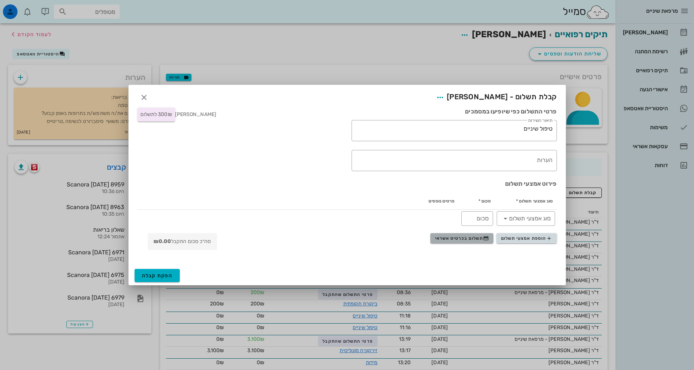
click at [444, 239] on span "תשלום בכרטיס אשראי" at bounding box center [462, 238] width 54 height 6
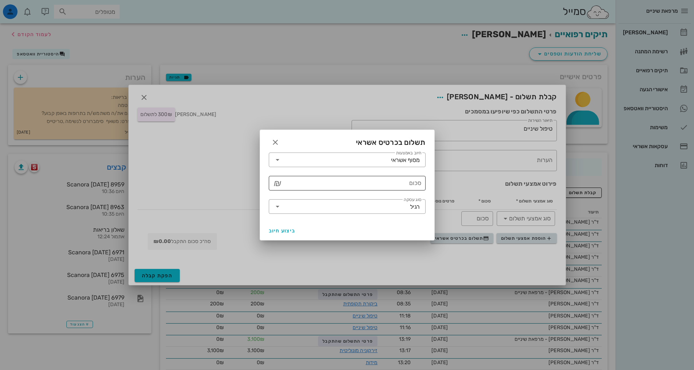
click at [409, 183] on input "סכום" at bounding box center [352, 183] width 138 height 12
type input "300"
click at [278, 233] on span "ביצוע חיוב" at bounding box center [282, 231] width 27 height 6
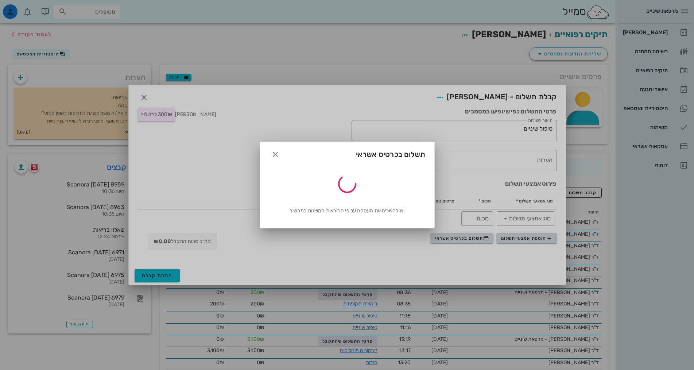
type input "300"
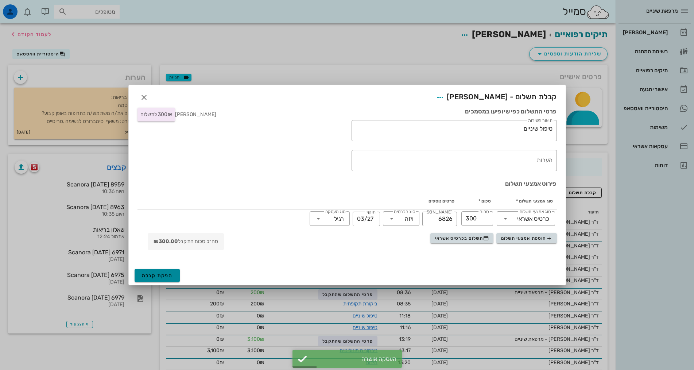
click at [168, 273] on span "הפקת קבלה" at bounding box center [157, 276] width 31 height 6
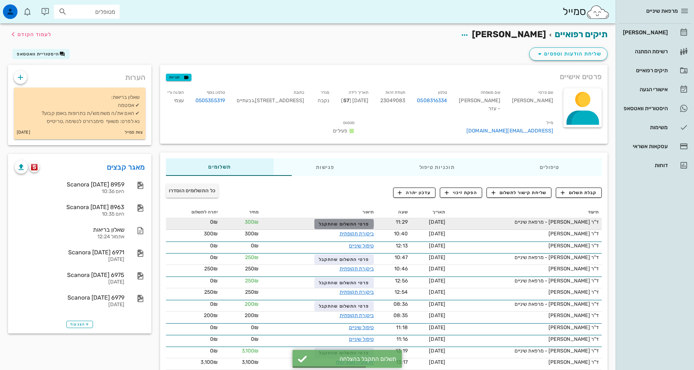
click at [323, 221] on span "פרטי התשלום שהתקבל" at bounding box center [344, 223] width 50 height 5
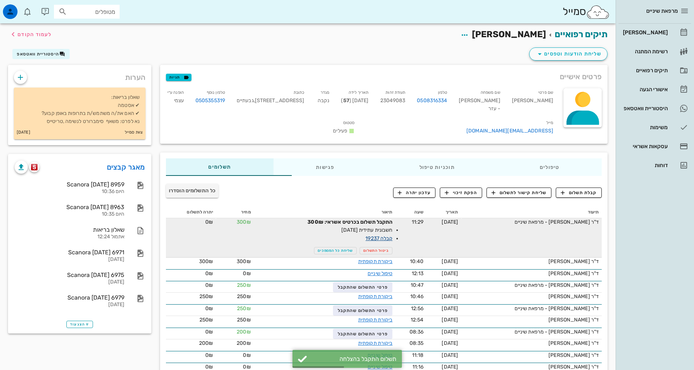
click at [366, 235] on link "קבלה 19237" at bounding box center [379, 238] width 27 height 6
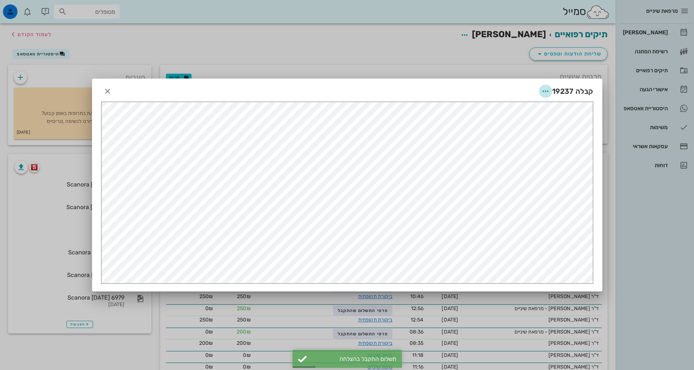
click at [548, 90] on icon "button" at bounding box center [545, 91] width 9 height 9
click at [525, 142] on div "שליחה בוואטסאפ" at bounding box center [526, 144] width 40 height 7
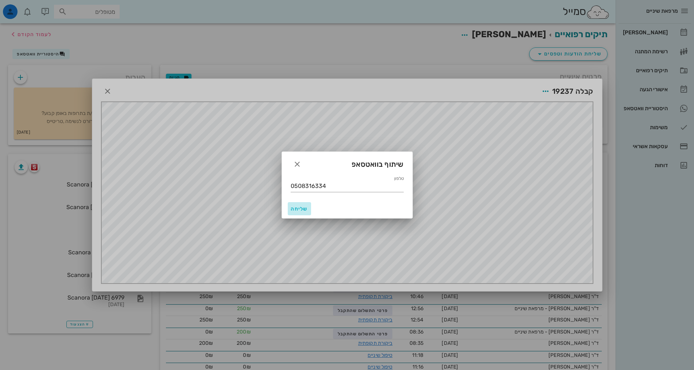
click at [298, 210] on span "שליחה" at bounding box center [300, 209] width 18 height 6
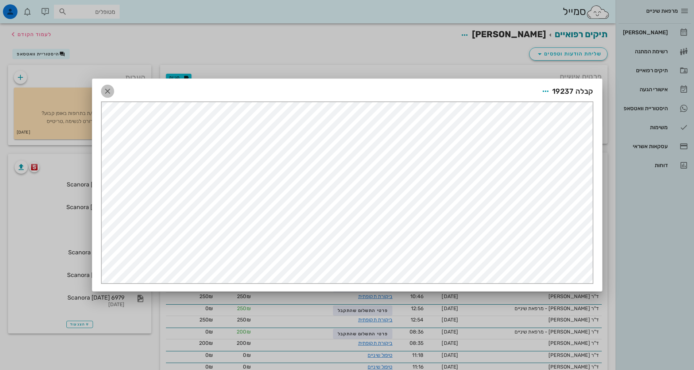
click at [106, 93] on icon "button" at bounding box center [107, 91] width 9 height 9
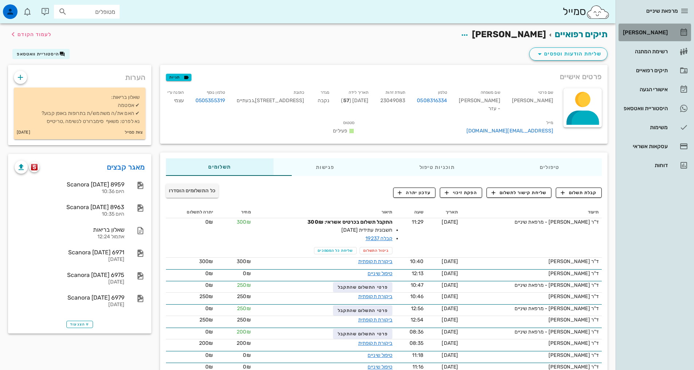
click at [655, 38] on div "[PERSON_NAME]" at bounding box center [645, 33] width 46 height 12
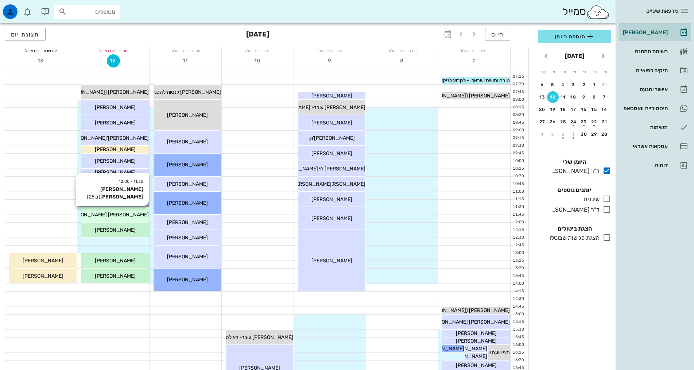
click at [111, 217] on span "[PERSON_NAME] [PERSON_NAME]" at bounding box center [107, 215] width 83 height 6
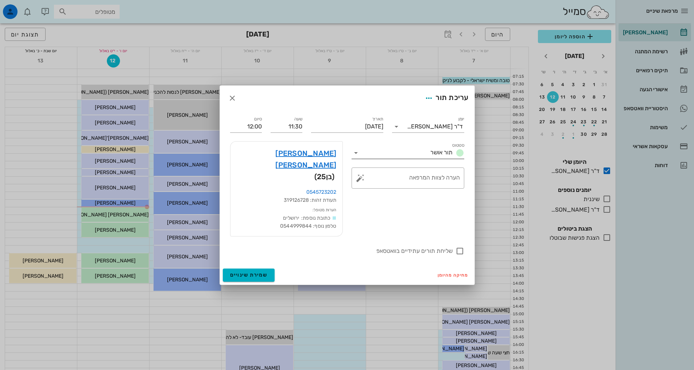
click at [366, 159] on input "סטטוס" at bounding box center [395, 153] width 66 height 12
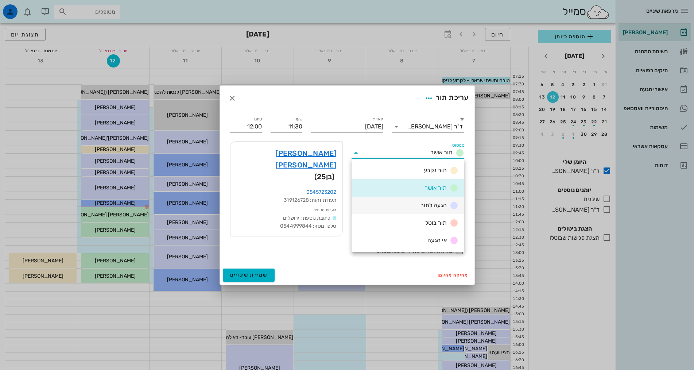
click at [434, 210] on div "הגעה לתור" at bounding box center [408, 206] width 113 height 18
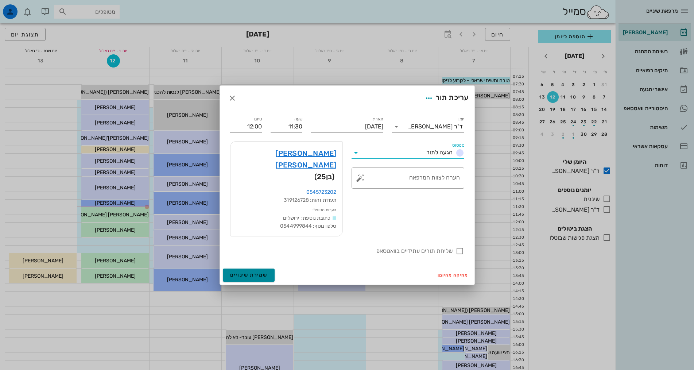
click at [257, 272] on span "שמירת שינויים" at bounding box center [249, 275] width 38 height 6
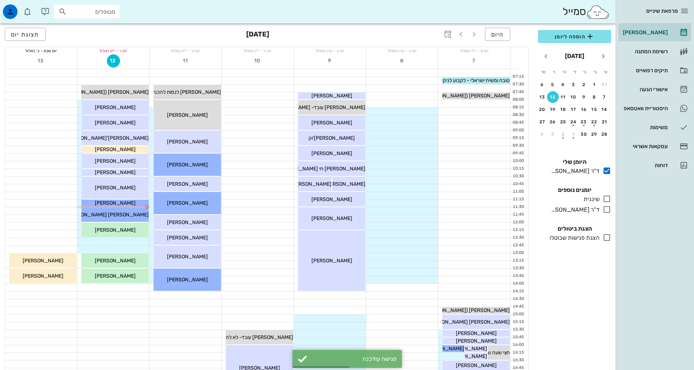
click at [97, 36] on div "היום ספטמבר 2025 תצוגת יום" at bounding box center [267, 34] width 524 height 23
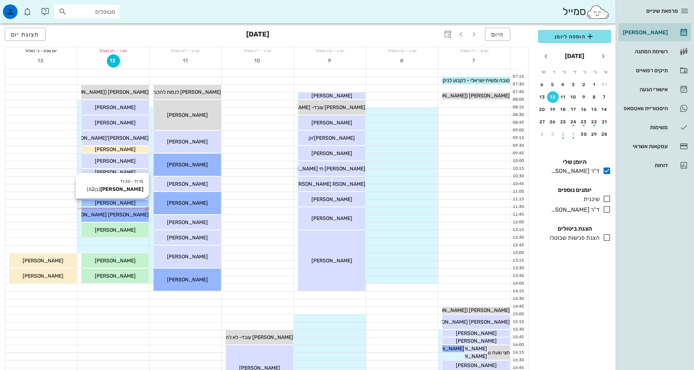
click at [91, 202] on div "[PERSON_NAME]" at bounding box center [114, 203] width 67 height 8
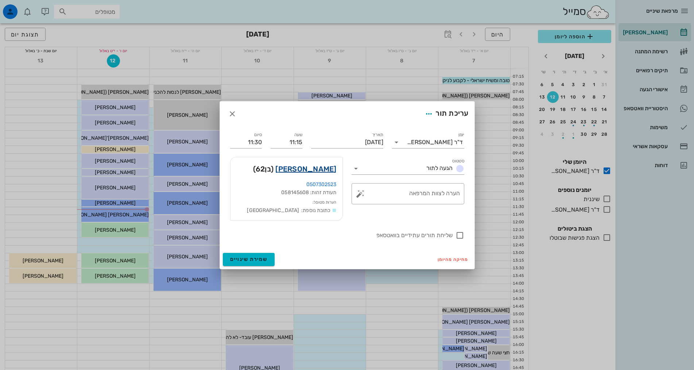
click at [324, 167] on link "ישי לינדמן" at bounding box center [305, 169] width 61 height 12
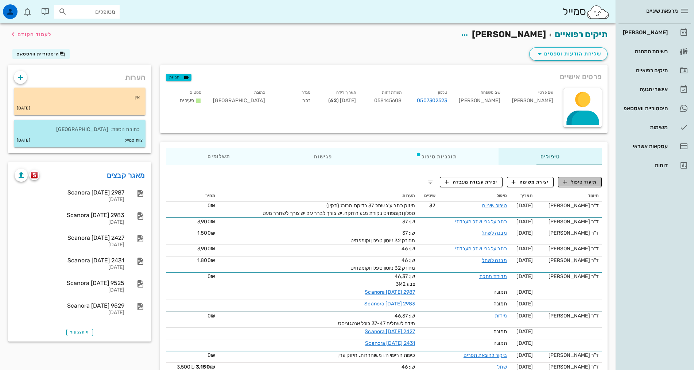
click at [585, 179] on span "תיעוד טיפול" at bounding box center [580, 182] width 34 height 7
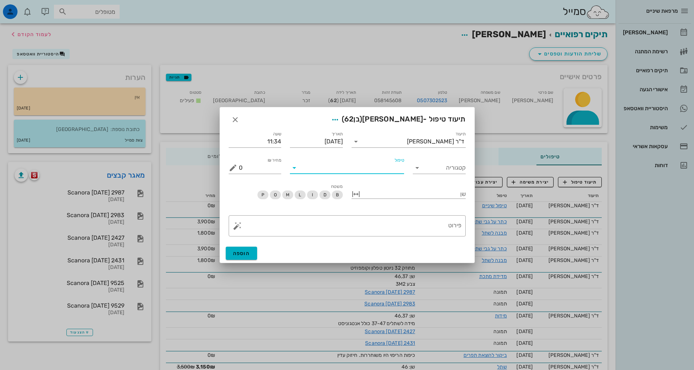
click at [354, 163] on input "טיפול" at bounding box center [352, 168] width 104 height 12
type input "טפלש"
click at [369, 191] on div "כללי" at bounding box center [347, 192] width 103 height 6
click at [394, 217] on div "פירוט" at bounding box center [350, 225] width 223 height 21
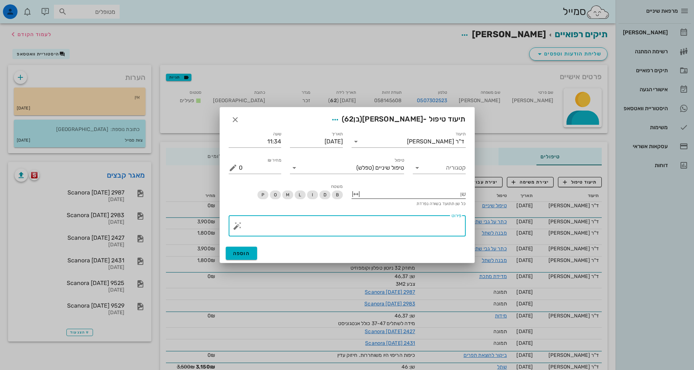
click at [371, 192] on div at bounding box center [414, 193] width 104 height 9
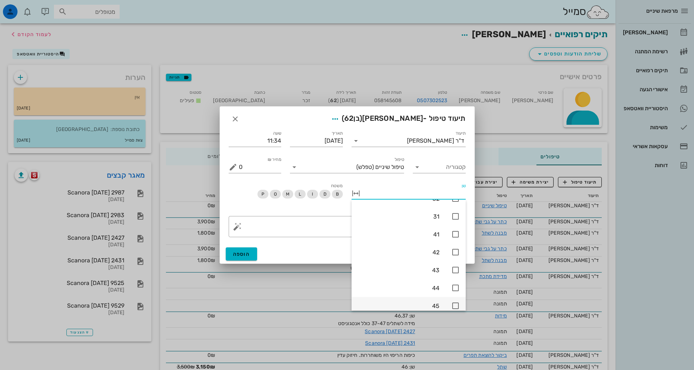
scroll to position [442, 0]
click at [452, 287] on icon at bounding box center [455, 287] width 9 height 9
click at [299, 200] on div "משטח B D I L M O P" at bounding box center [285, 194] width 123 height 34
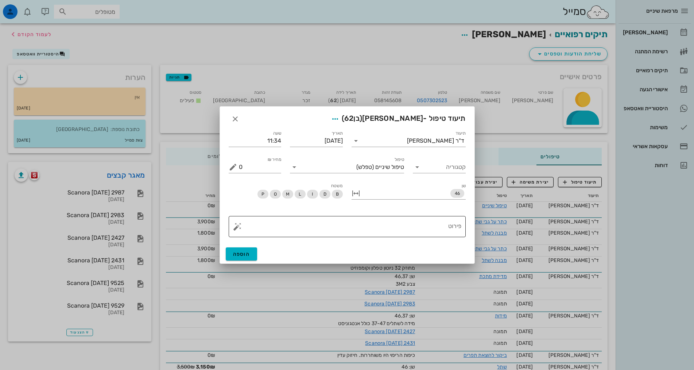
click at [409, 230] on textarea "פירוט" at bounding box center [350, 229] width 223 height 18
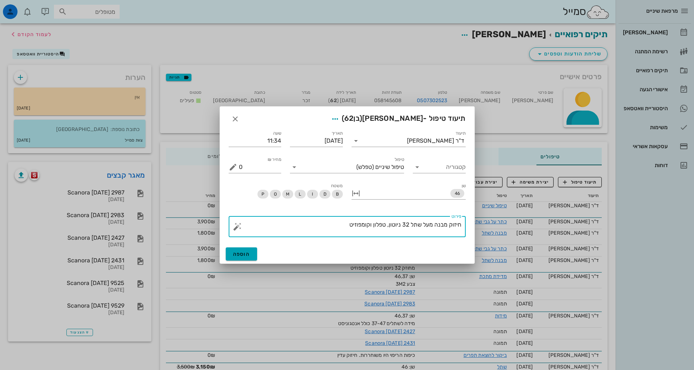
type textarea "חיזוק מבנה מעל שתל 32 ניוטון, טפלון וקומפוזיט"
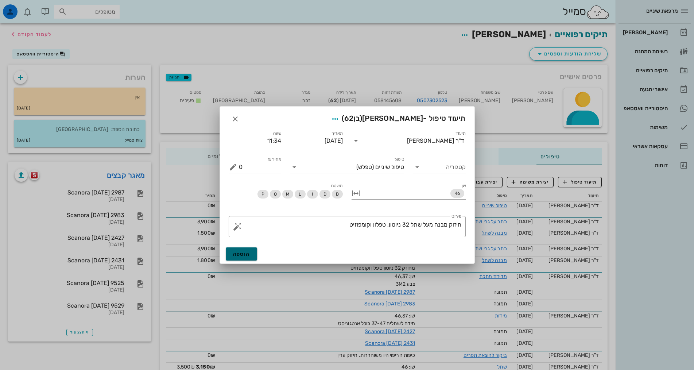
click at [248, 253] on span "הוספה" at bounding box center [241, 254] width 17 height 6
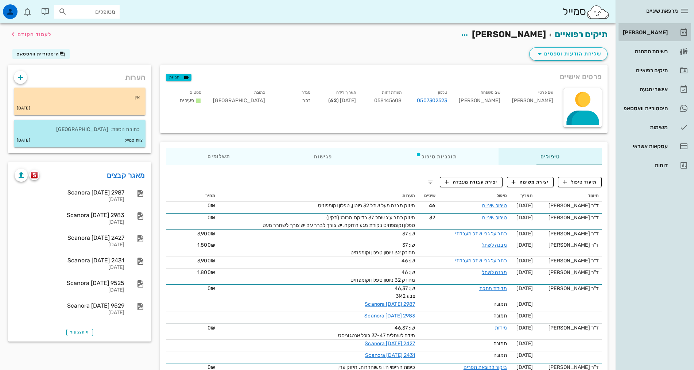
click at [646, 30] on div "[PERSON_NAME]" at bounding box center [645, 33] width 46 height 6
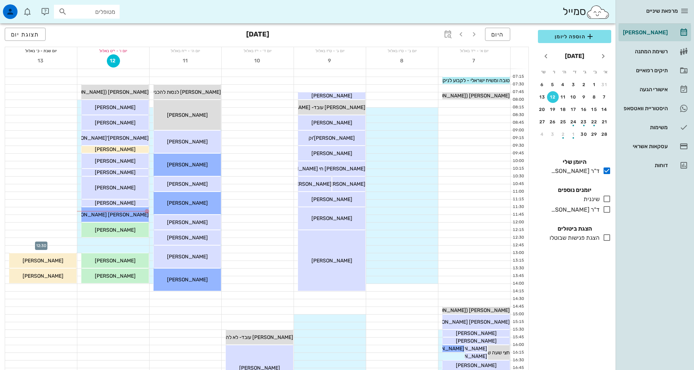
click at [72, 240] on div at bounding box center [41, 241] width 72 height 7
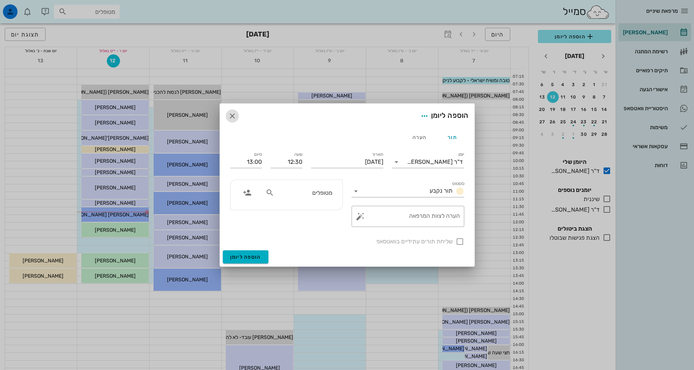
click at [233, 114] on icon "button" at bounding box center [232, 116] width 9 height 9
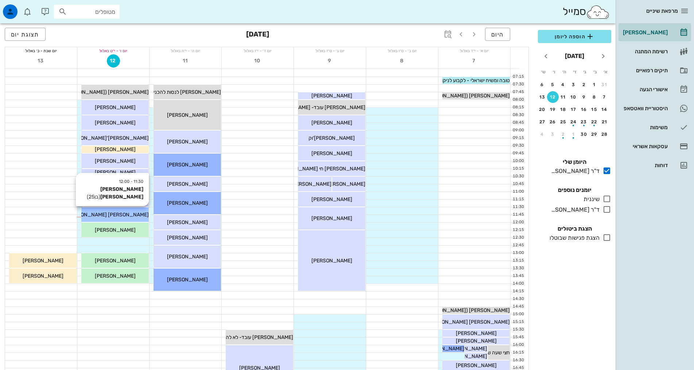
click at [117, 210] on div "11:30 - 12:00 אמיר יצחק אלון (בן 25 ) אמיר יצחק אלון" at bounding box center [114, 214] width 67 height 15
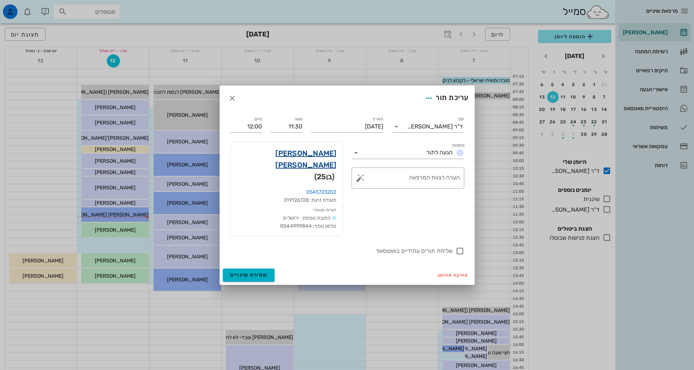
click at [320, 166] on link "אמיר יצחק אלון" at bounding box center [286, 158] width 100 height 23
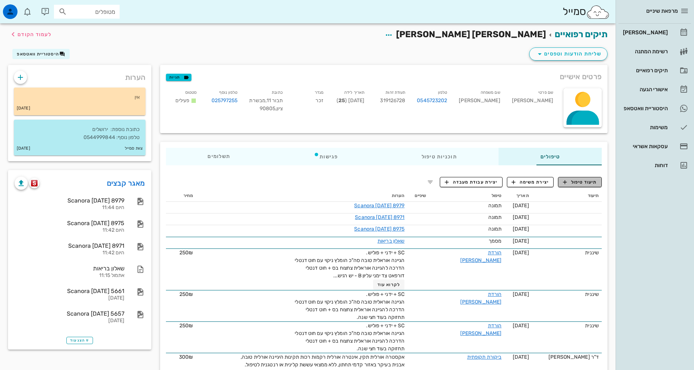
click at [569, 183] on span "תיעוד טיפול" at bounding box center [580, 182] width 34 height 7
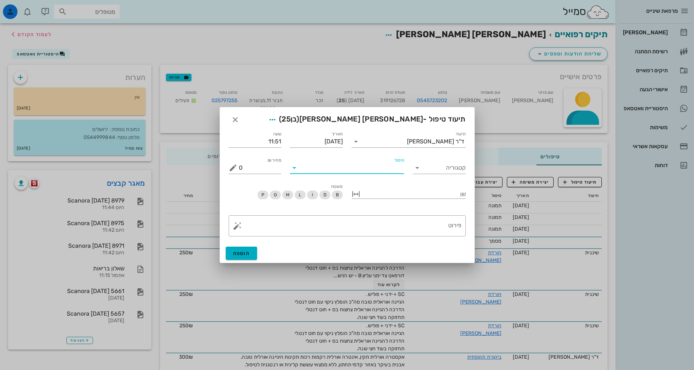
click at [393, 171] on input "טיפול" at bounding box center [352, 168] width 104 height 12
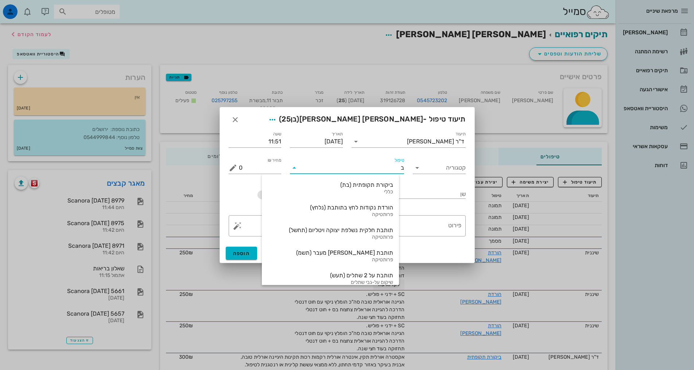
type input "בת"
click at [387, 186] on div "ביקורת תקופתית (בת)" at bounding box center [330, 184] width 125 height 7
type input "350"
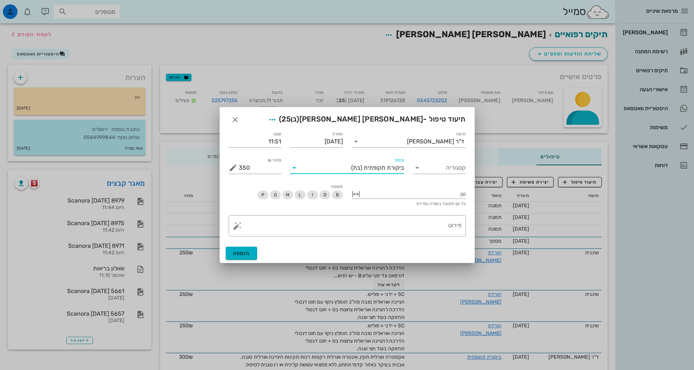
click at [262, 184] on div "משטח B D I L M O P" at bounding box center [285, 194] width 123 height 33
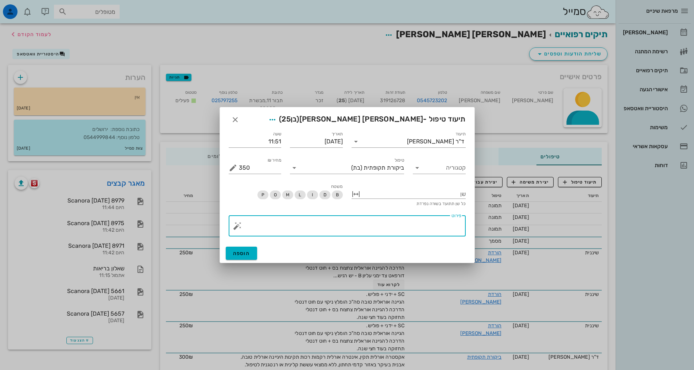
click at [347, 228] on textarea "פירוט" at bounding box center [350, 228] width 223 height 18
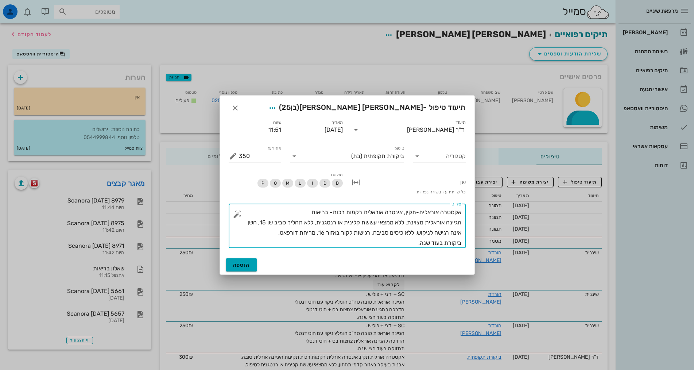
type textarea "אקסטרה אוראלית-תקין, אינטרה אוראלית רקמות רכות- בריאות הגיינה אוראלית מצוינת, ל…"
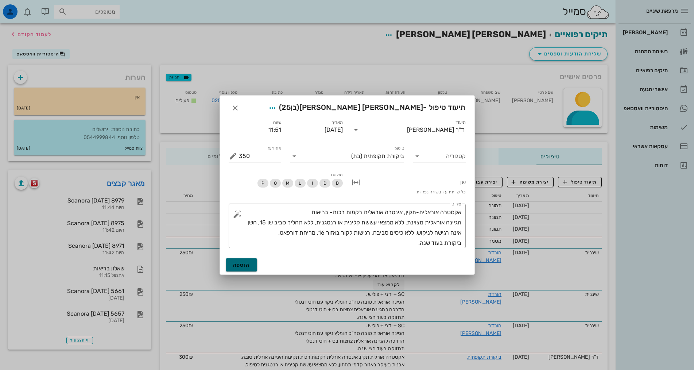
click at [239, 265] on span "הוספה" at bounding box center [241, 265] width 17 height 6
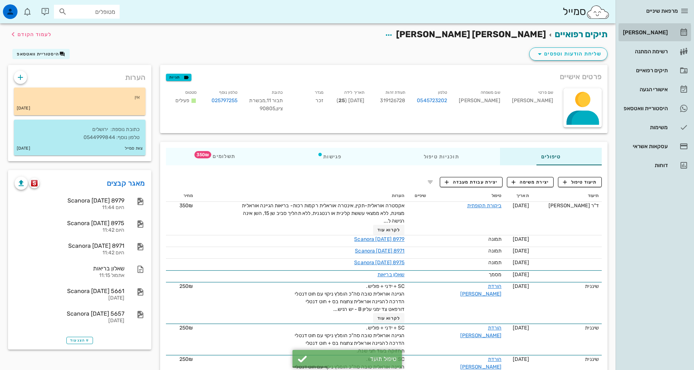
click at [662, 34] on div "[PERSON_NAME]" at bounding box center [645, 33] width 46 height 6
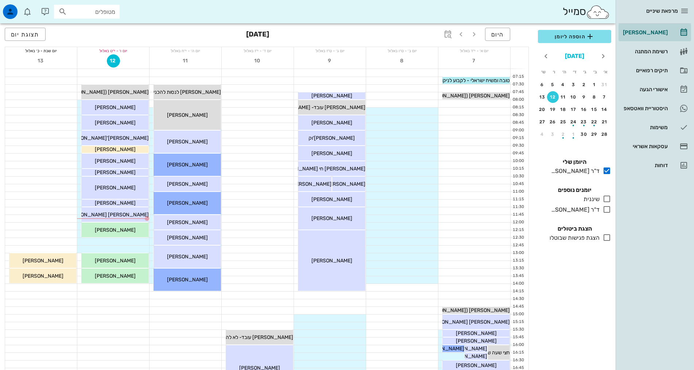
click at [564, 58] on button "[DATE]" at bounding box center [574, 56] width 25 height 15
click at [569, 57] on button "2025" at bounding box center [574, 56] width 21 height 15
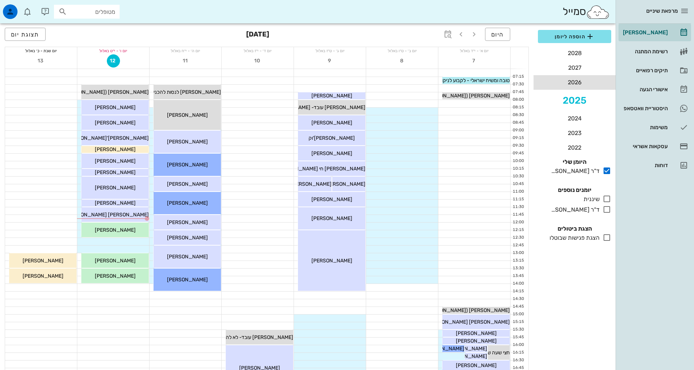
click at [580, 86] on li "2026" at bounding box center [575, 82] width 82 height 15
click at [552, 123] on button "ספט׳" at bounding box center [550, 118] width 23 height 13
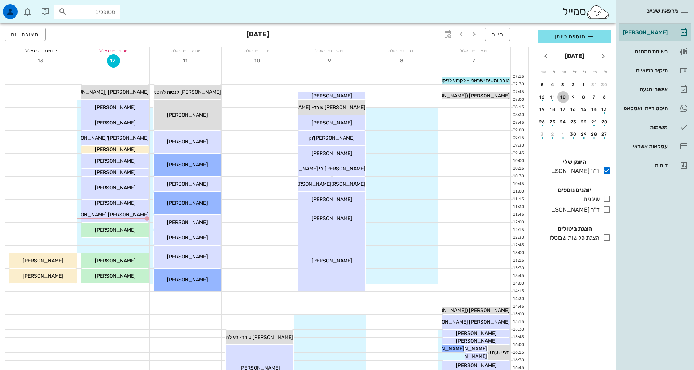
click at [564, 98] on div "10" at bounding box center [563, 96] width 12 height 5
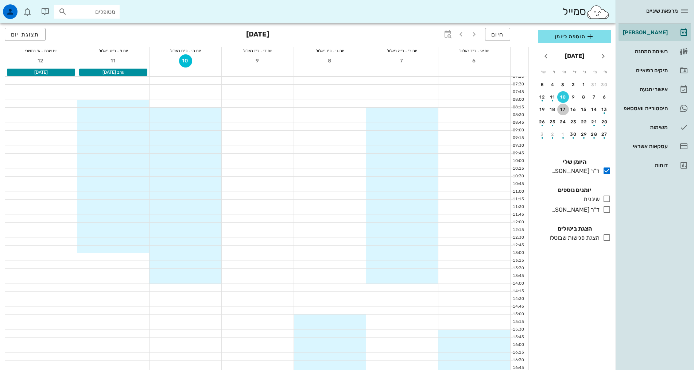
click at [561, 109] on div "17" at bounding box center [563, 109] width 12 height 5
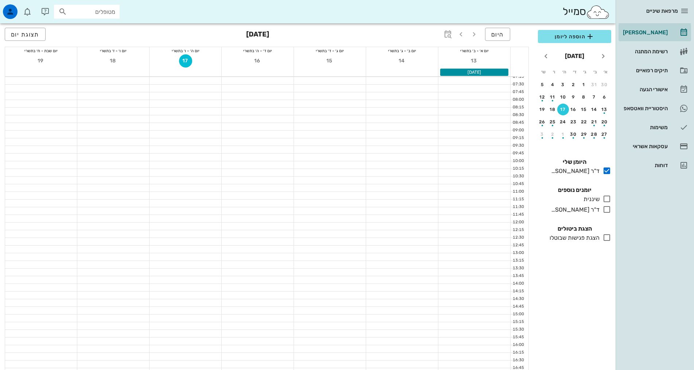
click at [568, 111] on div "17" at bounding box center [563, 109] width 12 height 5
click at [571, 112] on button "16" at bounding box center [574, 110] width 12 height 12
click at [561, 101] on button "10" at bounding box center [563, 97] width 12 height 12
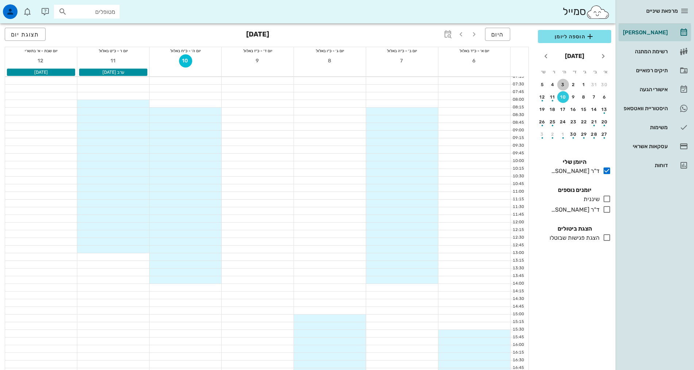
click at [561, 87] on button "3" at bounding box center [563, 85] width 12 height 12
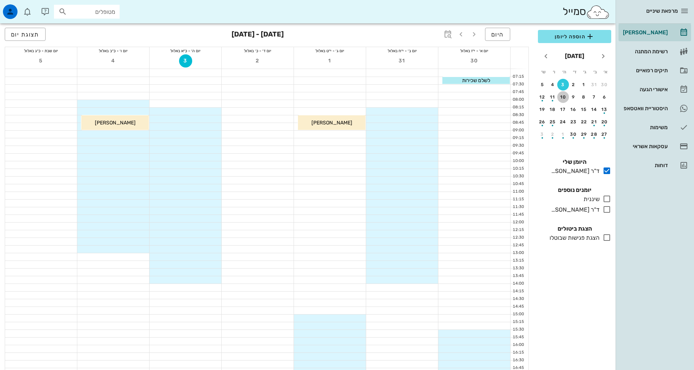
click at [560, 98] on div "10" at bounding box center [563, 96] width 12 height 5
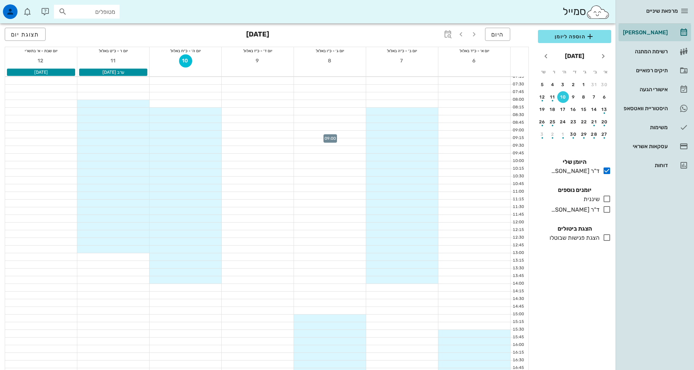
click at [338, 136] on div at bounding box center [330, 134] width 72 height 7
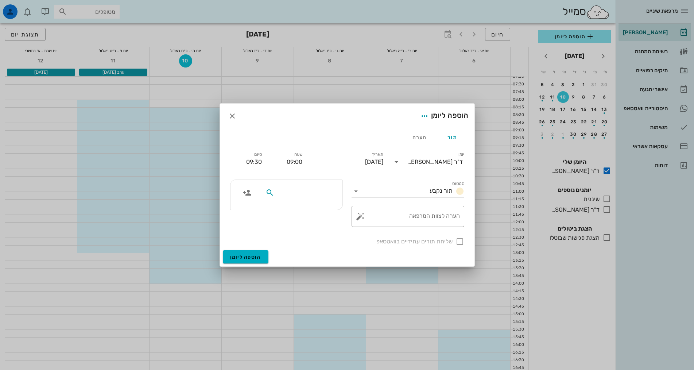
click at [313, 193] on input "text" at bounding box center [304, 192] width 56 height 9
type input "אמיר"
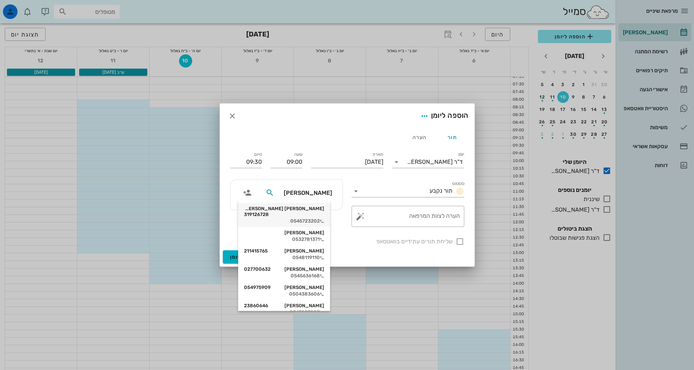
click at [306, 220] on div "אמיר יצחק אלון 319126728 0545723202" at bounding box center [284, 215] width 80 height 24
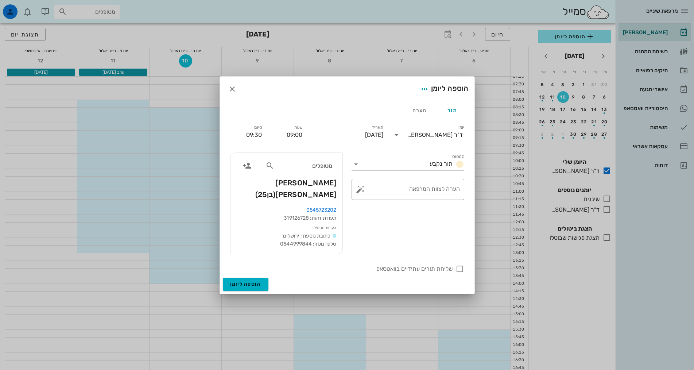
click at [395, 170] on input "סטטוס" at bounding box center [394, 164] width 65 height 12
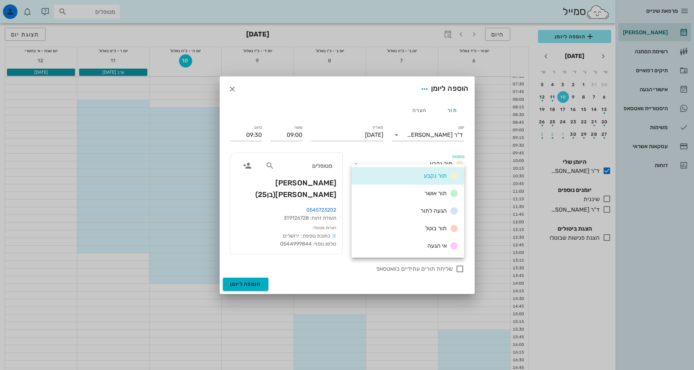
click at [394, 158] on div "סטטוס תור נקבע" at bounding box center [407, 161] width 121 height 26
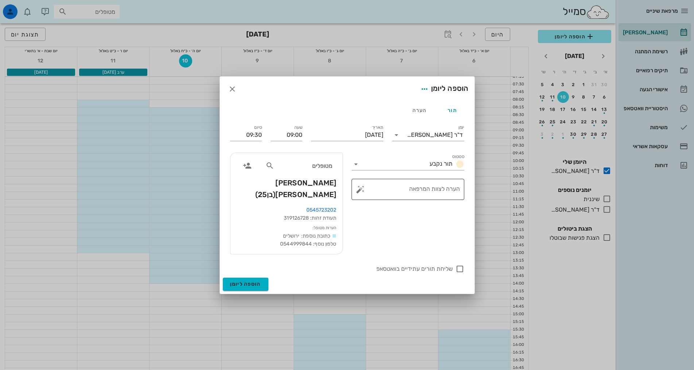
click at [408, 193] on textarea "הערה לצוות המרפאה" at bounding box center [411, 191] width 98 height 18
type textarea "ביקורת שנתית"
click at [249, 281] on span "הוספה ליומן" at bounding box center [245, 284] width 31 height 6
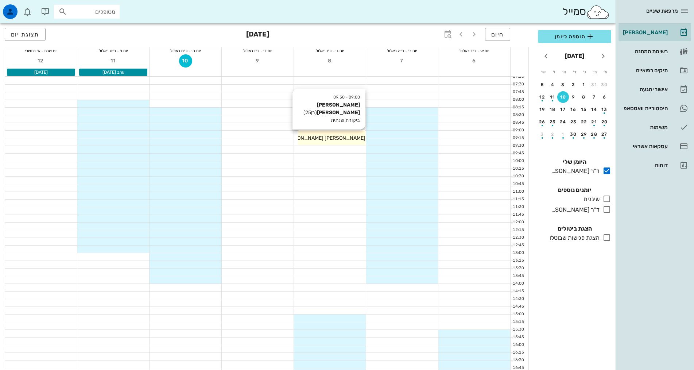
click at [338, 136] on span "[PERSON_NAME] [PERSON_NAME]" at bounding box center [324, 138] width 83 height 6
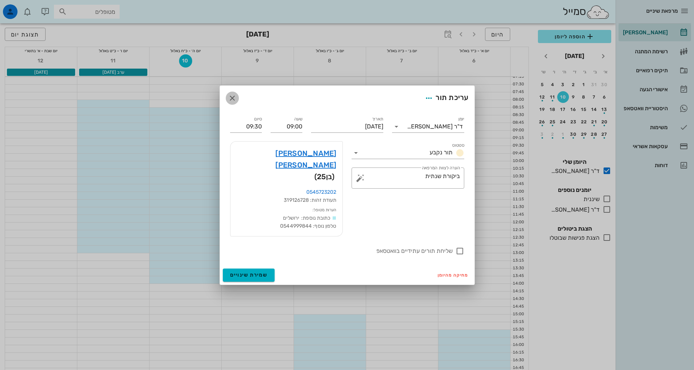
click at [233, 103] on icon "button" at bounding box center [232, 98] width 9 height 9
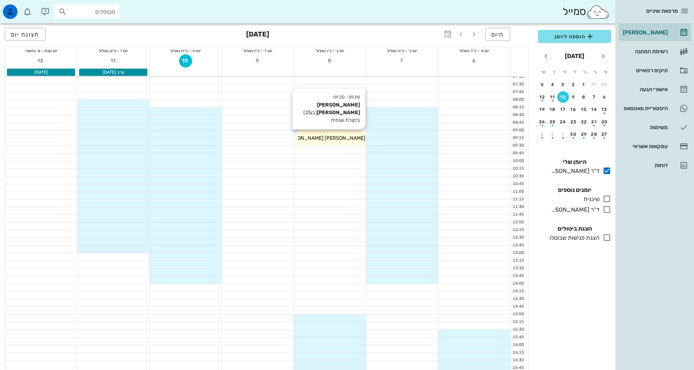
click at [346, 131] on div "09:00 - 09:30 אמיר יצחק אלון (בן 25 ) ביקורת שנתית אמיר יצחק אלון" at bounding box center [331, 138] width 67 height 15
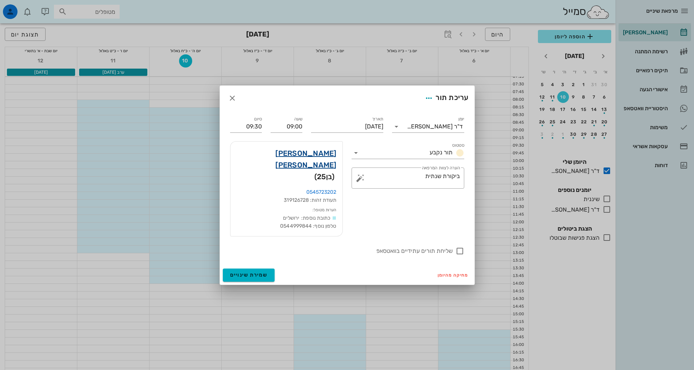
click at [314, 164] on link "אמיר יצחק אלון" at bounding box center [286, 158] width 100 height 23
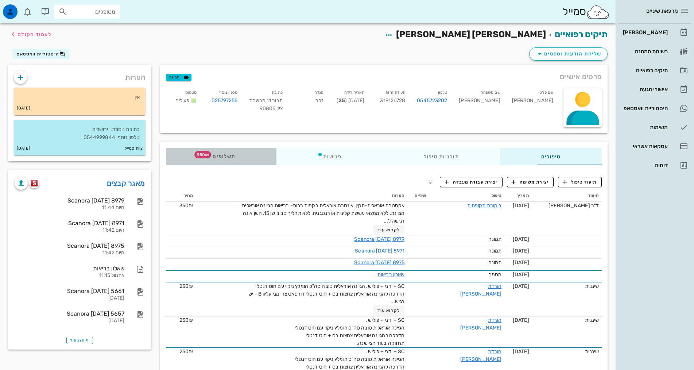
click at [207, 157] on span "תשלומים 350₪" at bounding box center [221, 156] width 28 height 5
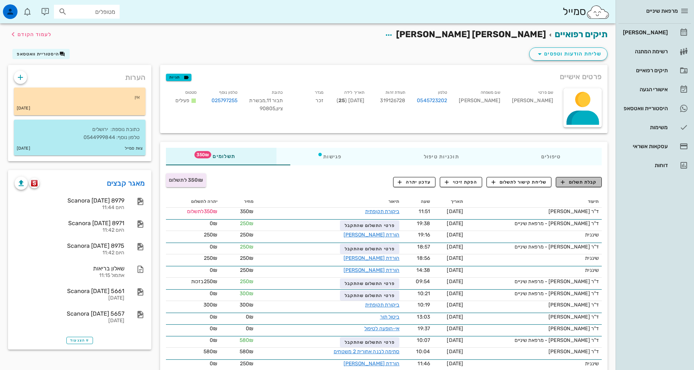
click at [576, 182] on span "קבלת תשלום" at bounding box center [579, 182] width 36 height 7
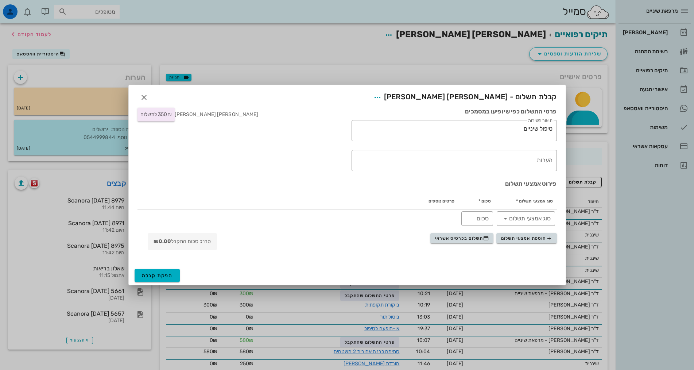
click at [494, 240] on span "הוספת אמצעי תשלום תשלום בכרטיס אשראי" at bounding box center [493, 241] width 126 height 17
click at [474, 243] on button "תשלום בכרטיס אשראי" at bounding box center [461, 238] width 63 height 10
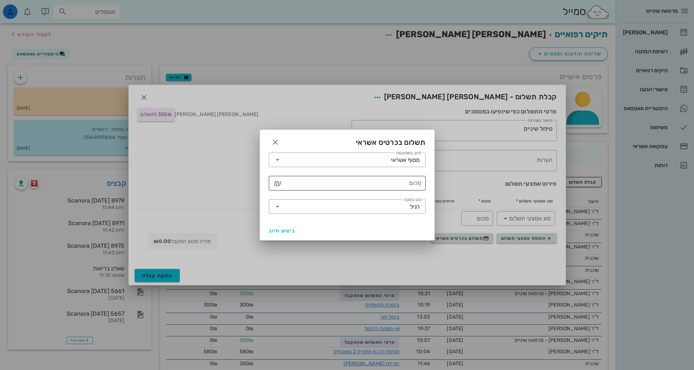
click at [380, 183] on input "סכום" at bounding box center [352, 183] width 138 height 12
type input "350"
click at [281, 232] on span "ביצוע חיוב" at bounding box center [282, 231] width 27 height 6
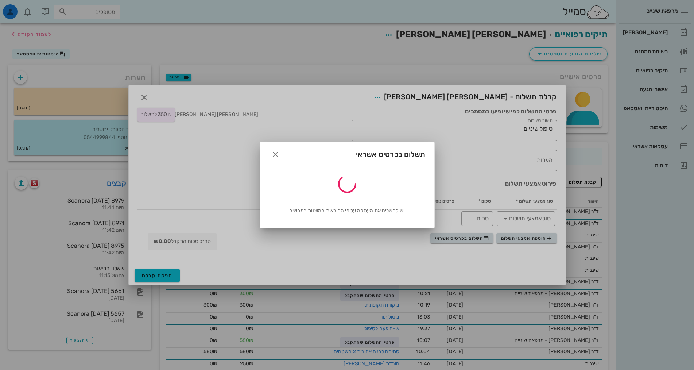
type input "350"
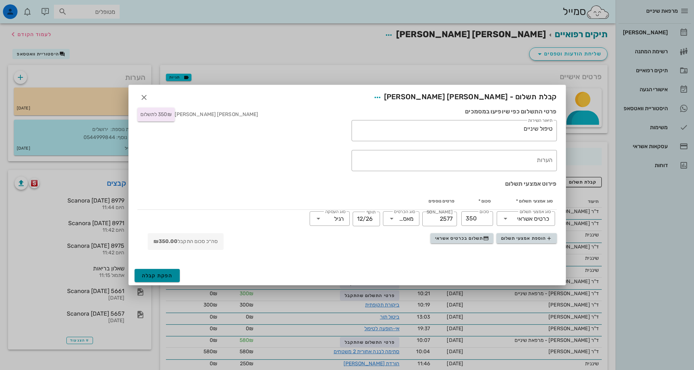
click at [153, 278] on span "הפקת קבלה" at bounding box center [157, 276] width 31 height 6
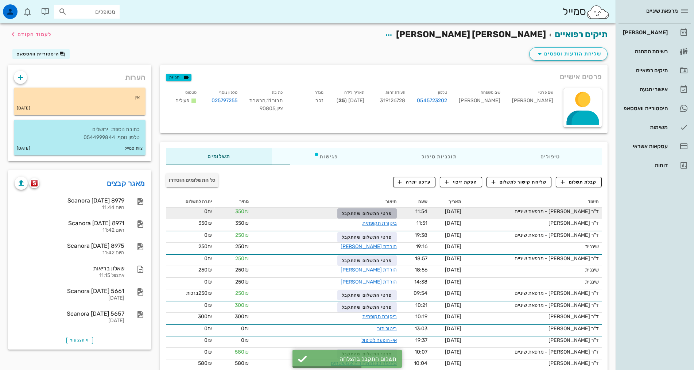
click at [358, 214] on span "פרטי התשלום שהתקבל" at bounding box center [367, 213] width 50 height 5
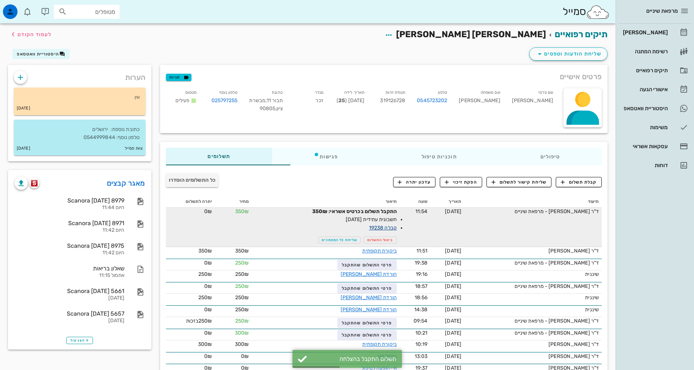
click at [369, 229] on link "קבלה 19238" at bounding box center [383, 228] width 28 height 6
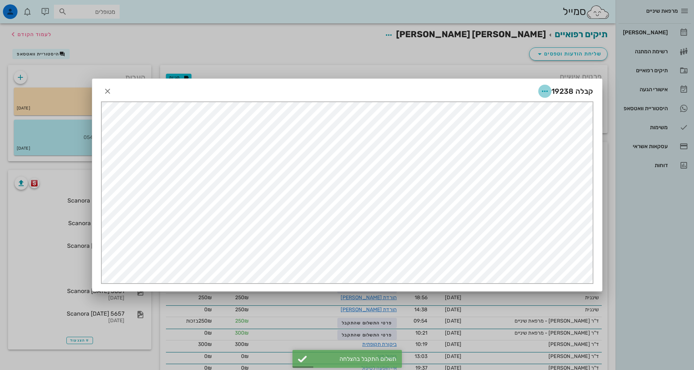
click at [543, 89] on icon "button" at bounding box center [545, 91] width 9 height 9
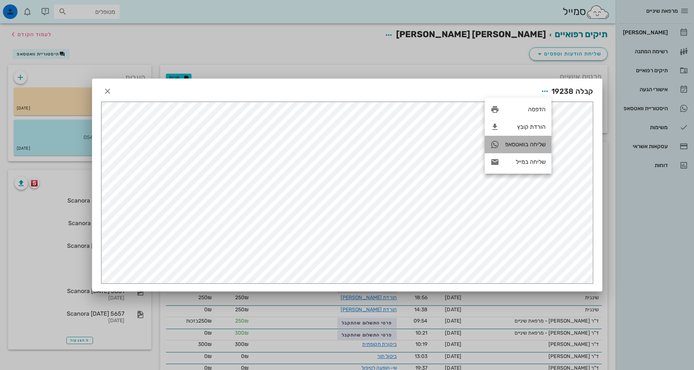
click at [533, 146] on div "שליחה בוואטסאפ" at bounding box center [525, 144] width 40 height 7
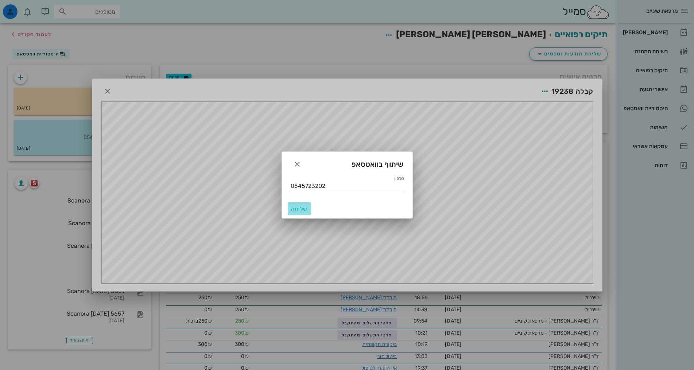
click at [296, 212] on button "שליחה" at bounding box center [299, 208] width 23 height 13
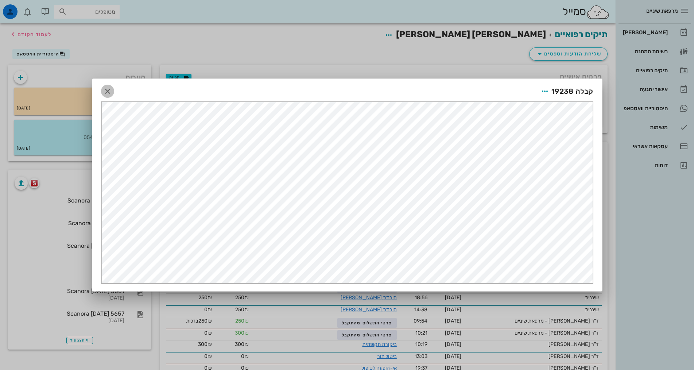
click at [106, 92] on icon "button" at bounding box center [107, 91] width 9 height 9
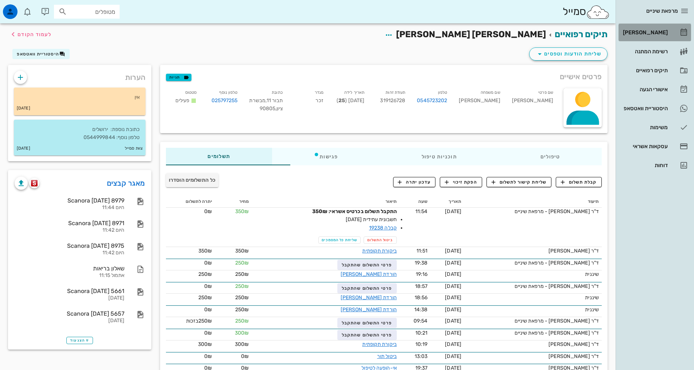
click at [660, 33] on div "[PERSON_NAME]" at bounding box center [645, 33] width 46 height 6
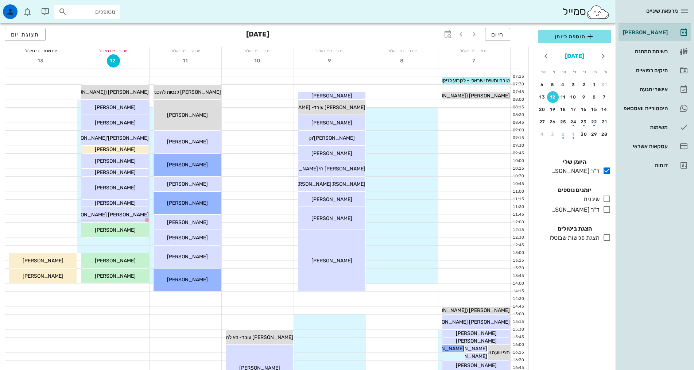
click at [571, 58] on button "[DATE]" at bounding box center [574, 56] width 25 height 15
click at [573, 54] on button "2025" at bounding box center [574, 56] width 21 height 15
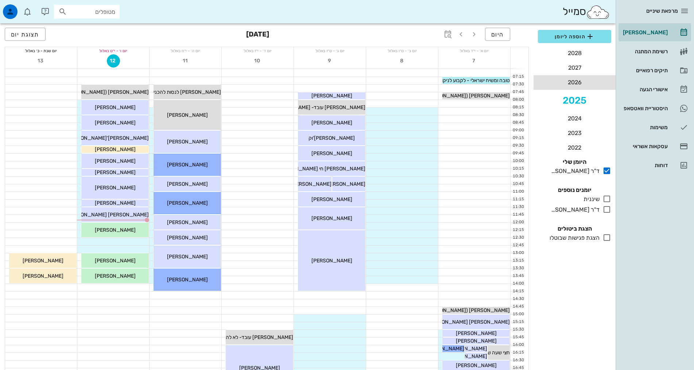
click at [575, 82] on li "2026" at bounding box center [575, 82] width 82 height 15
click at [553, 121] on button "ספט׳" at bounding box center [550, 118] width 23 height 13
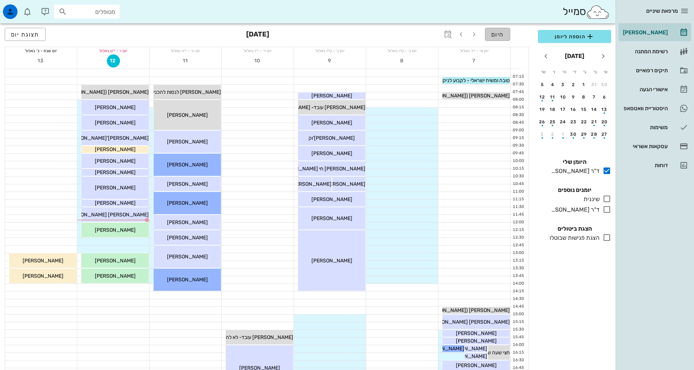
click at [501, 35] on span "היום" at bounding box center [497, 34] width 13 height 7
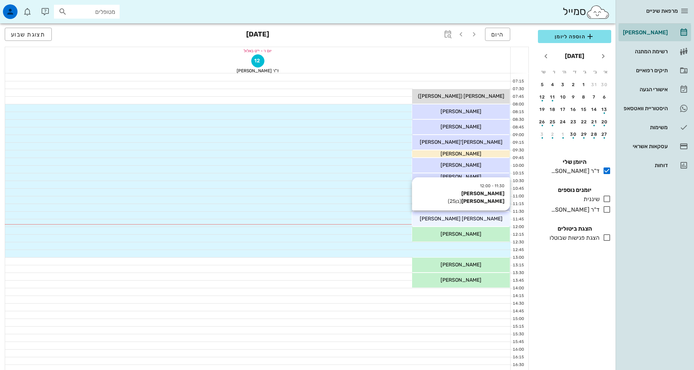
click at [466, 217] on span "[PERSON_NAME] [PERSON_NAME]" at bounding box center [461, 219] width 83 height 6
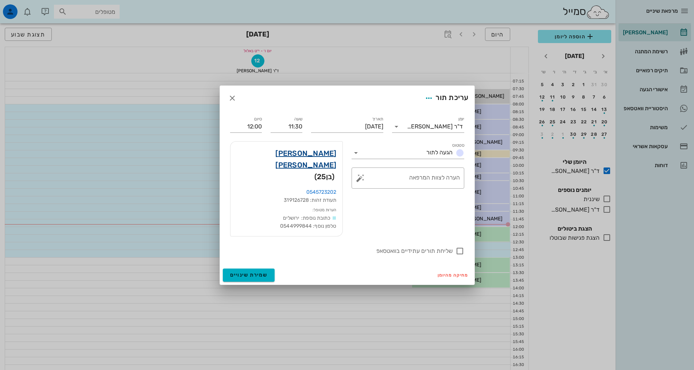
click at [324, 167] on link "אמיר יצחק אלון" at bounding box center [286, 158] width 100 height 23
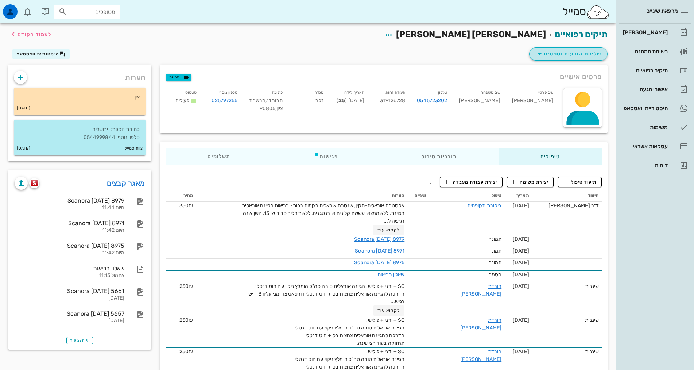
click at [566, 53] on span "שליחת הודעות וטפסים" at bounding box center [569, 54] width 66 height 9
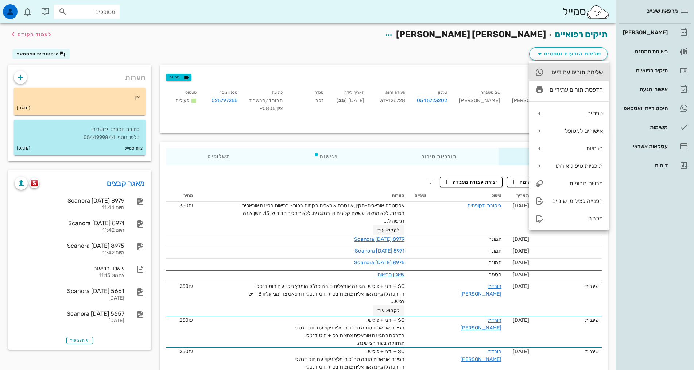
click at [572, 73] on div "שליחת תורים עתידיים" at bounding box center [576, 72] width 53 height 7
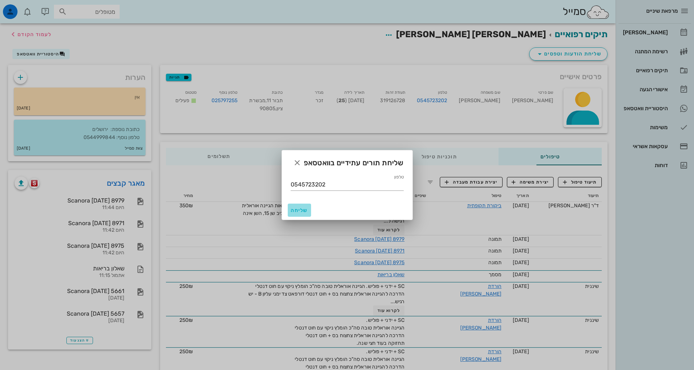
click at [293, 207] on span "שליחה" at bounding box center [300, 210] width 18 height 6
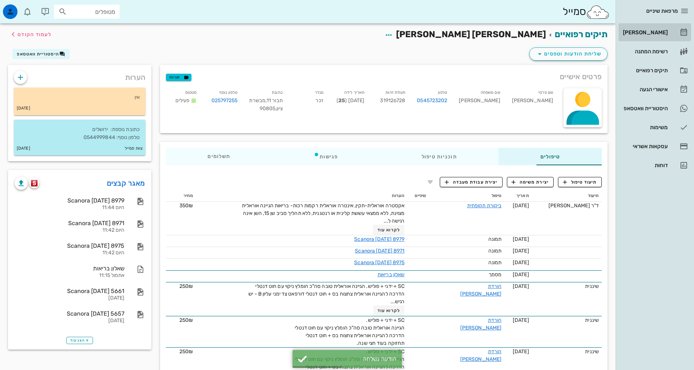
click at [653, 35] on div "[PERSON_NAME]" at bounding box center [645, 33] width 46 height 6
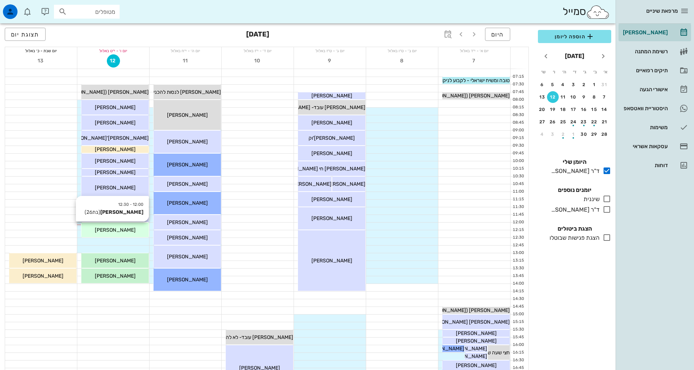
click at [117, 232] on span "[PERSON_NAME]" at bounding box center [115, 230] width 41 height 6
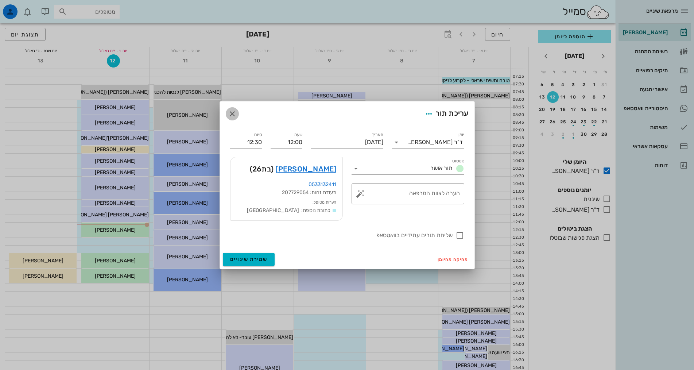
click at [233, 116] on icon "button" at bounding box center [232, 113] width 9 height 9
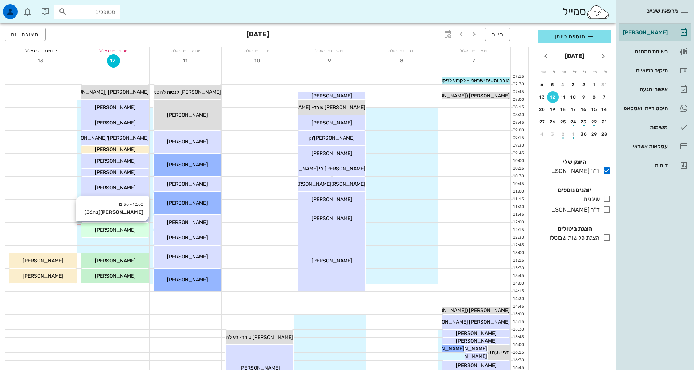
click at [116, 234] on div "12:00 - 12:30 חגית שרבני (בת 26 ) חגית שרבני" at bounding box center [114, 230] width 67 height 15
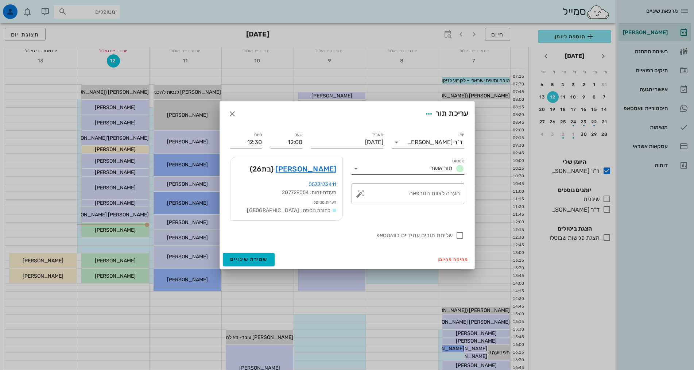
click at [356, 170] on icon at bounding box center [356, 168] width 9 height 9
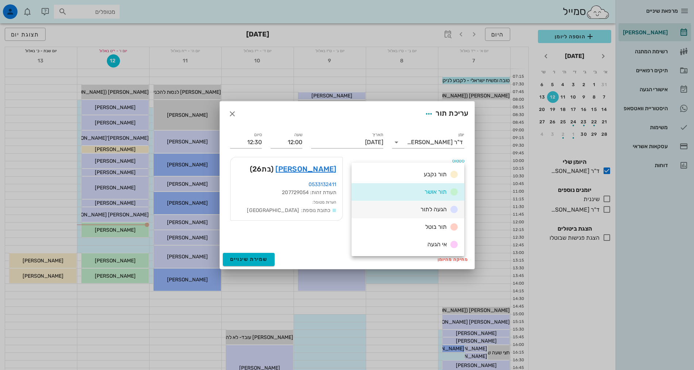
click at [410, 209] on div "הגעה לתור" at bounding box center [408, 210] width 113 height 18
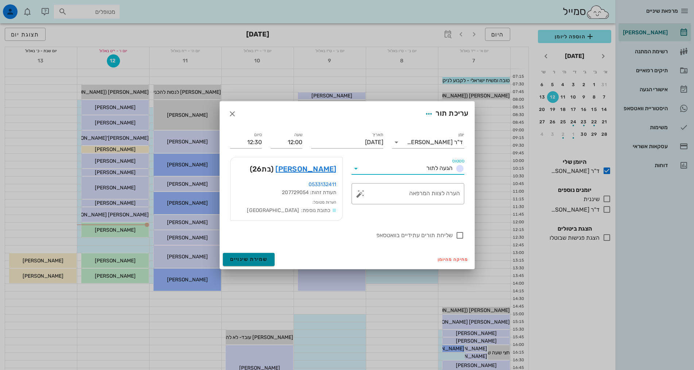
click at [261, 262] on span "שמירת שינויים" at bounding box center [249, 259] width 38 height 6
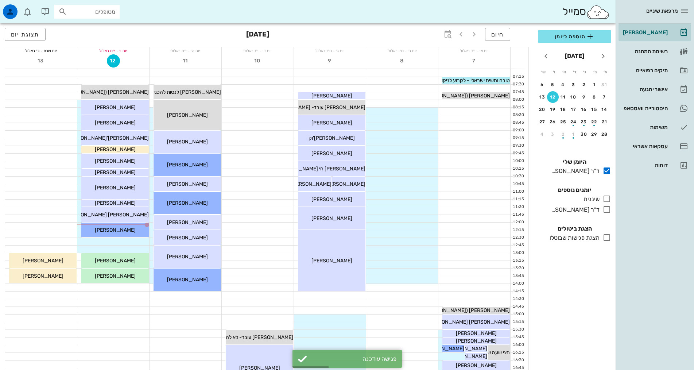
click at [89, 30] on div "היום ספטמבר 2025 תצוגת יום" at bounding box center [267, 34] width 524 height 23
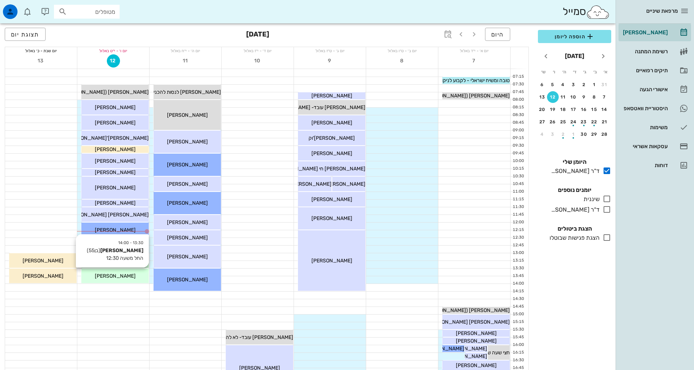
click at [119, 275] on span "[PERSON_NAME]" at bounding box center [115, 276] width 41 height 6
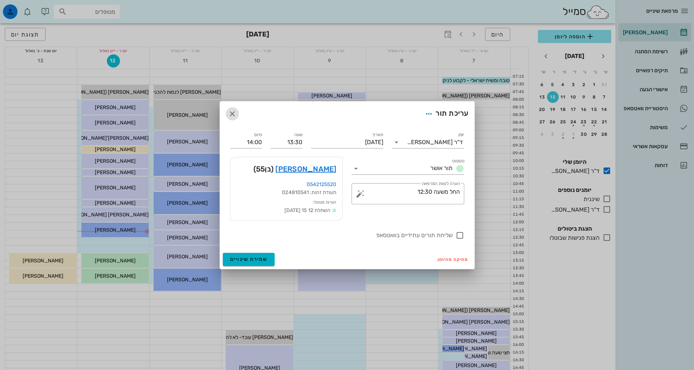
click at [234, 117] on icon "button" at bounding box center [232, 113] width 9 height 9
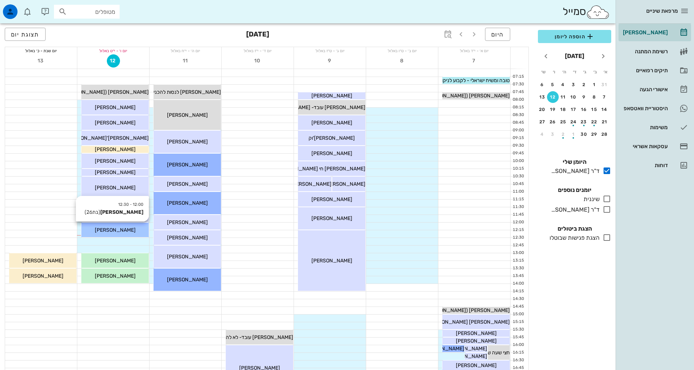
click at [129, 228] on div "[PERSON_NAME]" at bounding box center [114, 230] width 67 height 8
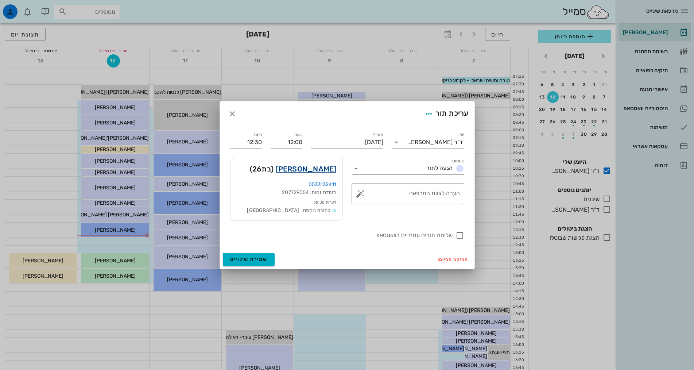
click at [314, 170] on link "חגית שרבני" at bounding box center [305, 169] width 61 height 12
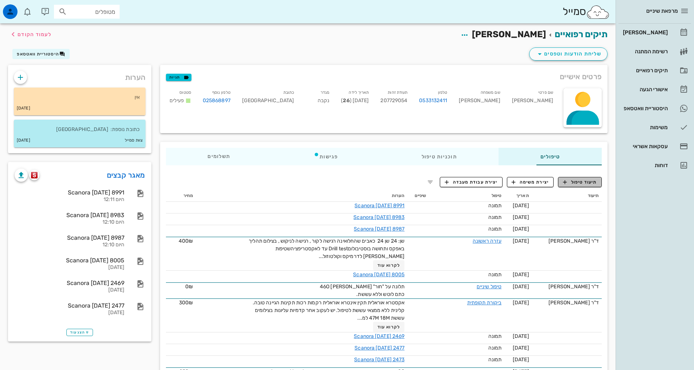
click at [588, 180] on span "תיעוד טיפול" at bounding box center [580, 182] width 34 height 7
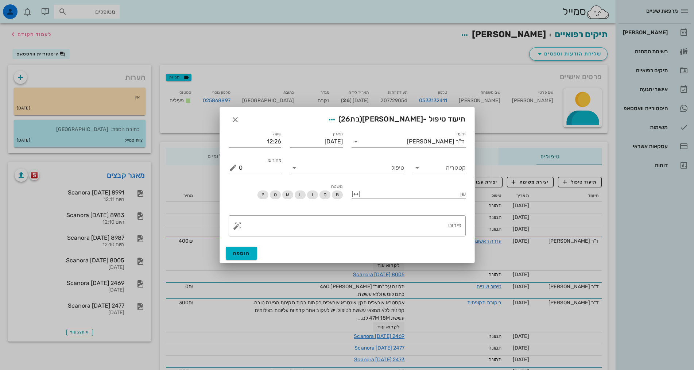
click at [329, 167] on input "טיפול" at bounding box center [352, 168] width 104 height 12
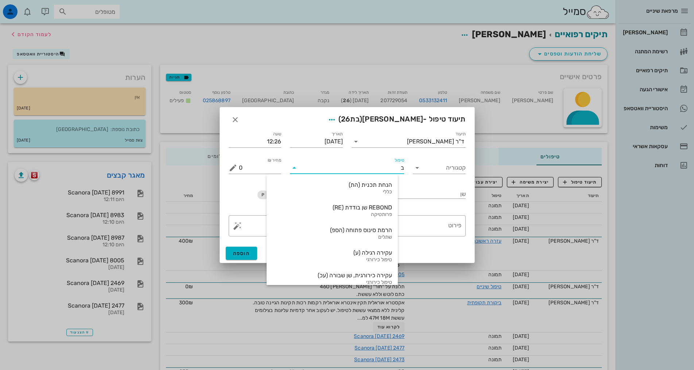
type input "בת"
click at [364, 192] on div "כללי" at bounding box center [330, 192] width 125 height 6
type input "350"
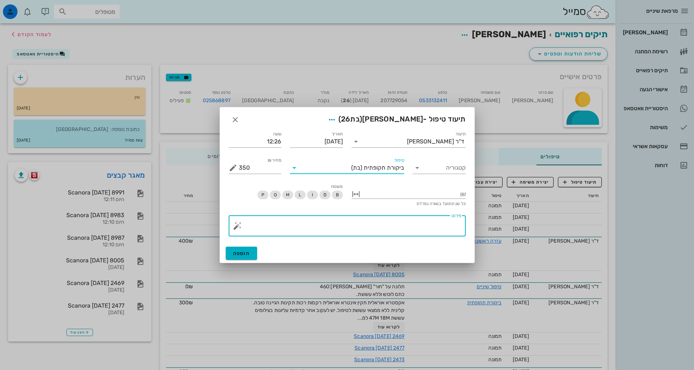
click at [420, 222] on textarea "פירוט" at bounding box center [350, 228] width 223 height 18
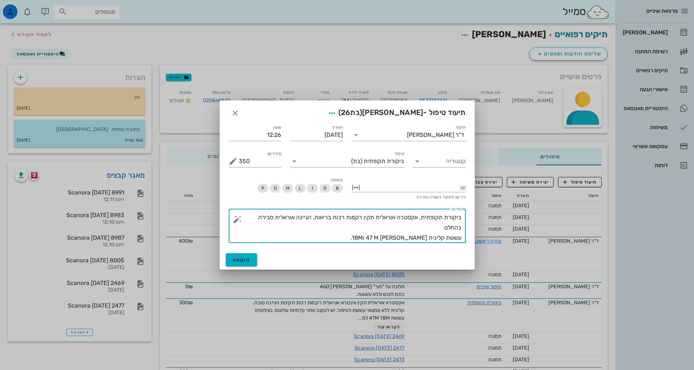
click at [453, 239] on textarea "ביקורת תקופתית, אקסטרה אוראלית תקין רקמות רכות בריאות, הגיינה אוראלית סבירה בהח…" at bounding box center [350, 227] width 223 height 31
click at [361, 242] on textarea "ביקורת תקופתית, אקסטרה אוראלית תקין רקמות רכות בריאות, הגיינה אוראלית סבירה בהח…" at bounding box center [350, 227] width 223 height 31
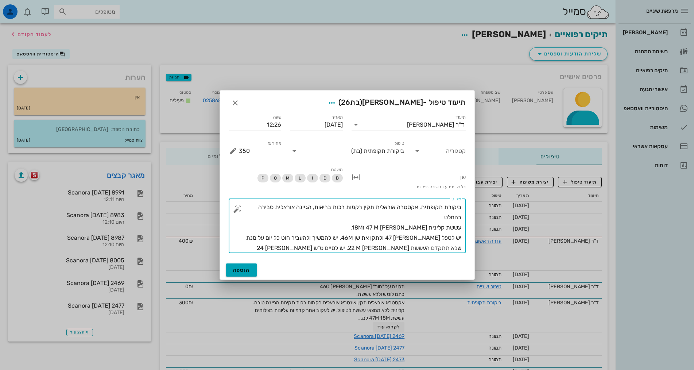
type textarea "ביקורת תקופתית, אקסטרה אוראלית תקין רקמות רכות בריאות, הגיינה אוראלית סבירה בהח…"
click at [243, 268] on span "הוספה" at bounding box center [241, 270] width 17 height 6
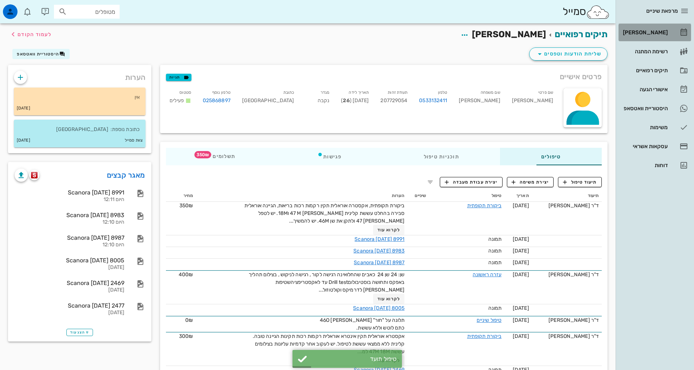
click at [652, 32] on div "[PERSON_NAME]" at bounding box center [645, 33] width 46 height 6
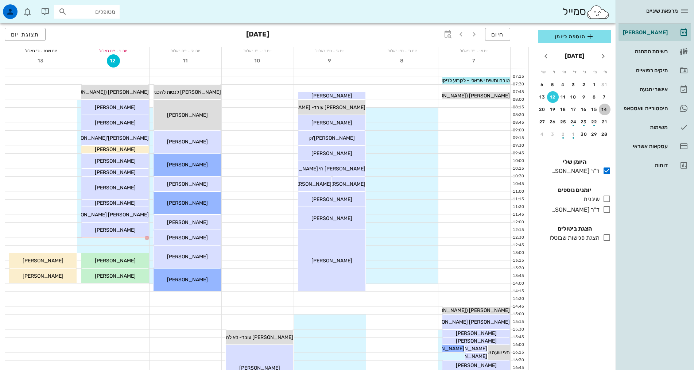
click at [606, 110] on div "14" at bounding box center [605, 109] width 12 height 5
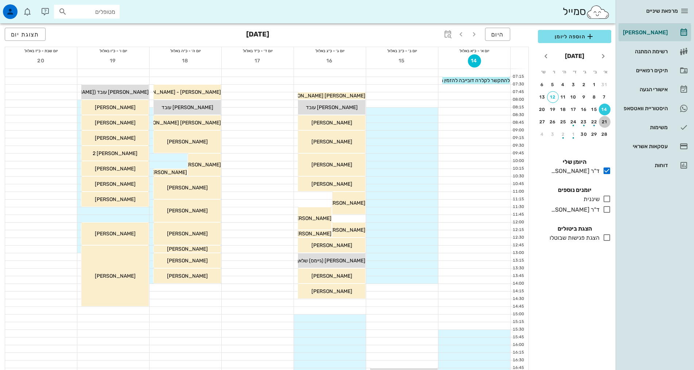
click at [605, 120] on div "21" at bounding box center [605, 121] width 12 height 5
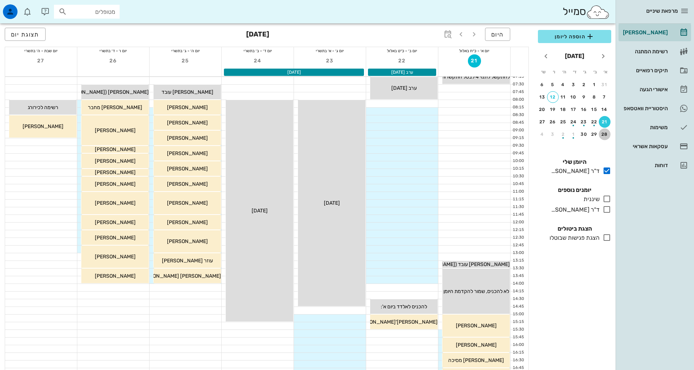
click at [605, 134] on div "28" at bounding box center [605, 134] width 12 height 5
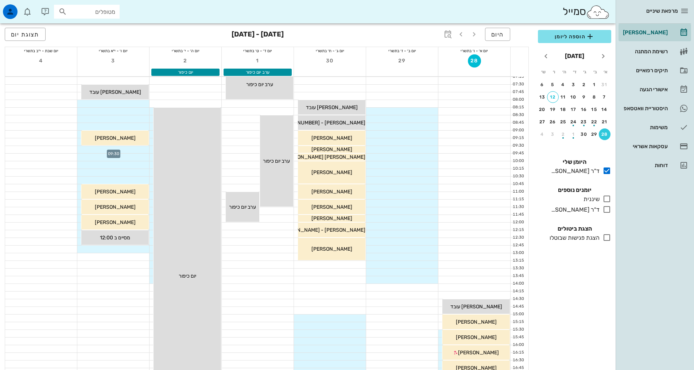
click at [125, 148] on div at bounding box center [113, 149] width 72 height 7
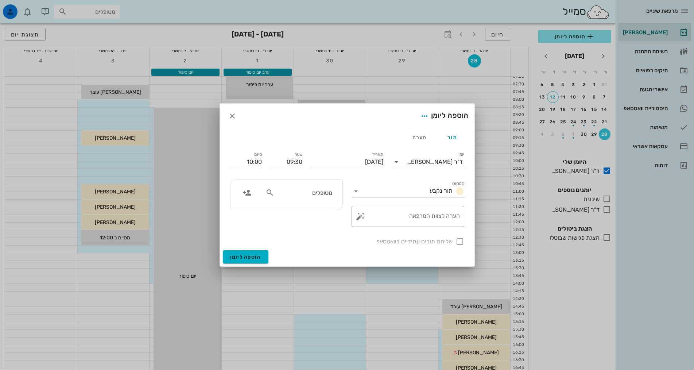
click at [321, 193] on input "מטופלים" at bounding box center [304, 192] width 56 height 9
type input "חגית"
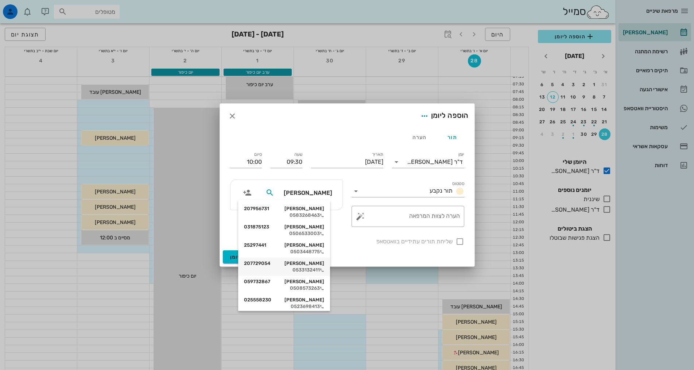
click at [306, 269] on div "0533132411" at bounding box center [284, 270] width 80 height 6
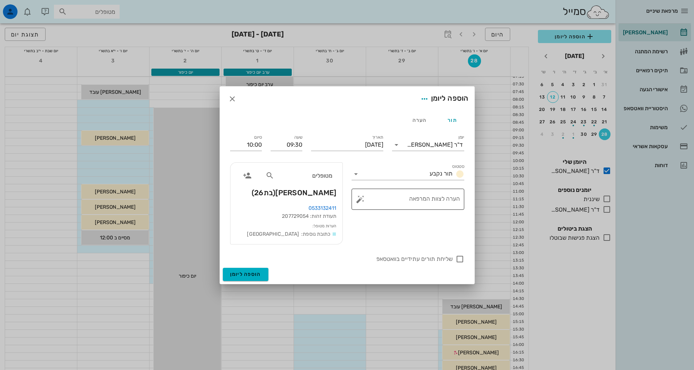
click at [406, 204] on textarea "הערה לצוות המרפאה" at bounding box center [411, 201] width 98 height 18
click at [259, 145] on input "10:00" at bounding box center [246, 145] width 32 height 12
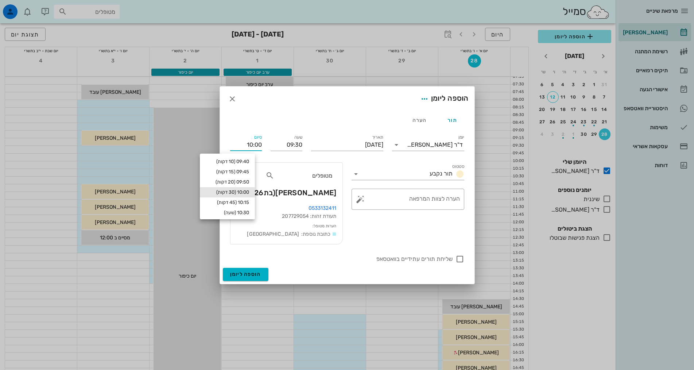
click at [258, 145] on input "10:00" at bounding box center [246, 145] width 32 height 12
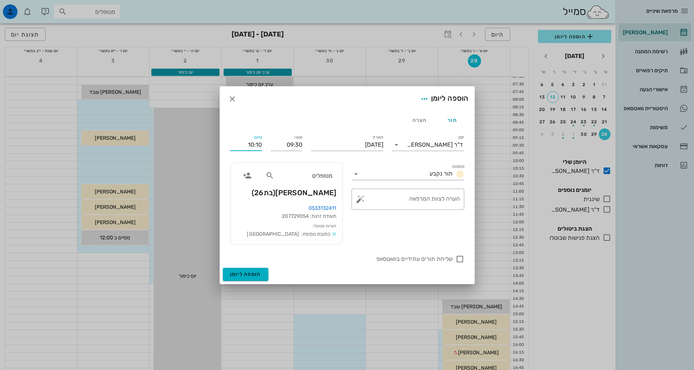
click at [260, 144] on input "10:10" at bounding box center [246, 145] width 32 height 12
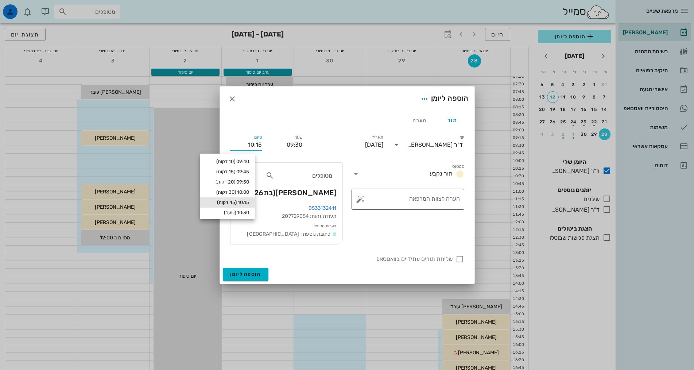
type input "10:15"
click at [418, 197] on textarea "הערה לצוות המרפאה" at bounding box center [411, 201] width 98 height 18
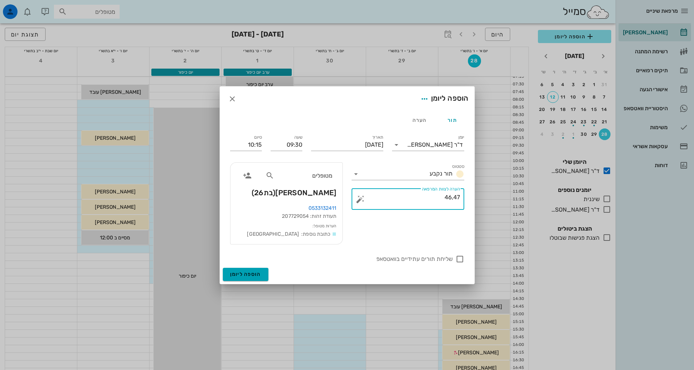
type textarea "46,47"
click at [252, 274] on span "הוספה ליומן" at bounding box center [245, 274] width 31 height 6
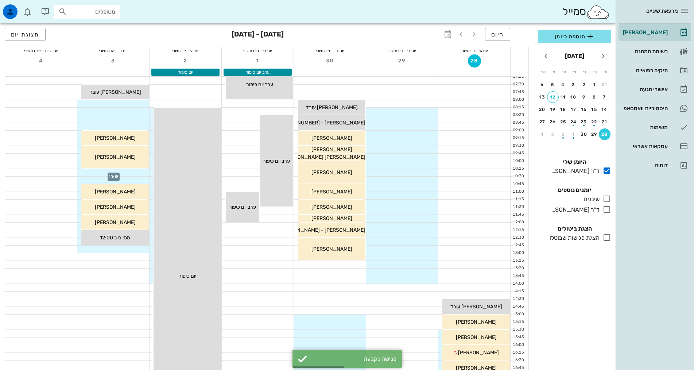
click at [123, 172] on div at bounding box center [113, 172] width 72 height 7
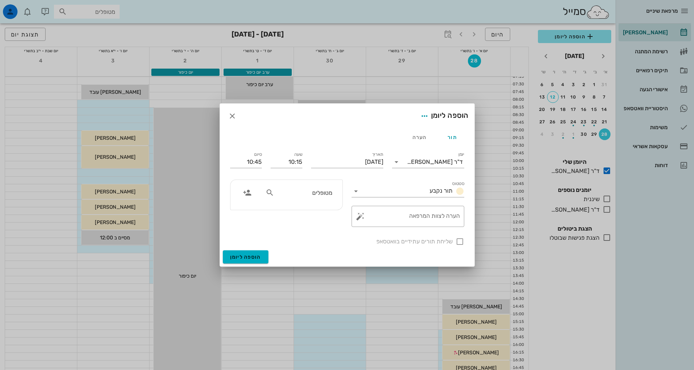
click at [326, 197] on input "מטופלים" at bounding box center [304, 192] width 56 height 9
type input "אריה"
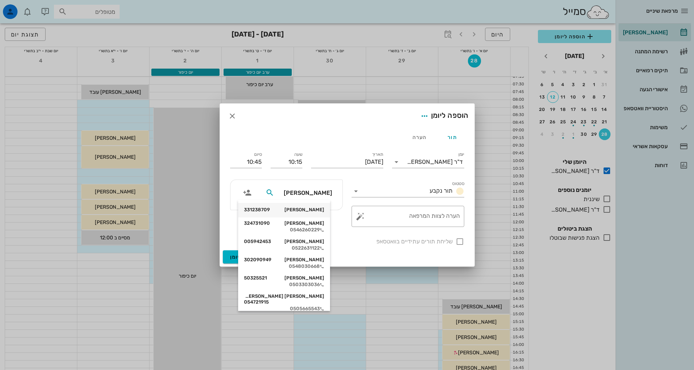
click at [321, 215] on div "אריה שרבני 331238709" at bounding box center [284, 210] width 80 height 12
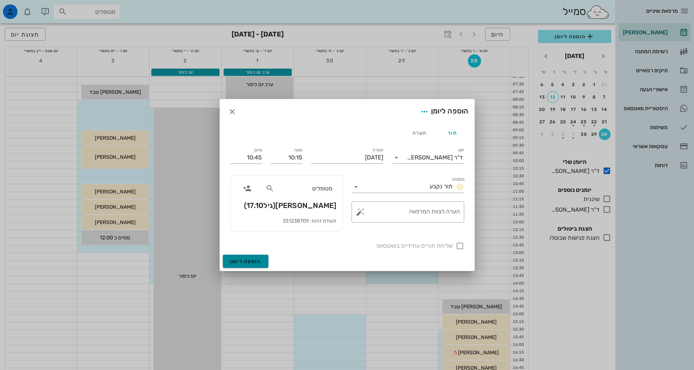
click at [251, 261] on span "הוספה ליומן" at bounding box center [245, 261] width 31 height 6
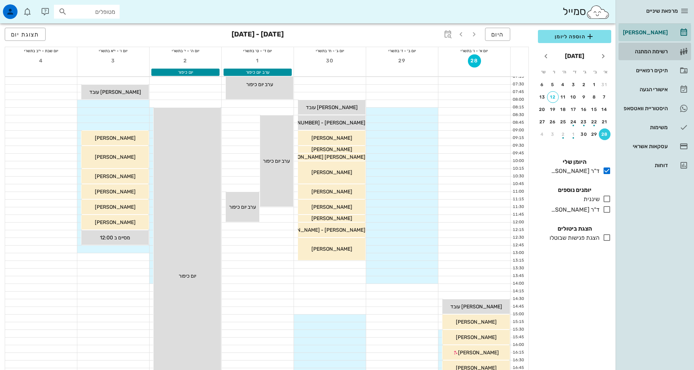
click at [654, 49] on div "רשימת המתנה" at bounding box center [645, 52] width 46 height 6
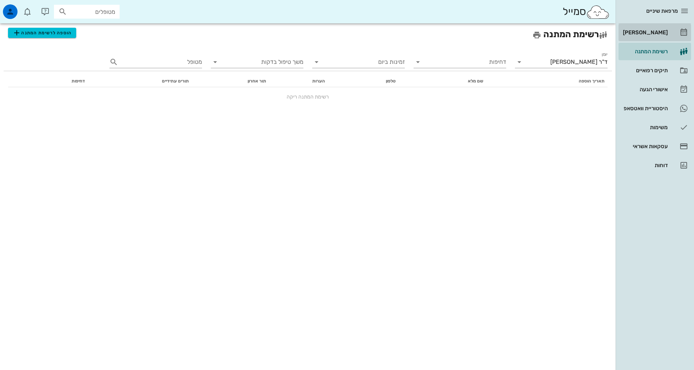
click at [675, 36] on link "[PERSON_NAME]" at bounding box center [655, 33] width 73 height 18
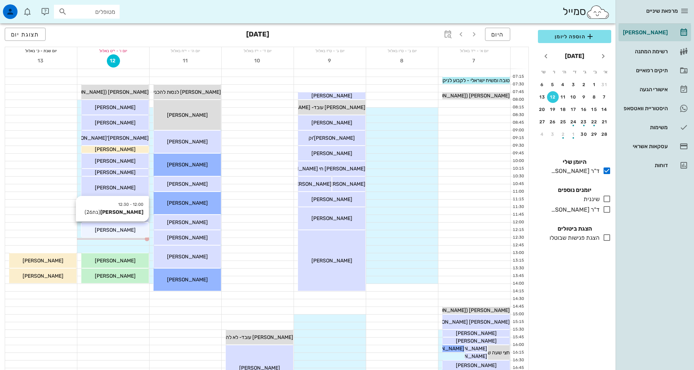
click at [119, 232] on span "[PERSON_NAME]" at bounding box center [115, 230] width 41 height 6
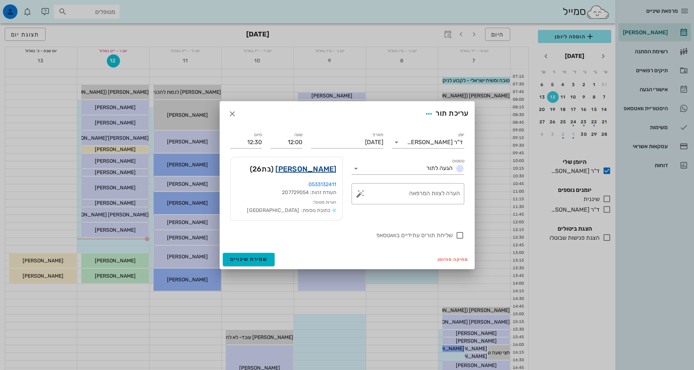
click at [322, 173] on link "חגית שרבני" at bounding box center [305, 169] width 61 height 12
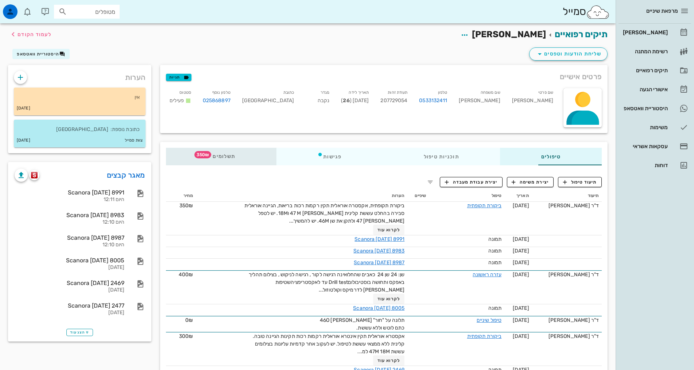
click at [207, 158] on span "תשלומים 350₪" at bounding box center [221, 156] width 28 height 5
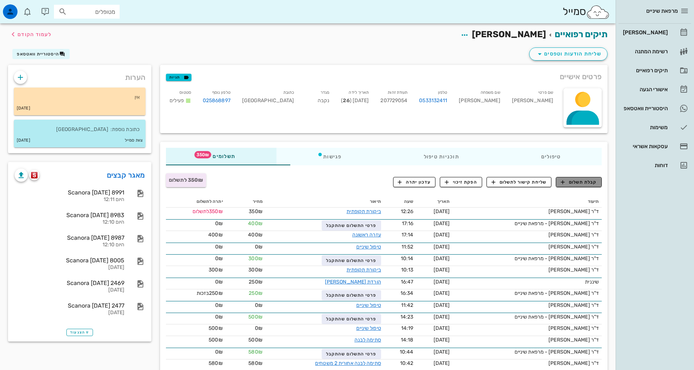
click at [592, 185] on button "קבלת תשלום" at bounding box center [579, 182] width 46 height 10
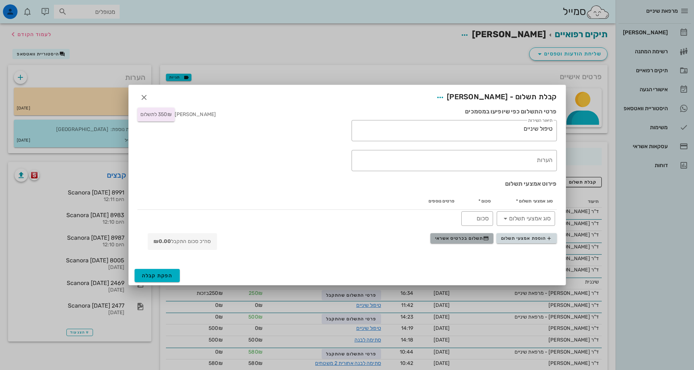
click at [447, 237] on span "תשלום בכרטיס אשראי" at bounding box center [462, 238] width 54 height 6
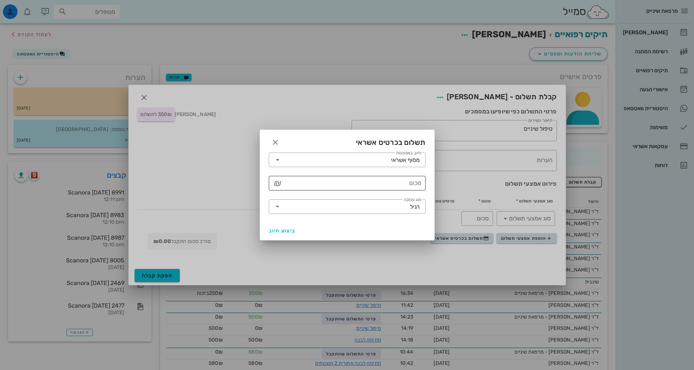
click at [397, 182] on input "סכום" at bounding box center [352, 183] width 138 height 12
type input "350"
click at [289, 229] on span "ביצוע חיוב" at bounding box center [282, 231] width 27 height 6
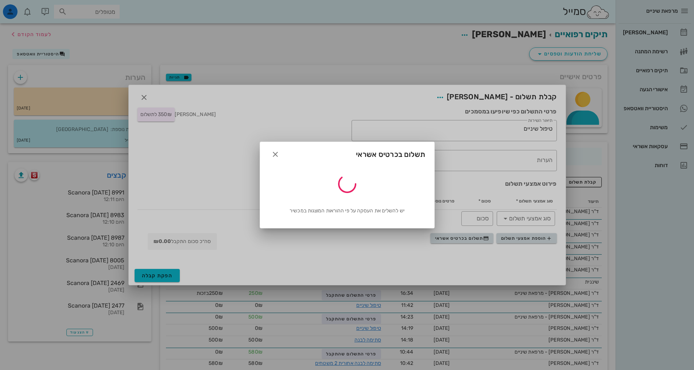
type input "350"
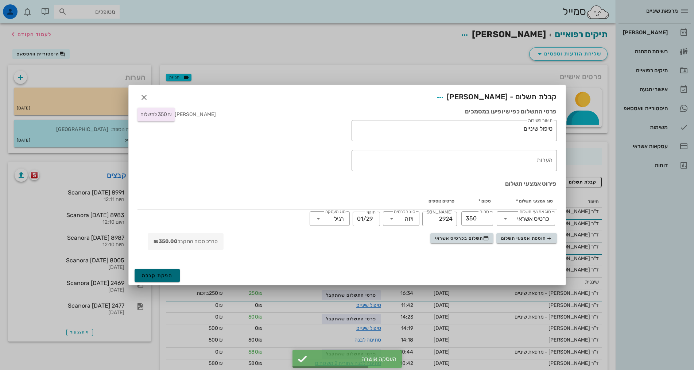
click at [162, 276] on span "הפקת קבלה" at bounding box center [157, 276] width 31 height 6
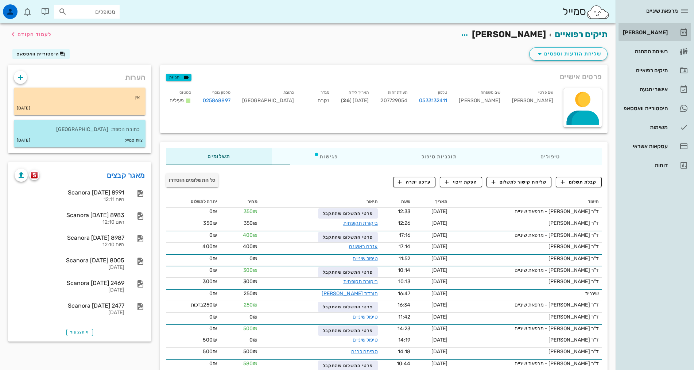
click at [660, 36] on div "[PERSON_NAME]" at bounding box center [645, 33] width 46 height 12
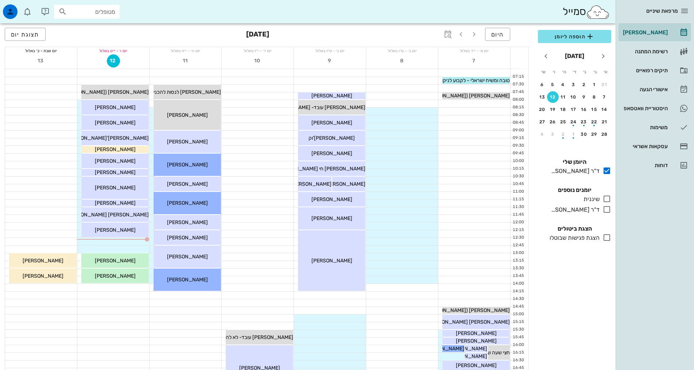
click at [179, 43] on div "היום ספטמבר 2025 תצוגת יום" at bounding box center [267, 34] width 524 height 23
click at [117, 278] on span "[PERSON_NAME]" at bounding box center [115, 276] width 41 height 6
click at [117, 278] on div "מרפאת שיניים יומן מרפאה רשימת המתנה תיקים רפואיים אישורי הגעה 2 היסטוריית וואטס…" at bounding box center [347, 295] width 694 height 590
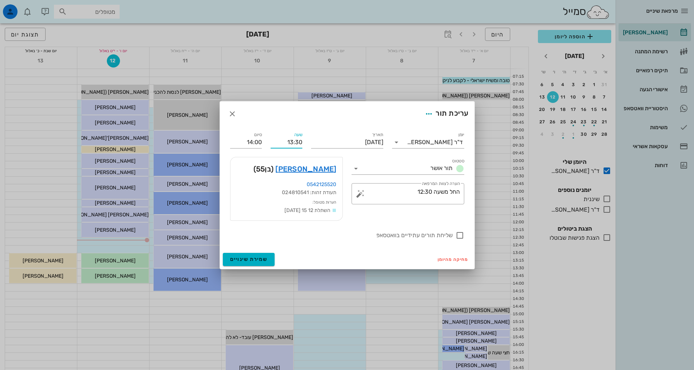
click at [295, 145] on input "13:30" at bounding box center [287, 142] width 32 height 12
click at [298, 144] on input "13:40" at bounding box center [287, 142] width 32 height 12
type input "13:45"
type input "14:15"
click at [257, 143] on input "14:15" at bounding box center [246, 142] width 32 height 12
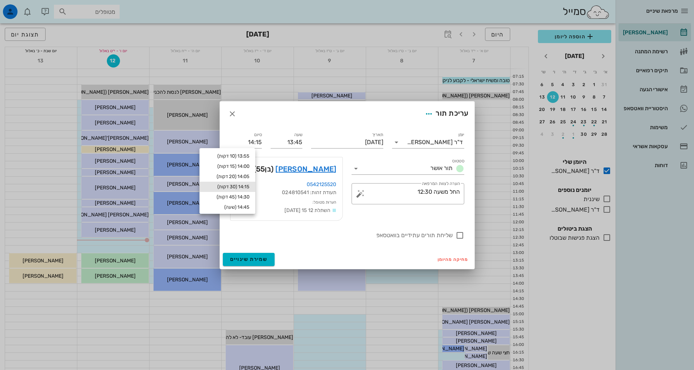
click at [289, 234] on label "שליחת תורים עתידיים בוואטסאפ" at bounding box center [341, 235] width 223 height 7
checkbox input "true"
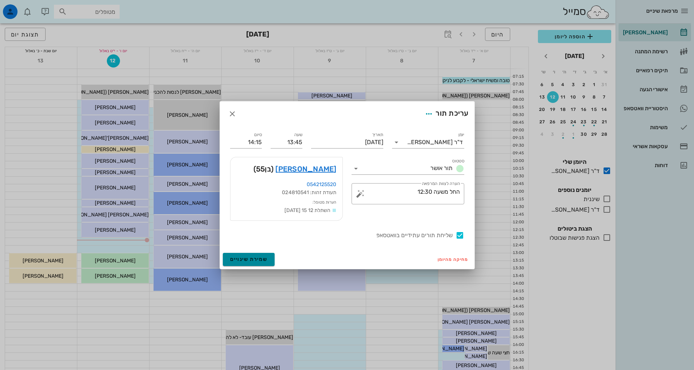
click at [260, 255] on button "שמירת שינויים" at bounding box center [249, 259] width 52 height 13
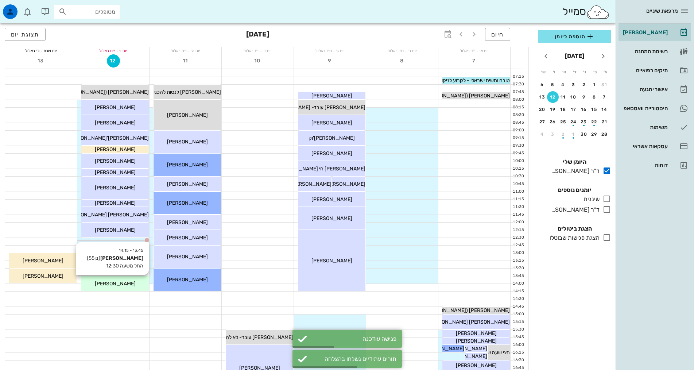
click at [130, 282] on div "[PERSON_NAME]" at bounding box center [114, 284] width 67 height 8
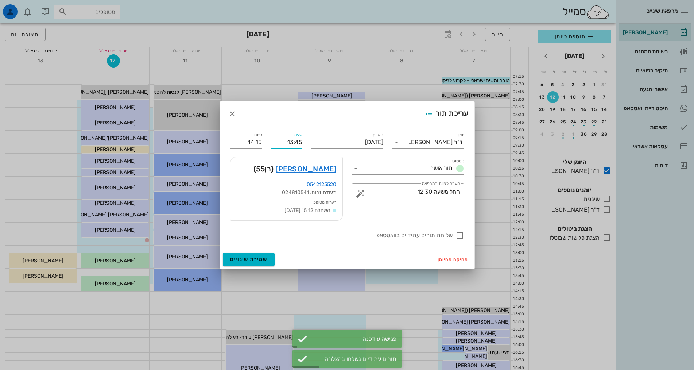
click at [294, 142] on input "13:45" at bounding box center [287, 142] width 32 height 12
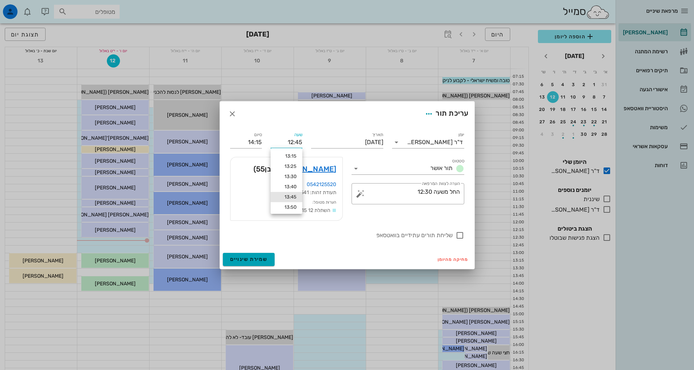
type input "12:45"
type input "13:15"
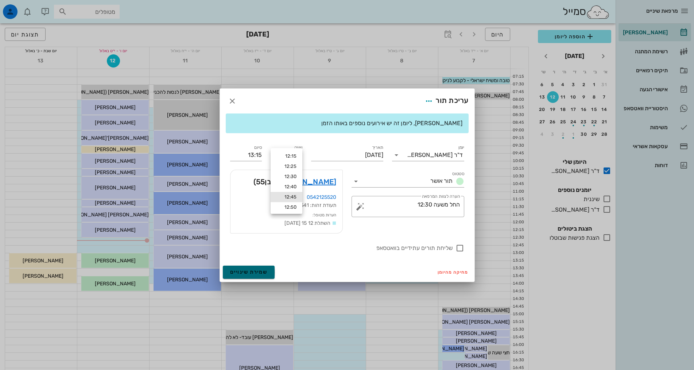
click at [254, 260] on form "עריכת תור שימו לב, ליומן זה יש אירועים נוספים באותו הזמן יומן ד"ר אלדד אירני סט…" at bounding box center [347, 185] width 255 height 193
click at [256, 273] on span "שמירת שינויים" at bounding box center [249, 272] width 38 height 6
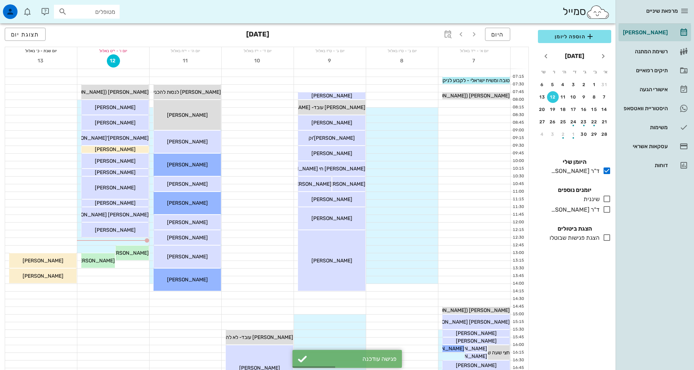
click at [176, 28] on div "היום ספטמבר 2025 תצוגת יום" at bounding box center [267, 34] width 524 height 23
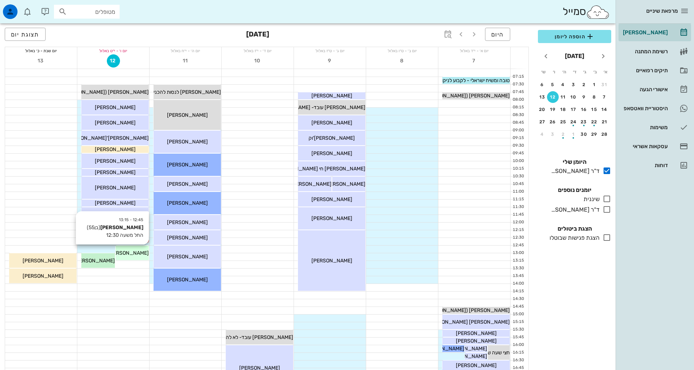
click at [124, 253] on div "[PERSON_NAME]" at bounding box center [133, 253] width 34 height 8
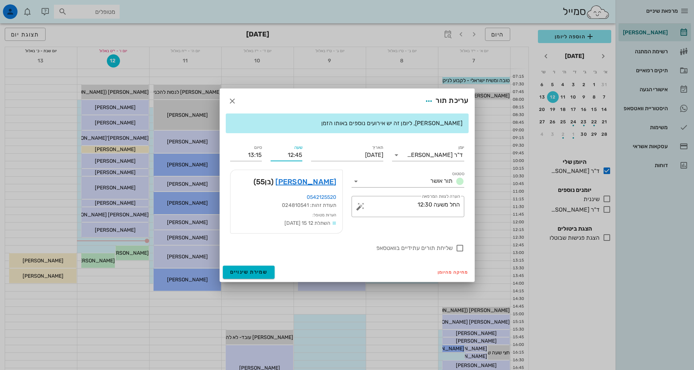
click at [292, 156] on input "12:45" at bounding box center [287, 155] width 32 height 12
click at [297, 154] on input "12:45" at bounding box center [287, 155] width 32 height 12
click at [293, 155] on input "12:45" at bounding box center [287, 155] width 32 height 12
drag, startPoint x: 296, startPoint y: 154, endPoint x: 302, endPoint y: 155, distance: 6.0
click at [302, 155] on input "13:45" at bounding box center [287, 155] width 32 height 12
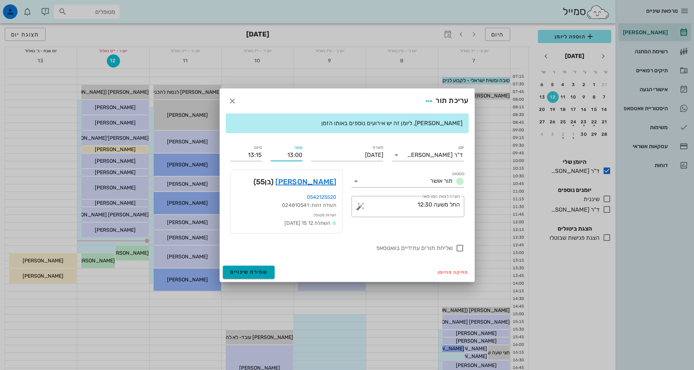
type input "13:00"
type input "13:30"
click at [255, 272] on span "שמירת שינויים" at bounding box center [249, 272] width 38 height 6
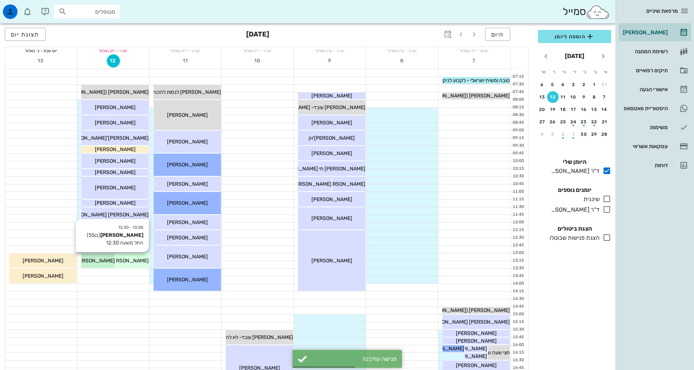
click at [135, 263] on span "[PERSON_NAME]" at bounding box center [128, 261] width 41 height 6
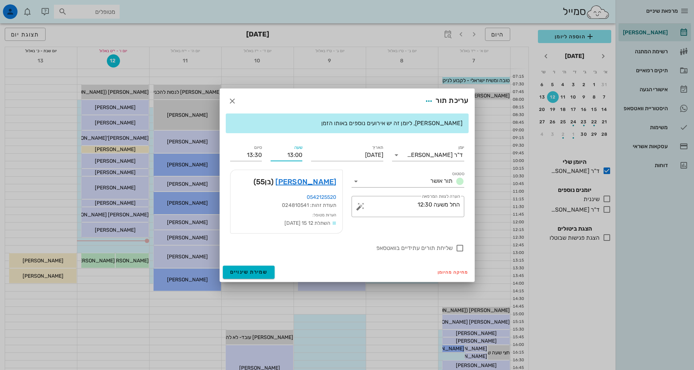
click at [298, 153] on input "13:00" at bounding box center [287, 155] width 32 height 12
type input "13:30"
type input "14:00"
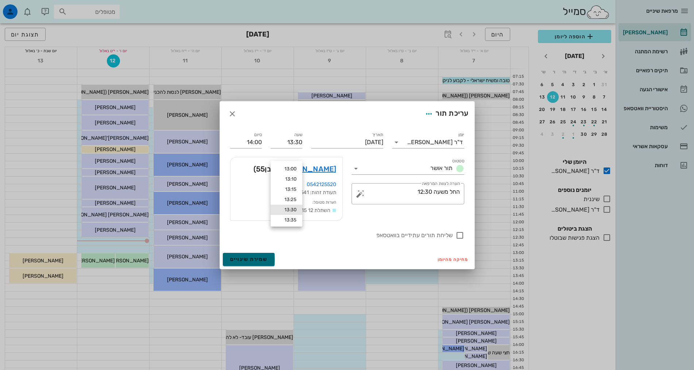
click at [255, 273] on div "מרפאת שיניים יומן מרפאה רשימת המתנה תיקים רפואיים אישורי הגעה 2 היסטוריית וואטס…" at bounding box center [347, 295] width 694 height 590
click at [256, 258] on span "שמירת שינויים" at bounding box center [249, 259] width 38 height 6
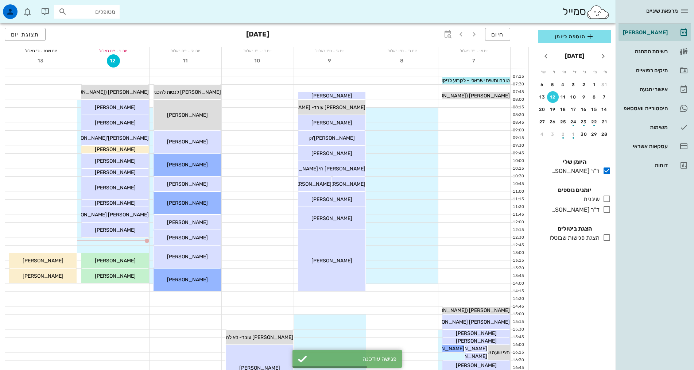
click at [193, 34] on div "היום ספטמבר 2025 תצוגת יום" at bounding box center [267, 34] width 524 height 23
click at [389, 37] on div "היום ספטמבר 2025 תצוגת יום" at bounding box center [267, 34] width 524 height 23
click at [158, 35] on div "היום ספטמבר 2025 תצוגת יום" at bounding box center [267, 34] width 524 height 23
click at [606, 170] on icon at bounding box center [607, 170] width 9 height 9
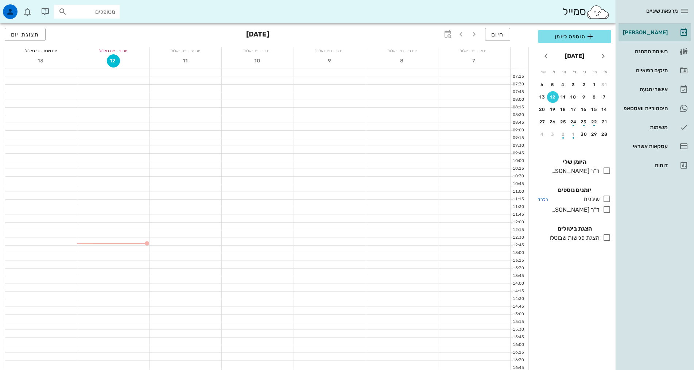
click at [606, 197] on icon at bounding box center [607, 198] width 9 height 9
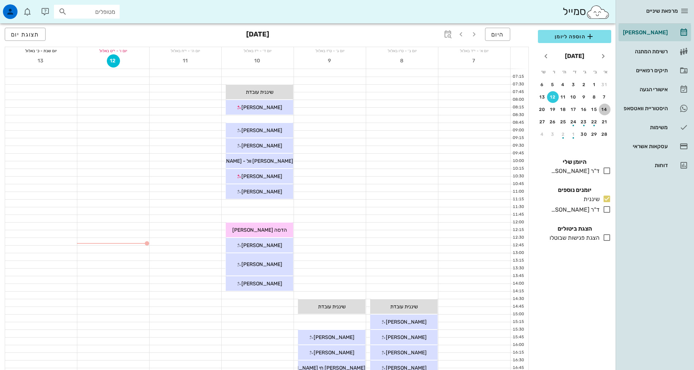
click at [606, 111] on div "14" at bounding box center [605, 109] width 12 height 5
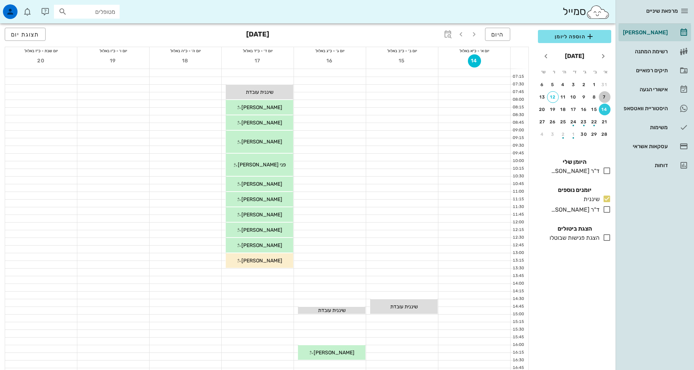
click at [603, 94] on button "7" at bounding box center [605, 97] width 12 height 12
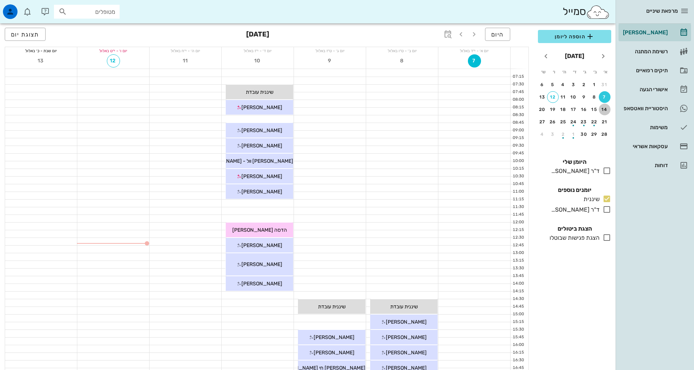
click at [606, 113] on button "14" at bounding box center [605, 110] width 12 height 12
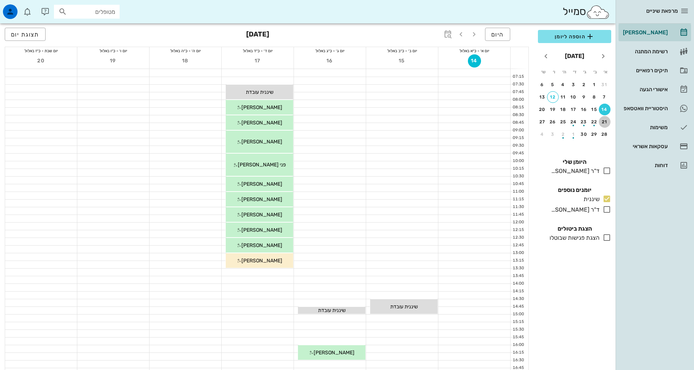
click at [608, 123] on div "21" at bounding box center [605, 121] width 12 height 5
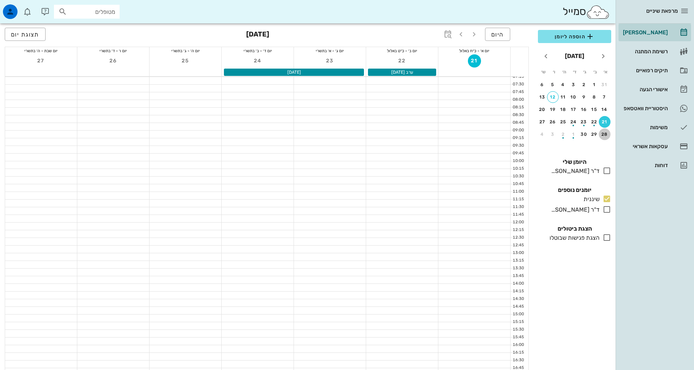
click at [607, 133] on div "28" at bounding box center [605, 134] width 12 height 5
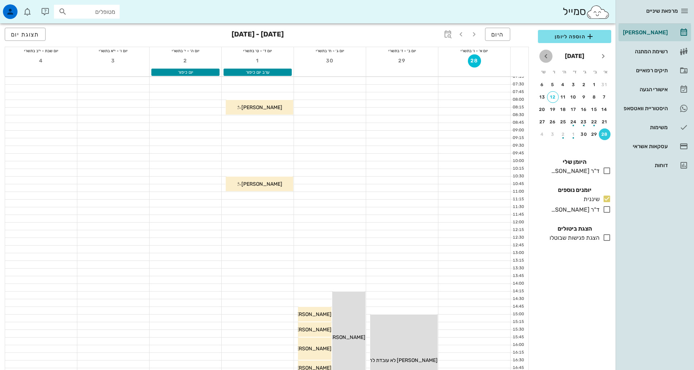
click at [546, 57] on icon "חודש הבא" at bounding box center [546, 56] width 9 height 9
click at [607, 98] on div "5" at bounding box center [605, 96] width 12 height 5
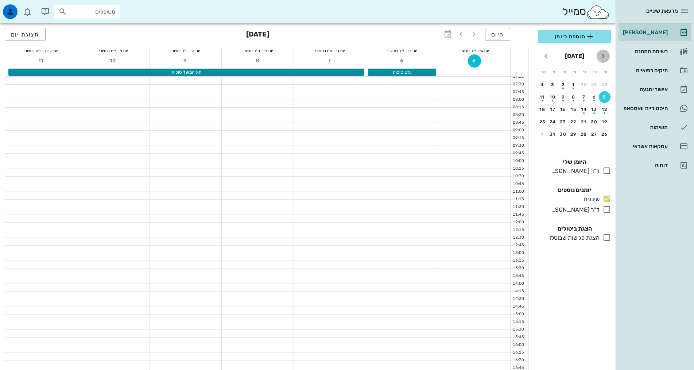
click at [601, 54] on icon "חודש שעבר" at bounding box center [603, 56] width 9 height 9
click at [607, 59] on icon "חודש שעבר" at bounding box center [603, 56] width 9 height 9
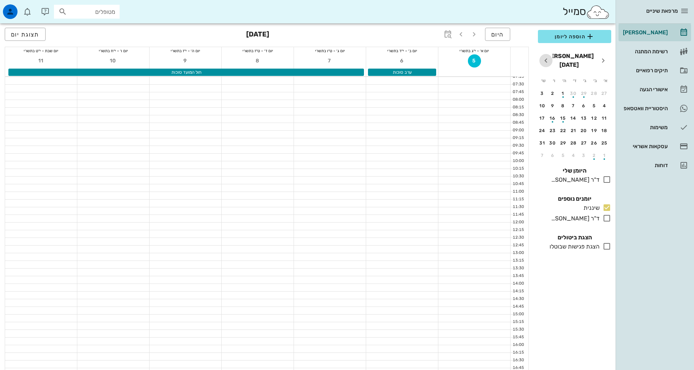
click at [550, 57] on span "חודש הבא" at bounding box center [546, 60] width 13 height 9
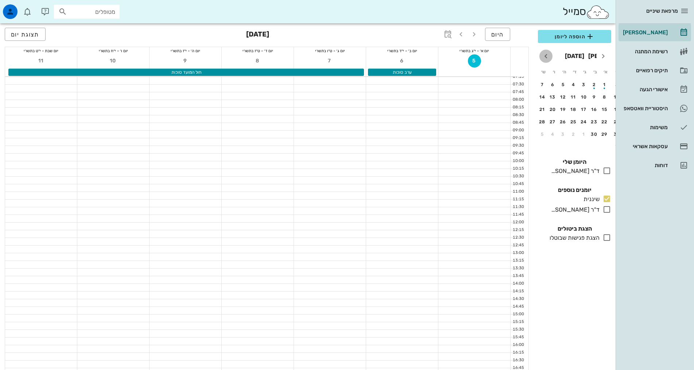
click at [548, 57] on icon "חודש הבא" at bounding box center [546, 56] width 9 height 9
click at [676, 27] on link "[PERSON_NAME]" at bounding box center [655, 33] width 73 height 18
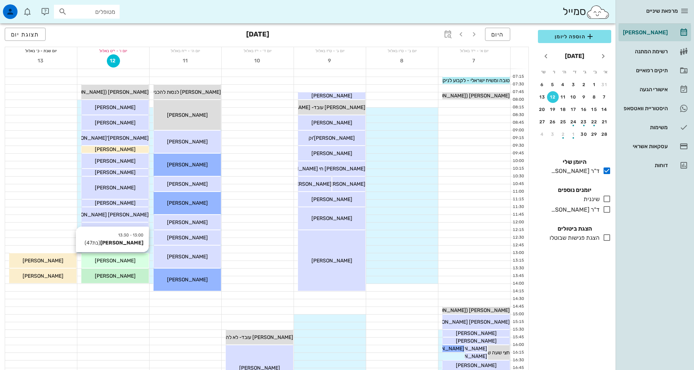
click at [125, 259] on span "[PERSON_NAME]" at bounding box center [115, 261] width 41 height 6
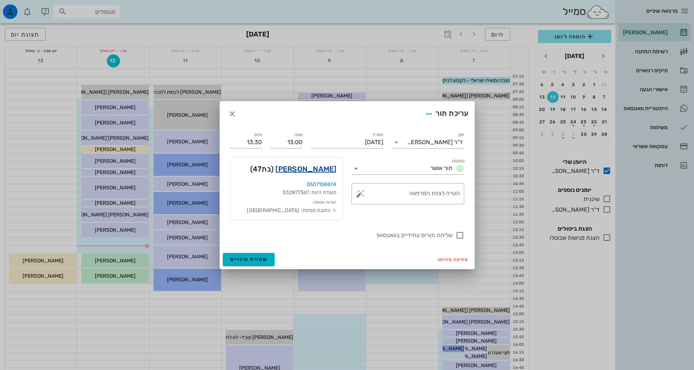
click at [328, 169] on link "[PERSON_NAME]" at bounding box center [305, 169] width 61 height 12
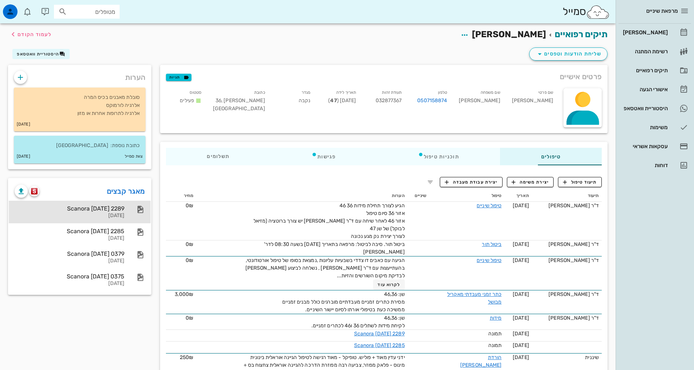
click at [63, 210] on div "Scanora [DATE] 2289" at bounding box center [70, 208] width 110 height 7
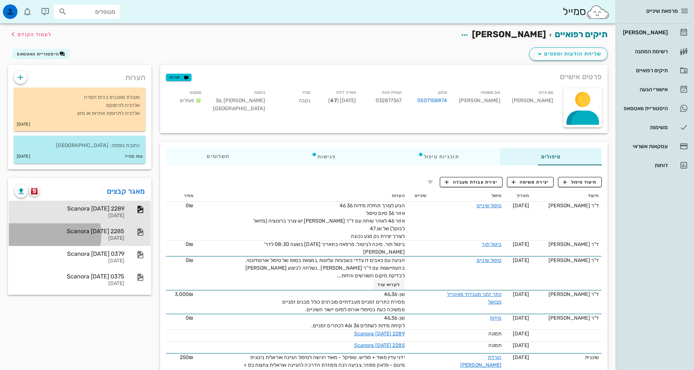
click at [65, 232] on div "Scanora [DATE] 2285" at bounding box center [70, 231] width 110 height 7
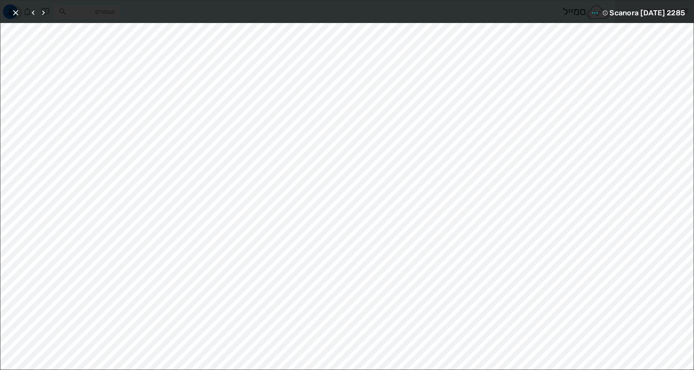
click at [17, 10] on icon "button" at bounding box center [15, 12] width 9 height 9
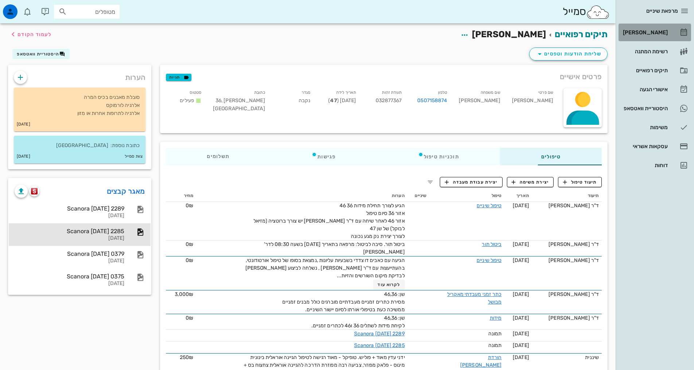
click at [662, 33] on div "[PERSON_NAME]" at bounding box center [645, 33] width 46 height 6
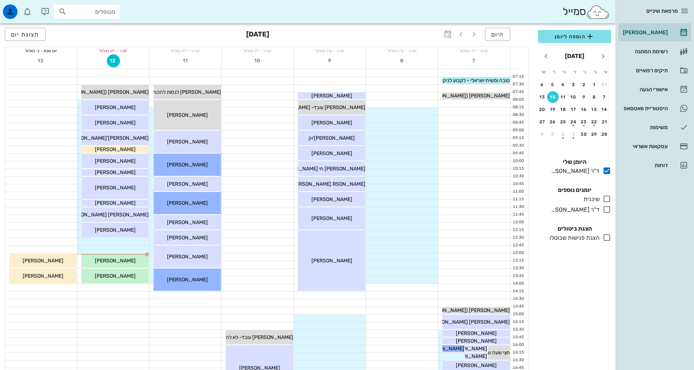
click at [299, 34] on div "היום ספטמבר 2025 תצוגת יום" at bounding box center [267, 34] width 524 height 23
click at [87, 275] on div "[PERSON_NAME]" at bounding box center [114, 276] width 67 height 8
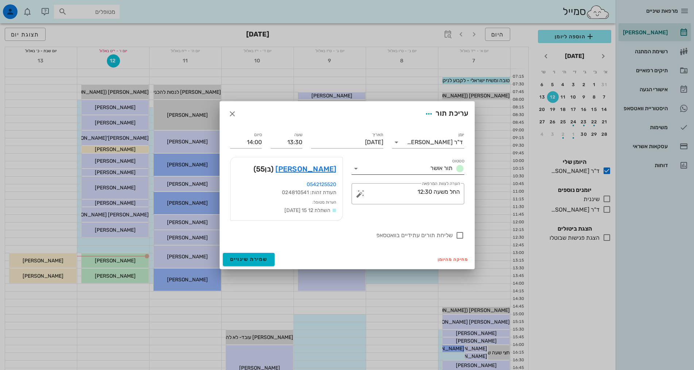
click at [363, 169] on input "סטטוס" at bounding box center [395, 169] width 66 height 12
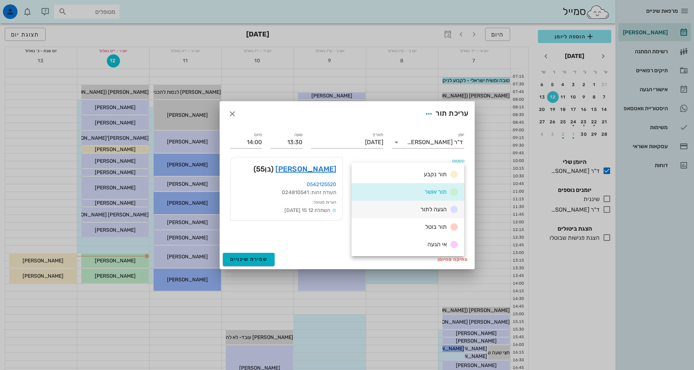
click at [426, 212] on span "הגעה לתור" at bounding box center [434, 209] width 26 height 7
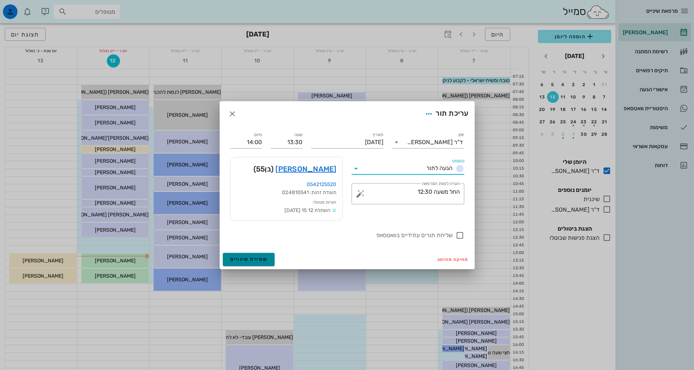
click at [252, 260] on span "שמירת שינויים" at bounding box center [249, 259] width 38 height 6
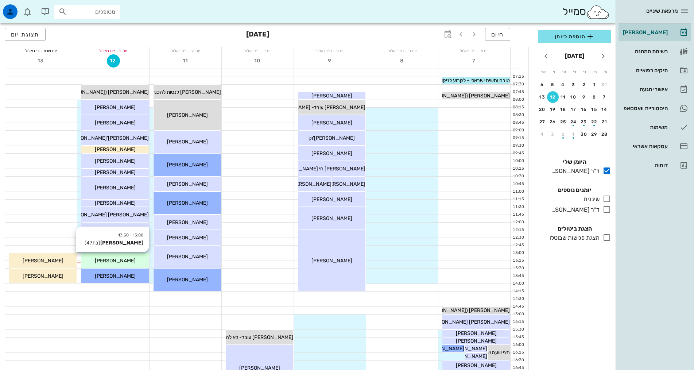
click at [108, 260] on span "[PERSON_NAME]" at bounding box center [115, 261] width 41 height 6
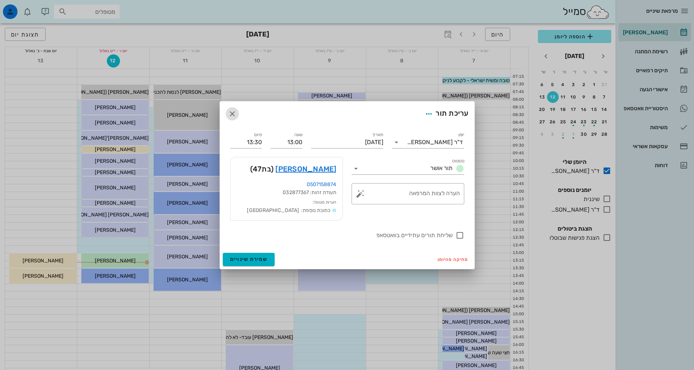
click at [235, 117] on icon "button" at bounding box center [232, 113] width 9 height 9
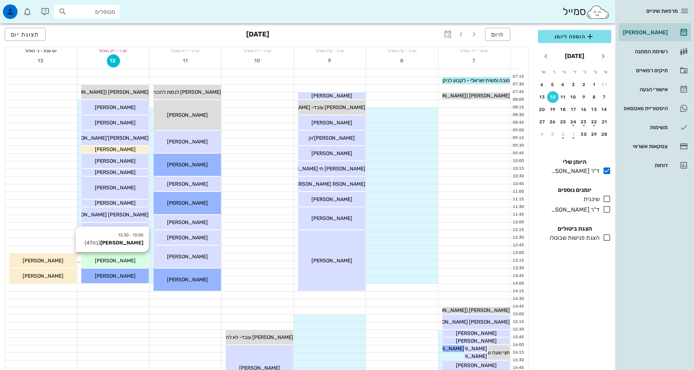
click at [116, 259] on span "[PERSON_NAME]" at bounding box center [115, 261] width 41 height 6
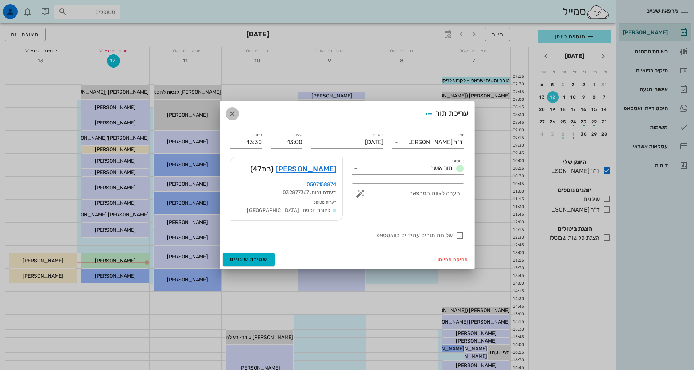
click at [229, 112] on icon "button" at bounding box center [232, 113] width 9 height 9
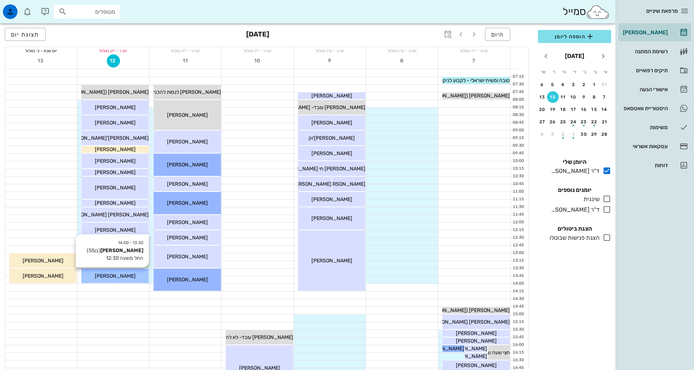
click at [121, 274] on span "[PERSON_NAME]" at bounding box center [115, 276] width 41 height 6
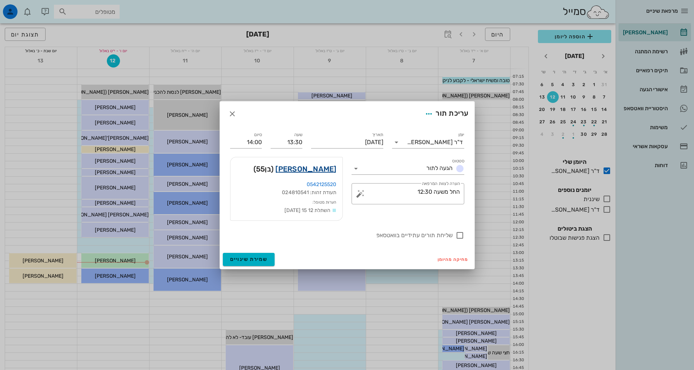
click at [318, 168] on link "רן בלאו" at bounding box center [305, 169] width 61 height 12
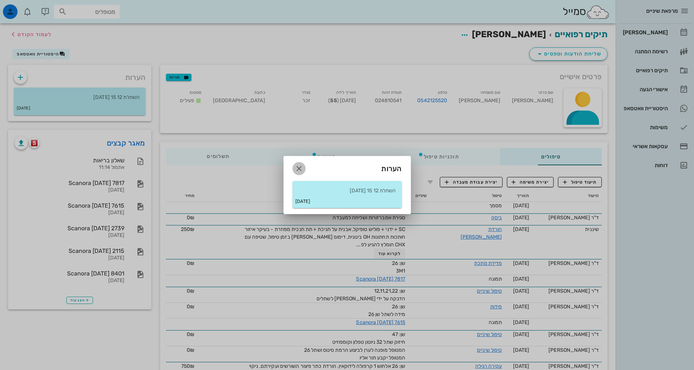
click at [296, 173] on icon "button" at bounding box center [299, 168] width 9 height 9
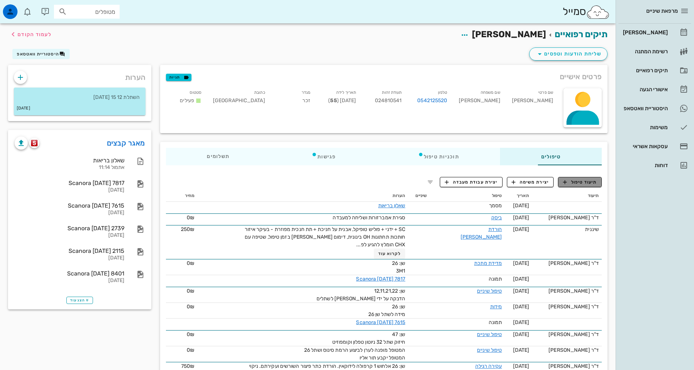
click at [580, 179] on span "תיעוד טיפול" at bounding box center [580, 182] width 34 height 7
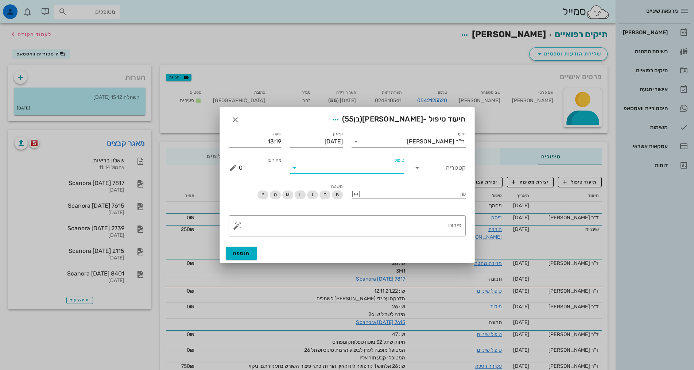
click at [386, 167] on input "טיפול" at bounding box center [352, 168] width 104 height 12
type input "כת"
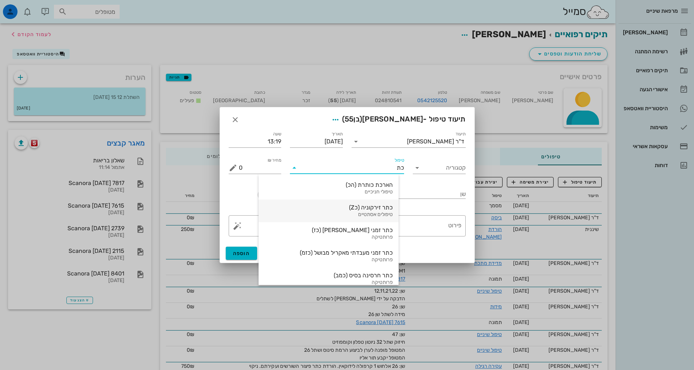
click at [386, 214] on div "טיפולים אסתטיים" at bounding box center [328, 215] width 128 height 6
type input "5600"
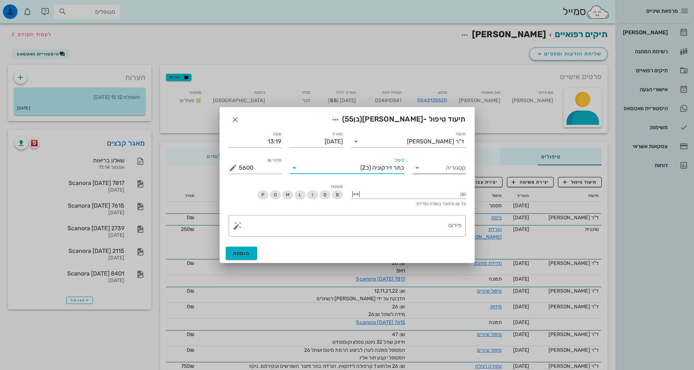
drag, startPoint x: 353, startPoint y: 166, endPoint x: 422, endPoint y: 166, distance: 69.3
click at [422, 166] on div "תיעוד ד"ר אלדד אירני תאריך 12-09-2025 שעה 13:19 קטגוריה טיפול כתר זירקוניה (כZ)…" at bounding box center [347, 151] width 246 height 53
drag, startPoint x: 353, startPoint y: 169, endPoint x: 408, endPoint y: 164, distance: 55.3
click at [408, 164] on div "טיפול כתר זירקוניה (כZ)" at bounding box center [347, 165] width 123 height 26
click at [360, 173] on div "טיפול" at bounding box center [347, 168] width 114 height 12
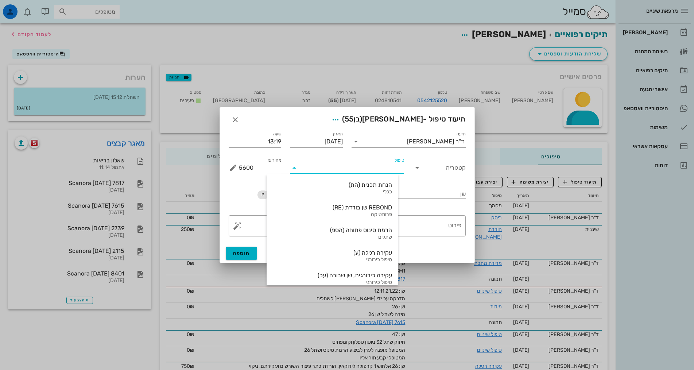
click at [383, 165] on input "טיפול" at bounding box center [352, 168] width 104 height 12
type input "כתר"
click at [367, 212] on div "פרותטיקה" at bounding box center [328, 215] width 128 height 6
type input "750"
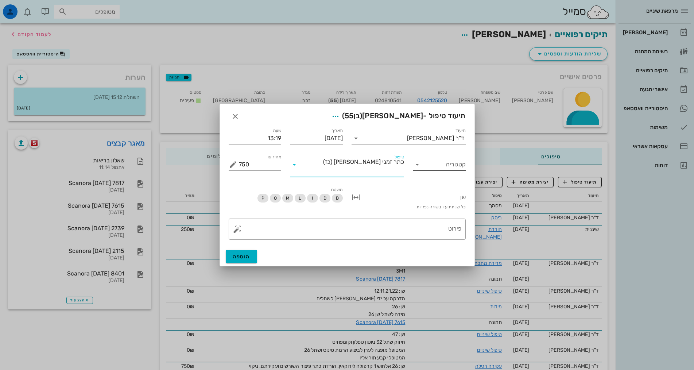
drag, startPoint x: 326, startPoint y: 169, endPoint x: 432, endPoint y: 162, distance: 105.6
click at [432, 162] on div "תיעוד ד"ר אלדד אירני תאריך 12-09-2025 שעה 13:19 קטגוריה טיפול כתר זמני אחורי מא…" at bounding box center [347, 151] width 246 height 59
click at [235, 120] on icon "button" at bounding box center [235, 116] width 9 height 9
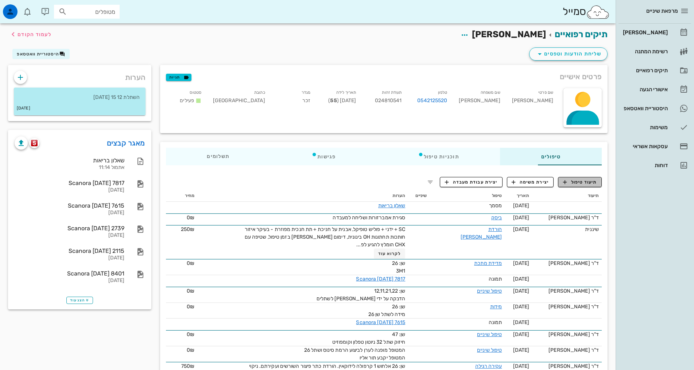
click at [570, 183] on span "תיעוד טיפול" at bounding box center [580, 182] width 34 height 7
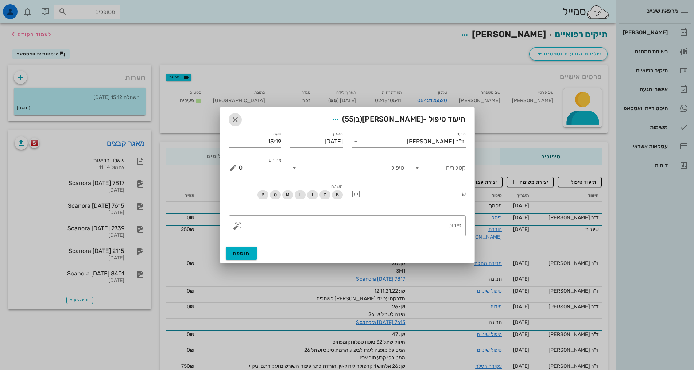
click at [231, 122] on icon "button" at bounding box center [235, 119] width 9 height 9
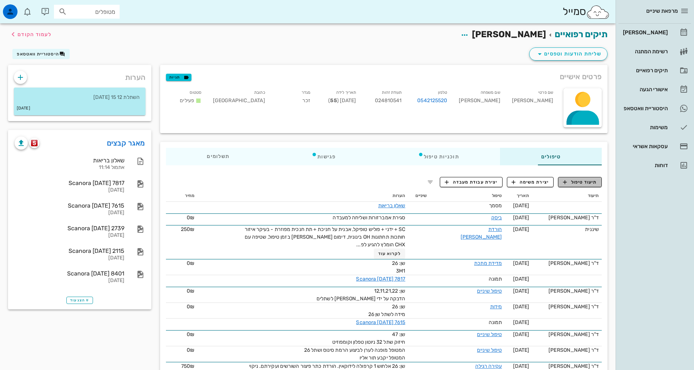
click at [572, 182] on span "תיעוד טיפול" at bounding box center [580, 182] width 34 height 7
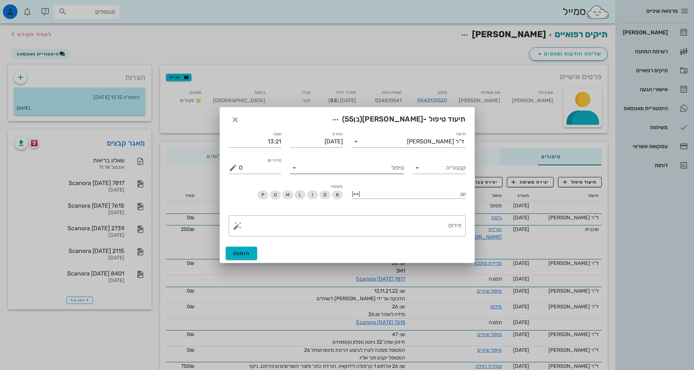
click at [327, 168] on input "טיפול" at bounding box center [352, 168] width 104 height 12
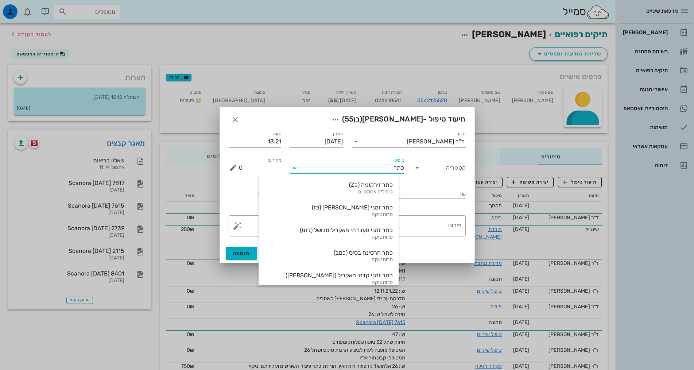
type input "כתר"
click at [272, 118] on div "תיעוד טיפול - רן בלאו (בן 55 )" at bounding box center [347, 118] width 255 height 23
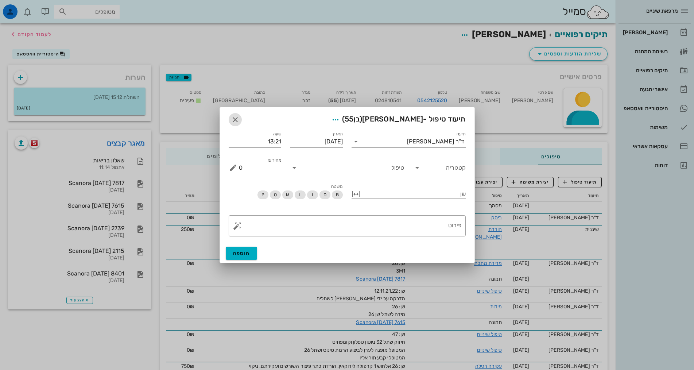
click at [237, 121] on icon "button" at bounding box center [235, 119] width 9 height 9
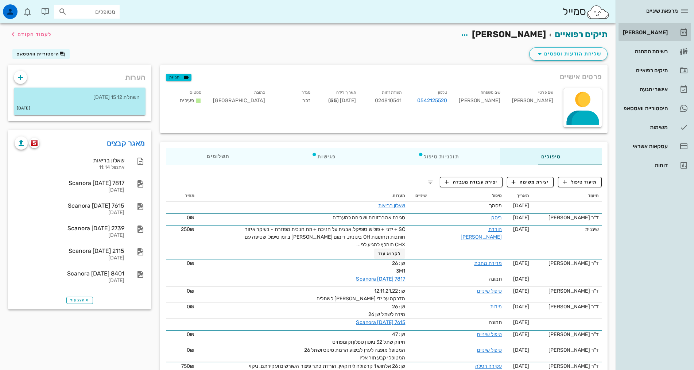
click at [659, 39] on link "[PERSON_NAME]" at bounding box center [655, 33] width 73 height 18
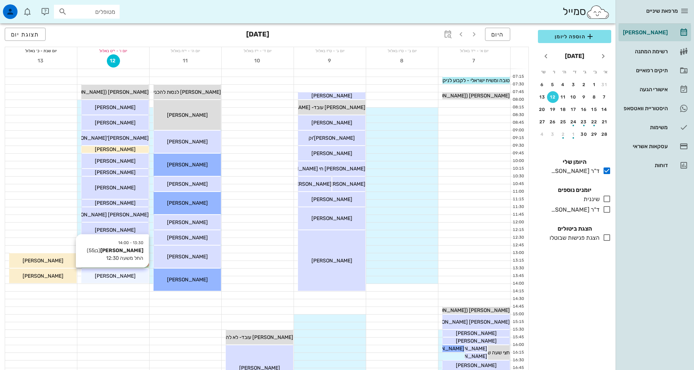
click at [120, 276] on span "[PERSON_NAME]" at bounding box center [115, 276] width 41 height 6
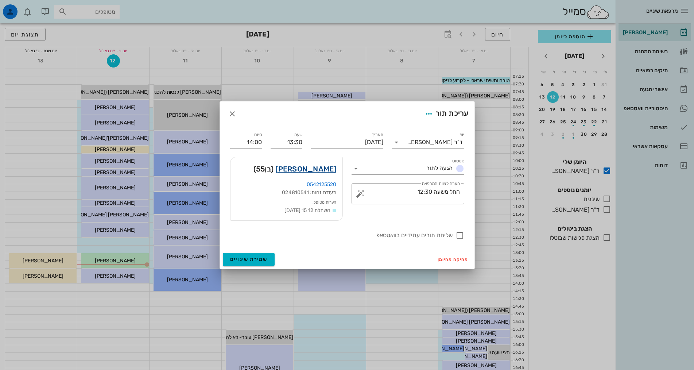
click at [323, 173] on link "רן בלאו" at bounding box center [305, 169] width 61 height 12
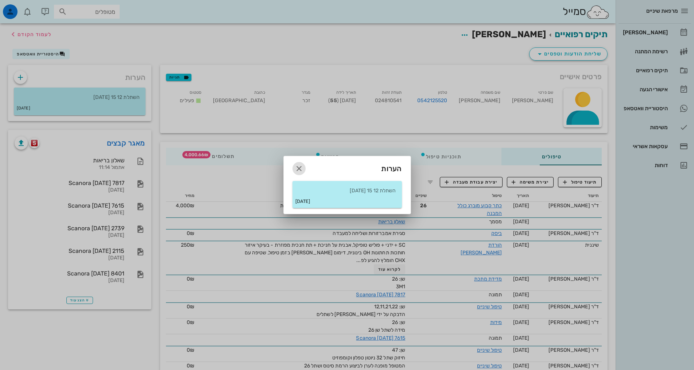
click at [297, 167] on icon "button" at bounding box center [299, 168] width 9 height 9
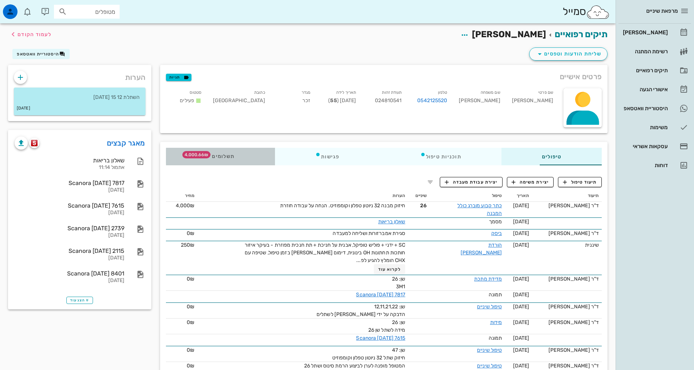
click at [166, 159] on div "תשלומים 4,000.66₪" at bounding box center [220, 157] width 109 height 18
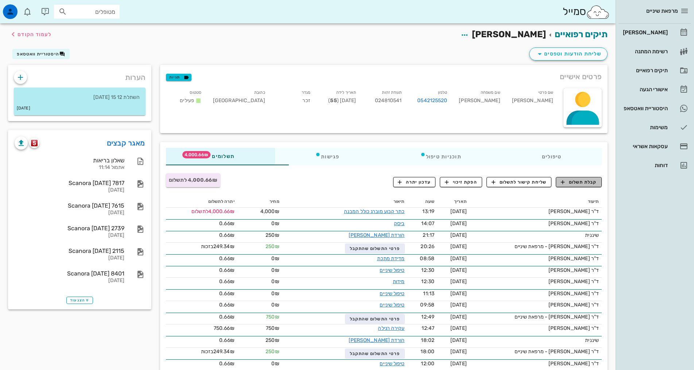
click at [567, 183] on span "קבלת תשלום" at bounding box center [579, 182] width 36 height 7
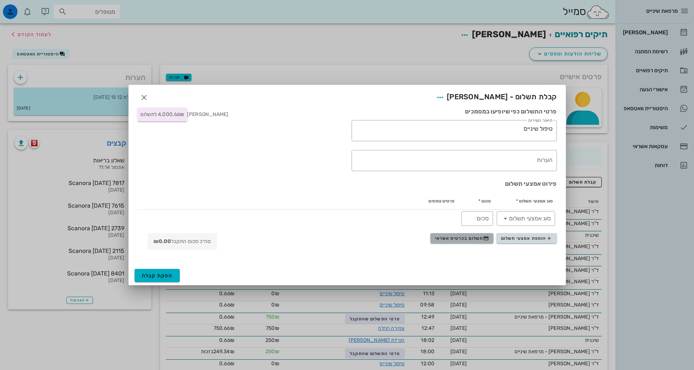
click at [461, 238] on span "תשלום בכרטיס אשראי" at bounding box center [462, 238] width 54 height 6
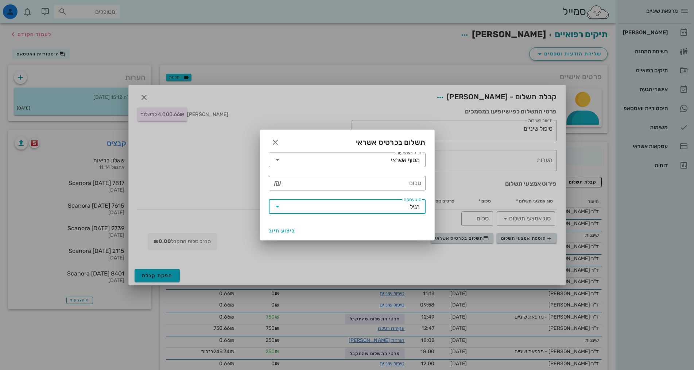
click at [366, 207] on input "סוג עסקה" at bounding box center [346, 207] width 127 height 12
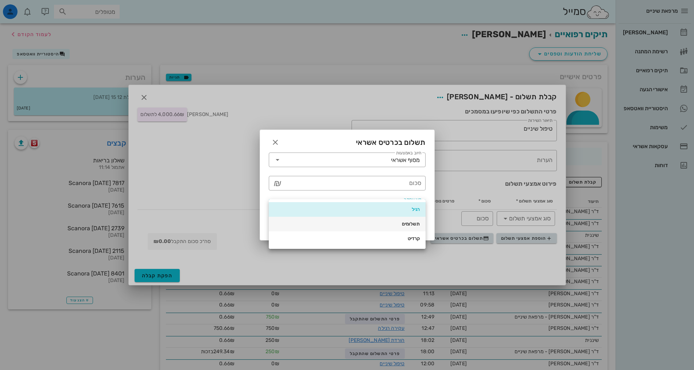
click at [402, 226] on div "תשלומים" at bounding box center [347, 224] width 145 height 6
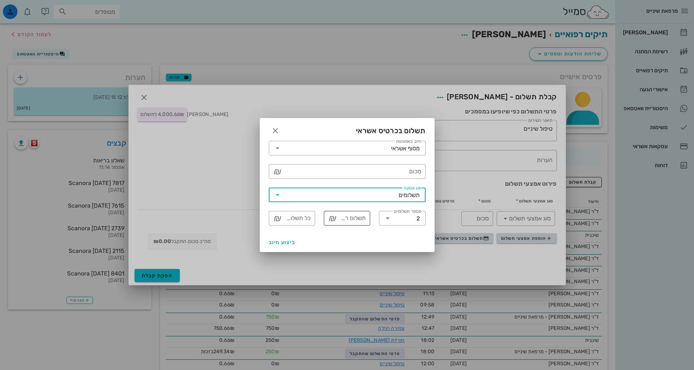
click at [340, 217] on input "תשלום ראשון" at bounding box center [352, 218] width 27 height 12
click at [339, 241] on div "ביצוע חיוב" at bounding box center [347, 242] width 174 height 19
click at [367, 171] on input "סכום" at bounding box center [352, 172] width 138 height 12
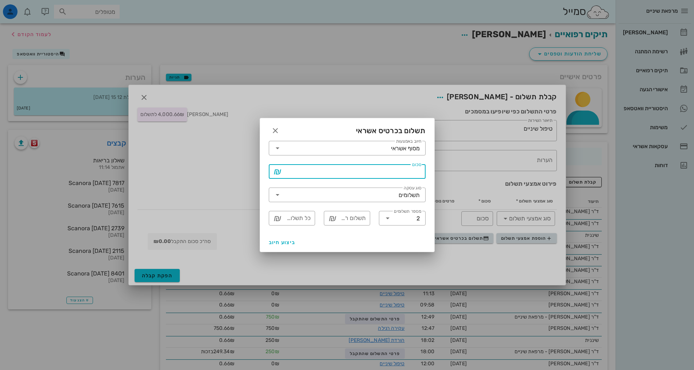
type input "4"
type input "2"
type input "40"
type input "20"
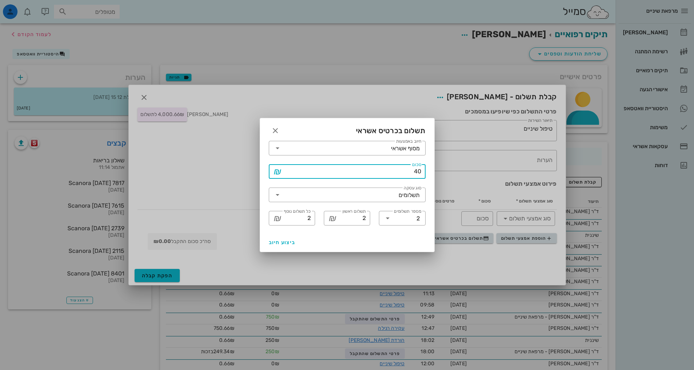
type input "20"
type input "400"
type input "200"
type input "4000"
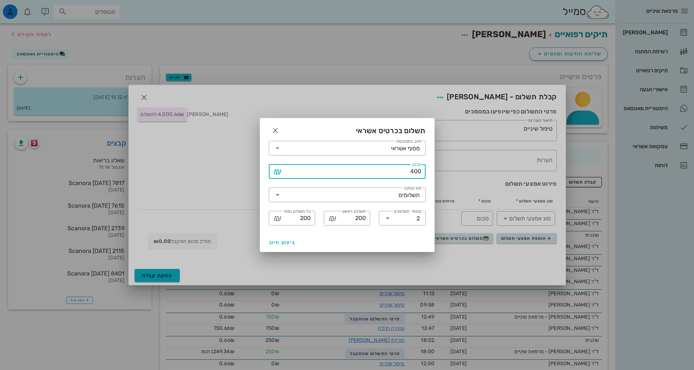
type input "2000"
type input "4000"
click at [366, 185] on div "​ סוג עסקה תשלומים" at bounding box center [347, 194] width 166 height 23
click at [282, 240] on span "ביצוע חיוב" at bounding box center [282, 242] width 27 height 6
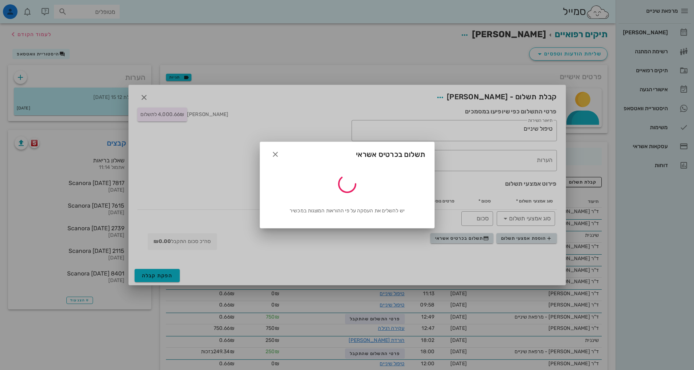
type input "4000"
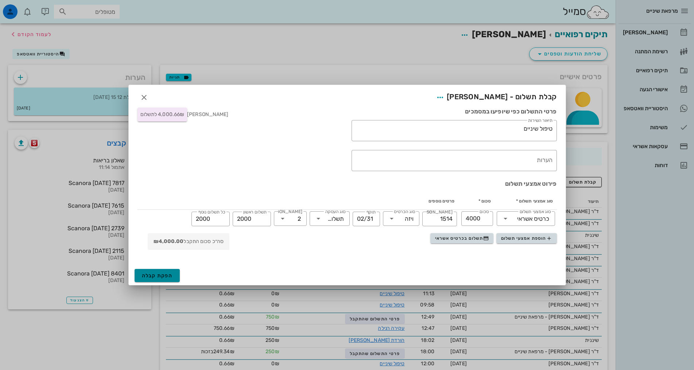
click at [158, 277] on span "הפקת קבלה" at bounding box center [157, 276] width 31 height 6
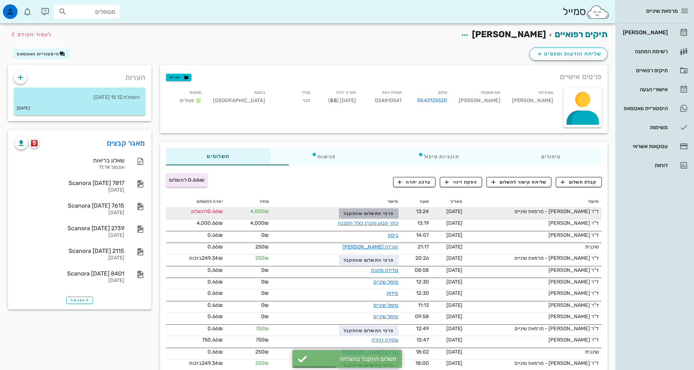
click at [364, 214] on span "פרטי התשלום שהתקבל" at bounding box center [369, 213] width 50 height 5
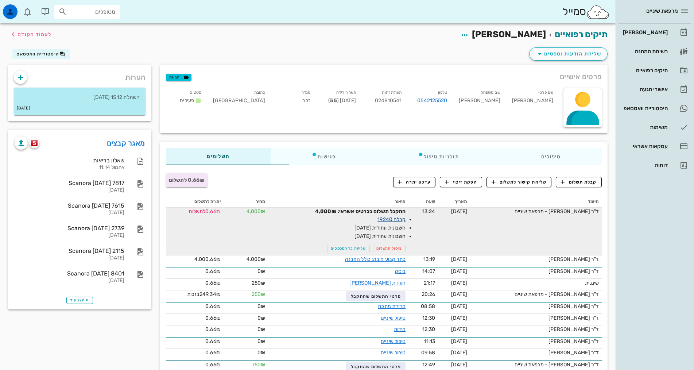
click at [378, 220] on link "קבלה 19240" at bounding box center [392, 219] width 28 height 6
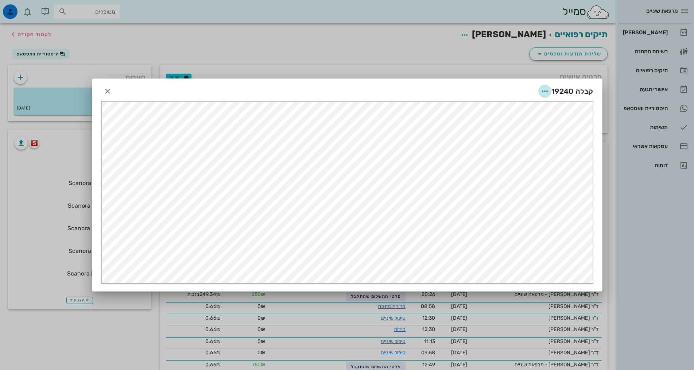
click at [545, 93] on icon "button" at bounding box center [545, 91] width 9 height 9
click at [530, 145] on div "שליחה בוואטסאפ" at bounding box center [525, 144] width 40 height 7
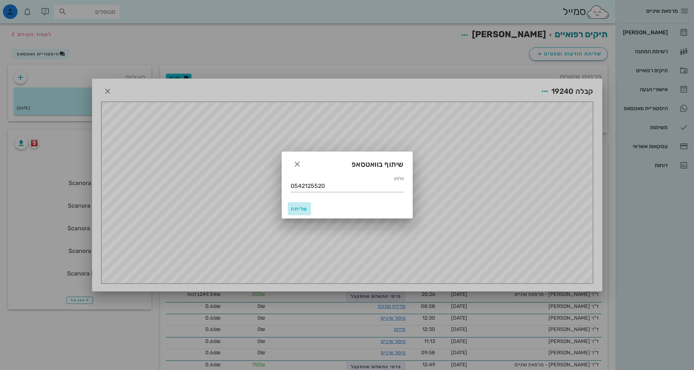
click at [291, 208] on span "שליחה" at bounding box center [300, 209] width 18 height 6
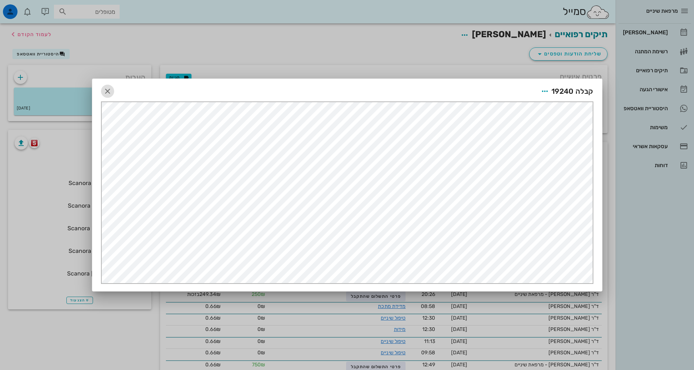
click at [113, 88] on span "button" at bounding box center [107, 91] width 13 height 9
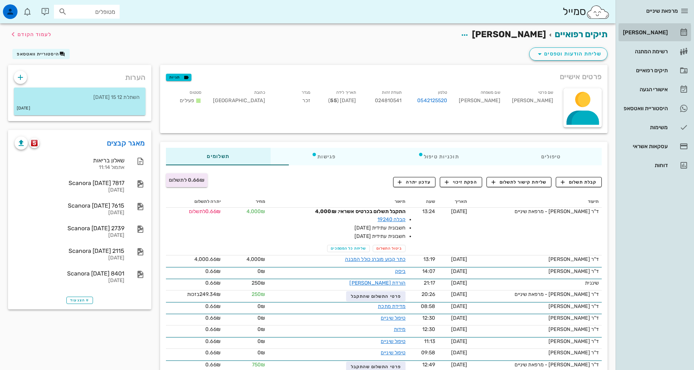
click at [652, 36] on div "[PERSON_NAME]" at bounding box center [645, 33] width 46 height 12
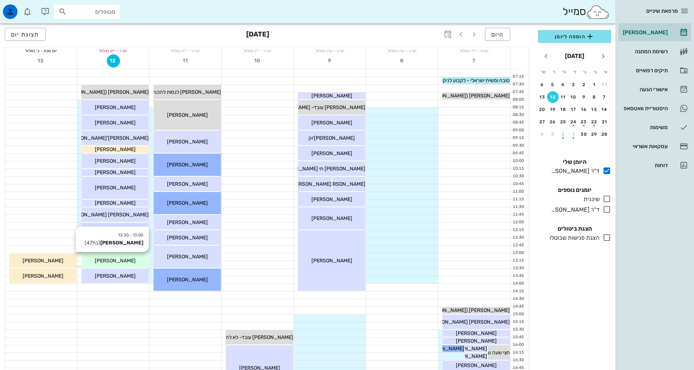
click at [89, 257] on div "[PERSON_NAME]" at bounding box center [114, 261] width 67 height 8
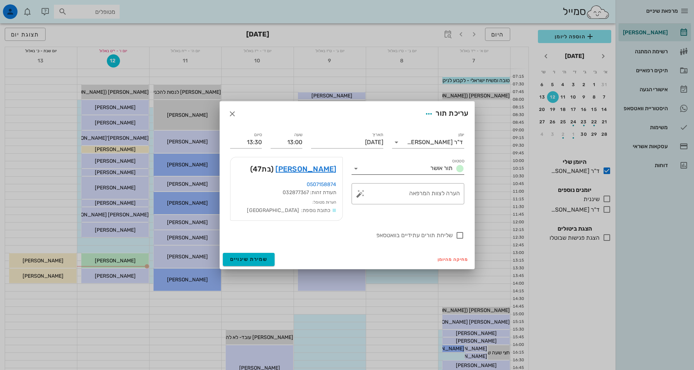
click at [393, 165] on input "סטטוס" at bounding box center [395, 169] width 66 height 12
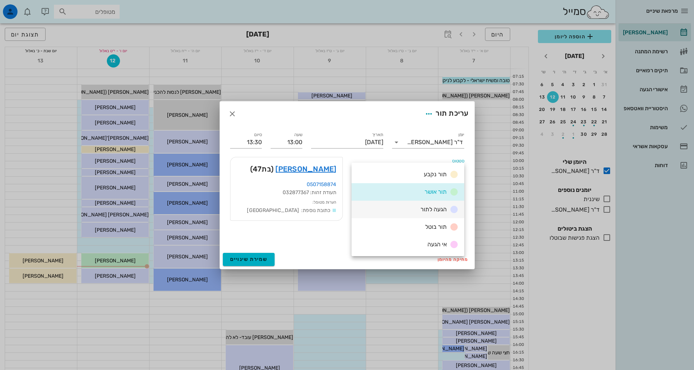
click at [424, 209] on span "הגעה לתור" at bounding box center [434, 209] width 26 height 7
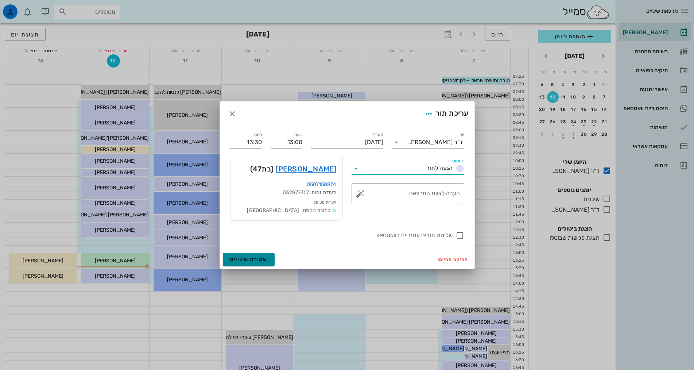
click at [240, 259] on span "שמירת שינויים" at bounding box center [249, 259] width 38 height 6
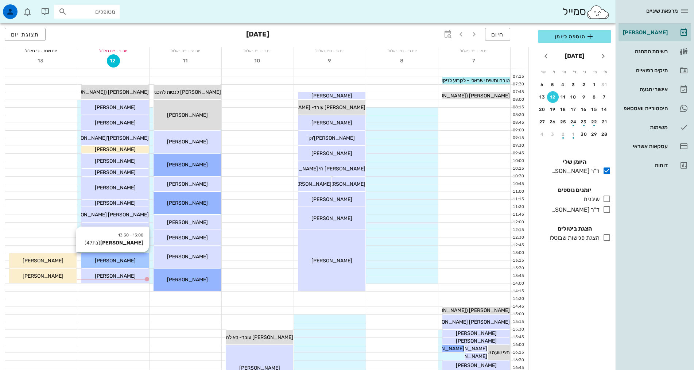
click at [125, 262] on span "[PERSON_NAME]" at bounding box center [115, 261] width 41 height 6
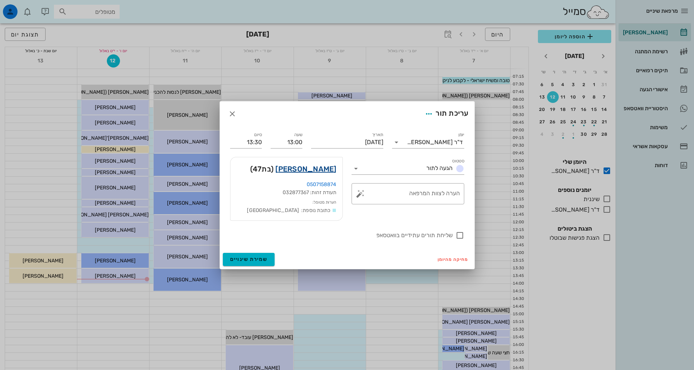
click at [325, 171] on link "[PERSON_NAME]" at bounding box center [305, 169] width 61 height 12
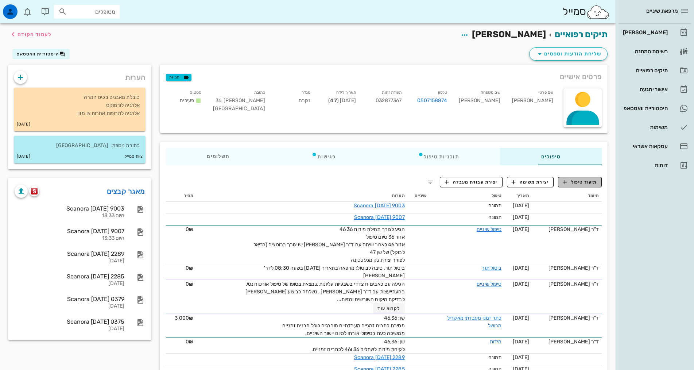
click at [572, 180] on span "תיעוד טיפול" at bounding box center [580, 182] width 34 height 7
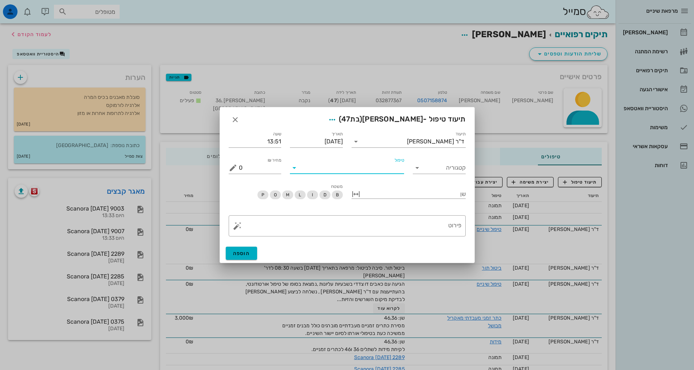
click at [370, 167] on input "טיפול" at bounding box center [352, 168] width 104 height 12
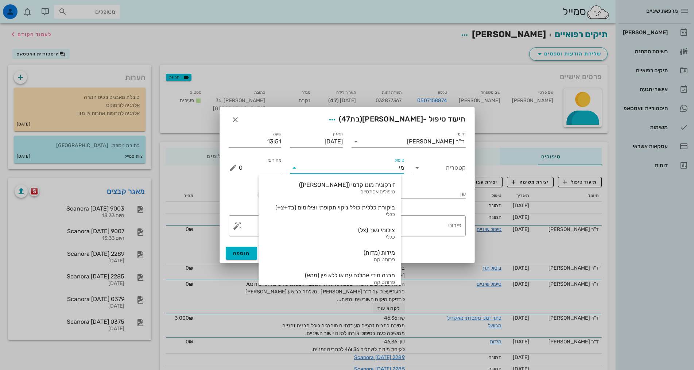
type input "מיד"
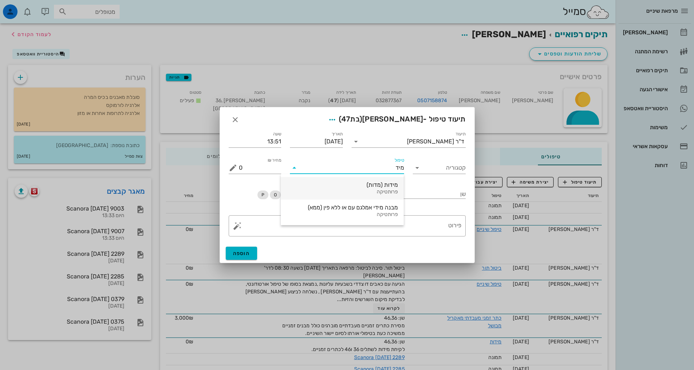
click at [372, 189] on div "פרותטיקה" at bounding box center [342, 192] width 111 height 6
click at [451, 192] on div at bounding box center [414, 193] width 104 height 9
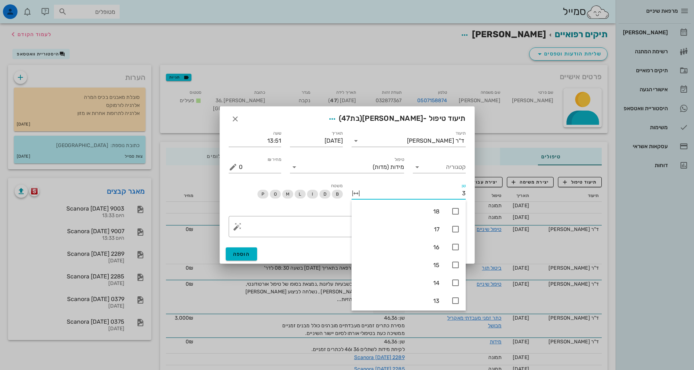
type input "36"
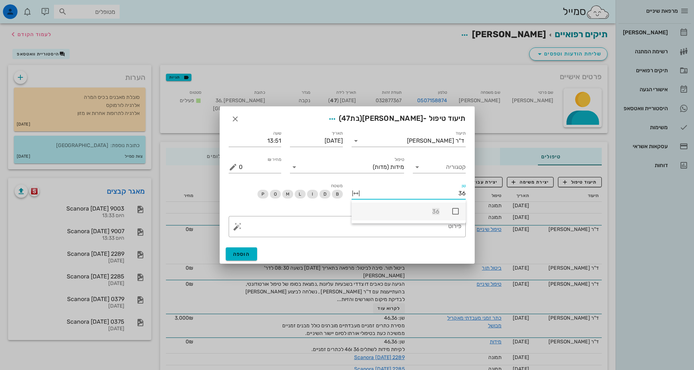
click at [454, 211] on icon at bounding box center [455, 211] width 9 height 9
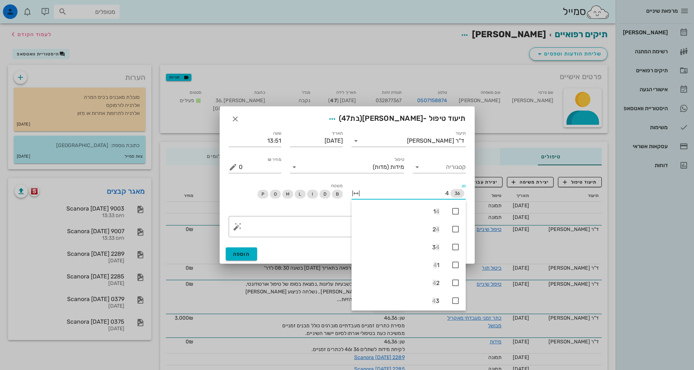
type input "46"
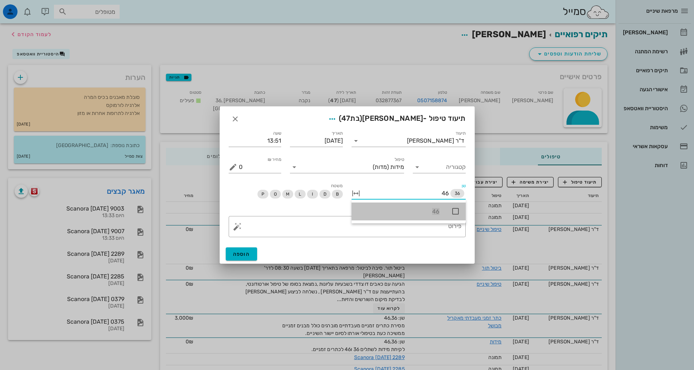
click at [456, 211] on icon at bounding box center [455, 211] width 9 height 9
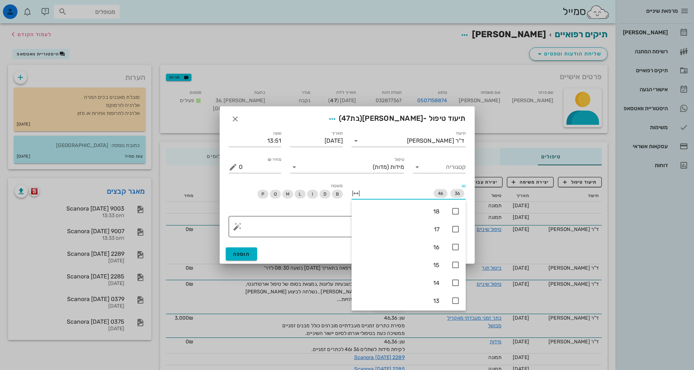
click at [314, 223] on textarea "פירוט" at bounding box center [350, 229] width 223 height 18
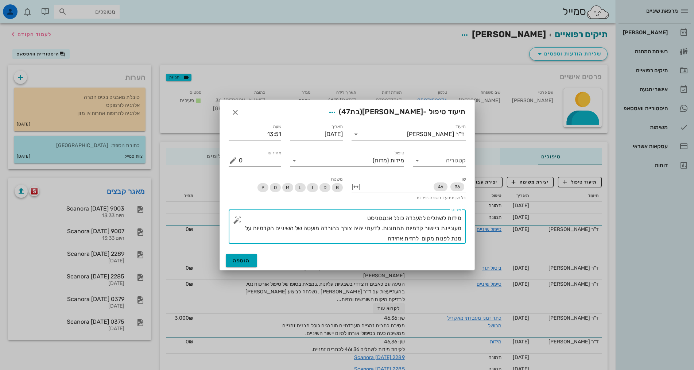
type textarea "מידות לשתלים למעבדה כולל אנטגוניסט מעוניינת ביישור קדמיות תחתונות. לדעתי יהיה צ…"
click at [246, 260] on span "הוספה" at bounding box center [241, 261] width 17 height 6
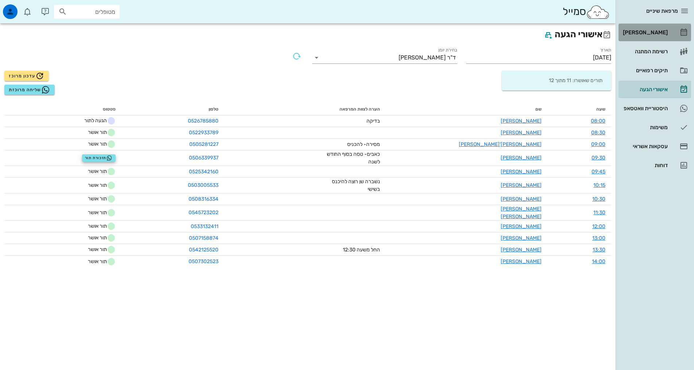
click at [662, 32] on div "[PERSON_NAME]" at bounding box center [645, 33] width 46 height 6
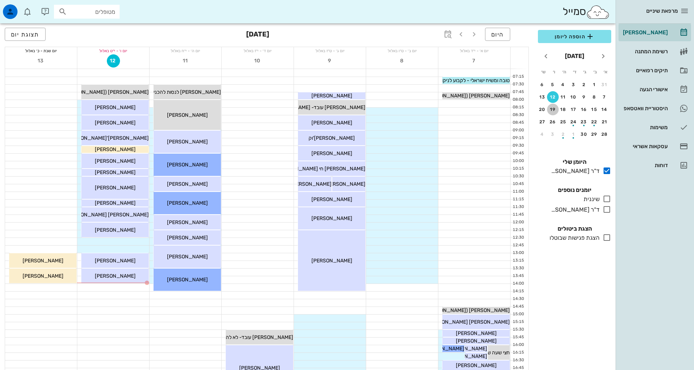
click at [553, 110] on div "19" at bounding box center [553, 109] width 12 height 5
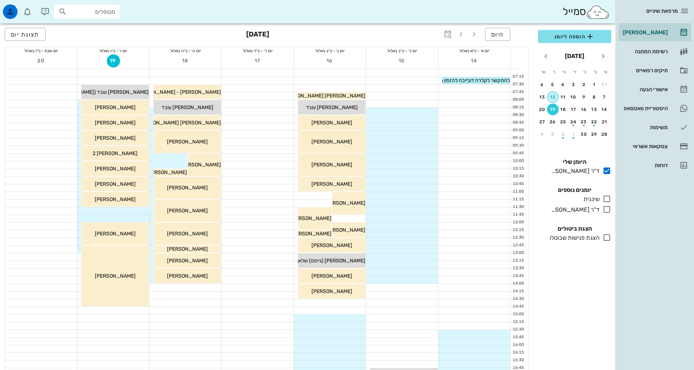
click at [551, 96] on div "12" at bounding box center [553, 96] width 11 height 5
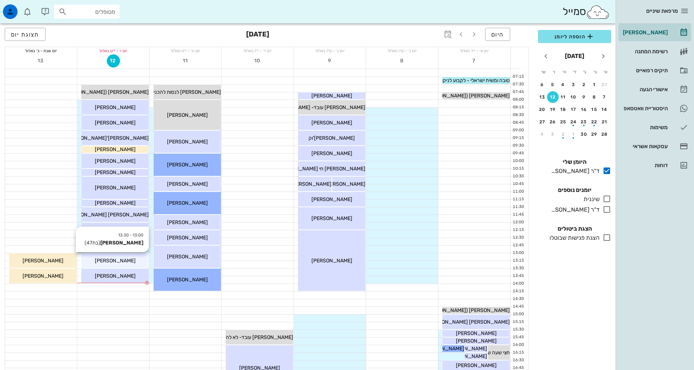
click at [133, 259] on div "[PERSON_NAME]" at bounding box center [114, 261] width 67 height 8
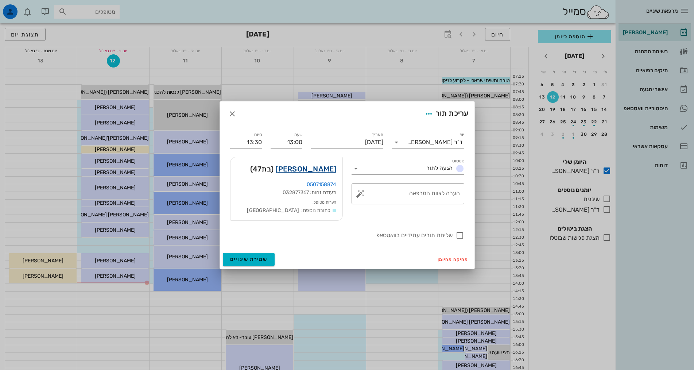
click at [332, 172] on link "[PERSON_NAME]" at bounding box center [305, 169] width 61 height 12
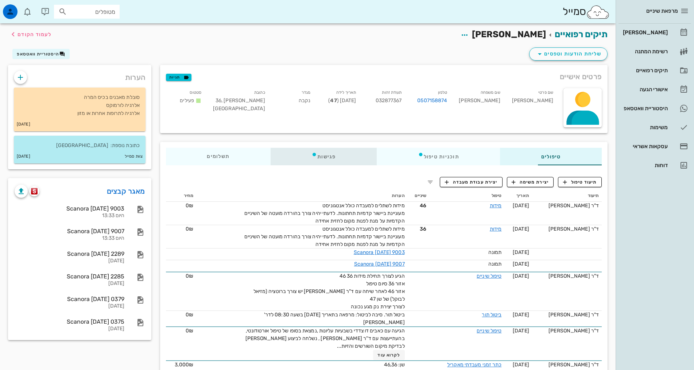
click at [295, 158] on div "פגישות" at bounding box center [324, 157] width 106 height 18
